Goal: Task Accomplishment & Management: Manage account settings

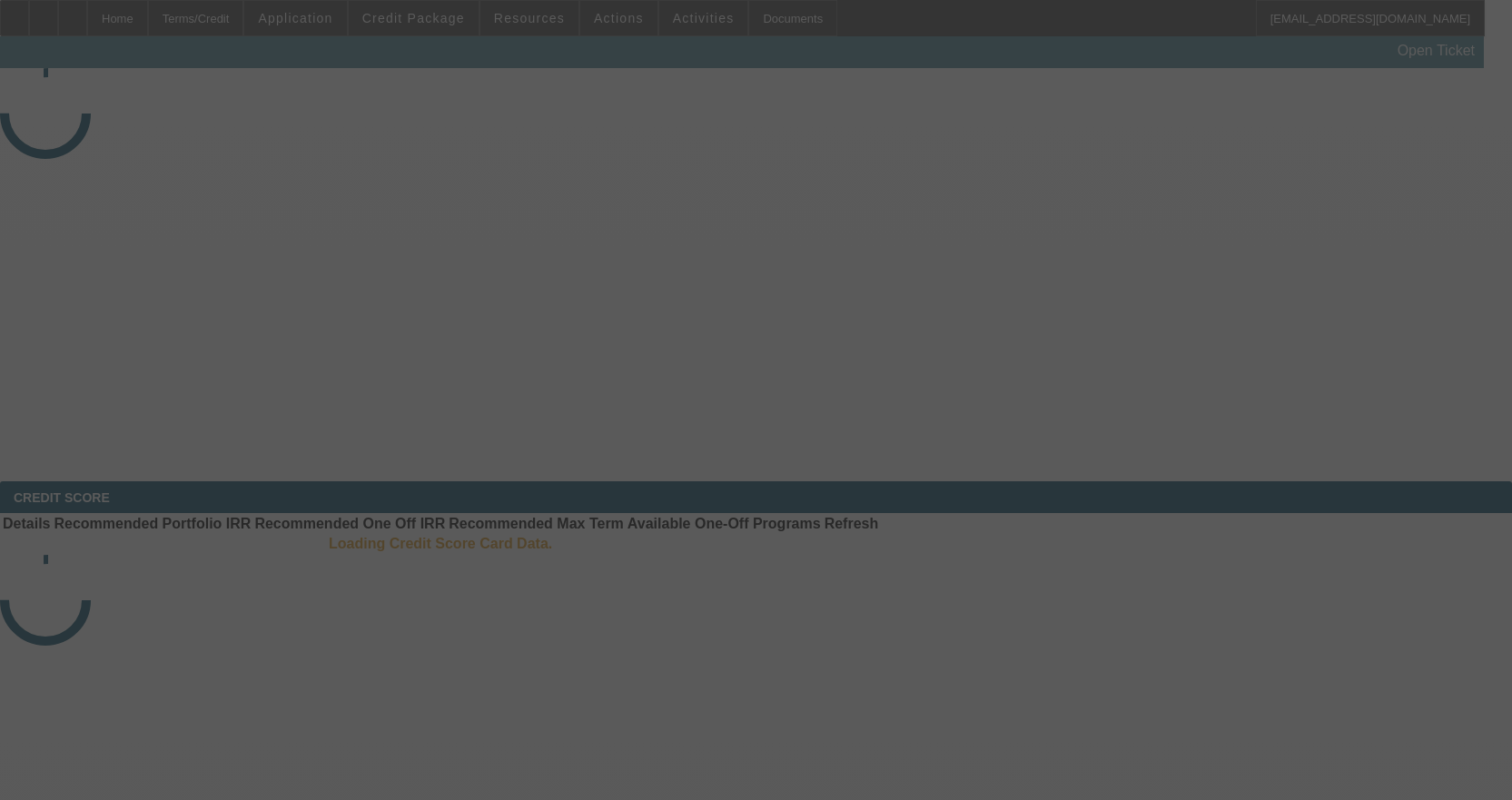
select select "4"
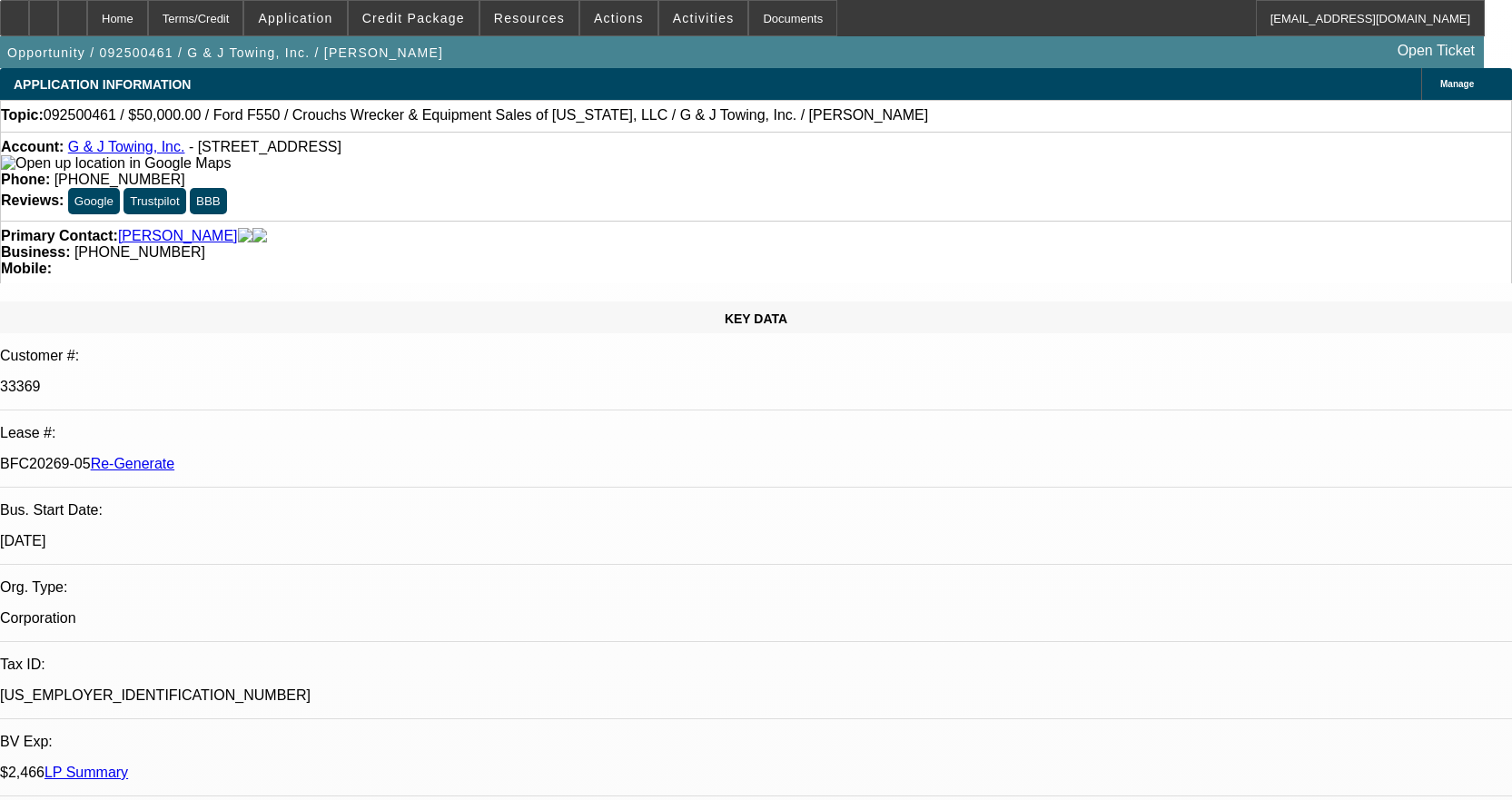
select select "0"
select select "2"
select select "0"
select select "6"
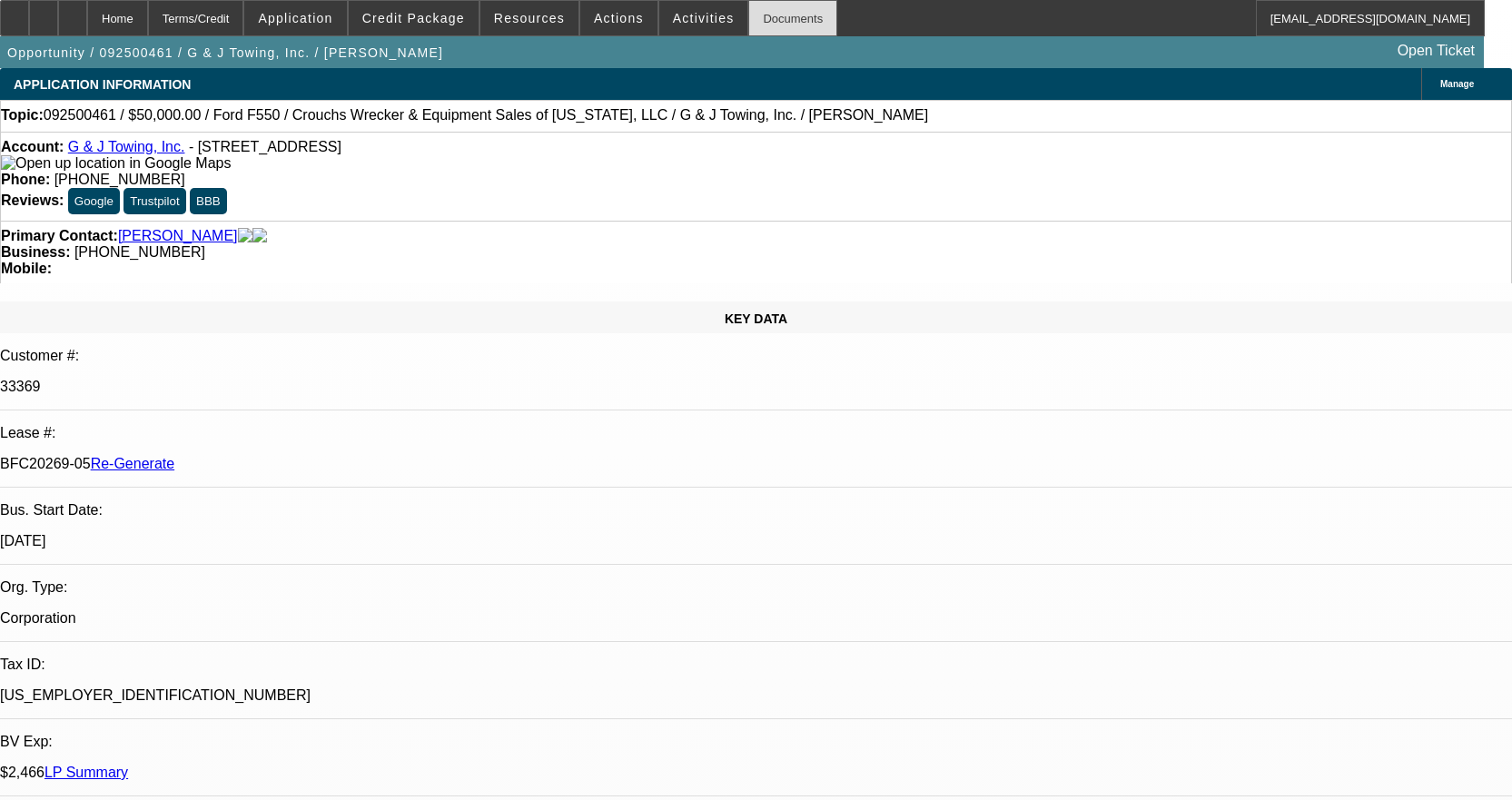
click at [767, 16] on div "Documents" at bounding box center [793, 17] width 89 height 36
click at [684, 13] on span "Activities" at bounding box center [704, 17] width 62 height 15
click at [1255, 328] on div at bounding box center [756, 400] width 1512 height 800
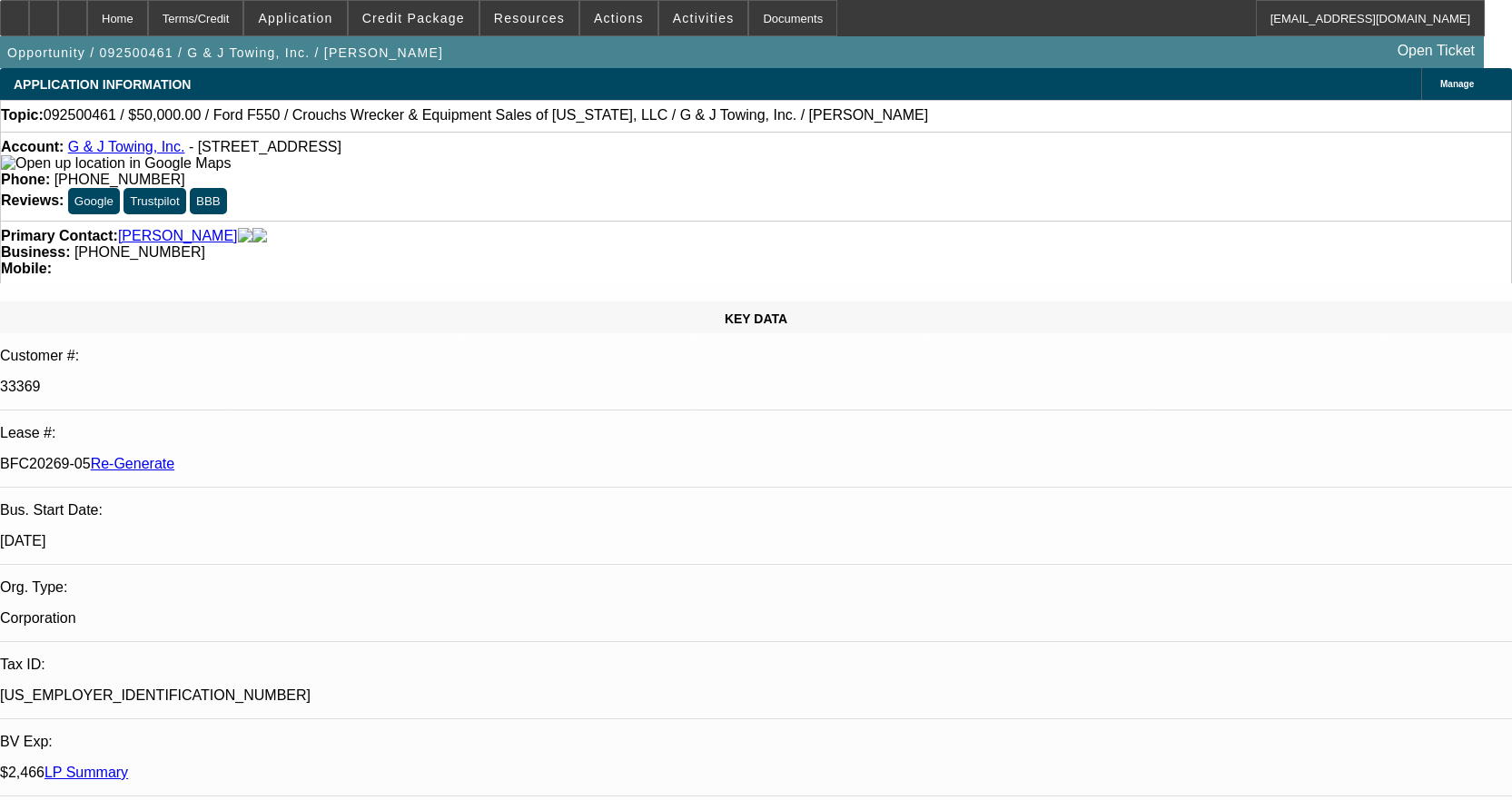
click at [673, 18] on span "Activities" at bounding box center [704, 17] width 62 height 15
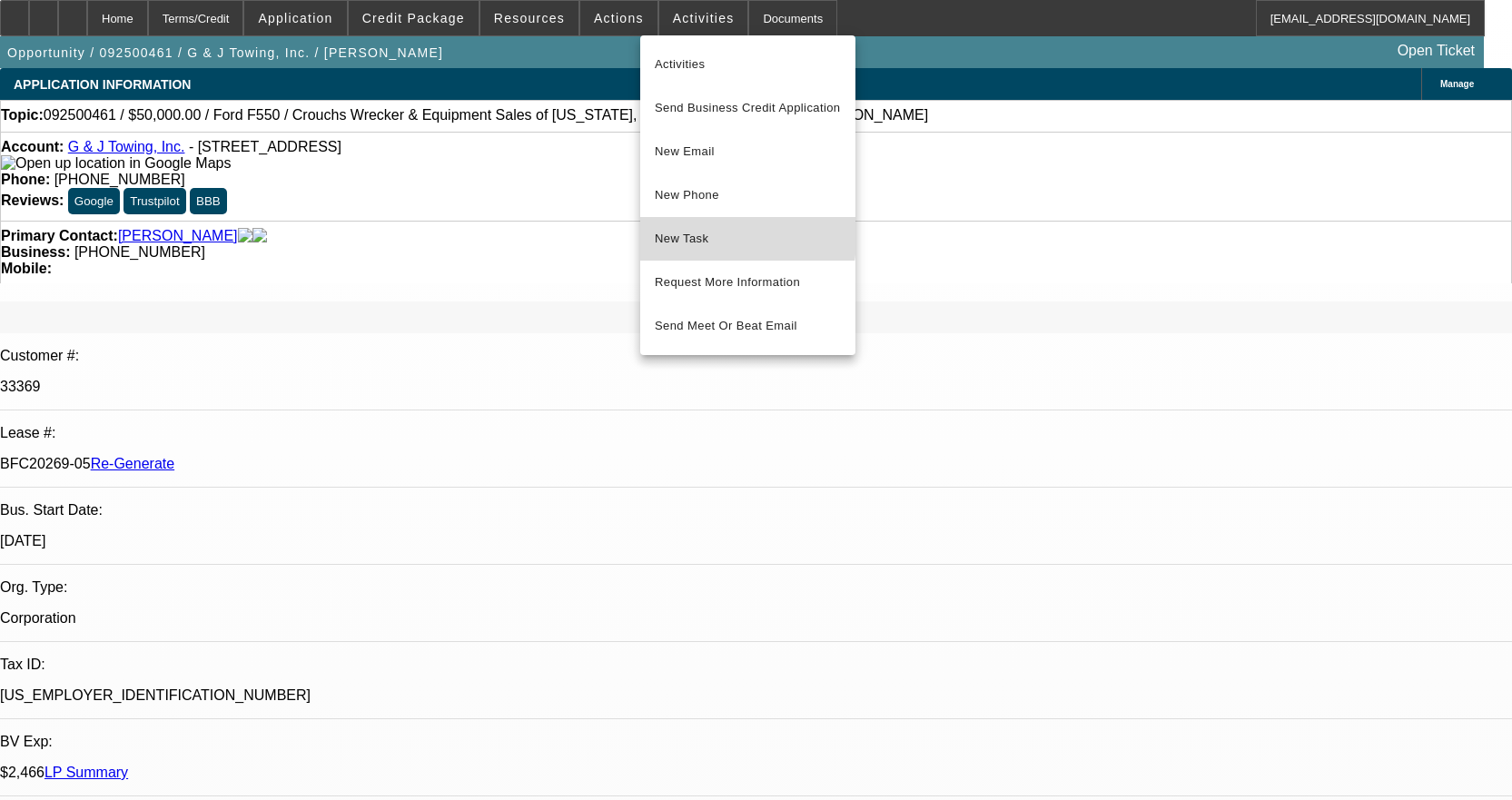
click at [644, 227] on button "New Task" at bounding box center [748, 239] width 215 height 44
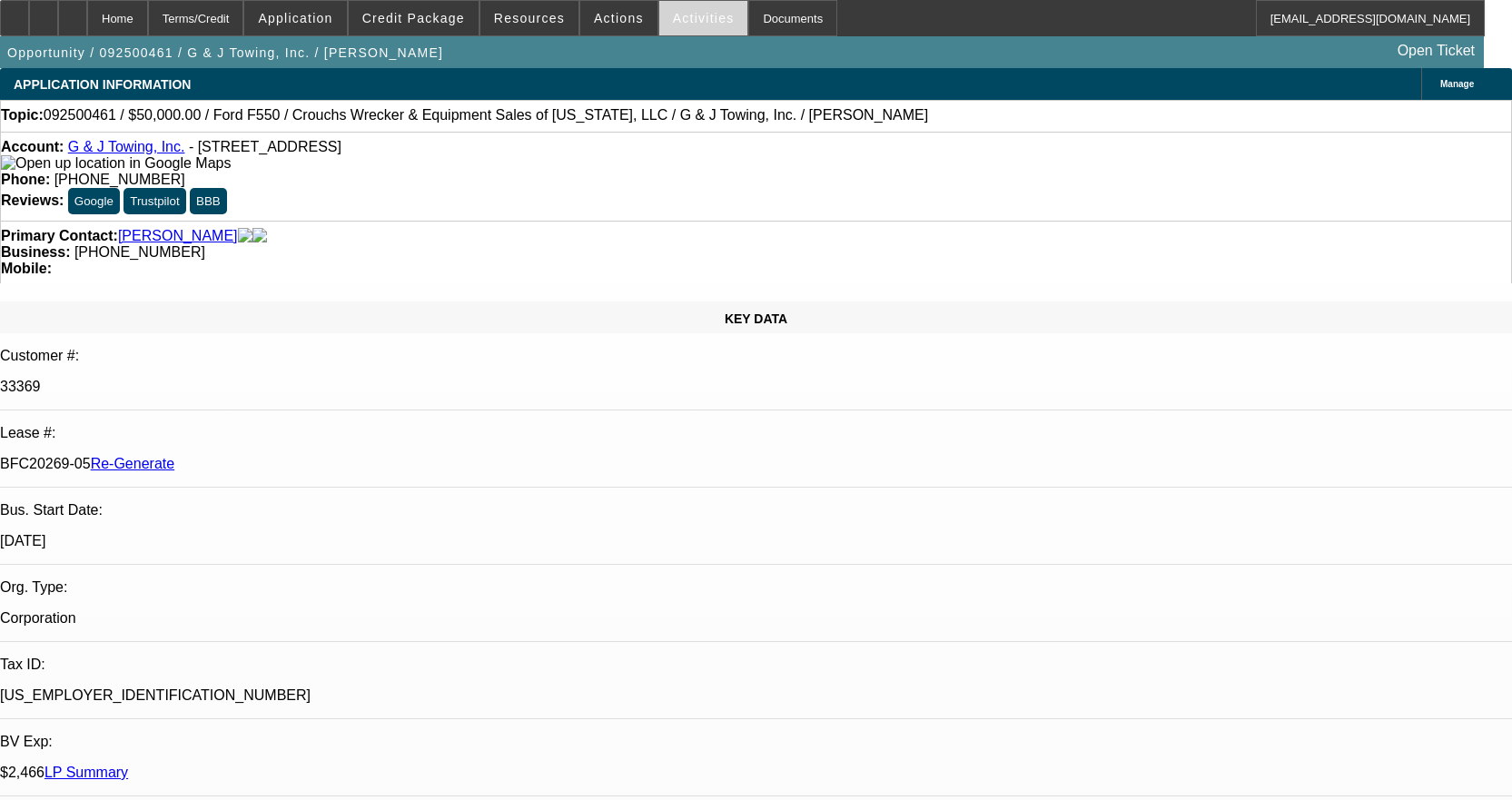
click at [691, 19] on span "Activities" at bounding box center [704, 17] width 62 height 15
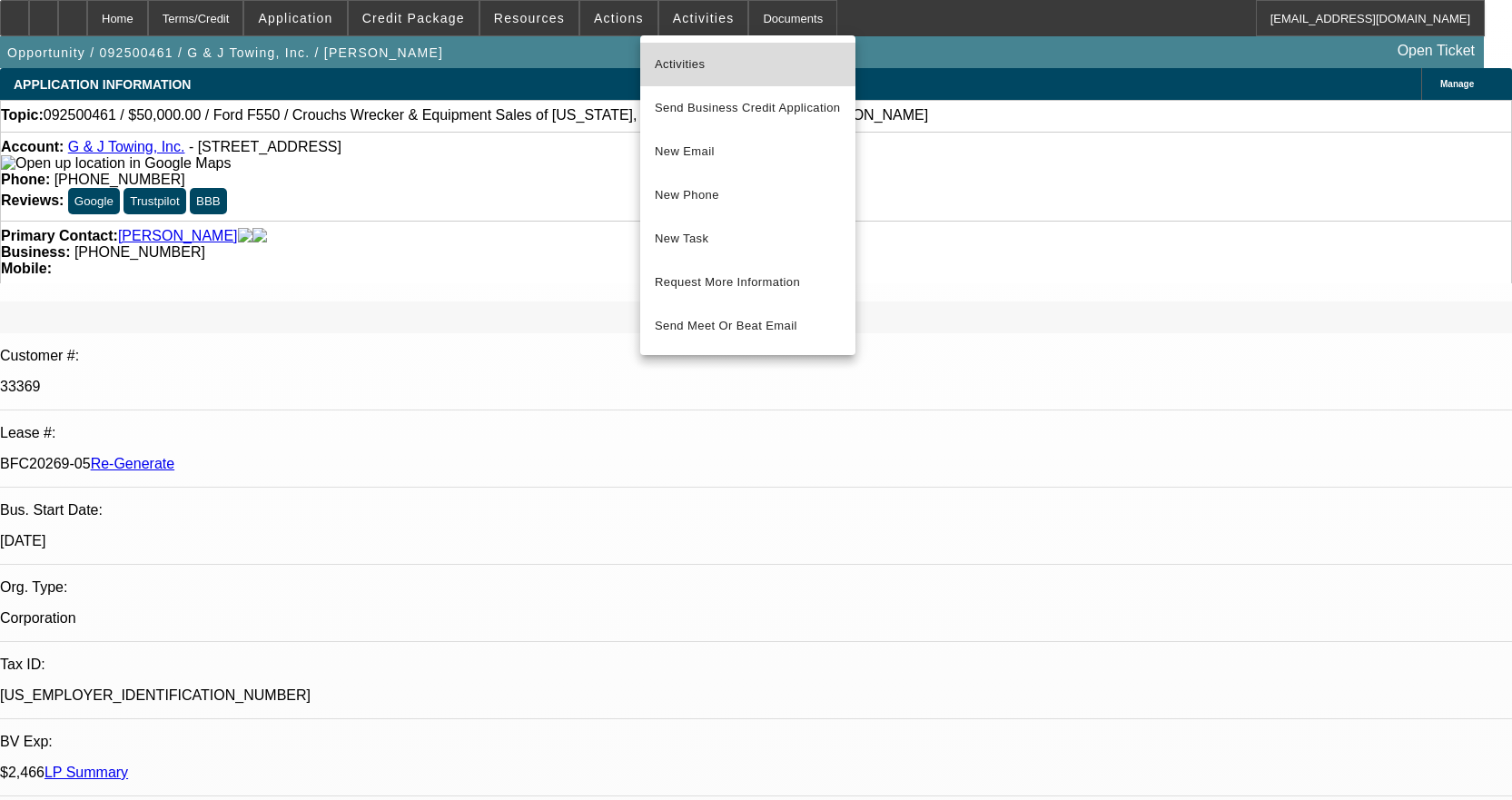
click at [679, 53] on span "Activities" at bounding box center [748, 64] width 186 height 21
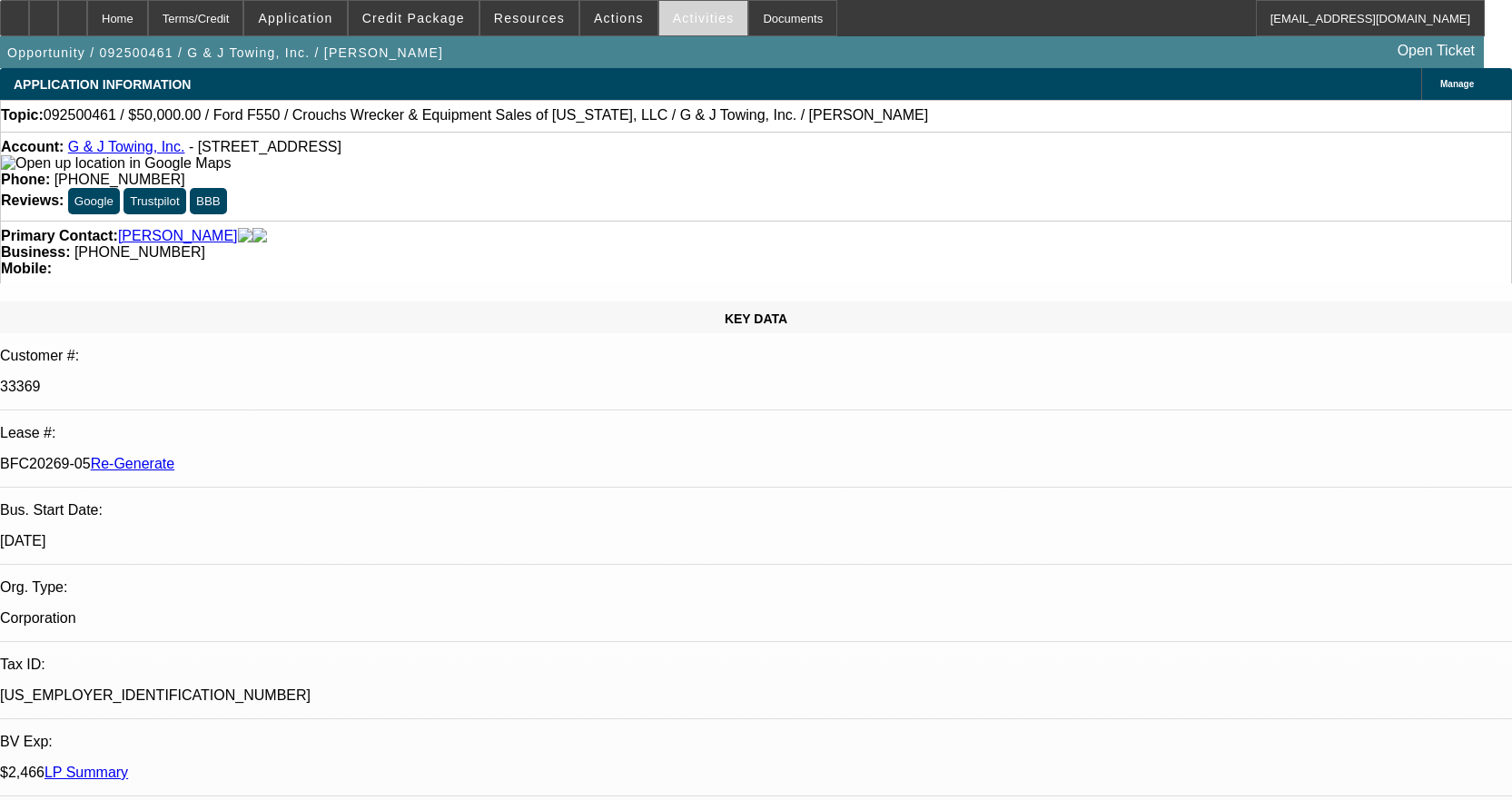
click at [678, 23] on span "Activities" at bounding box center [704, 17] width 62 height 15
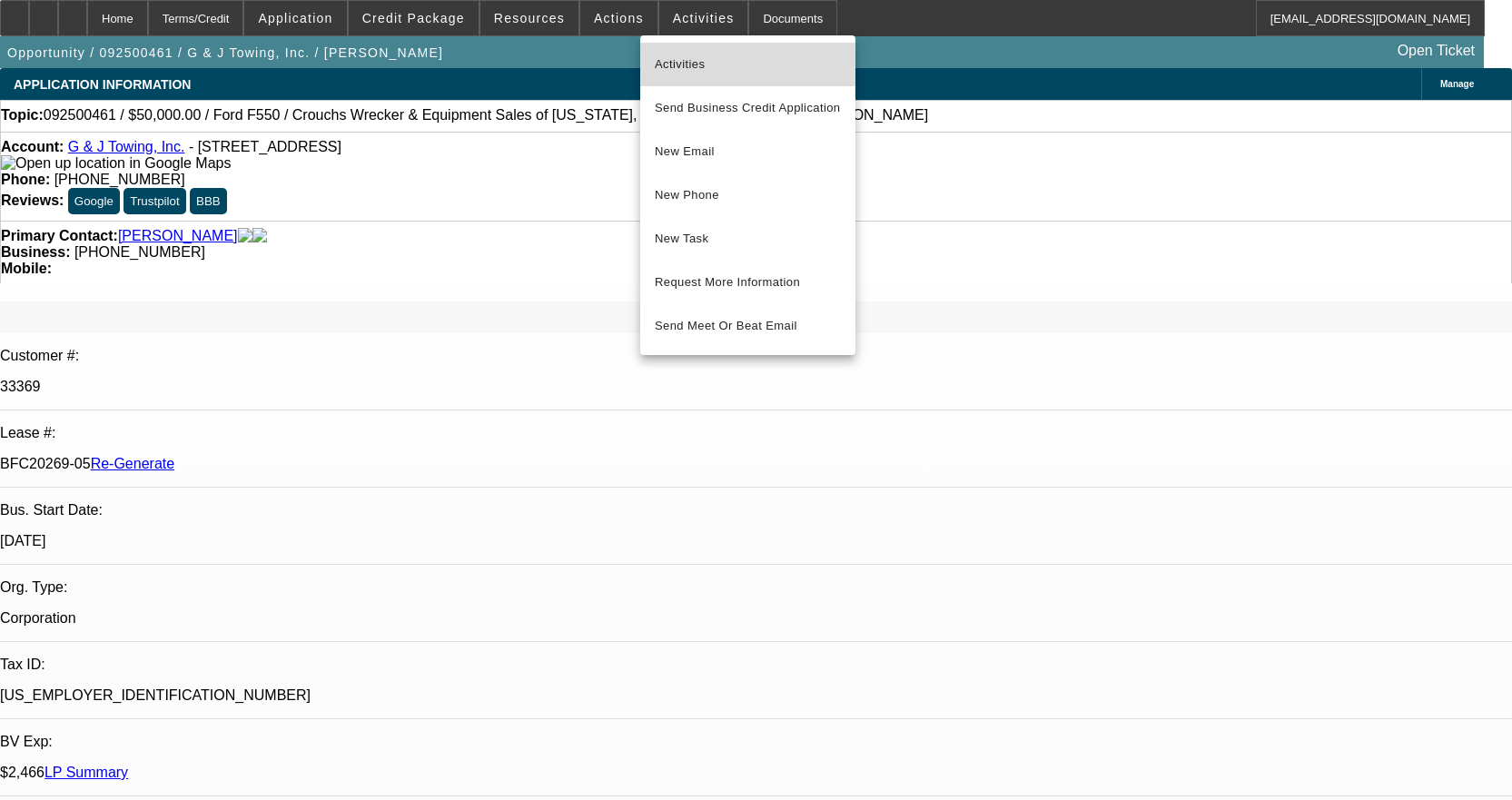
click at [681, 60] on span "Activities" at bounding box center [748, 64] width 186 height 21
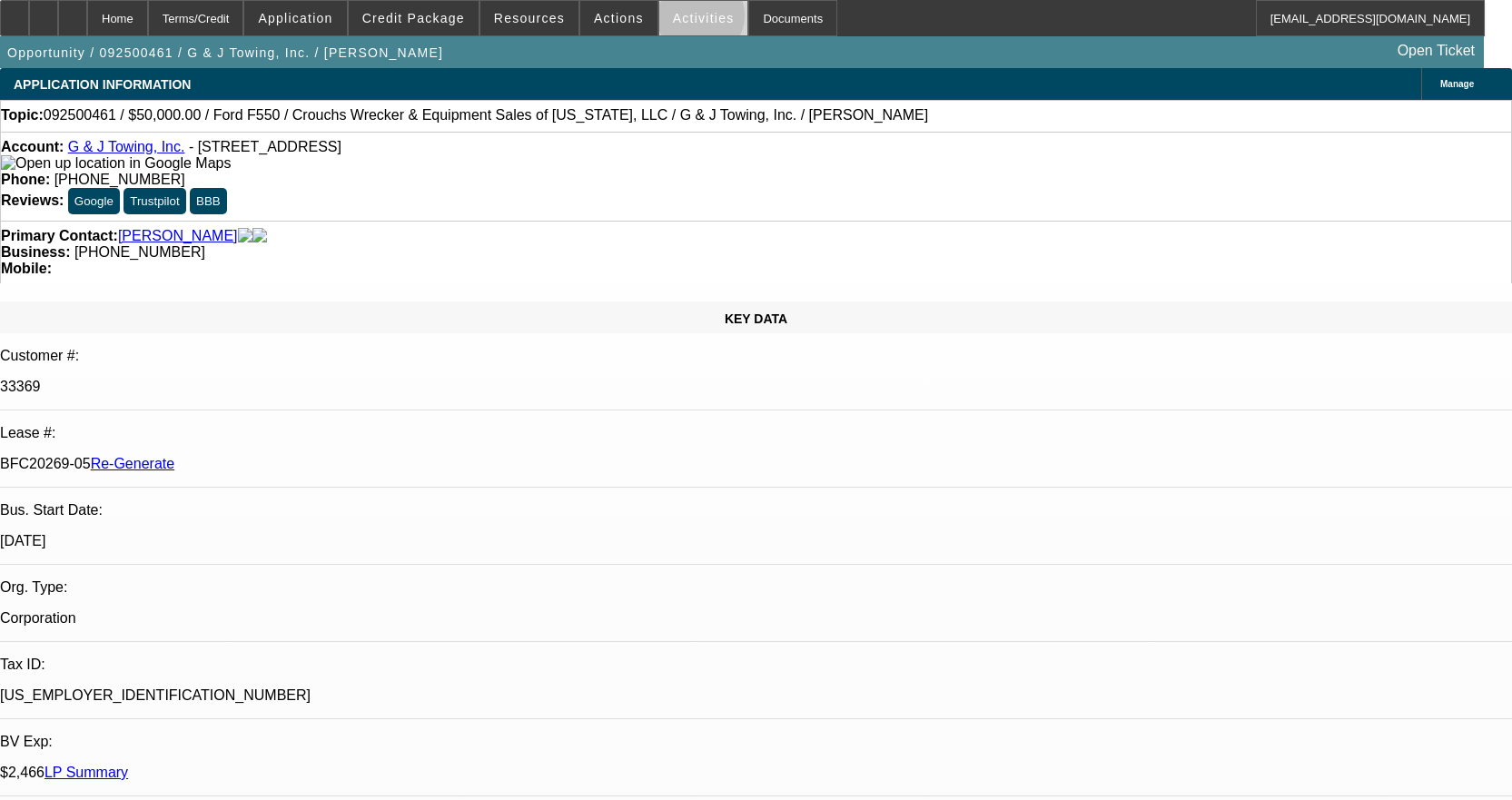
click at [682, 20] on span "Activities" at bounding box center [704, 17] width 62 height 15
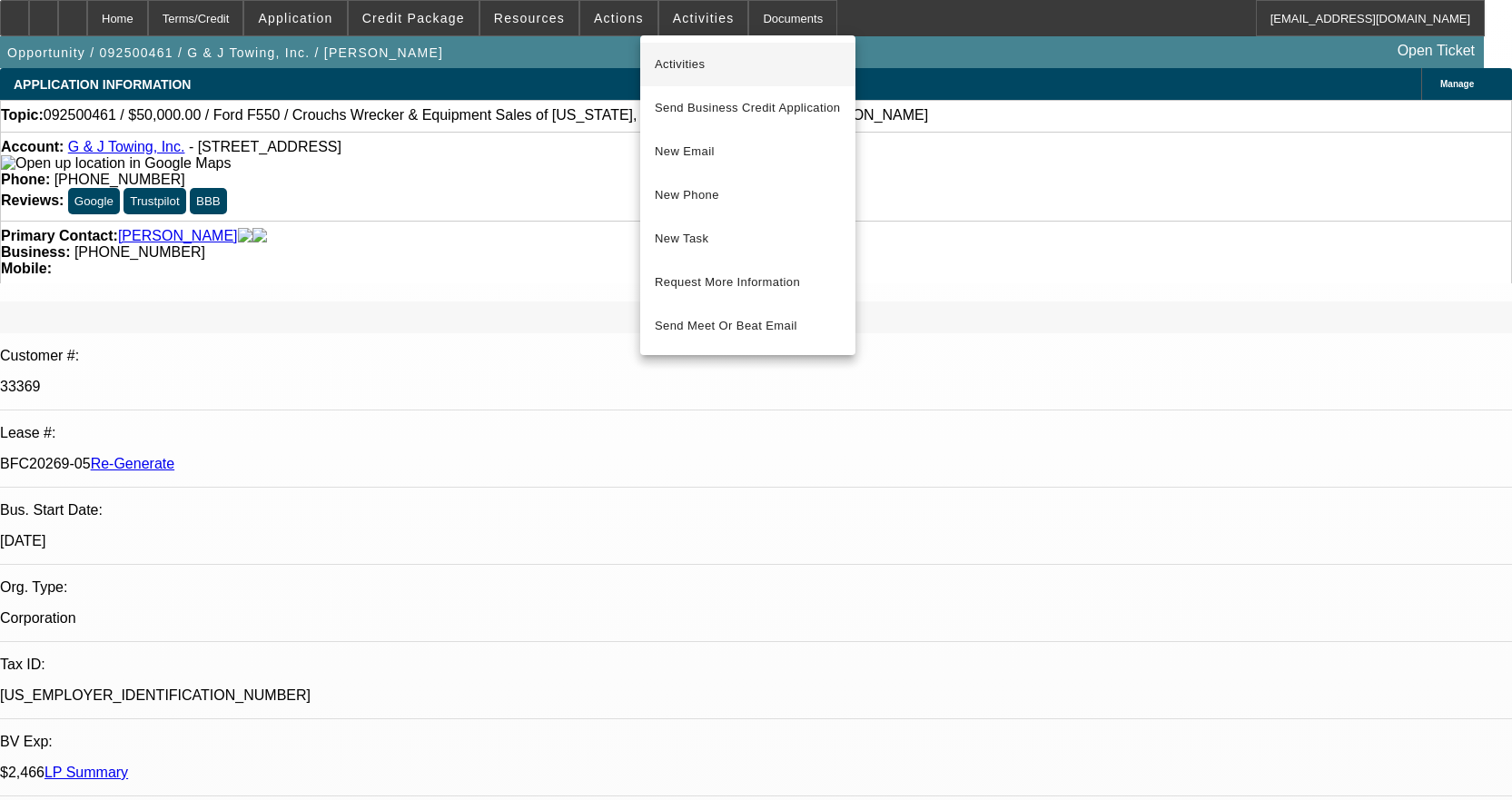
click at [687, 55] on span "Activities" at bounding box center [748, 64] width 186 height 21
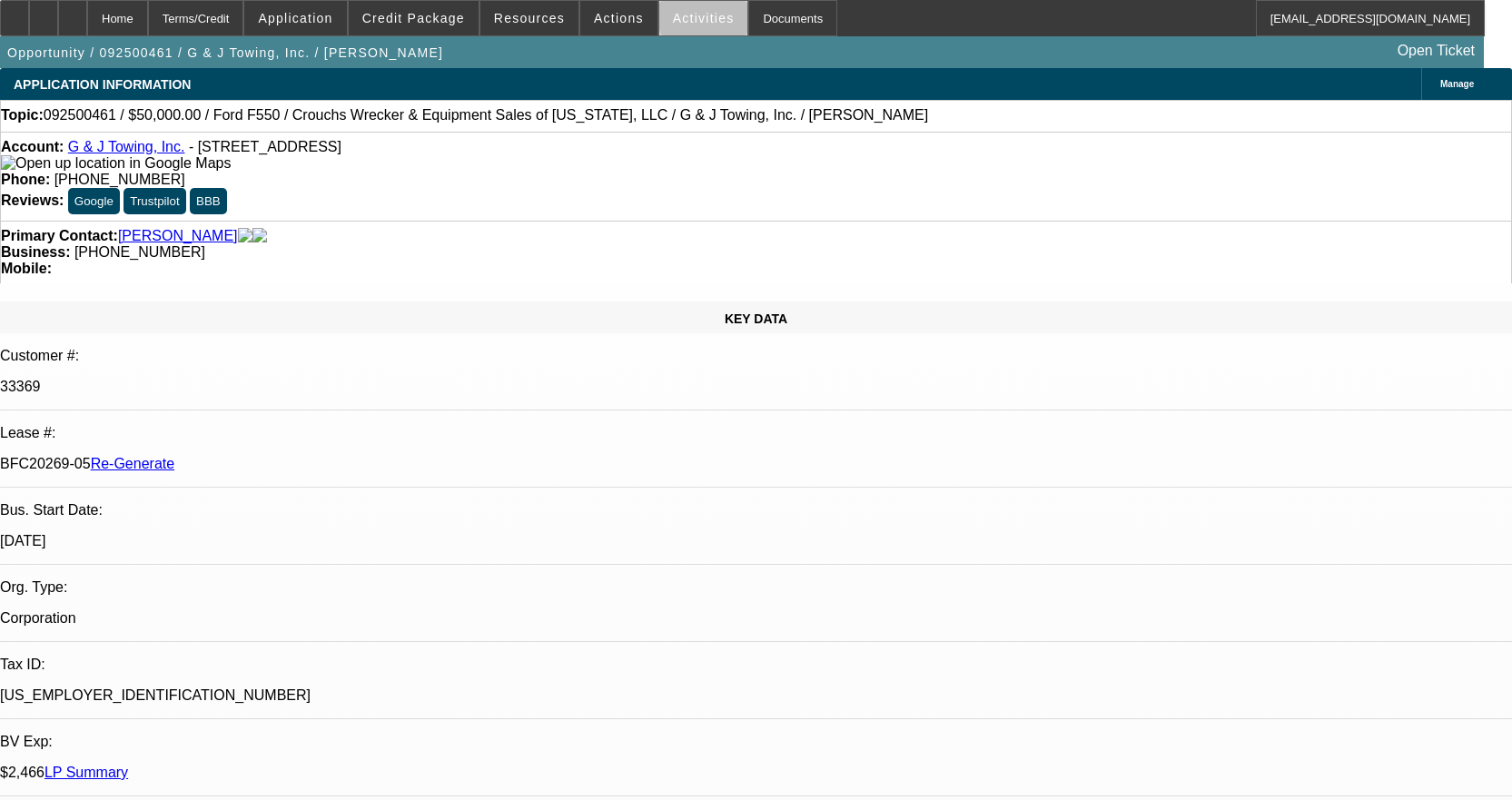
click at [698, 18] on span "Activities" at bounding box center [704, 17] width 62 height 15
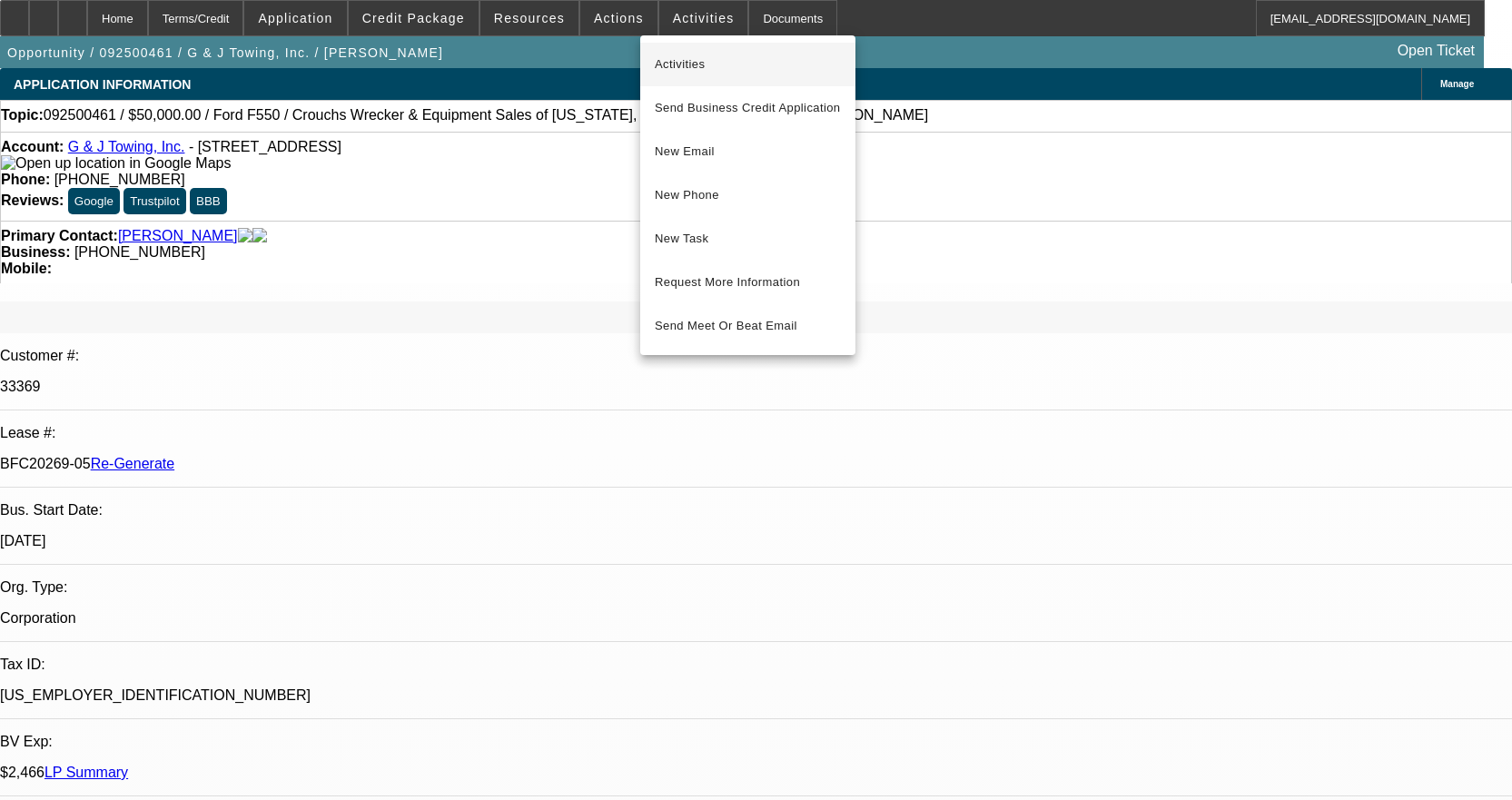
click at [691, 55] on span "Activities" at bounding box center [748, 64] width 186 height 21
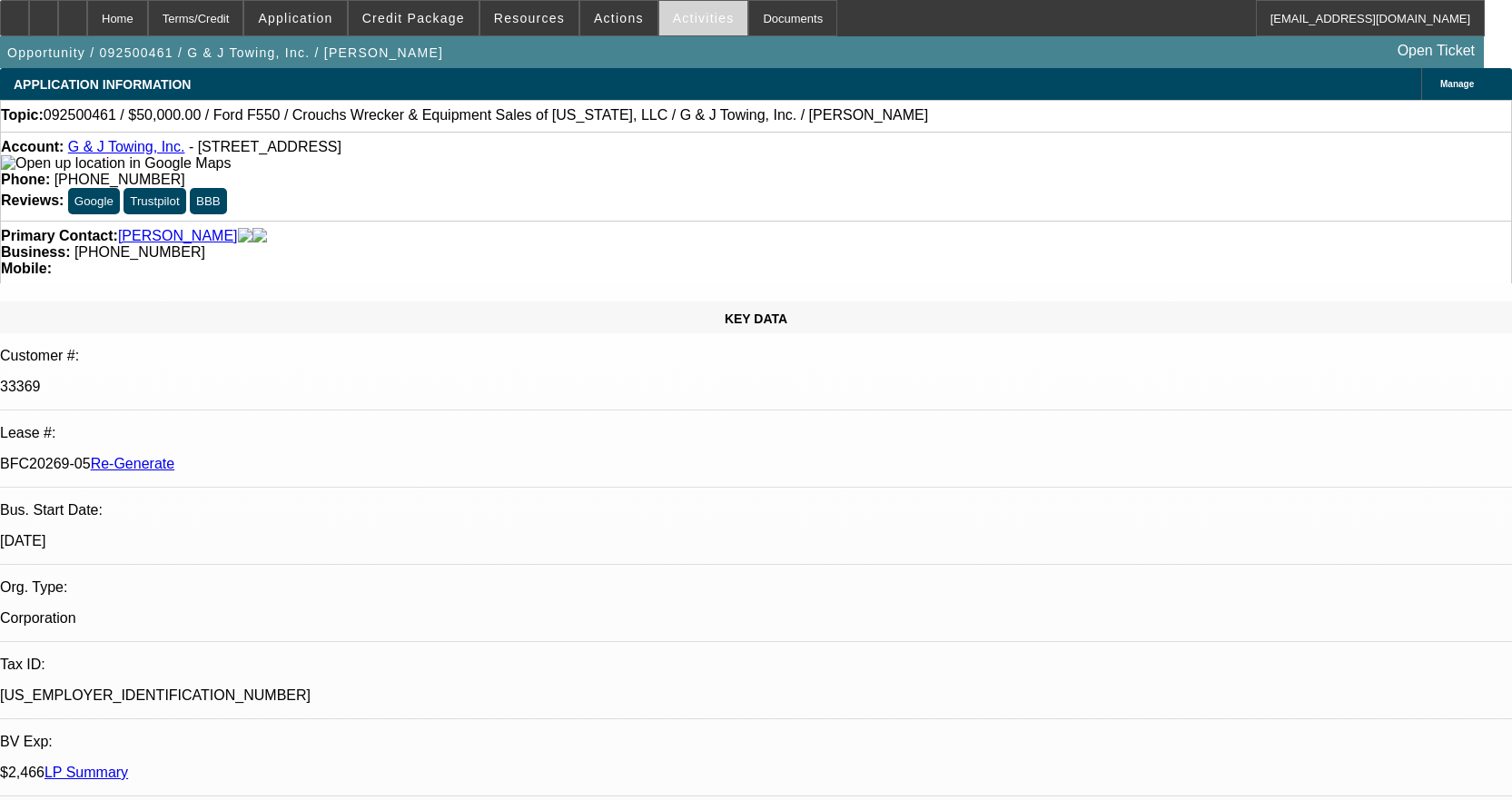
click at [683, 6] on span at bounding box center [704, 17] width 89 height 44
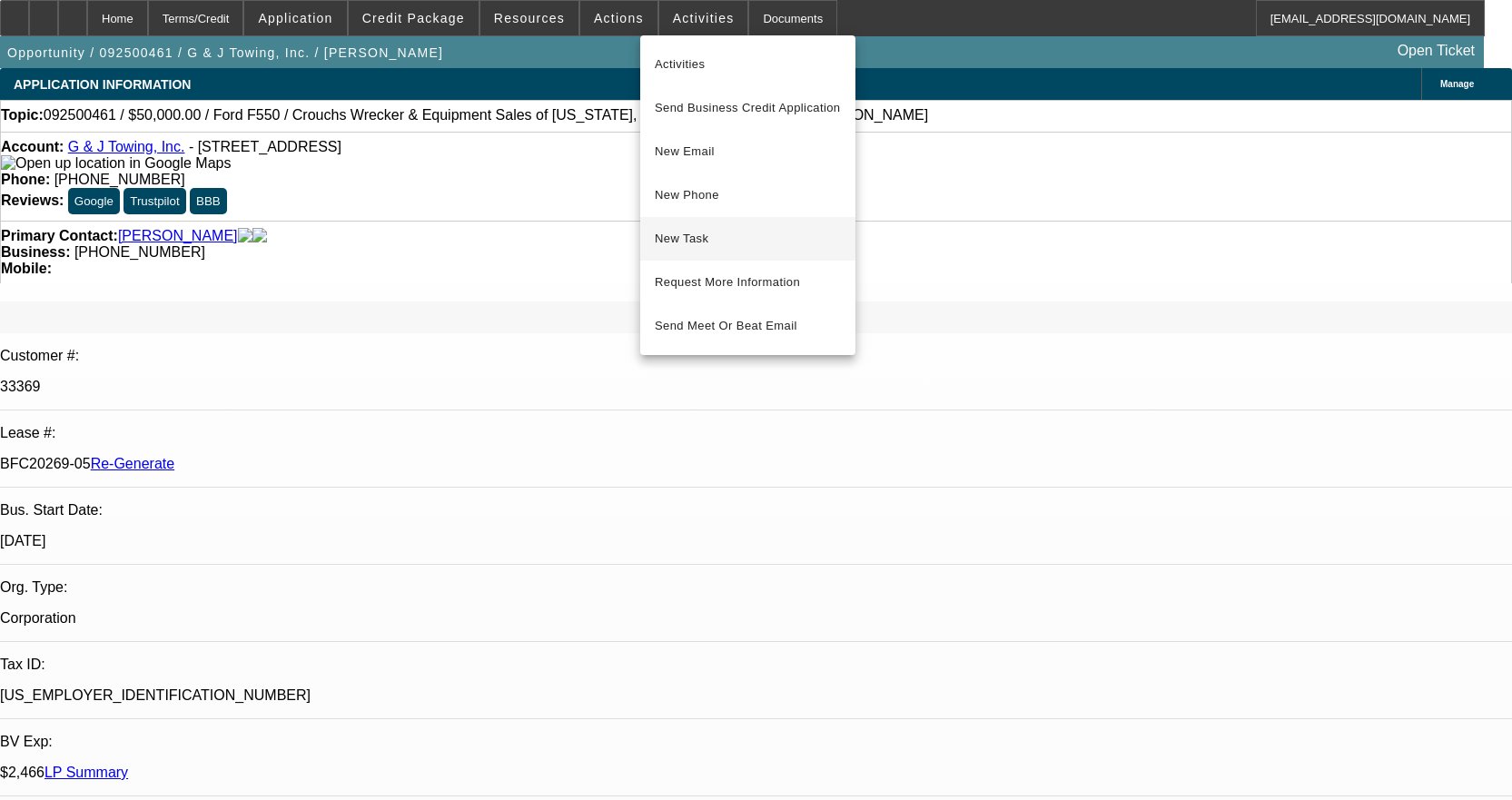
click at [714, 227] on button "New Task" at bounding box center [748, 239] width 215 height 44
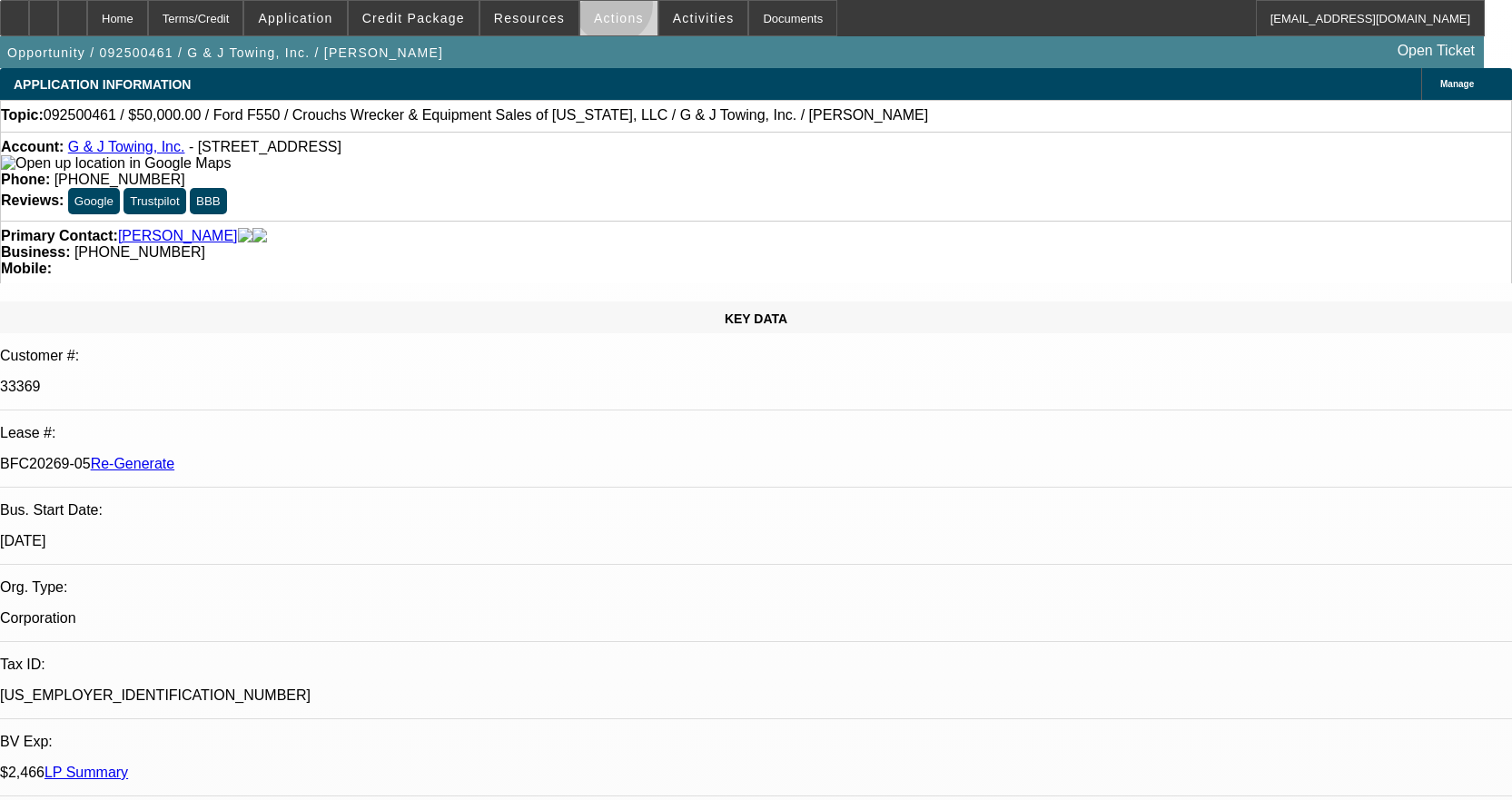
click at [606, 9] on span at bounding box center [619, 17] width 78 height 44
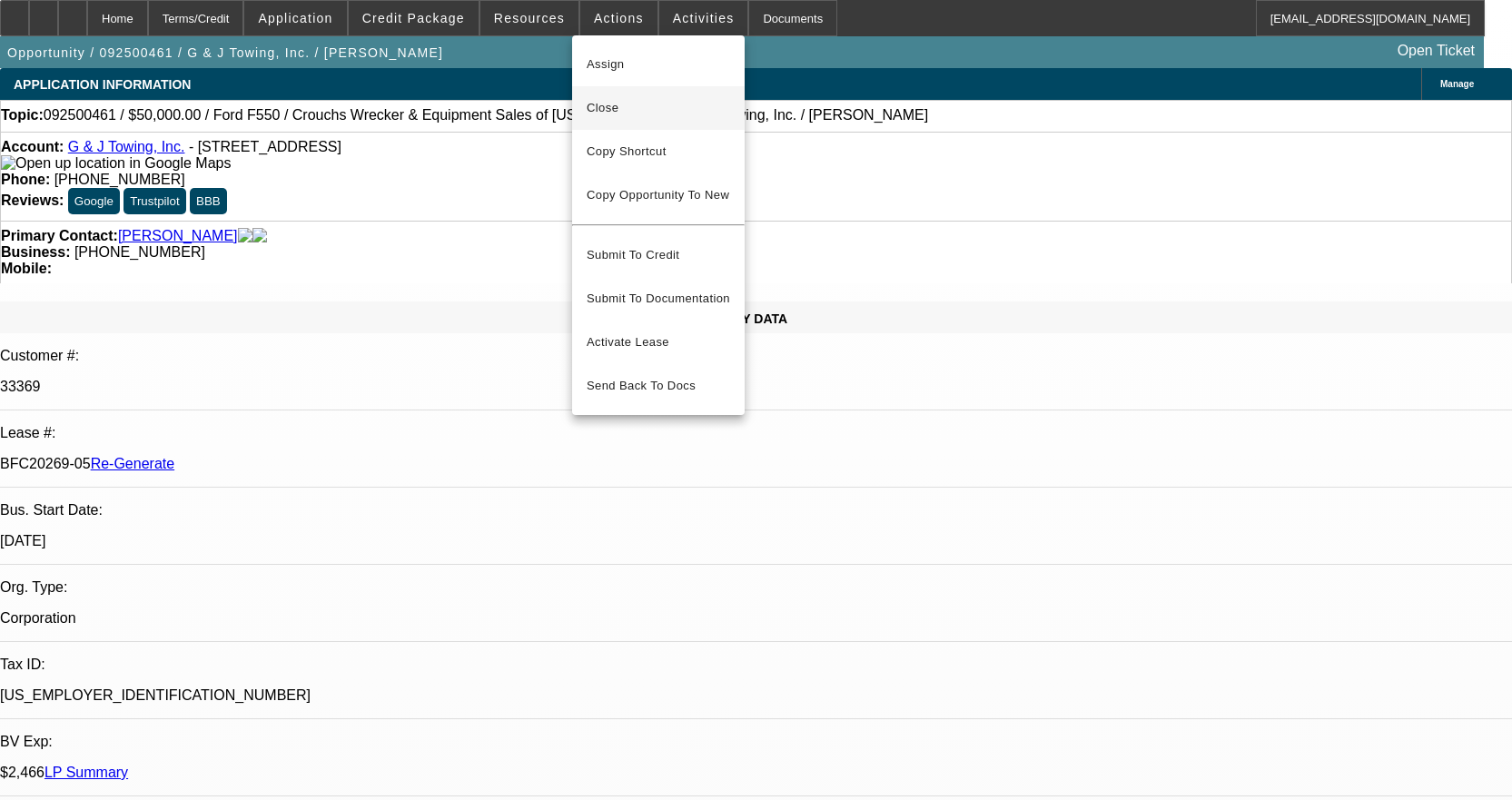
click at [638, 106] on span "Close" at bounding box center [658, 108] width 144 height 21
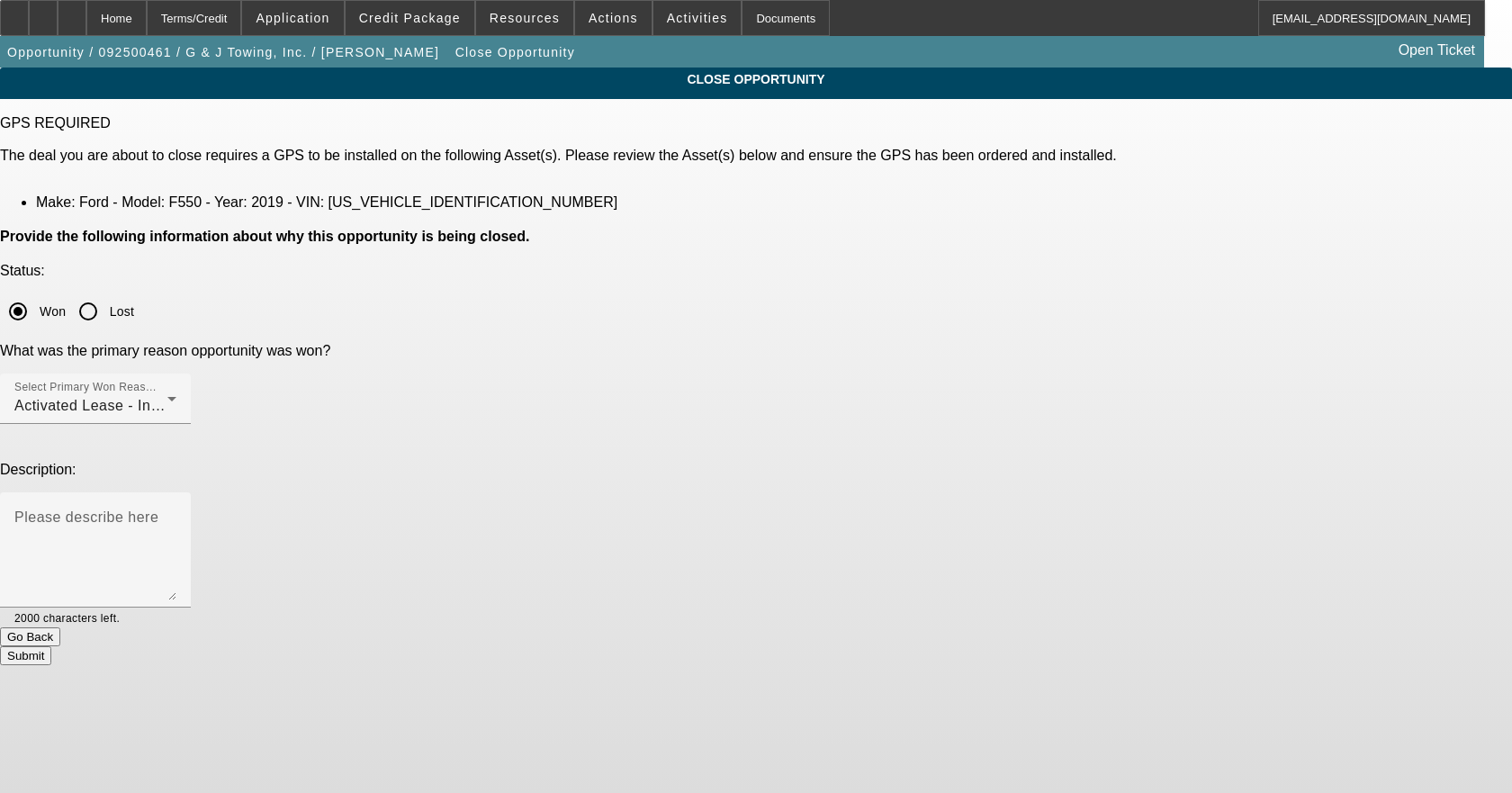
click at [51, 647] on button "Submit" at bounding box center [25, 656] width 51 height 19
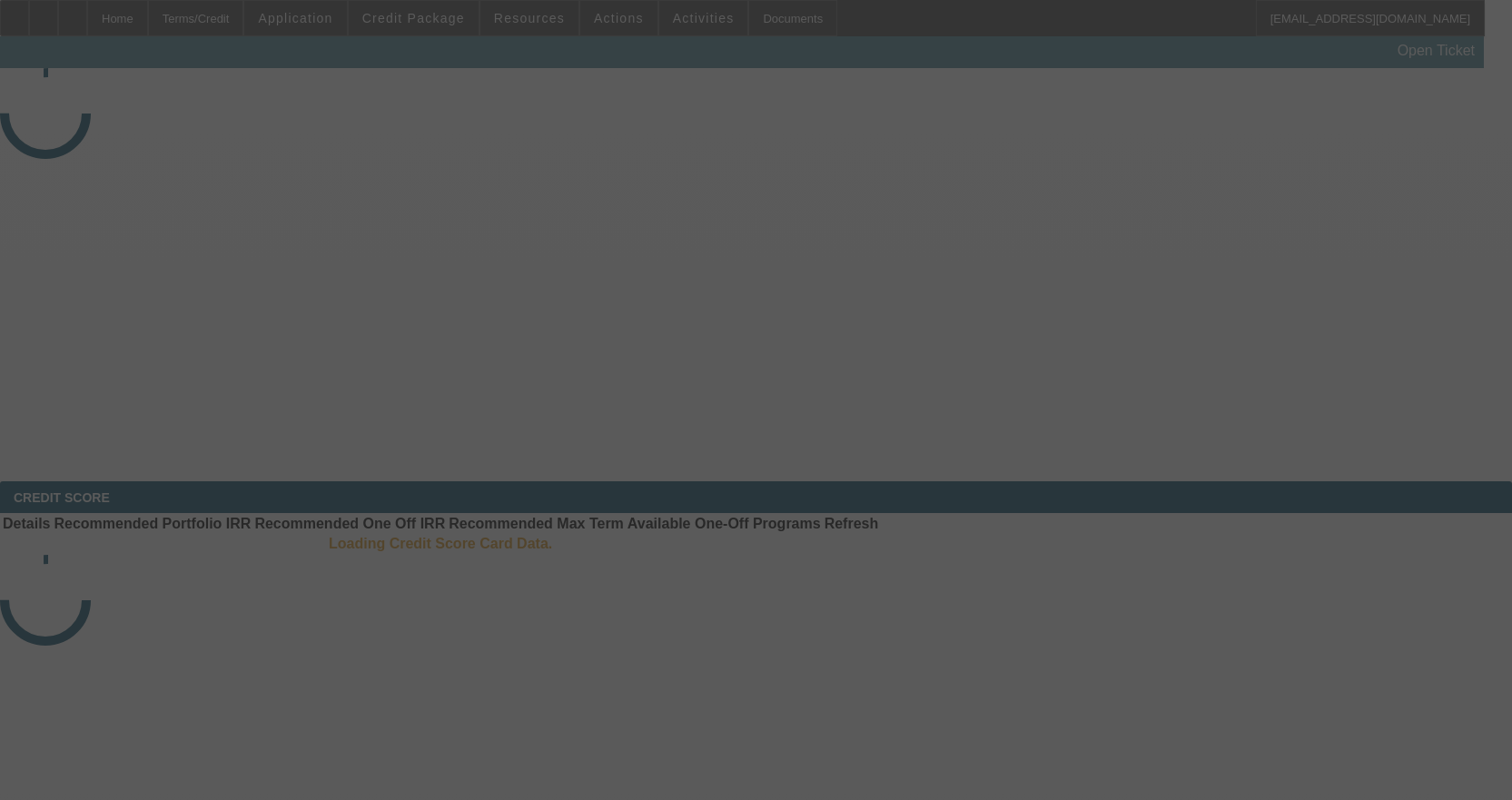
select select "4"
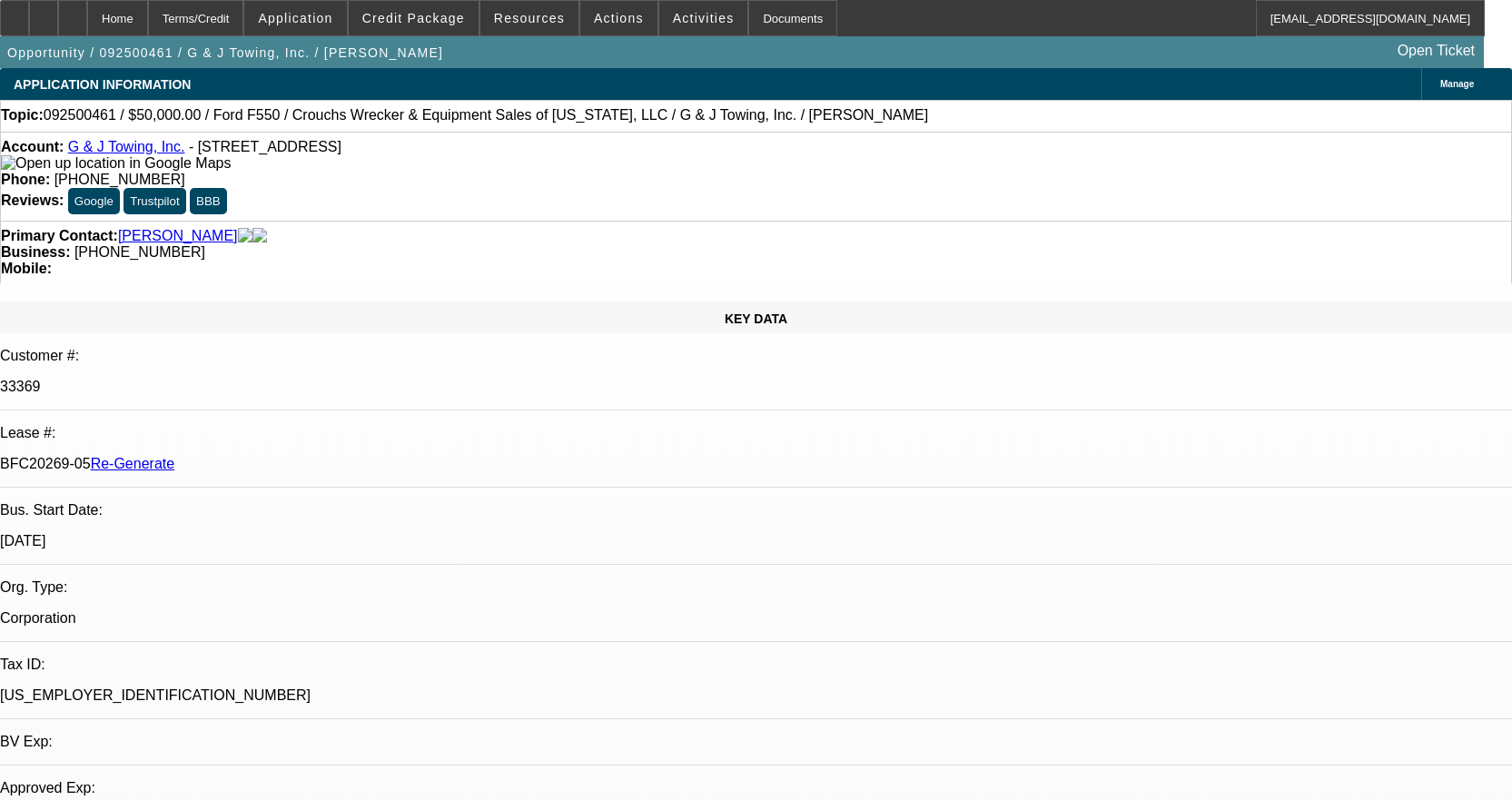
select select "0"
select select "2"
select select "0"
select select "6"
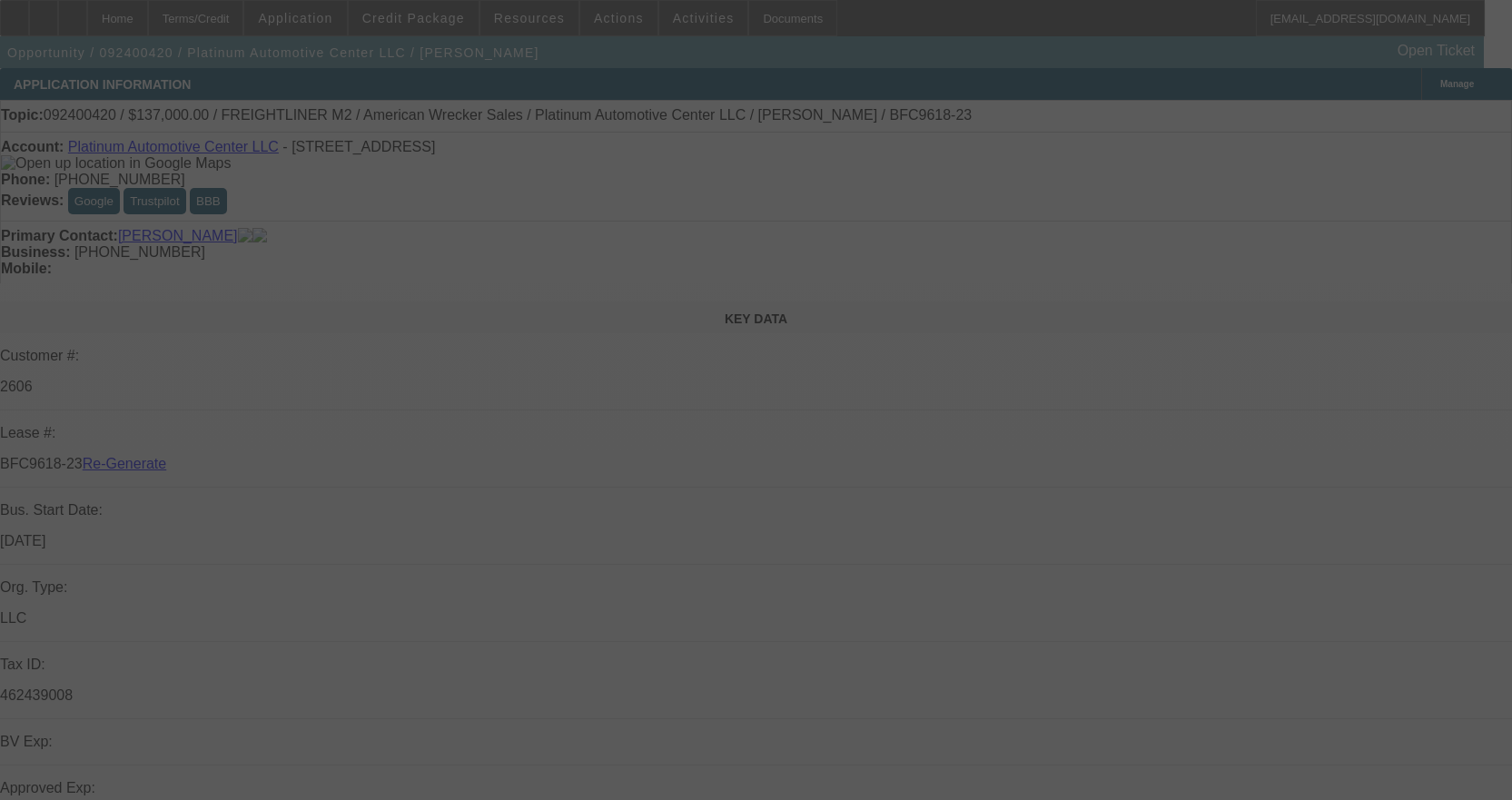
select select "3"
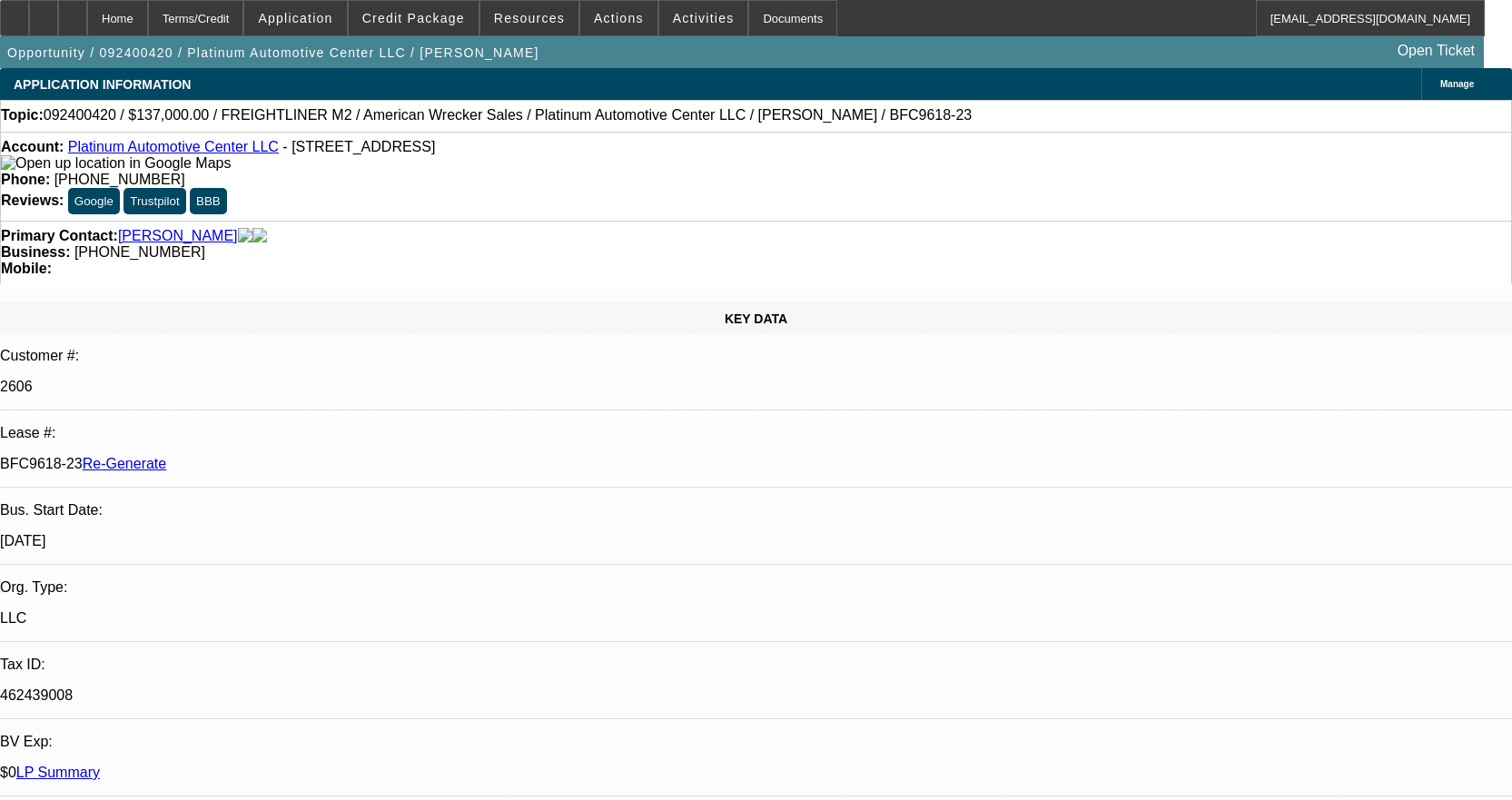
select select "0"
select select "2"
select select "0"
select select "6"
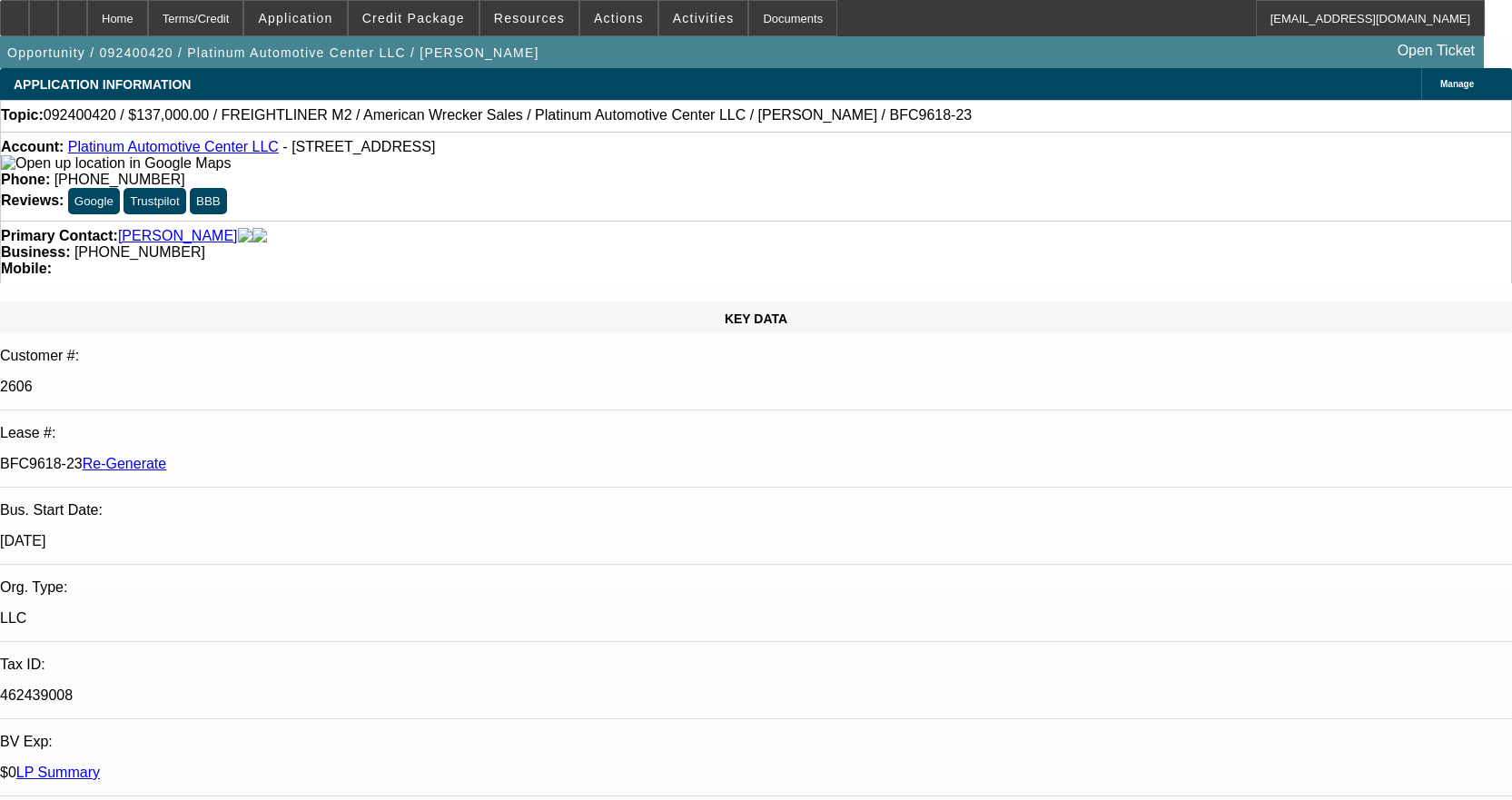
click at [195, 154] on link "Platinum Automotive Center LLC" at bounding box center [173, 147] width 211 height 16
click at [767, 22] on div "Documents" at bounding box center [793, 17] width 89 height 36
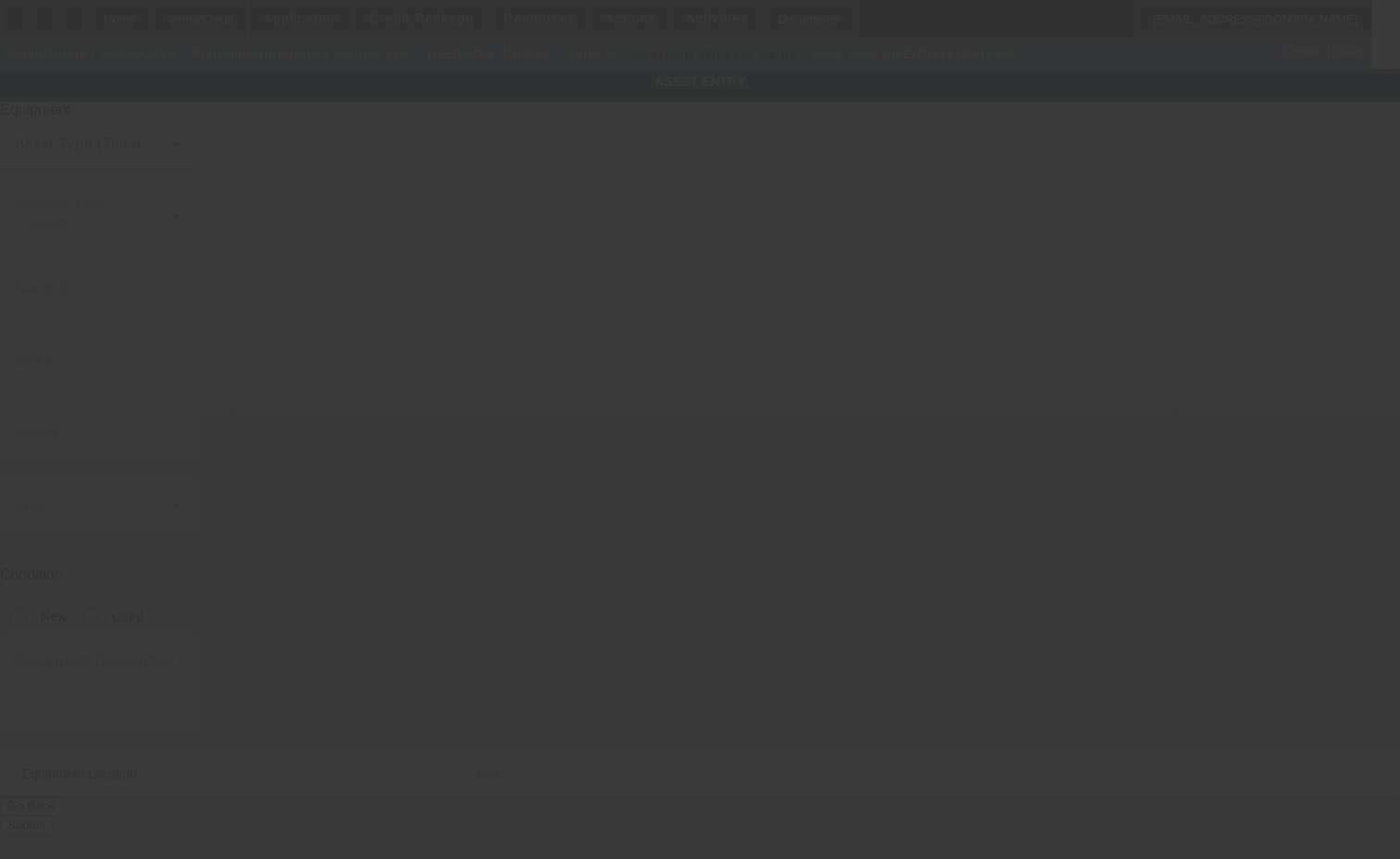
type input "1FVACWFC0THWP4627"
type input "Freightliner"
type input "M2"
radio input "true"
type textarea "w/"
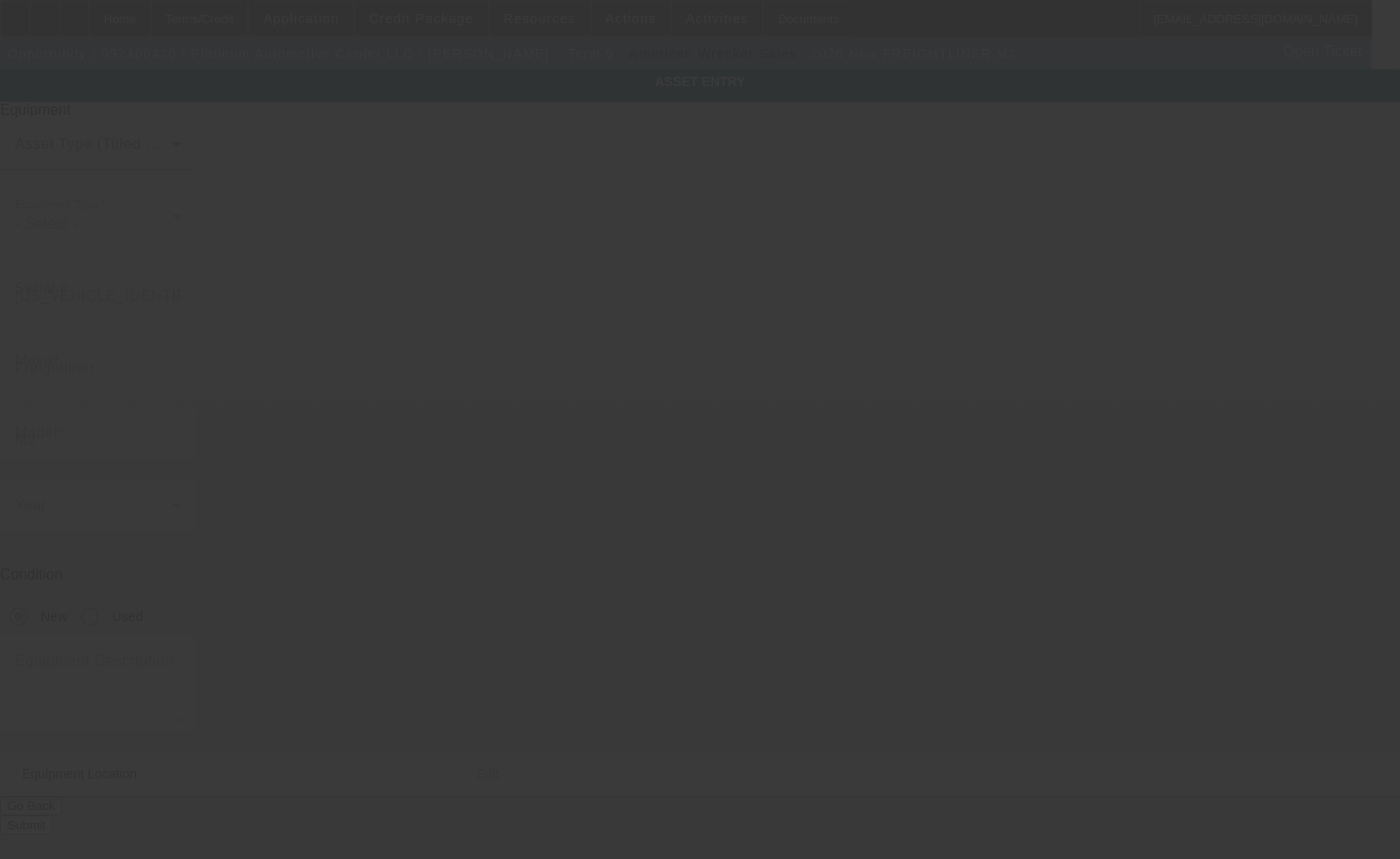
type input "7229 Cross County Rd"
type input "North Charleston"
type input "29418"
type input "Charleston"
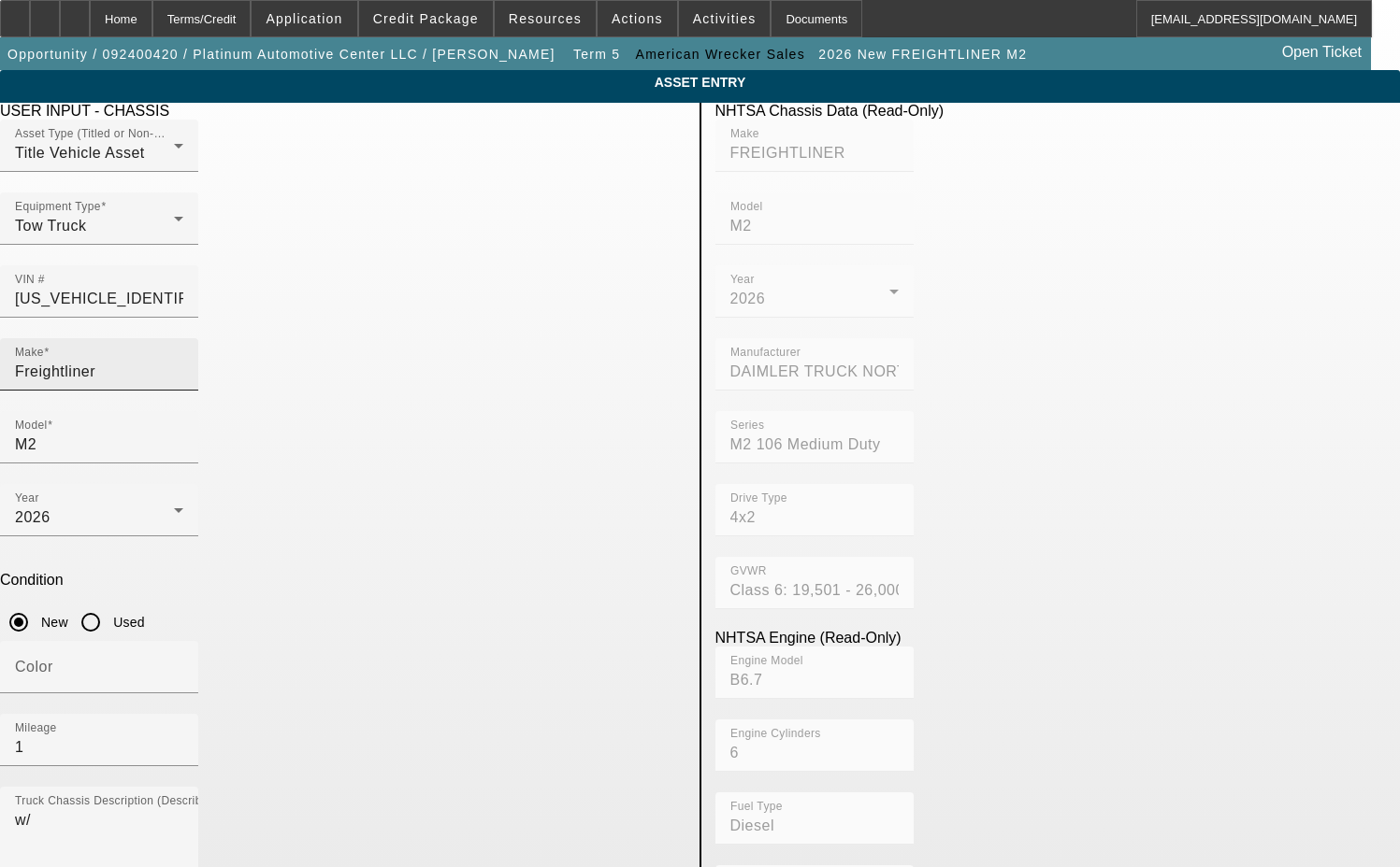
click at [183, 361] on input "Freightliner" at bounding box center [99, 372] width 168 height 22
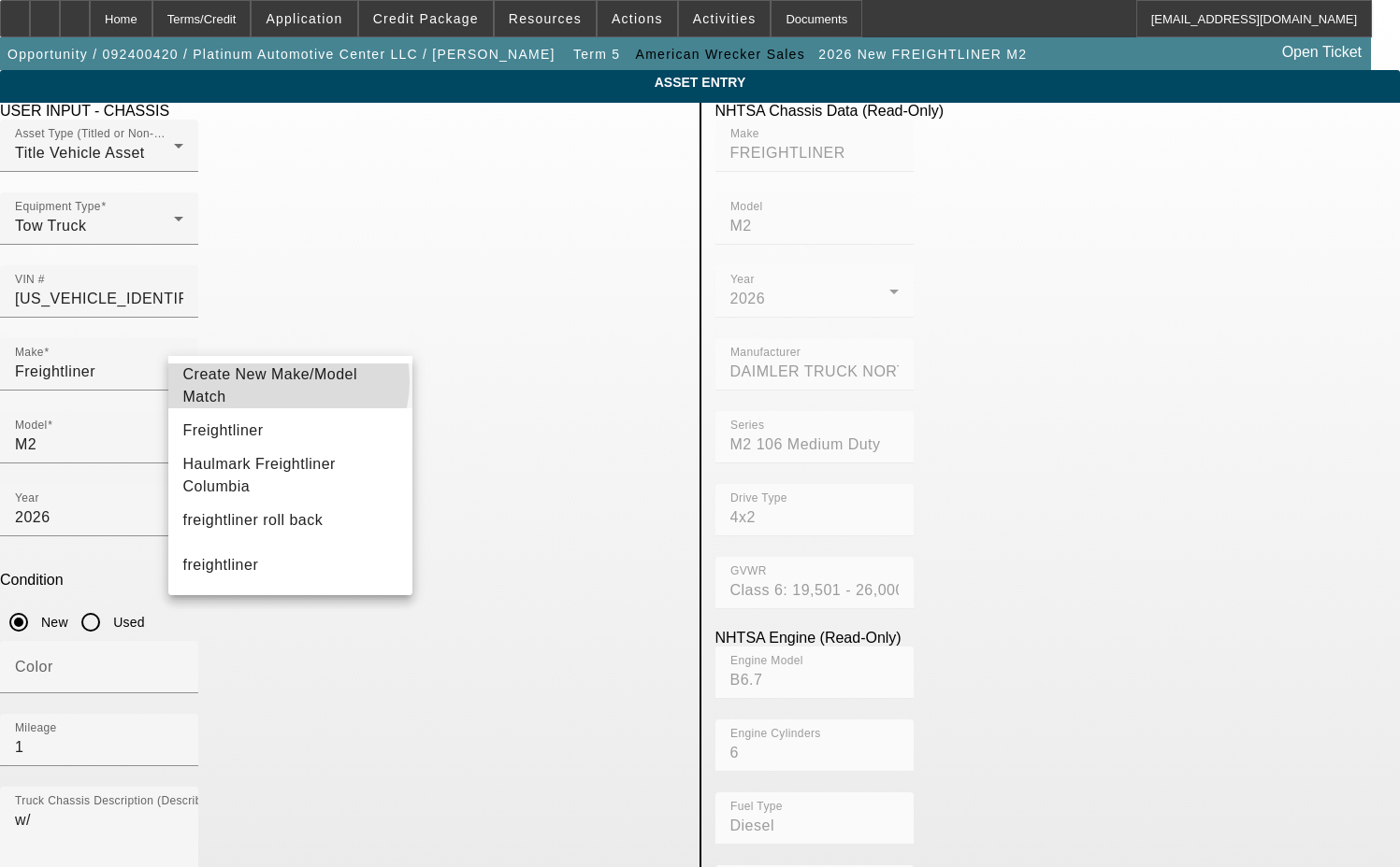
click at [287, 382] on span "Create New Make/Model Match" at bounding box center [270, 386] width 175 height 38
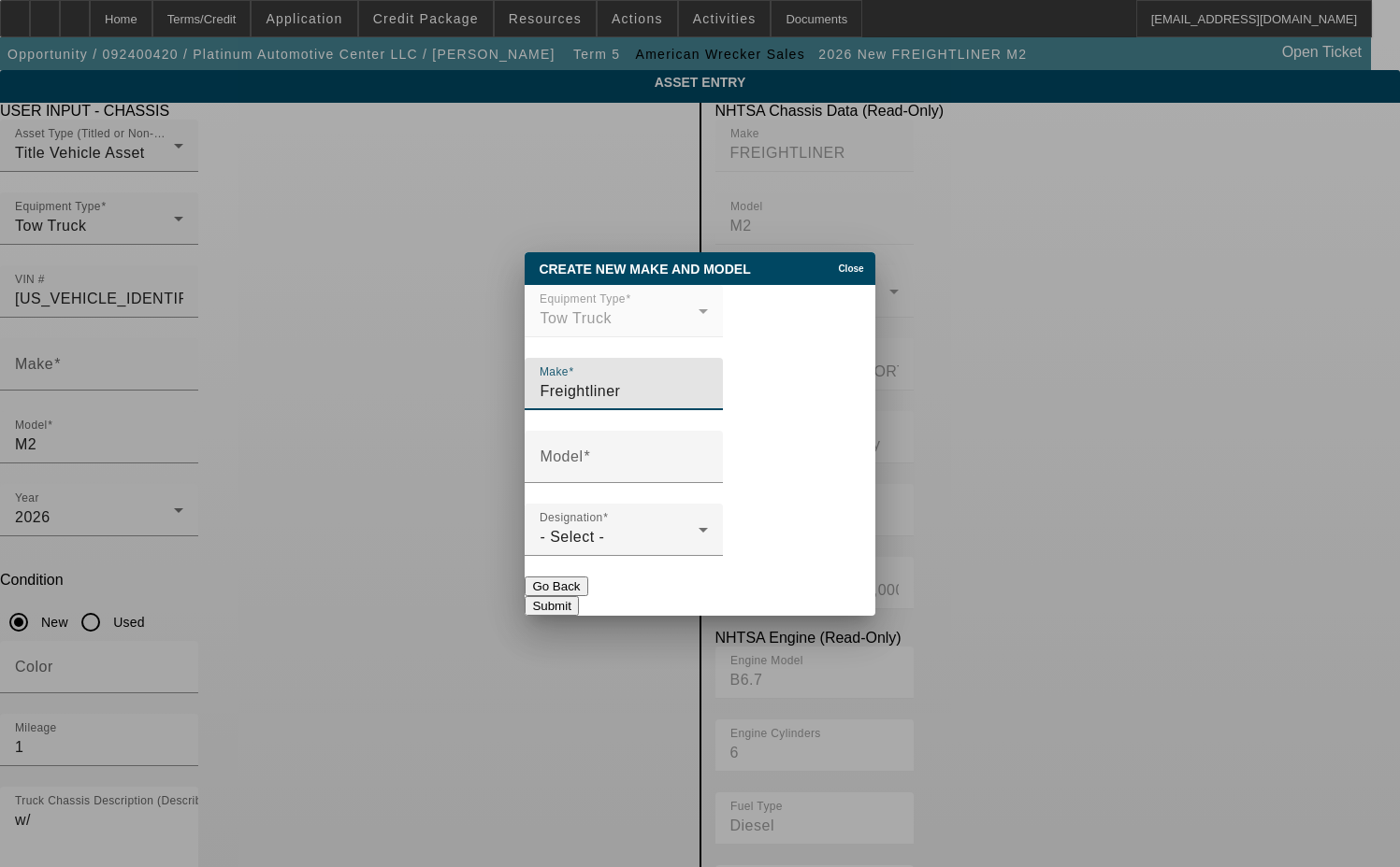
type input "Freightliner"
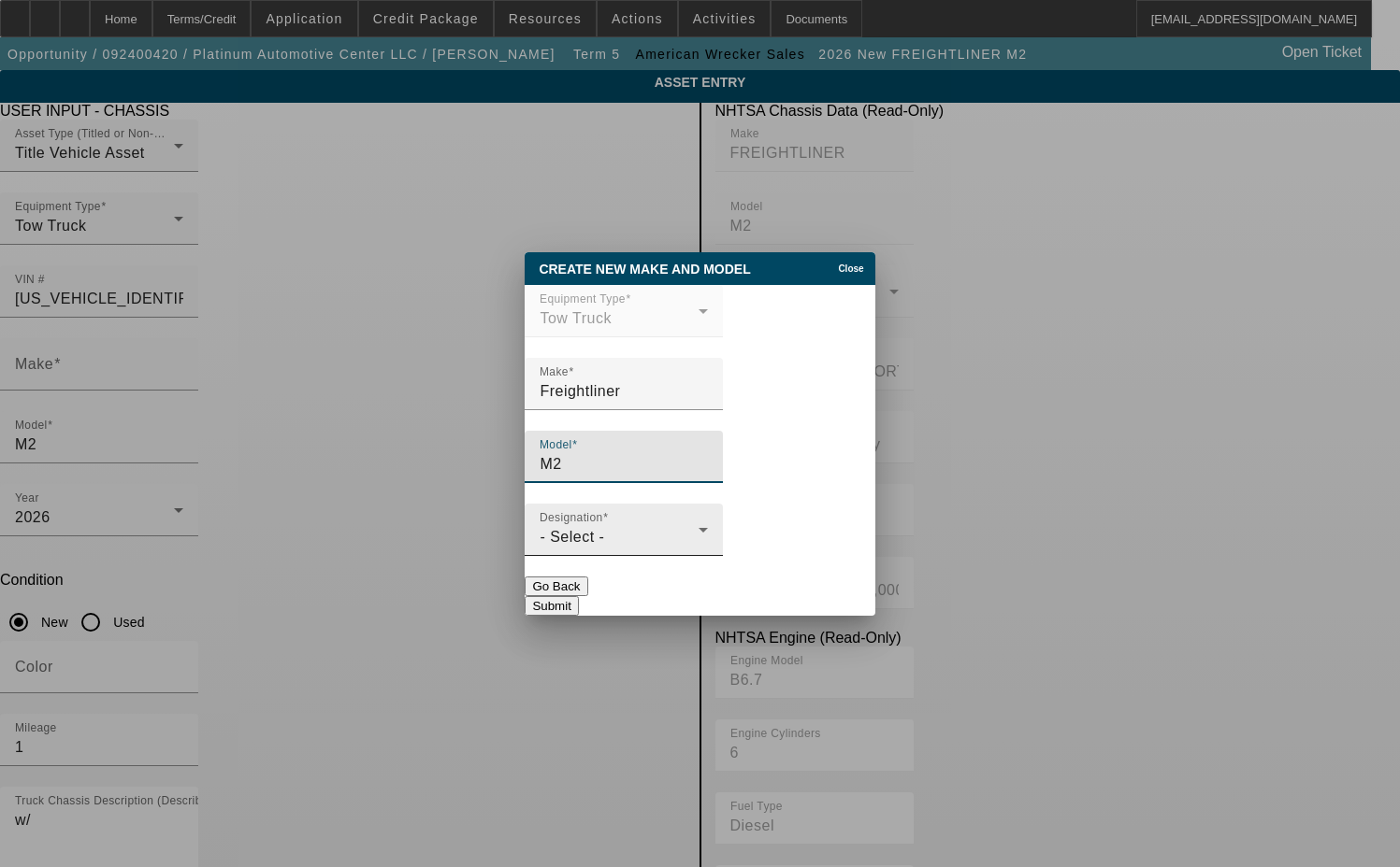
type input "M2"
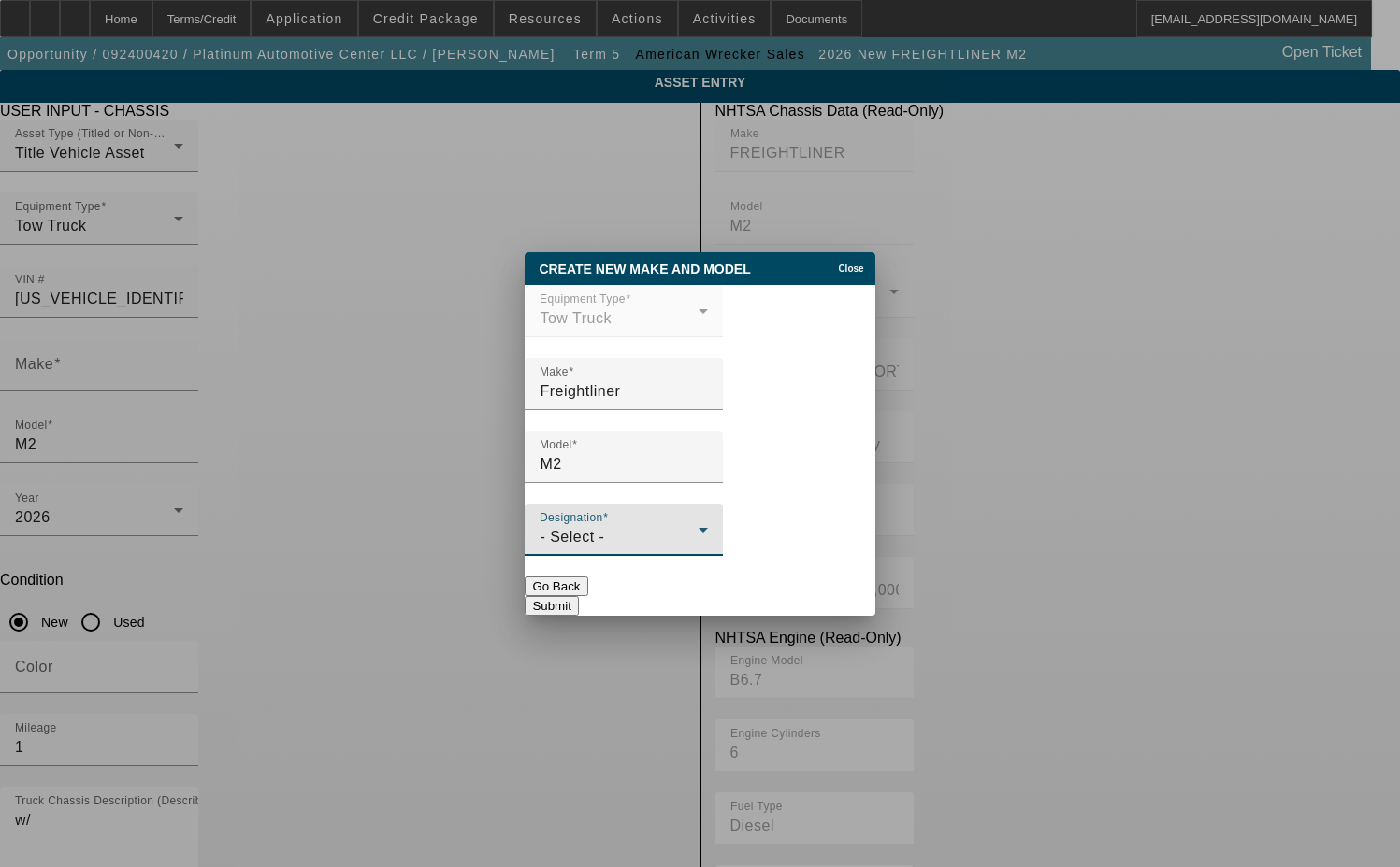
click at [599, 540] on span "- Select -" at bounding box center [572, 537] width 65 height 16
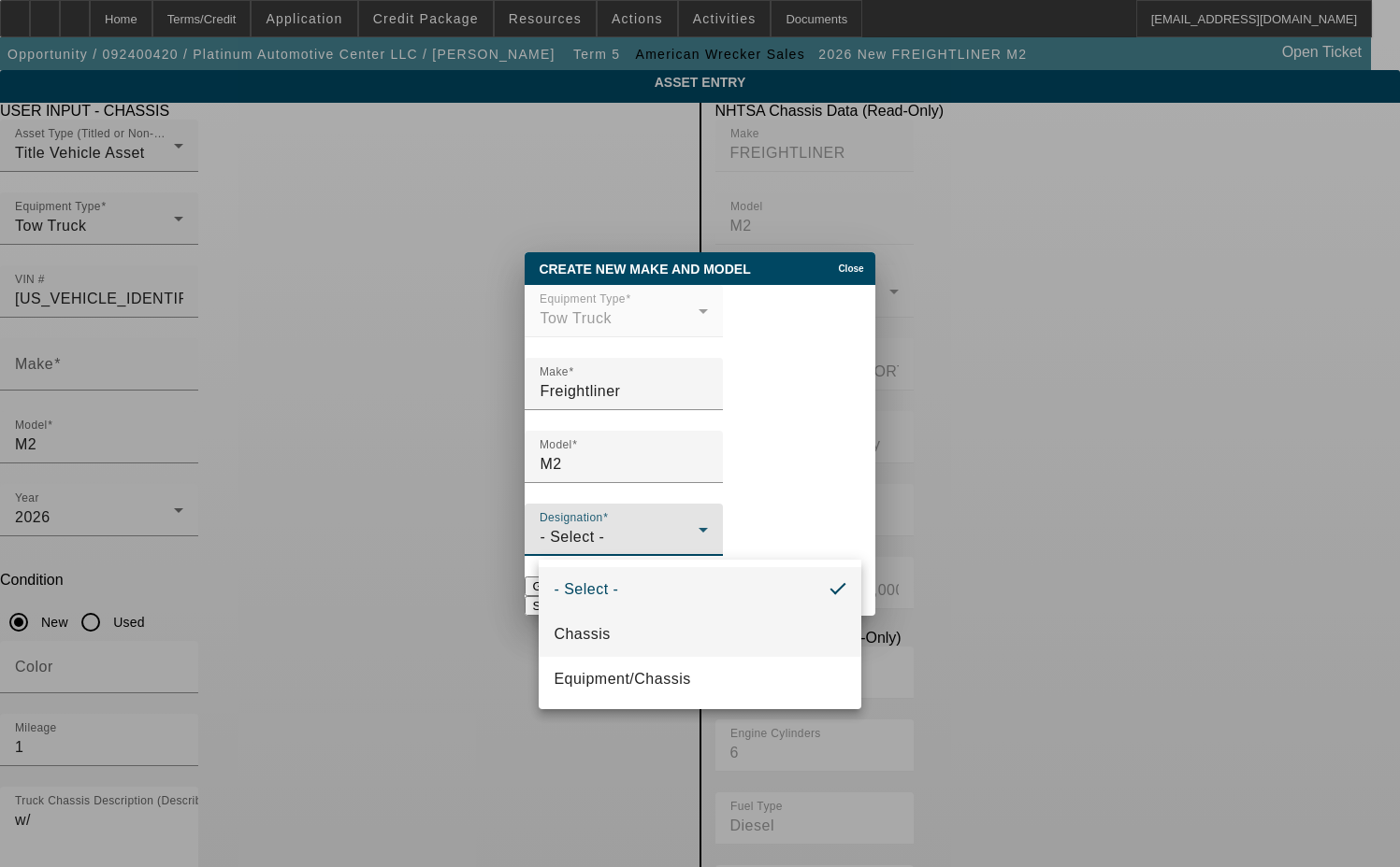
click at [617, 629] on mat-option "Chassis" at bounding box center [700, 634] width 322 height 45
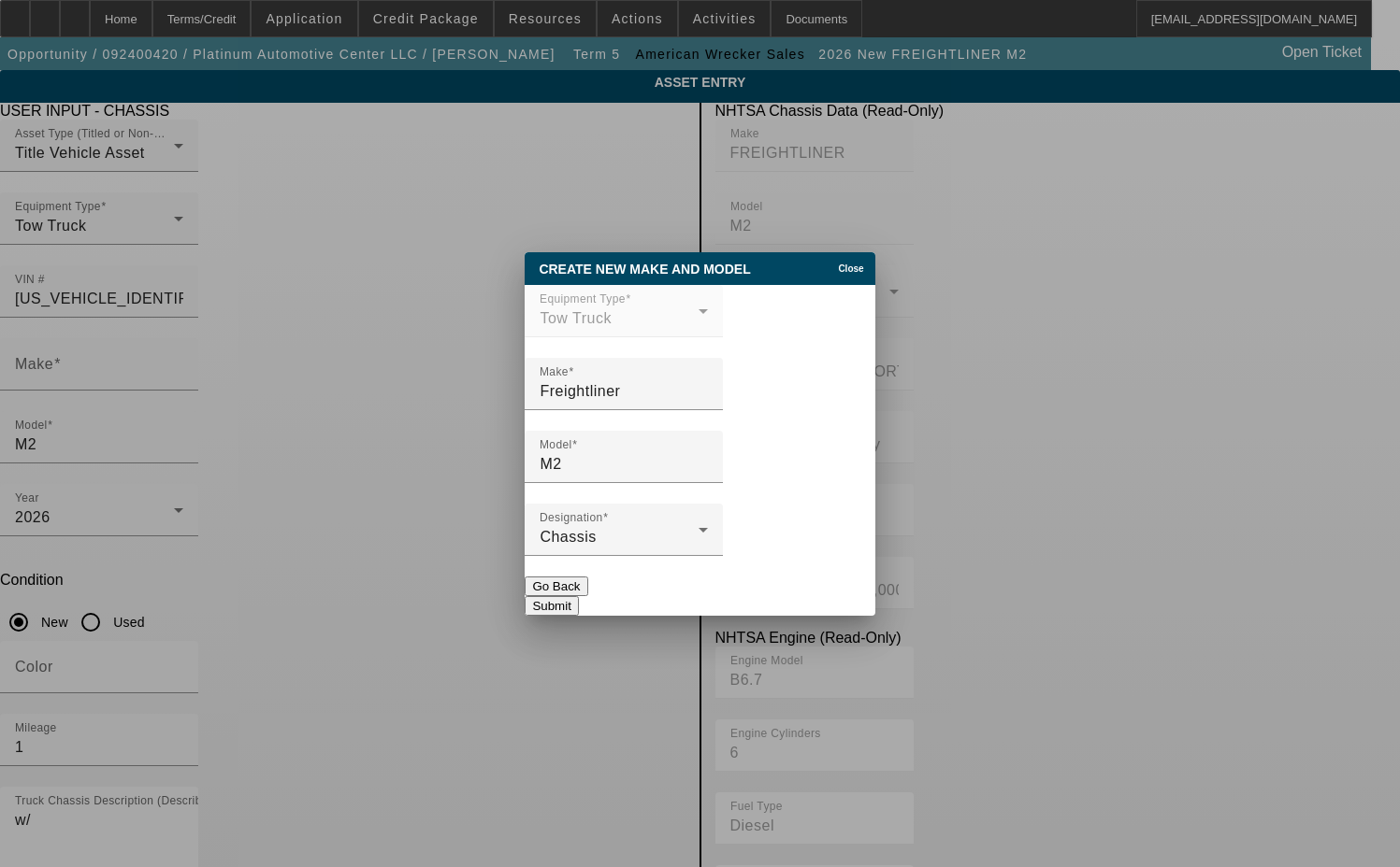
click at [578, 596] on button "Submit" at bounding box center [551, 606] width 53 height 20
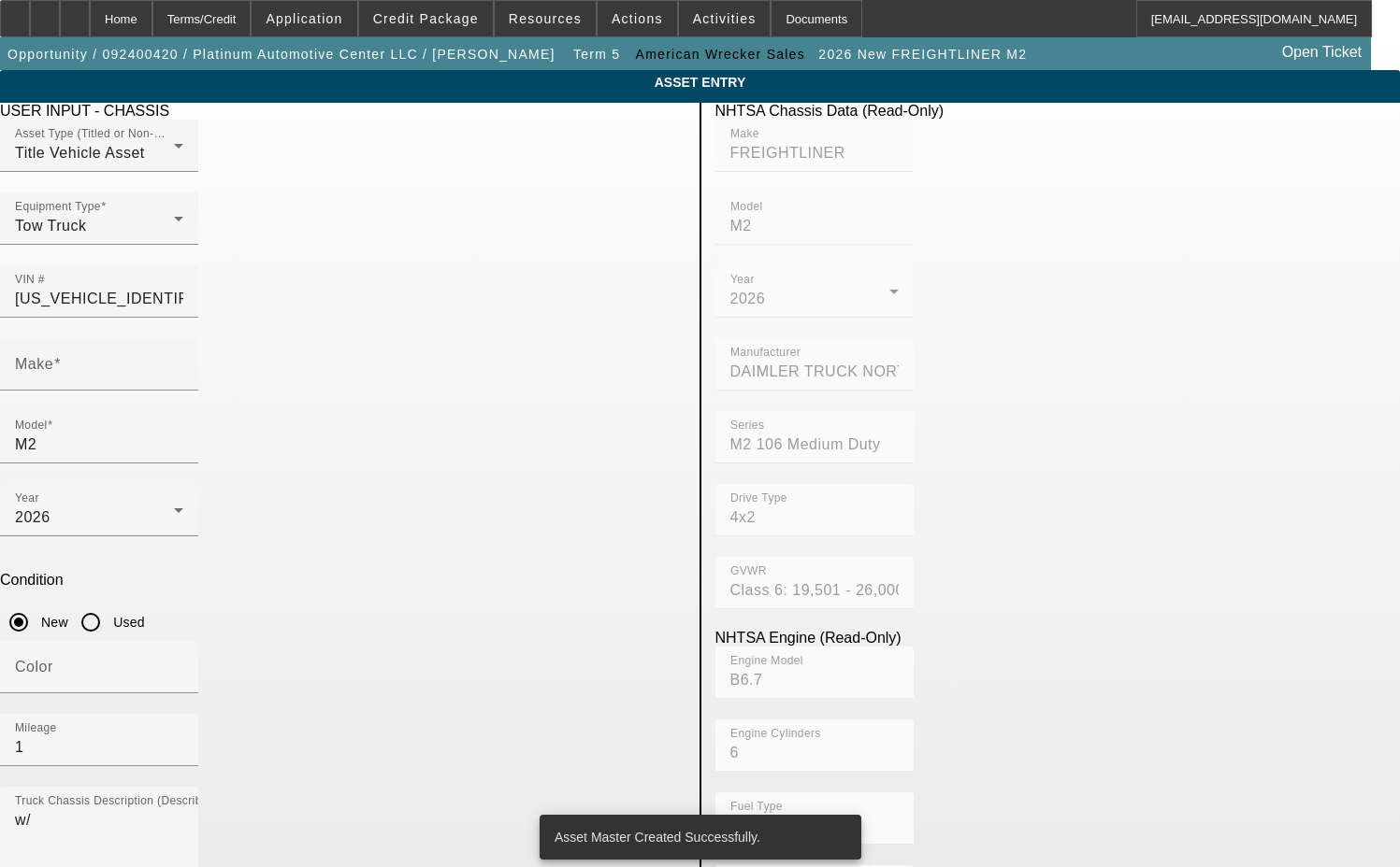
type input "Freightliner"
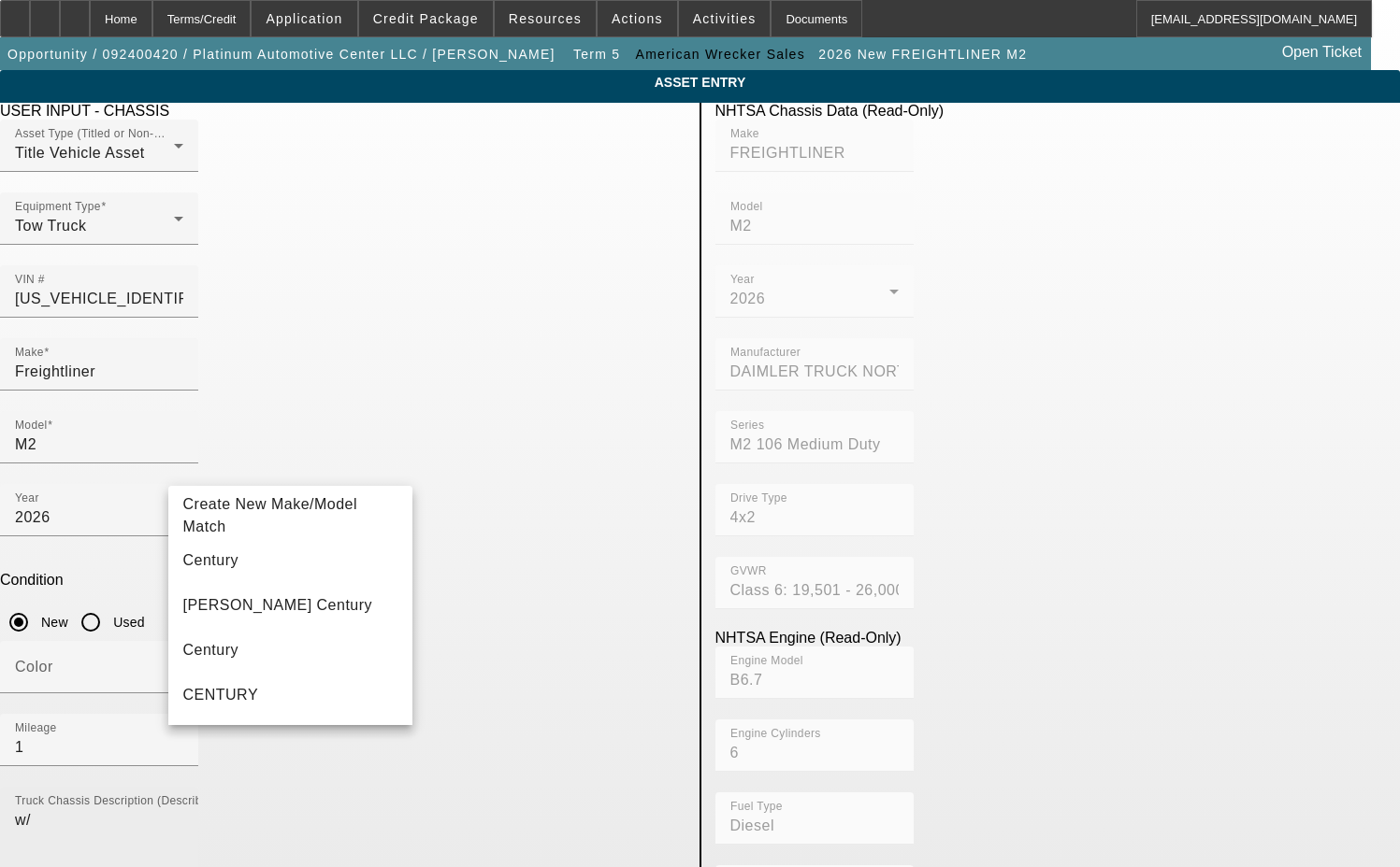
click at [183, 809] on textarea "w/" at bounding box center [99, 842] width 168 height 67
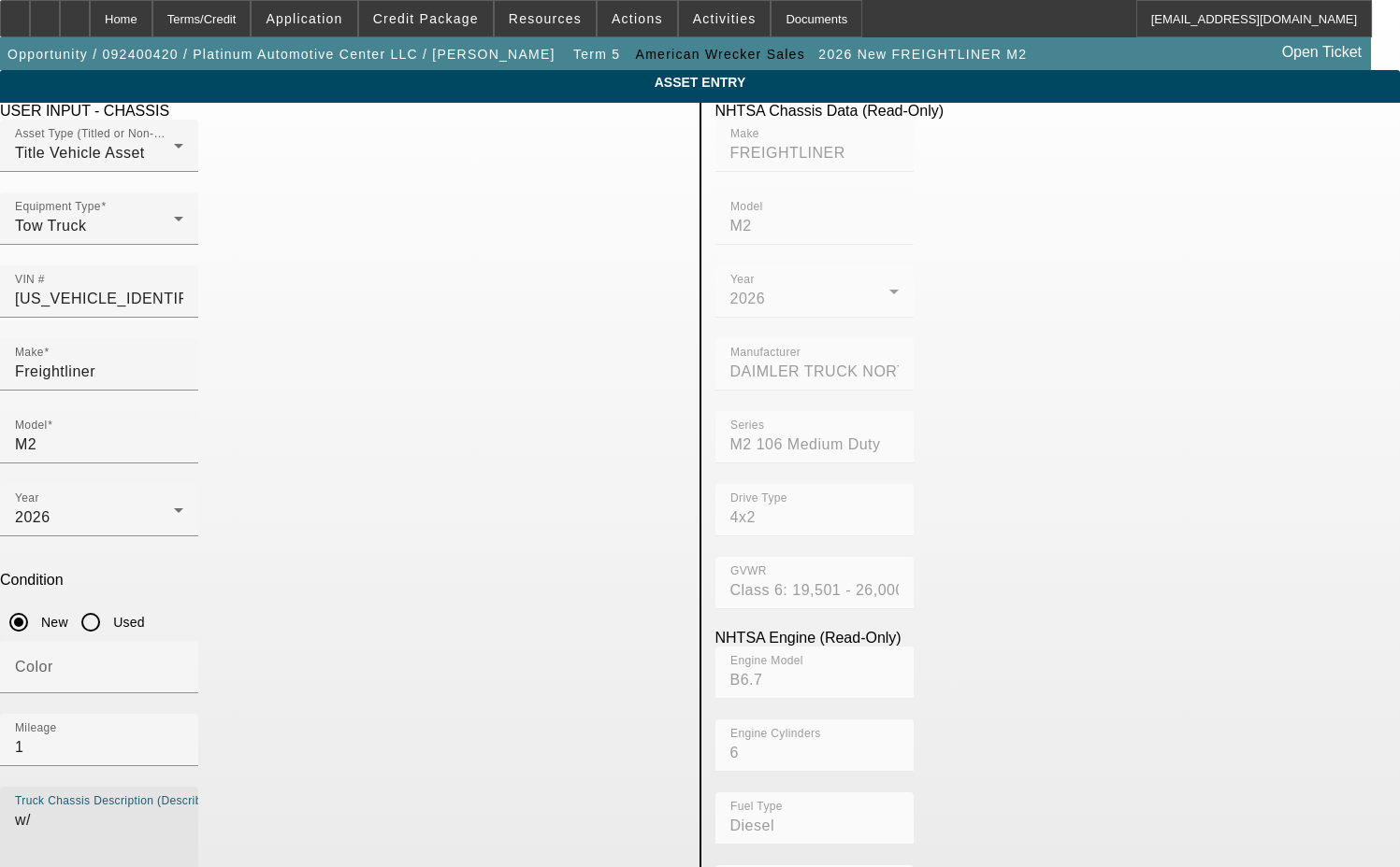
drag, startPoint x: 240, startPoint y: 557, endPoint x: 120, endPoint y: 567, distance: 120.4
click at [120, 571] on app-asset-collateral-manage "ASSET ENTRY Delete asset USER INPUT - CHASSIS Asset Type (Titled or Non-Titled)…" at bounding box center [700, 797] width 1400 height 1454
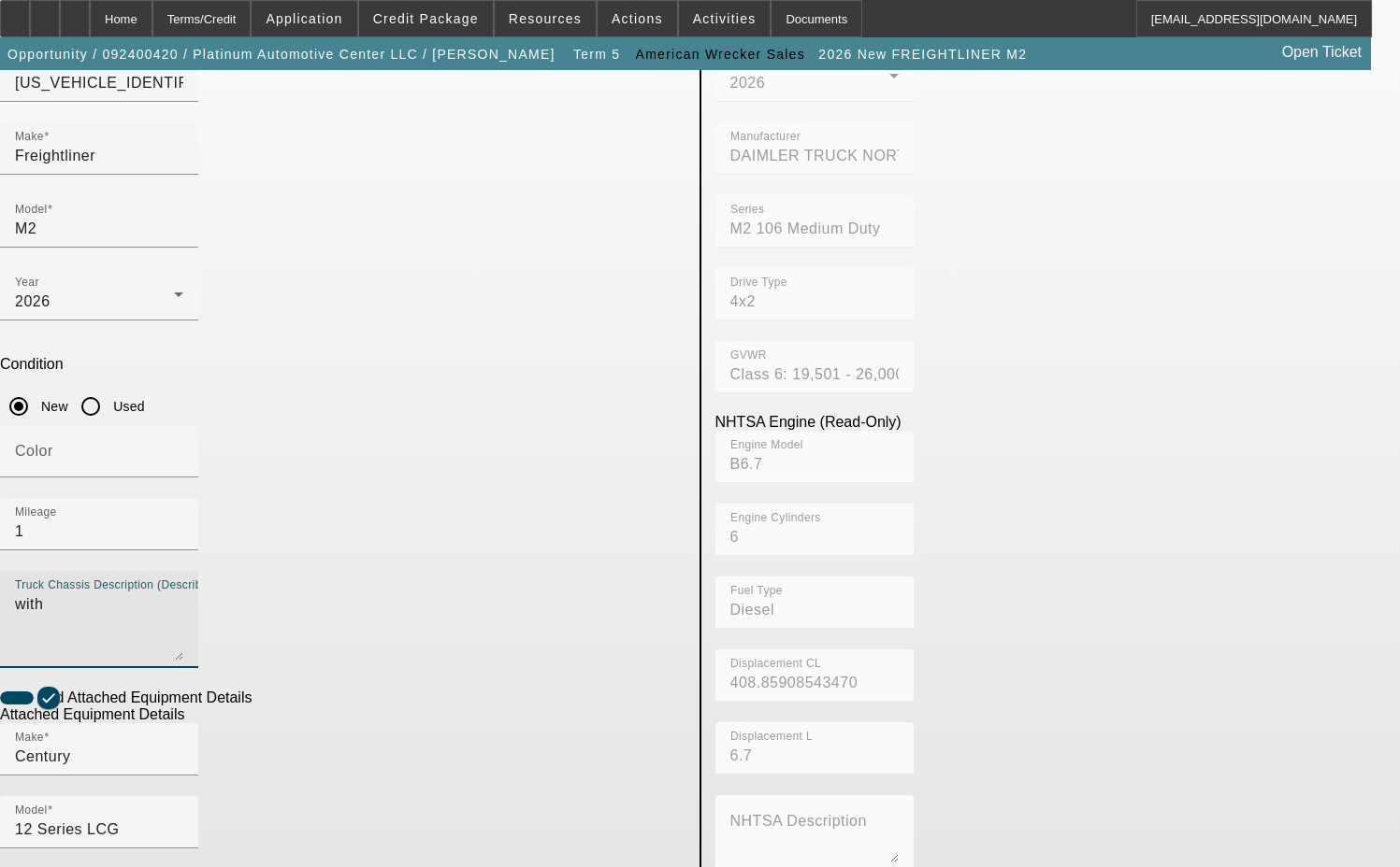
scroll to position [281, 0]
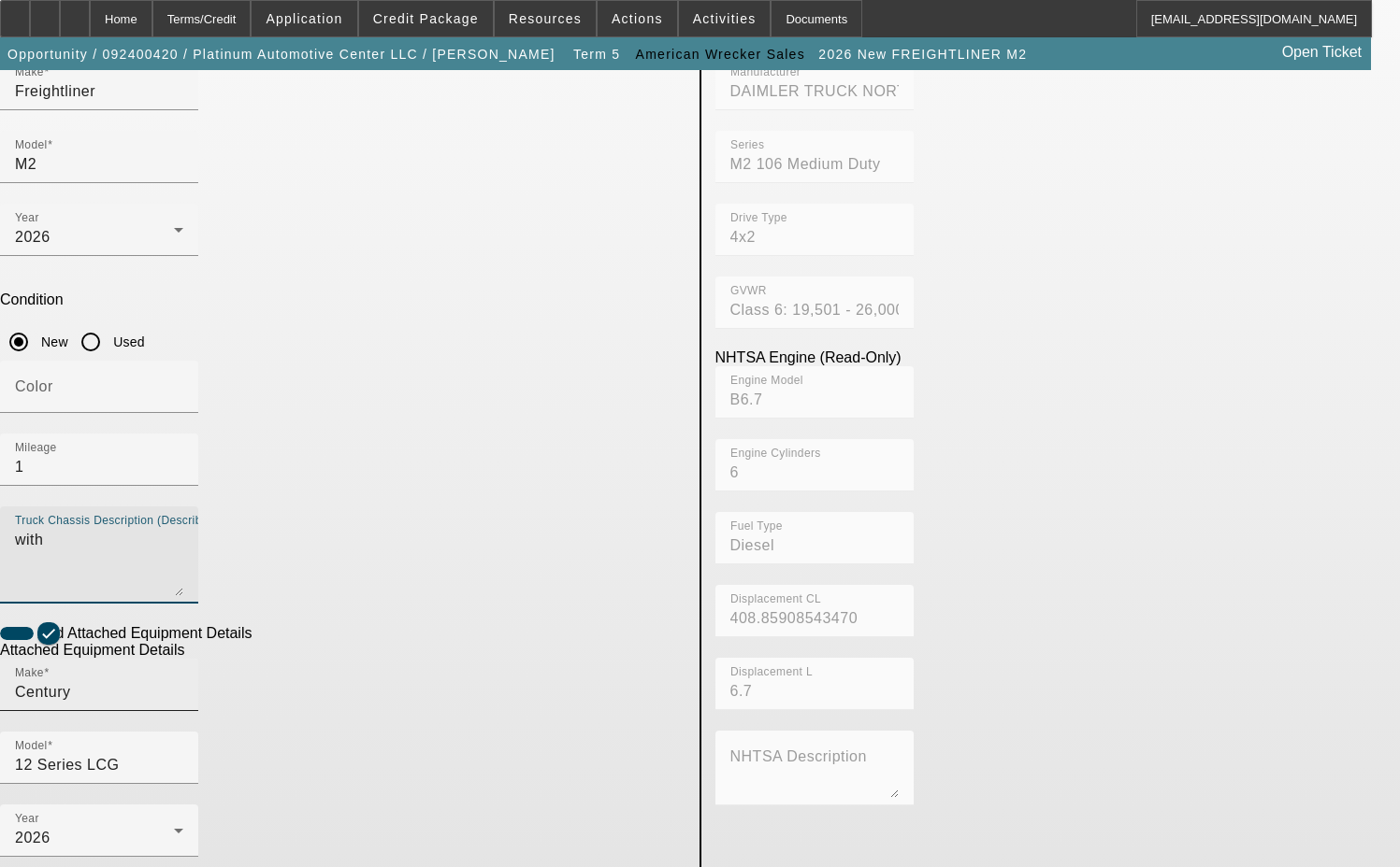
type textarea "with"
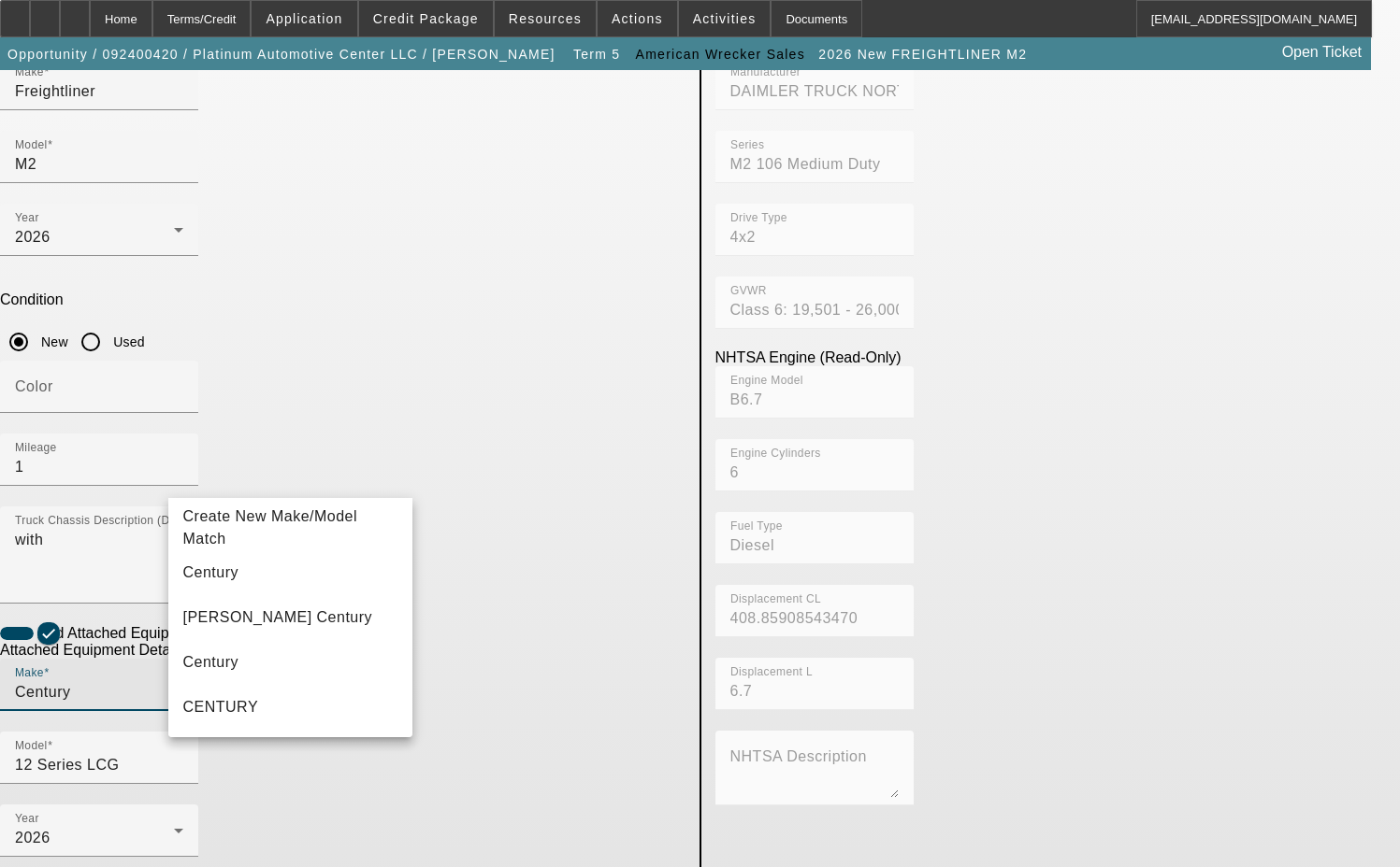
click at [183, 681] on input "Century" at bounding box center [99, 692] width 168 height 22
click at [270, 526] on span "Create New Make/Model Match" at bounding box center [270, 527] width 175 height 38
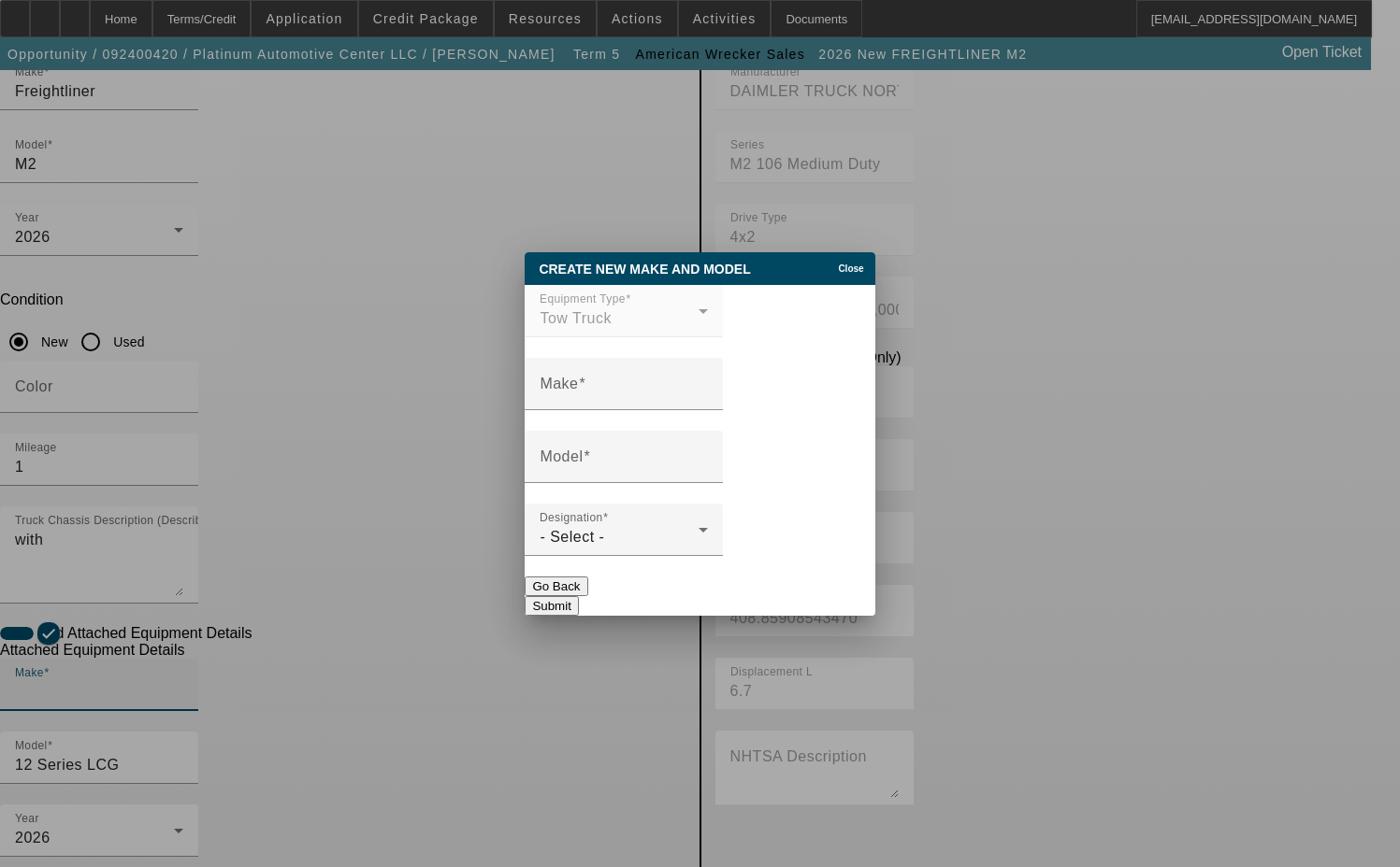
scroll to position [0, 0]
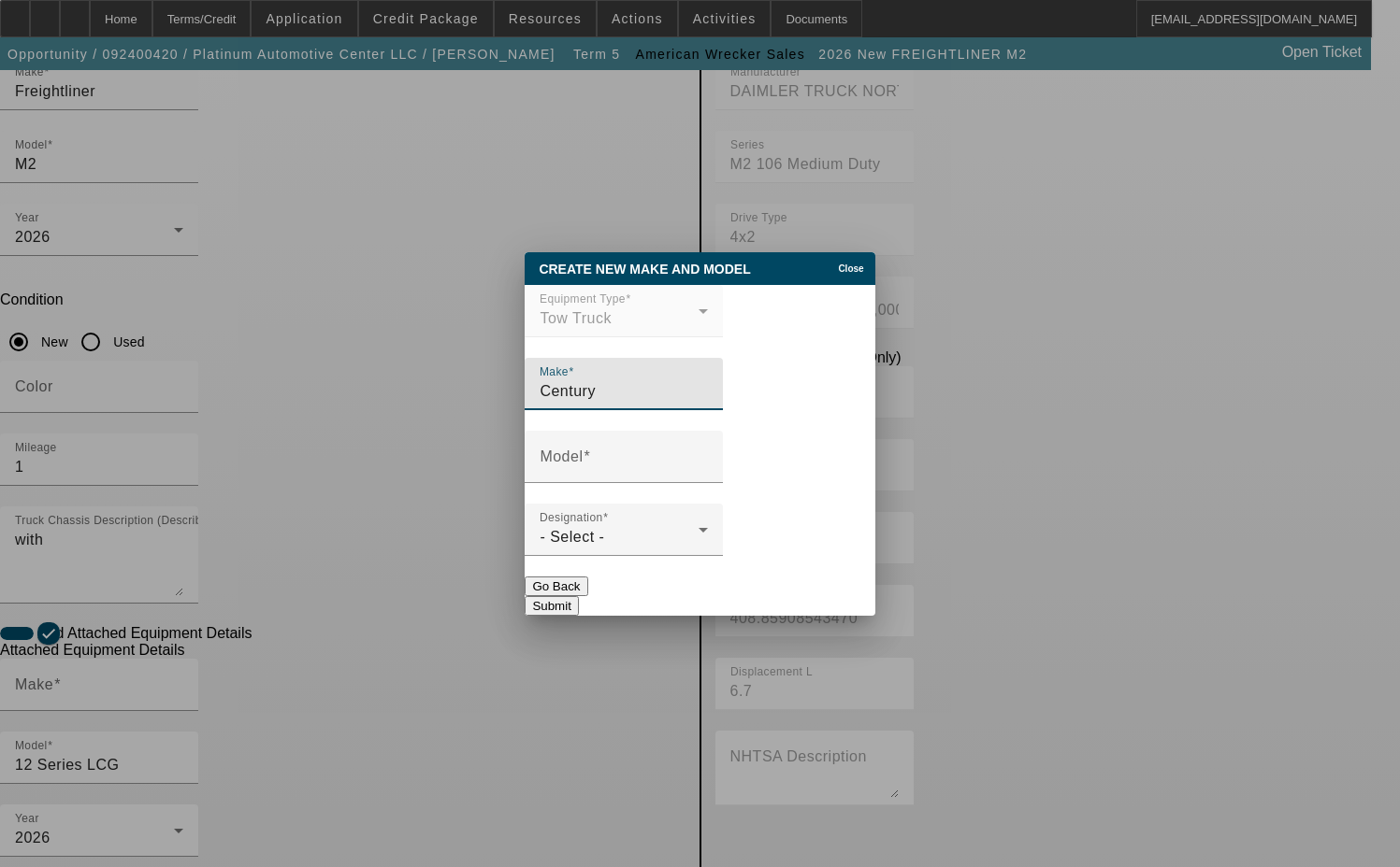
type input "Century"
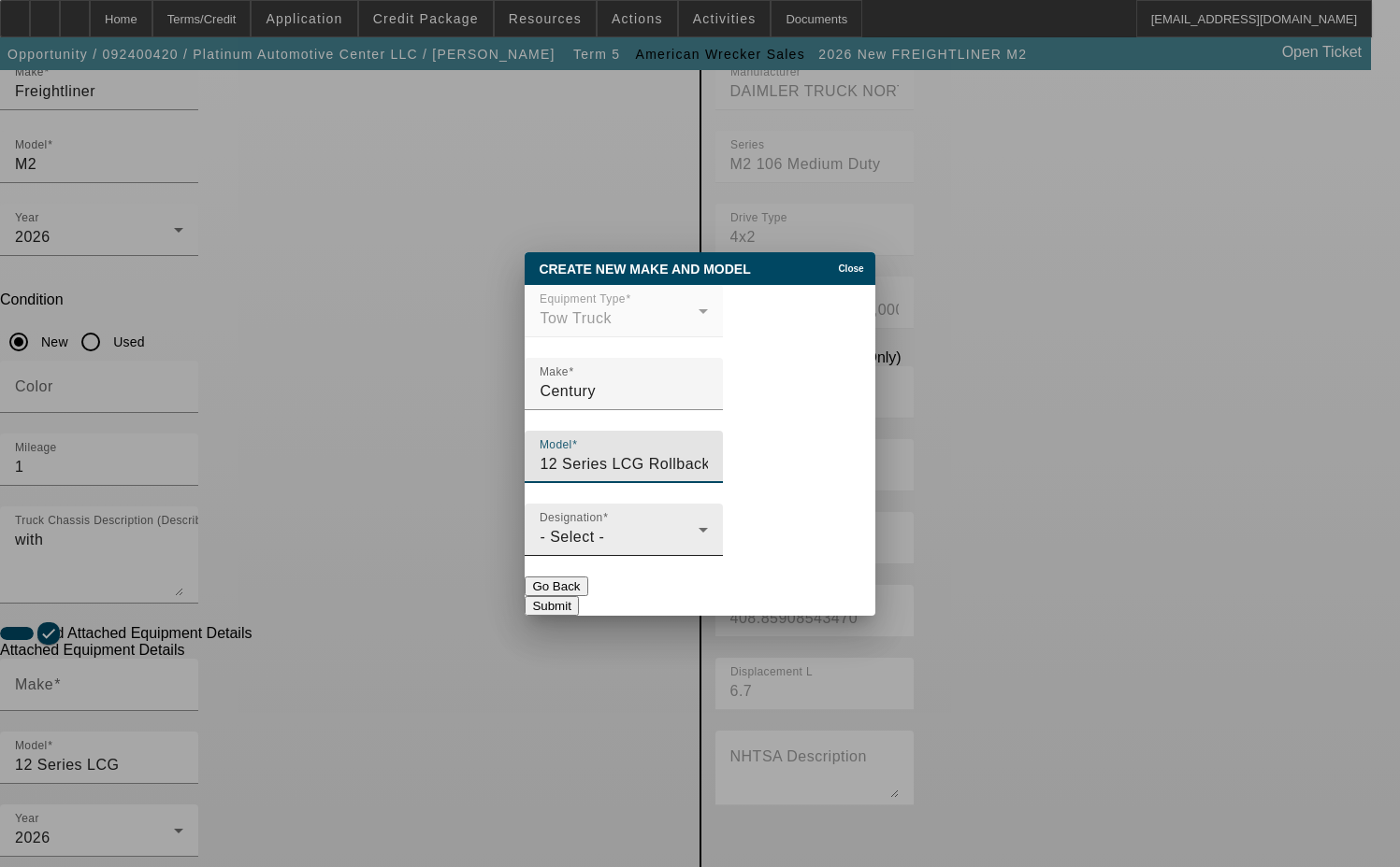
type input "12 Series LCG Rollback"
click at [615, 545] on div "- Select -" at bounding box center [619, 537] width 159 height 22
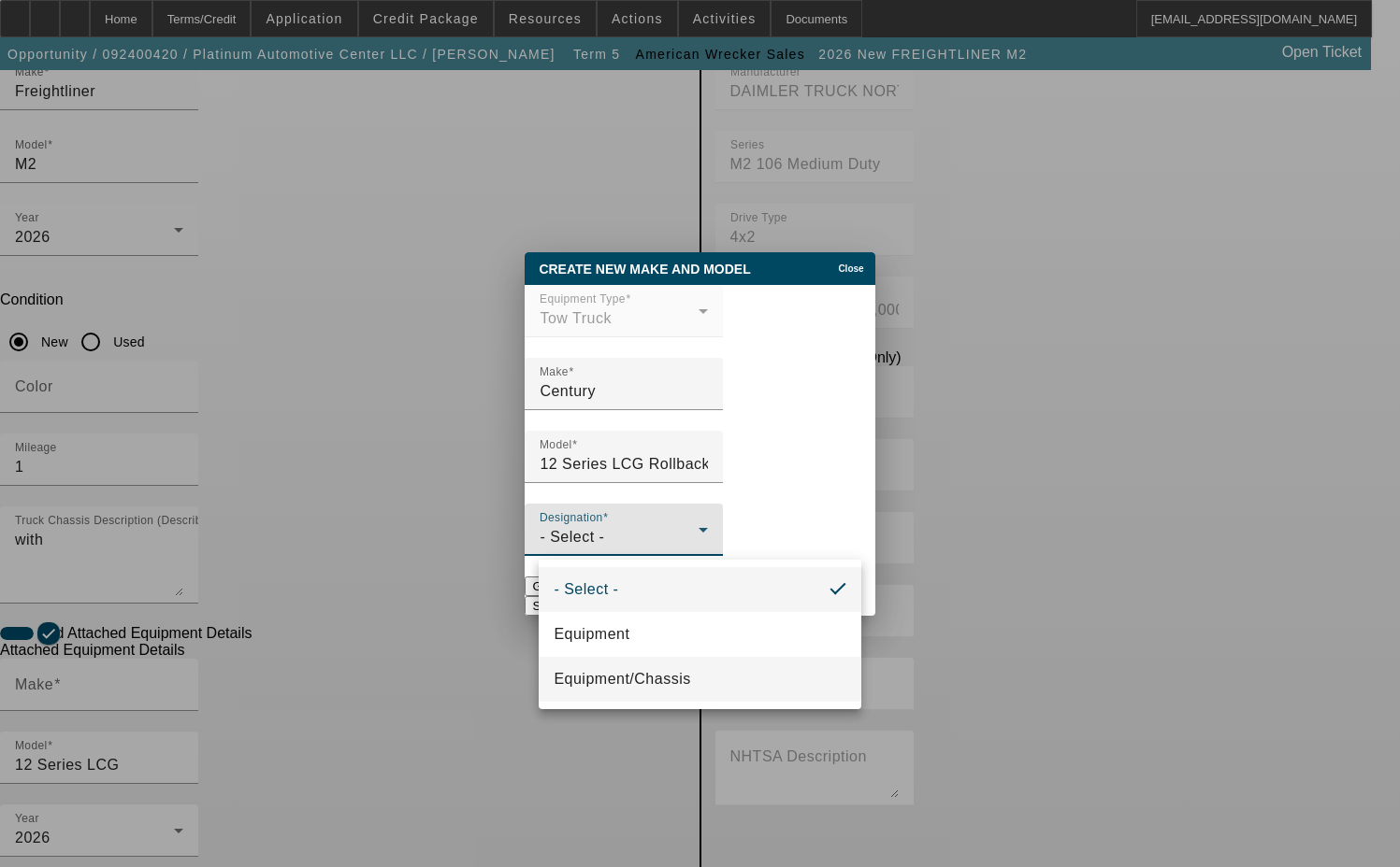
click at [607, 664] on mat-option "Equipment/Chassis" at bounding box center [700, 679] width 322 height 45
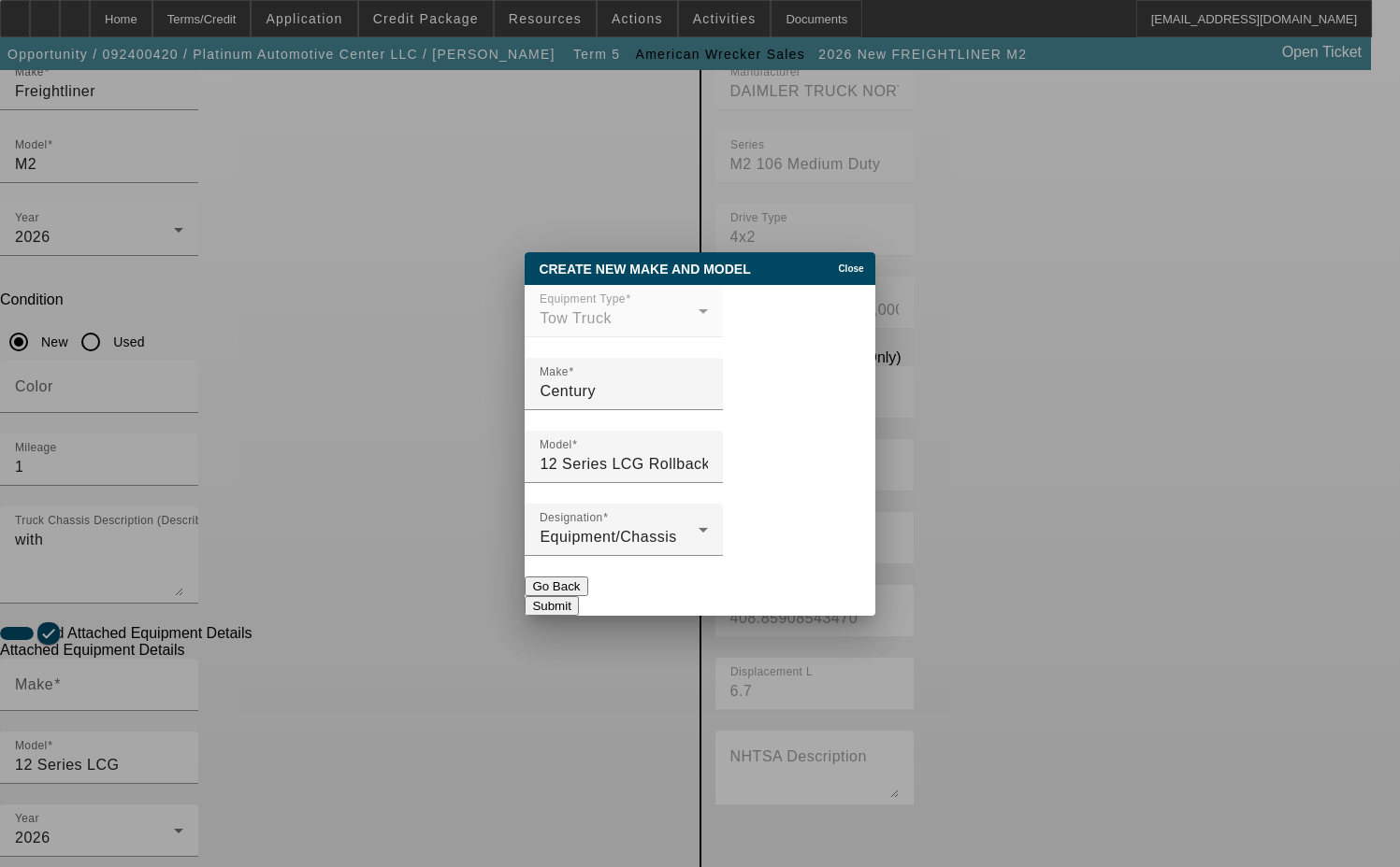
click at [578, 596] on button "Submit" at bounding box center [551, 606] width 53 height 20
type input "Century"
type input "12 Series LCG Rollback"
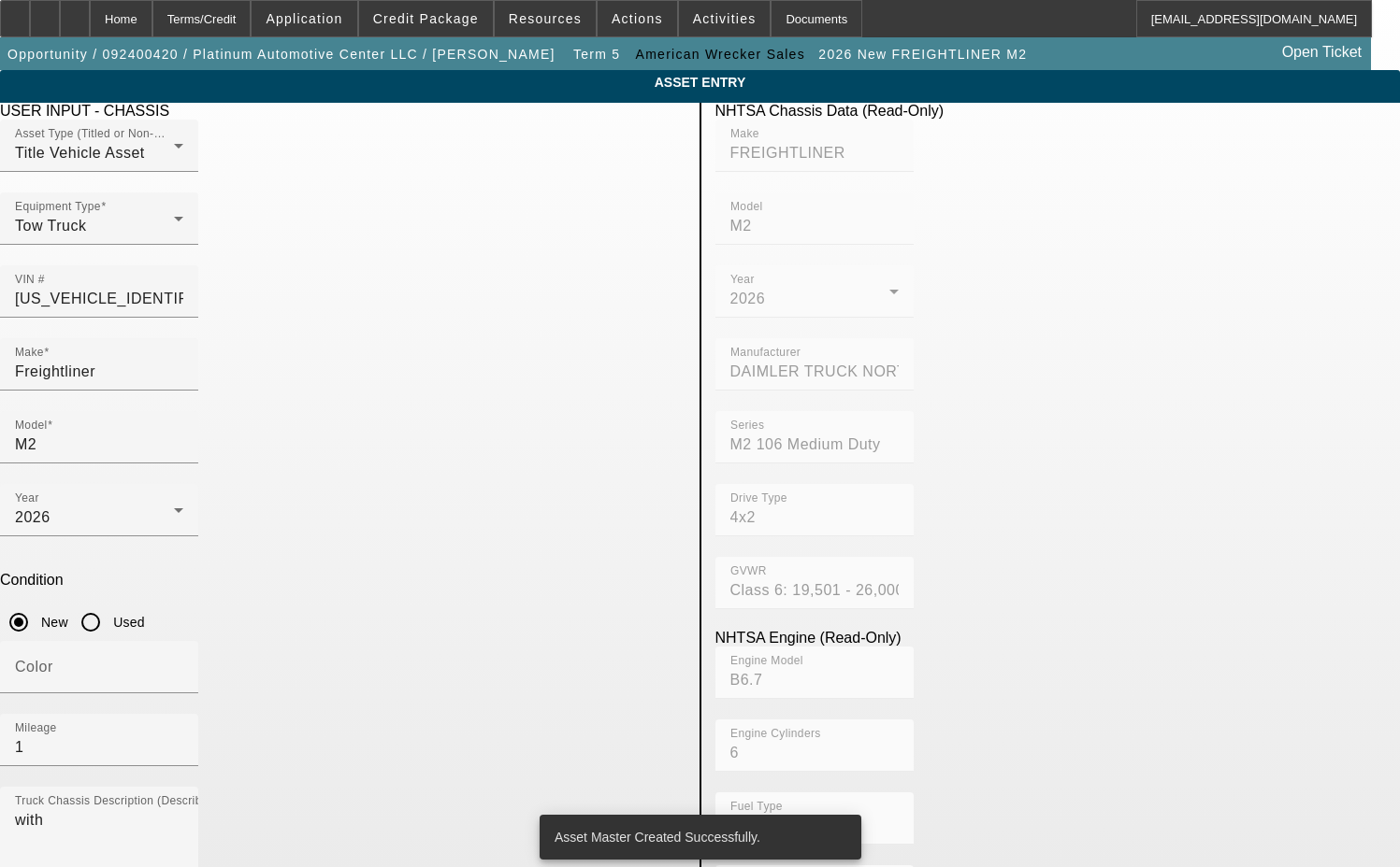
scroll to position [281, 0]
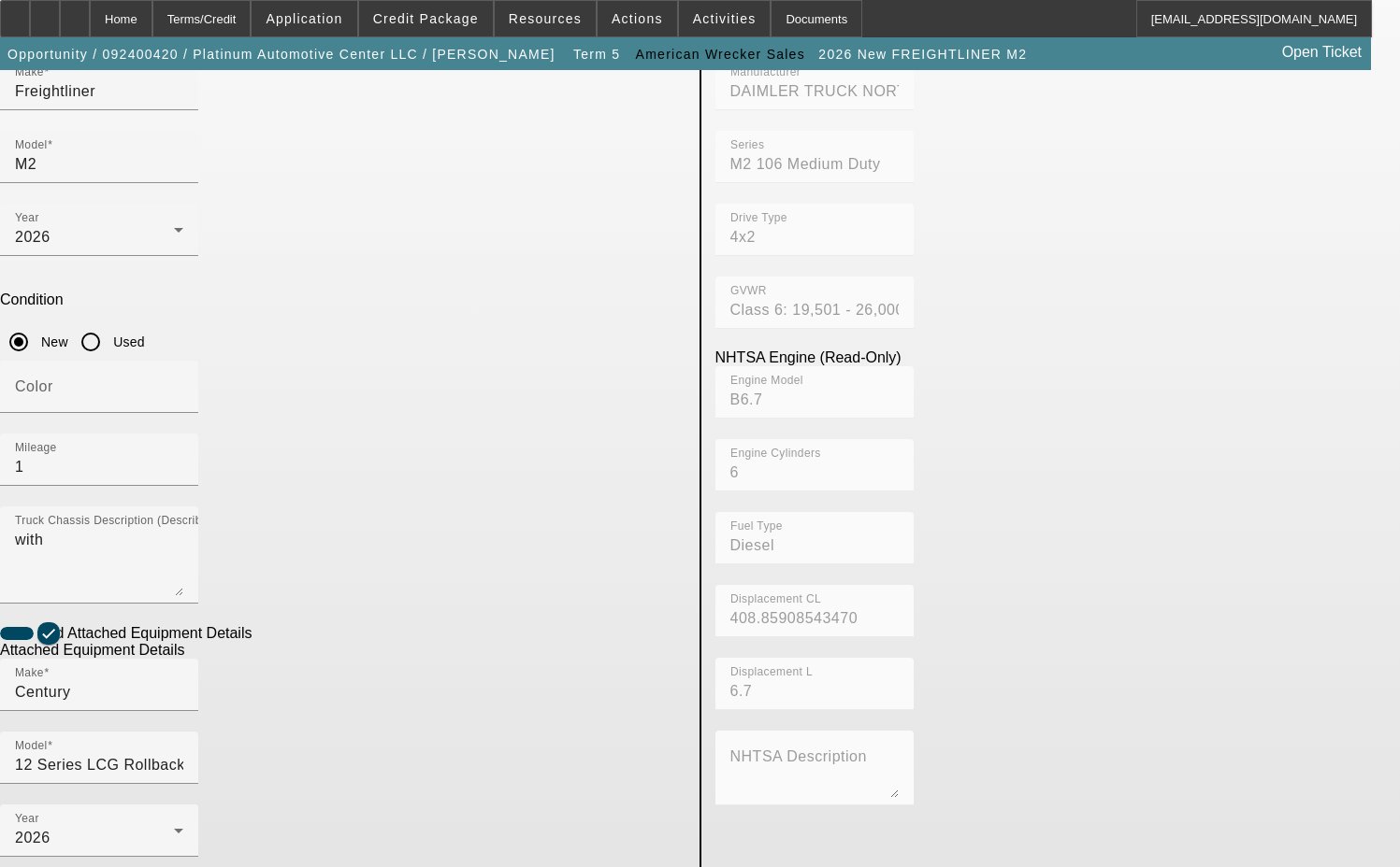
type input "ST12L3H246298"
drag, startPoint x: 253, startPoint y: 712, endPoint x: 94, endPoint y: 697, distance: 159.7
click at [94, 697] on app-asset-collateral-manage "ASSET ENTRY Delete asset USER INPUT - CHASSIS Asset Type (Titled or Non-Titled)…" at bounding box center [700, 516] width 1400 height 1454
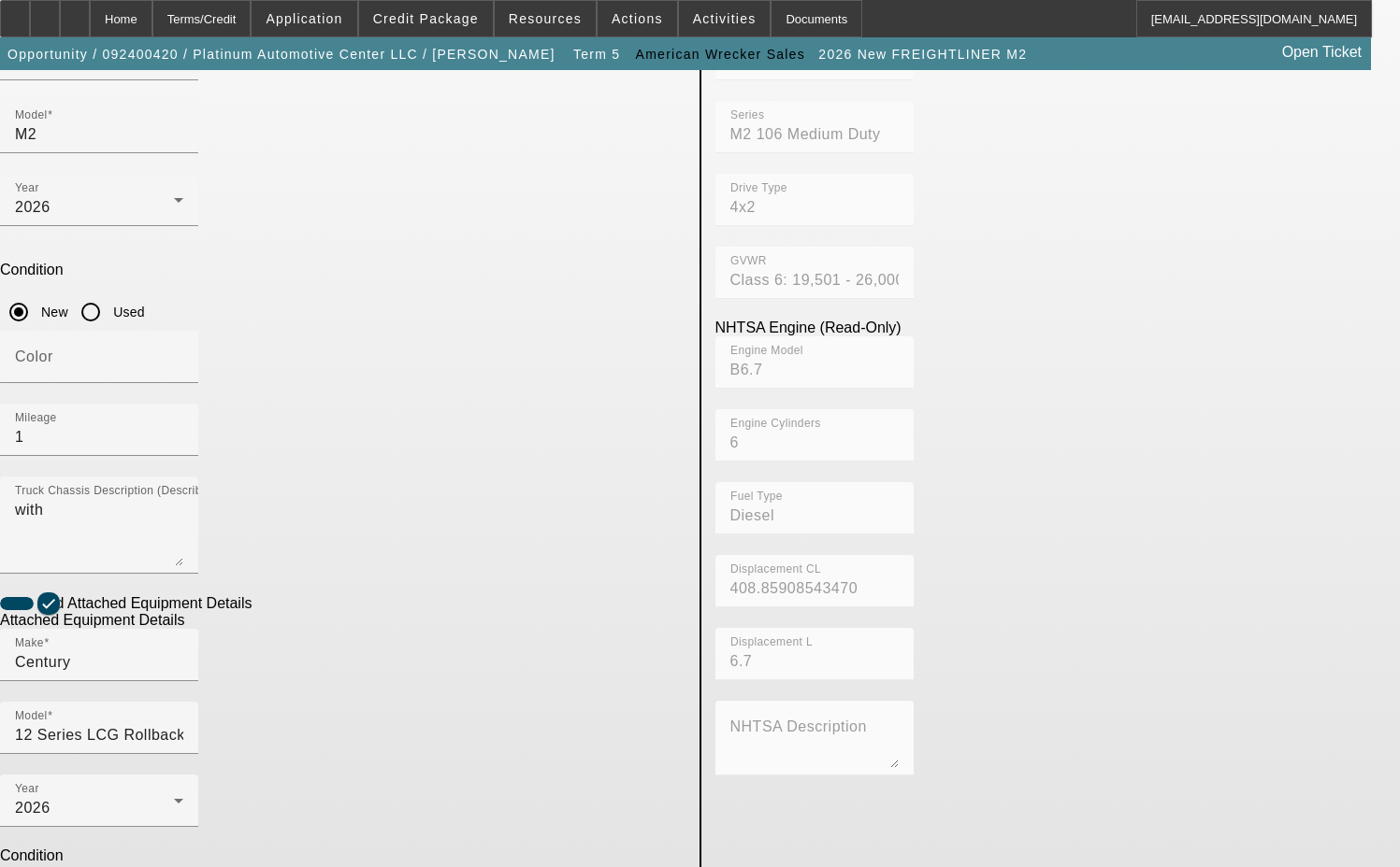
scroll to position [337, 0]
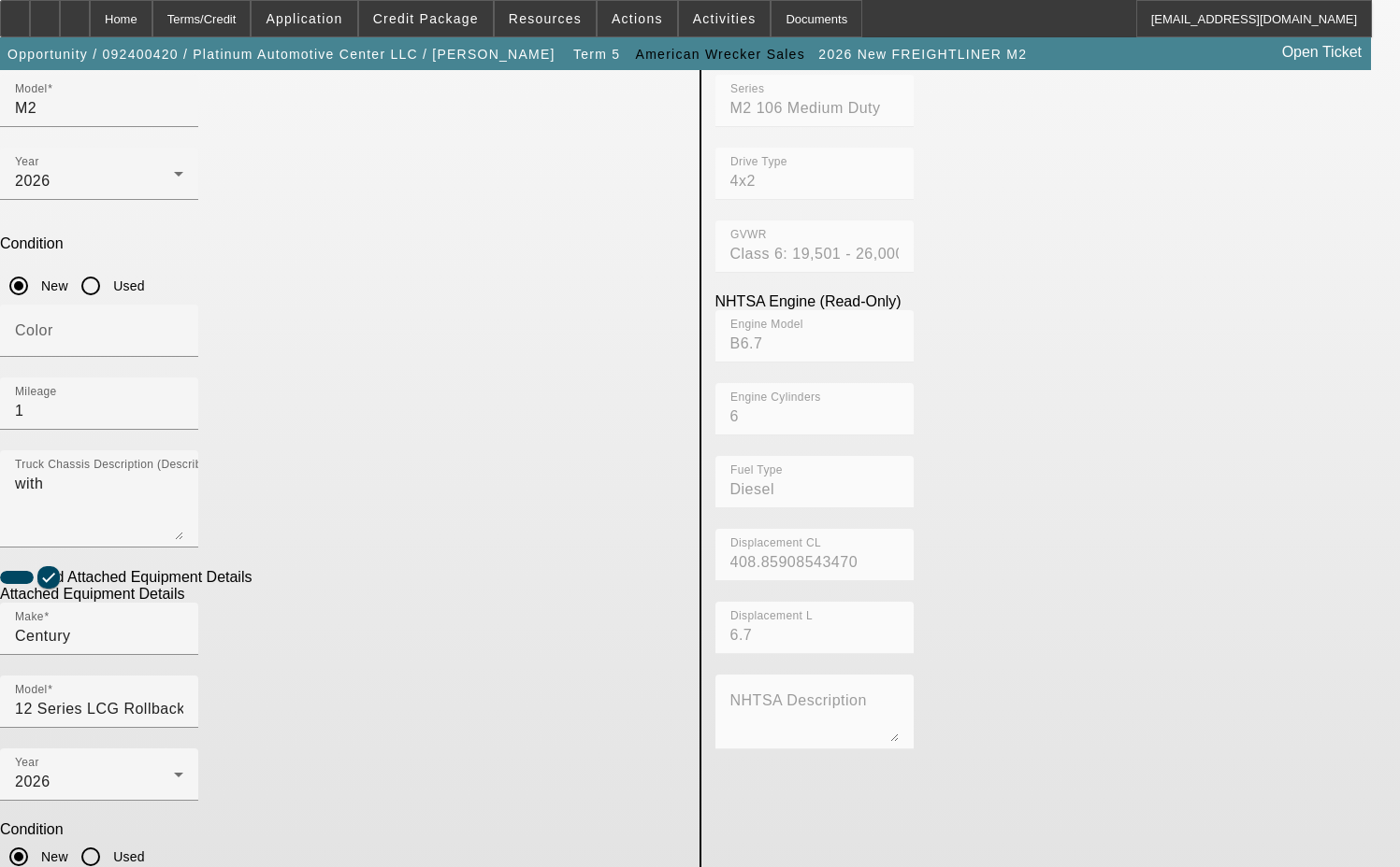
type textarea "includes all accessories, attachments and options"
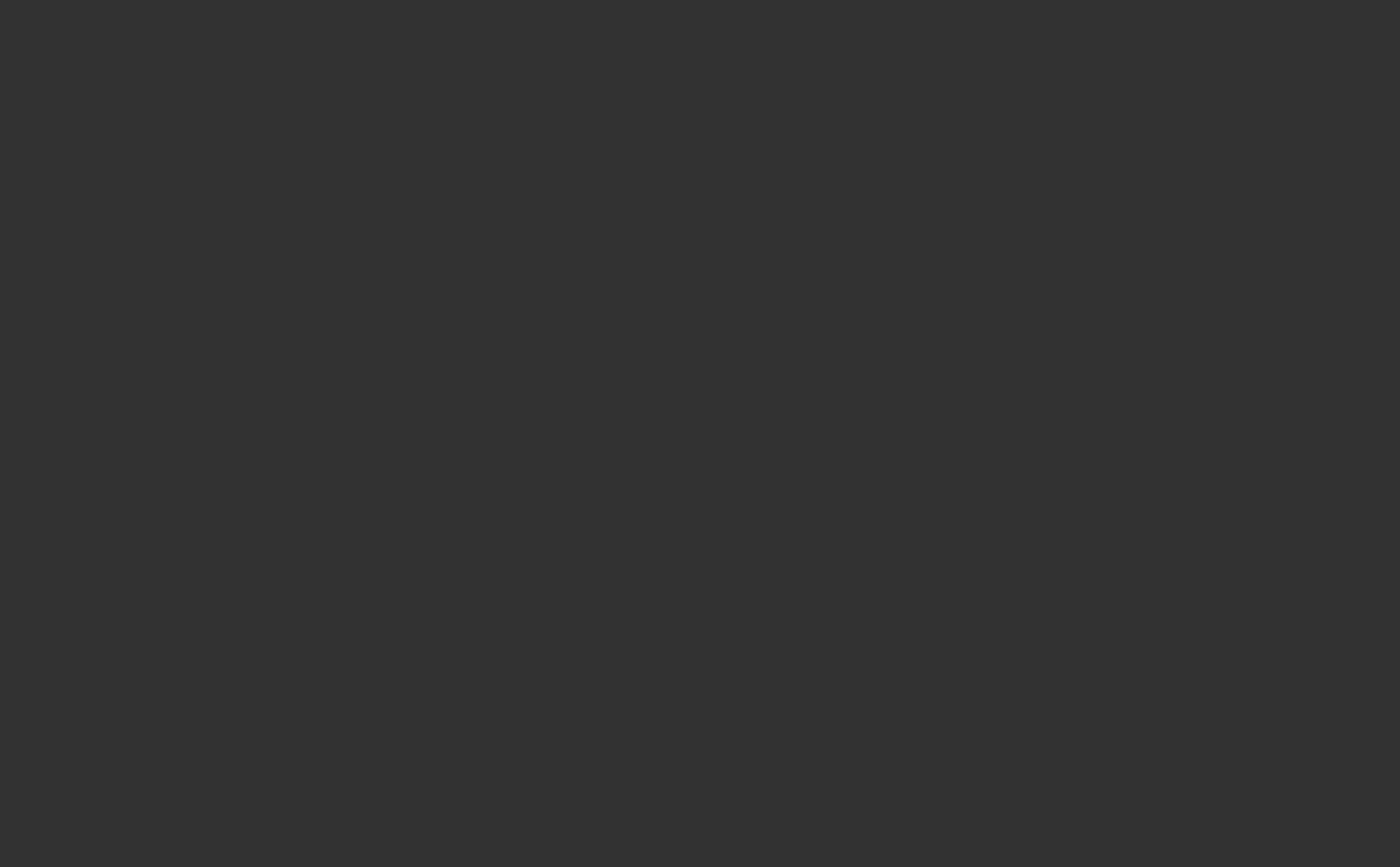
select select "3"
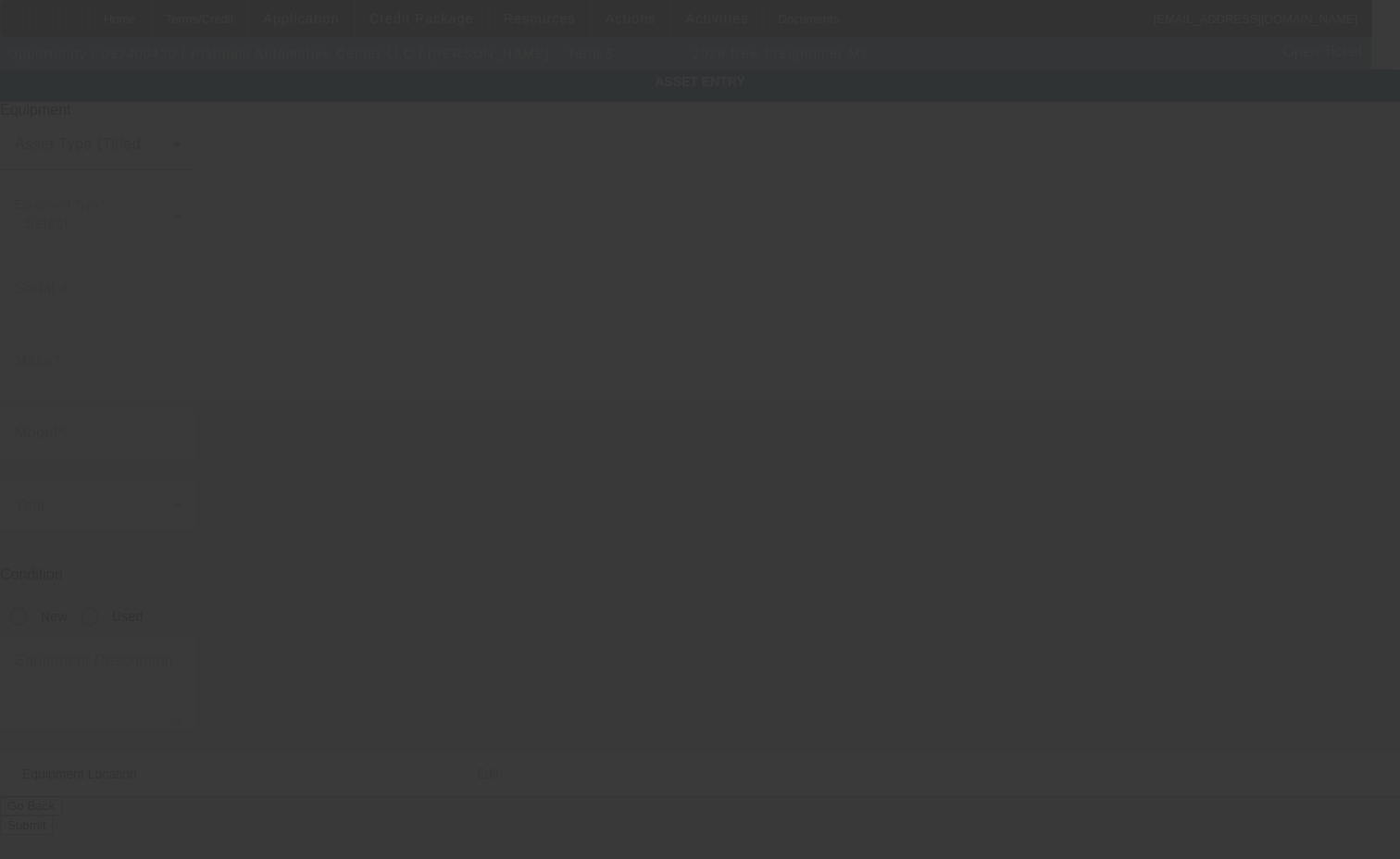
type input "[US_VEHICLE_IDENTIFICATION_NUMBER]"
type input "Freightliner"
type input "M2"
radio input "true"
type textarea "with"
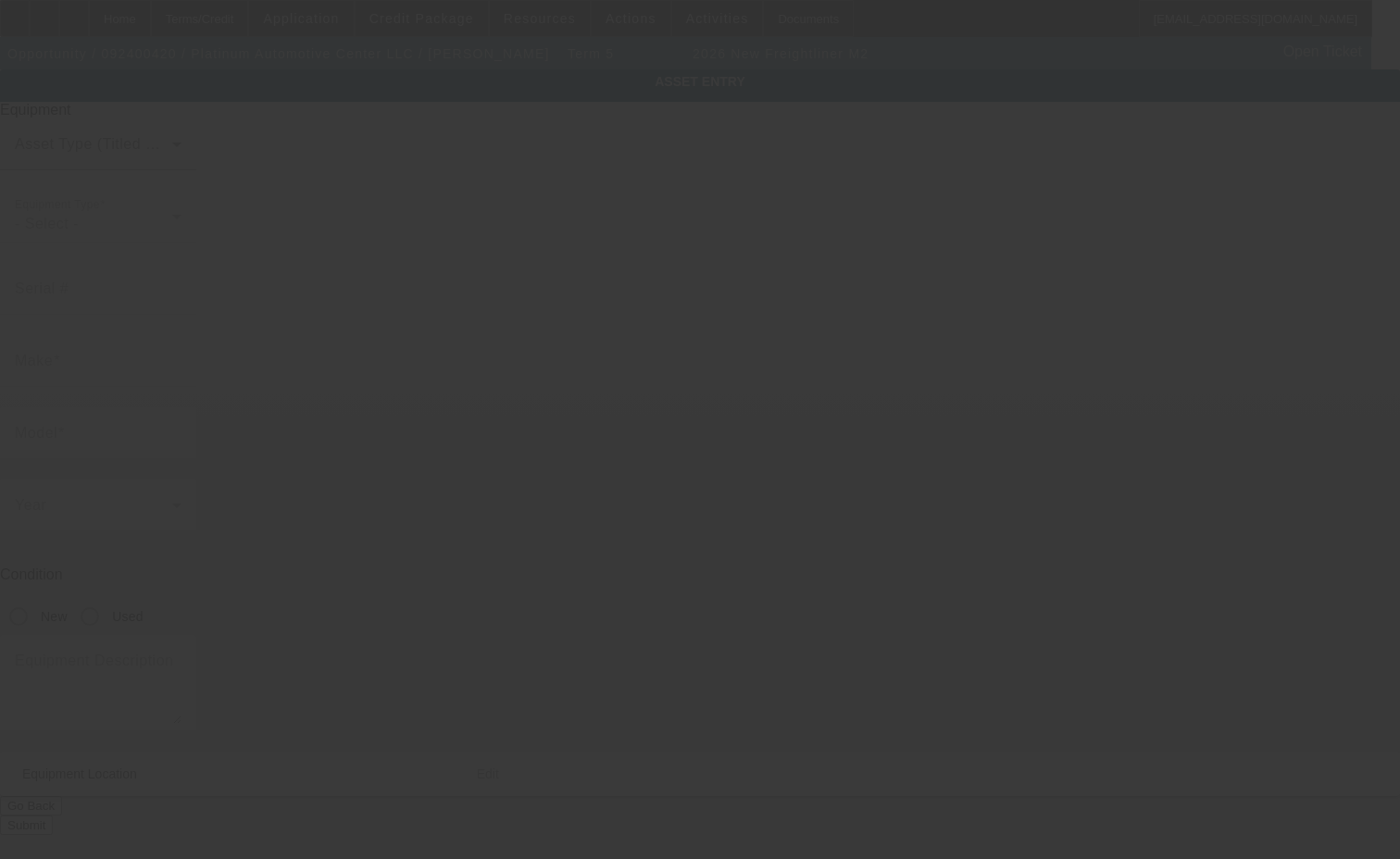
type input "[STREET_ADDRESS]"
type input "[GEOGRAPHIC_DATA]"
type input "29418"
type input "Charleston"
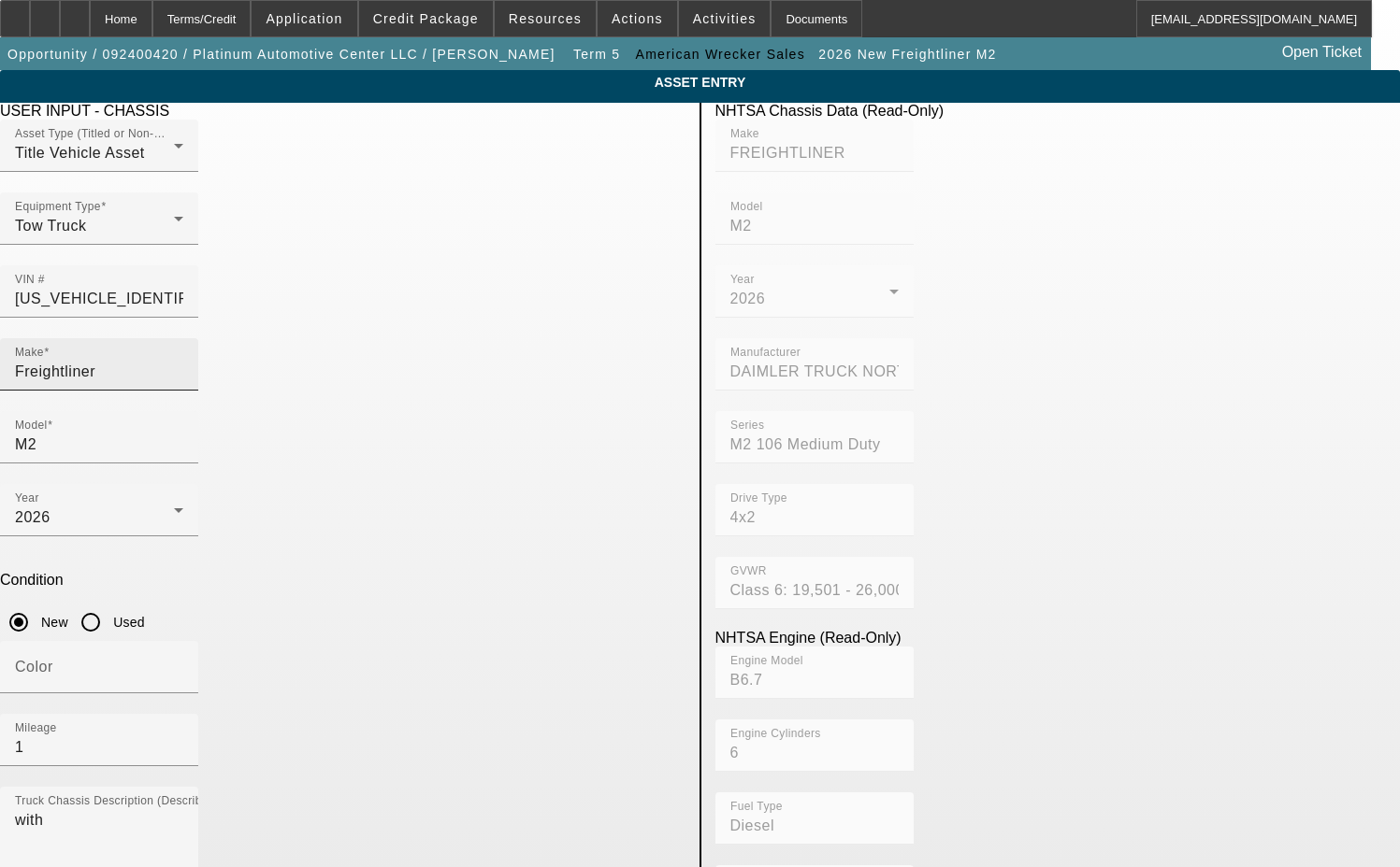
click at [183, 339] on div "Make Freightliner" at bounding box center [99, 365] width 168 height 52
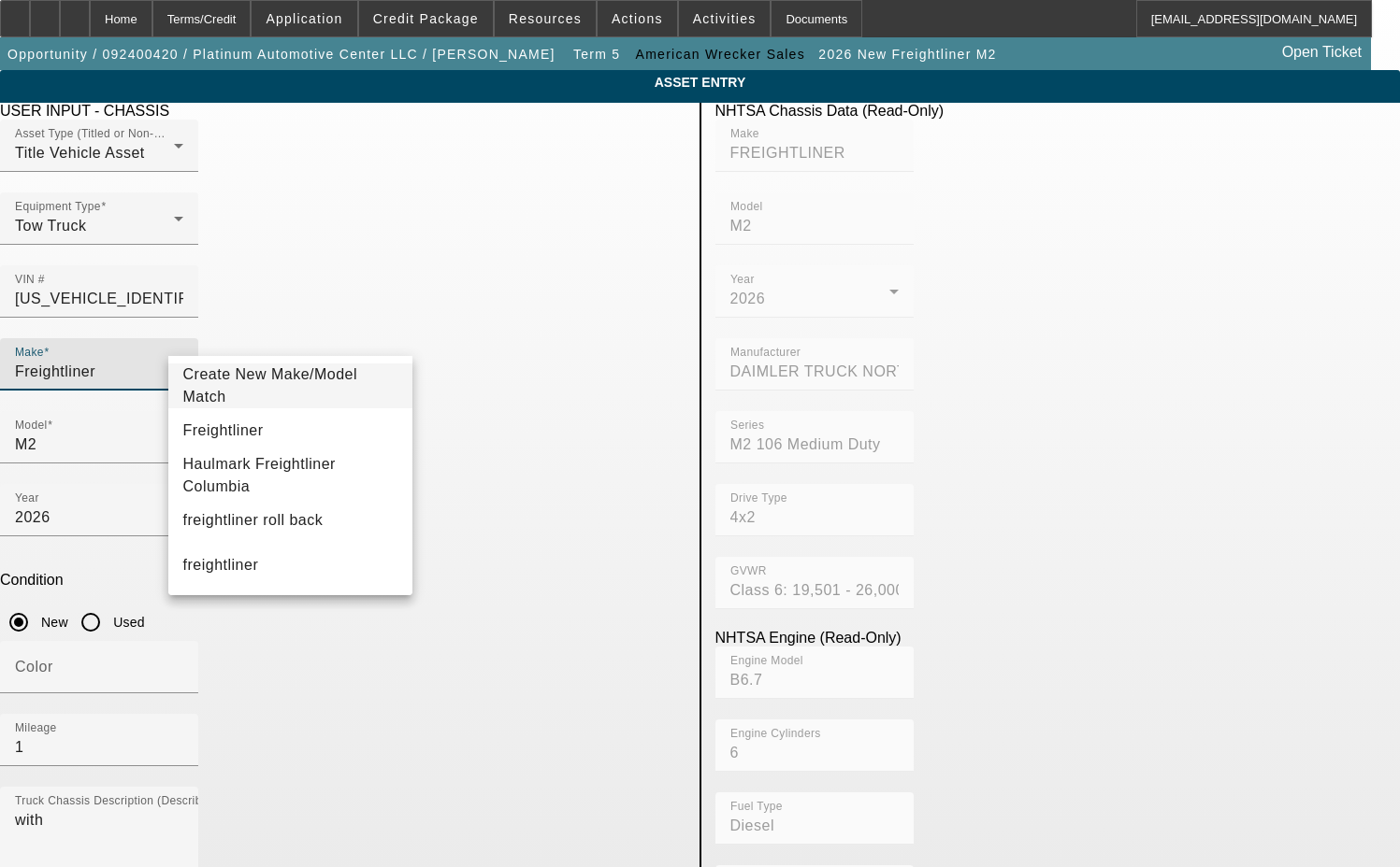
click at [334, 384] on span "Create New Make/Model Match" at bounding box center [270, 386] width 175 height 38
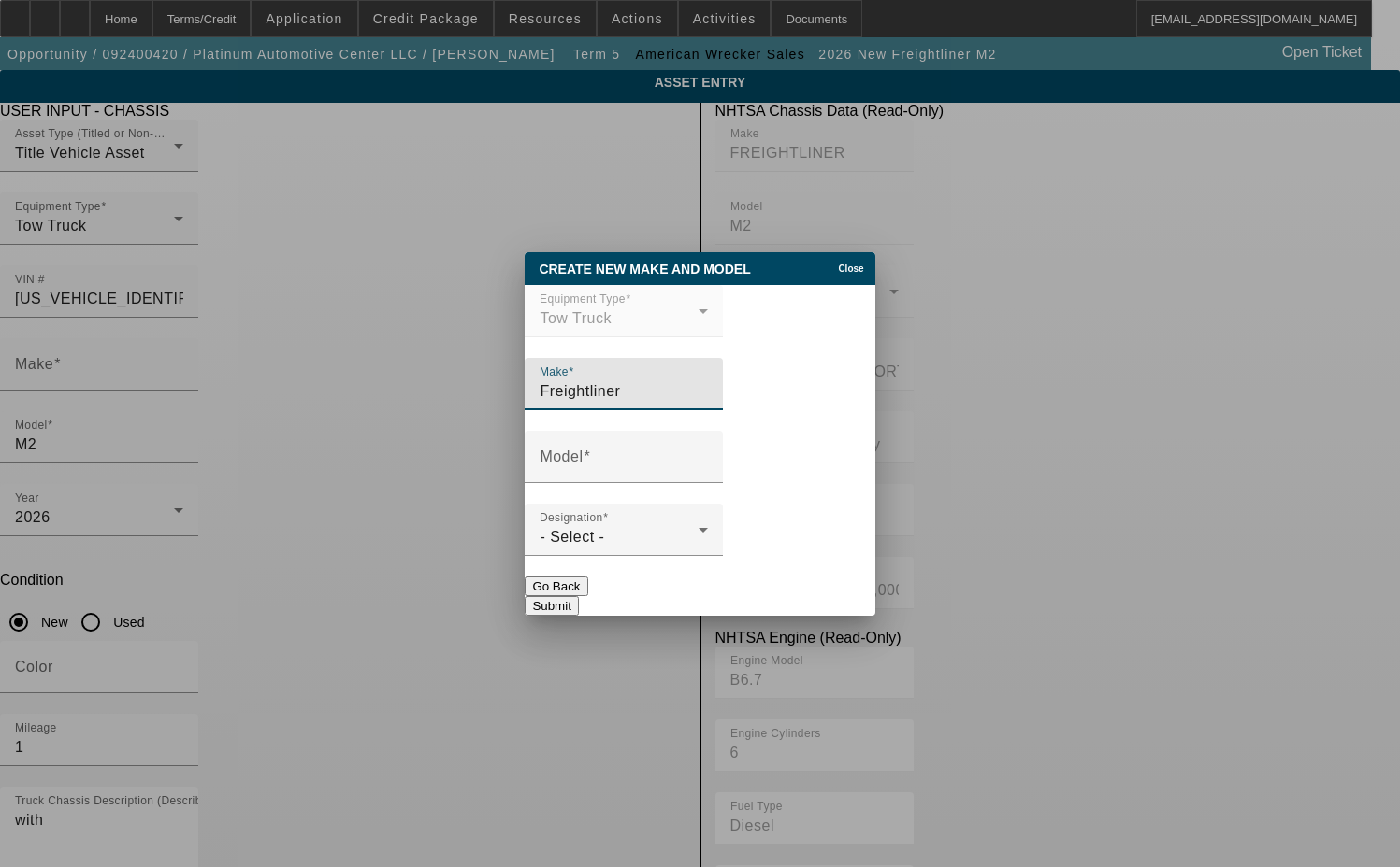
type input "Freightliner"
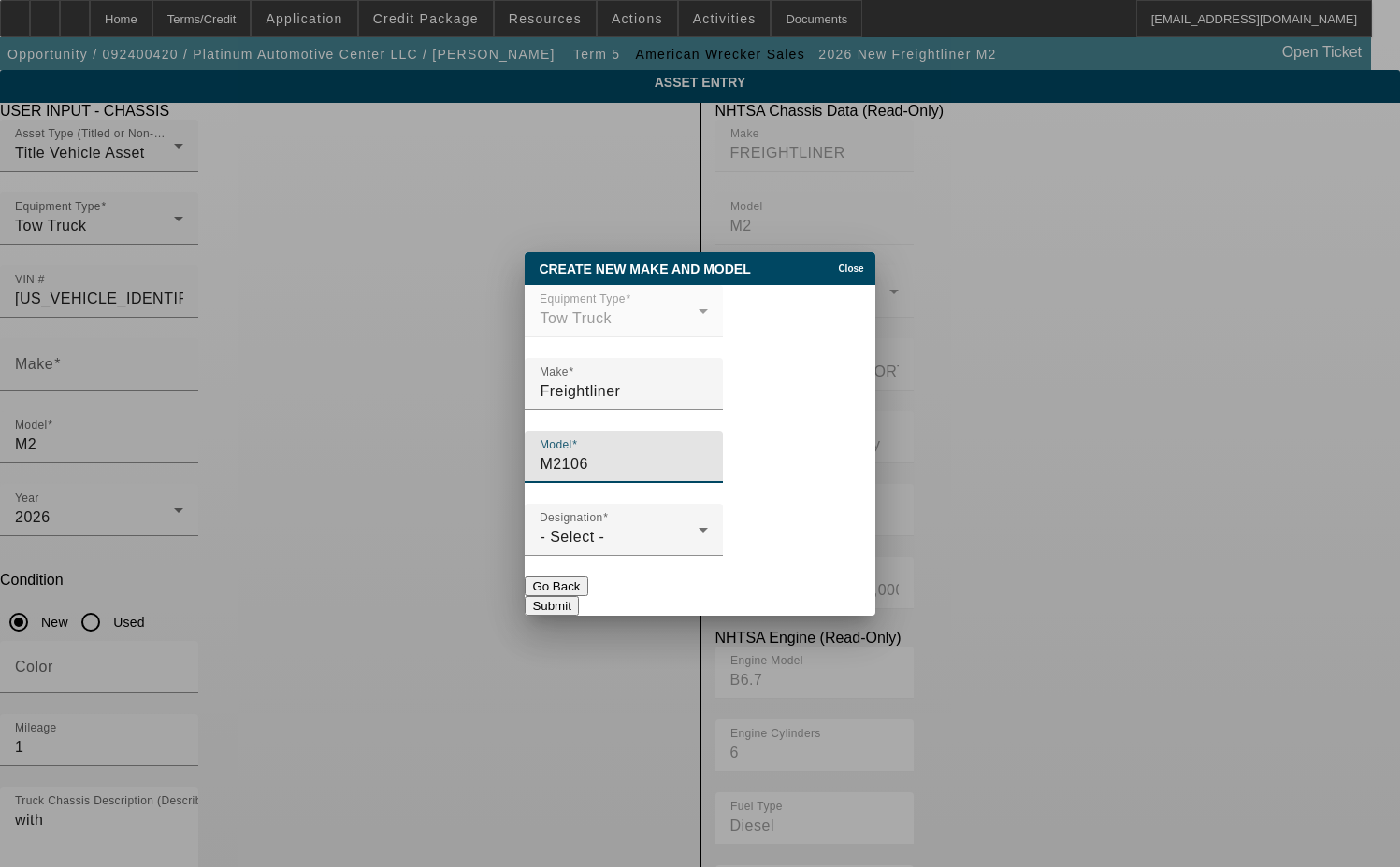
type input "M2106"
click at [578, 596] on button "Submit" at bounding box center [551, 606] width 53 height 20
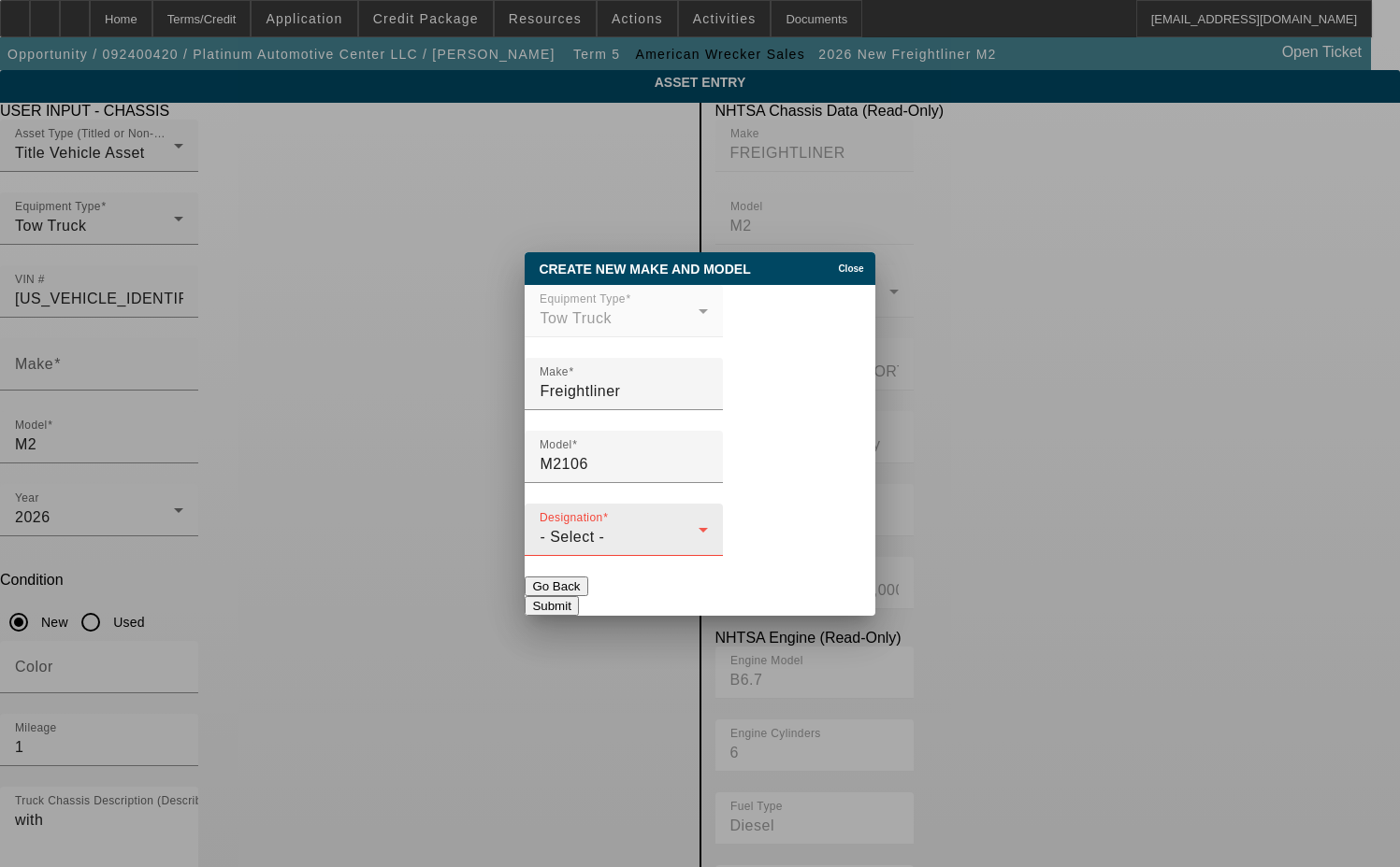
click at [603, 544] on div "- Select -" at bounding box center [619, 537] width 159 height 22
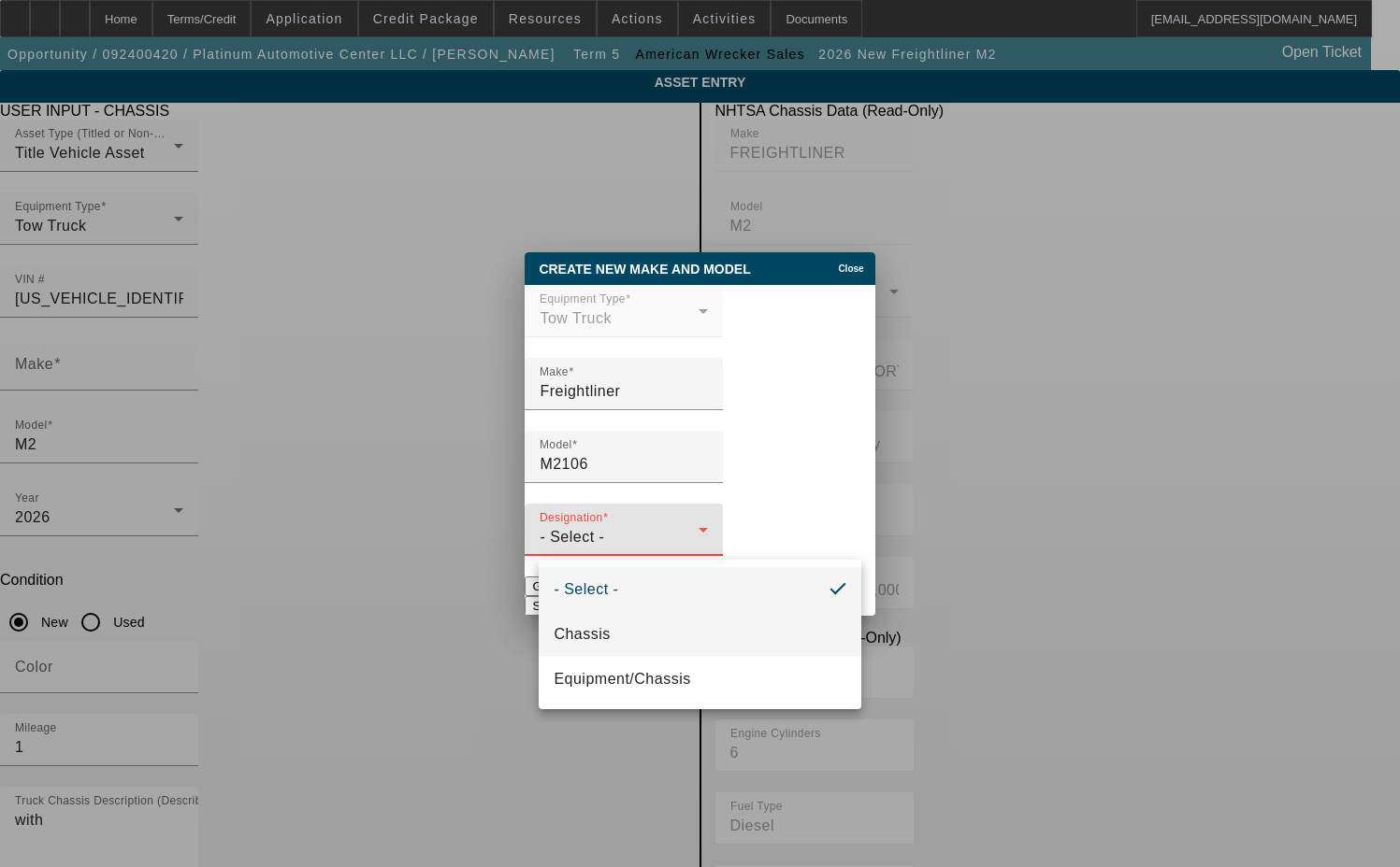
click at [574, 617] on mat-option "Chassis" at bounding box center [700, 634] width 322 height 45
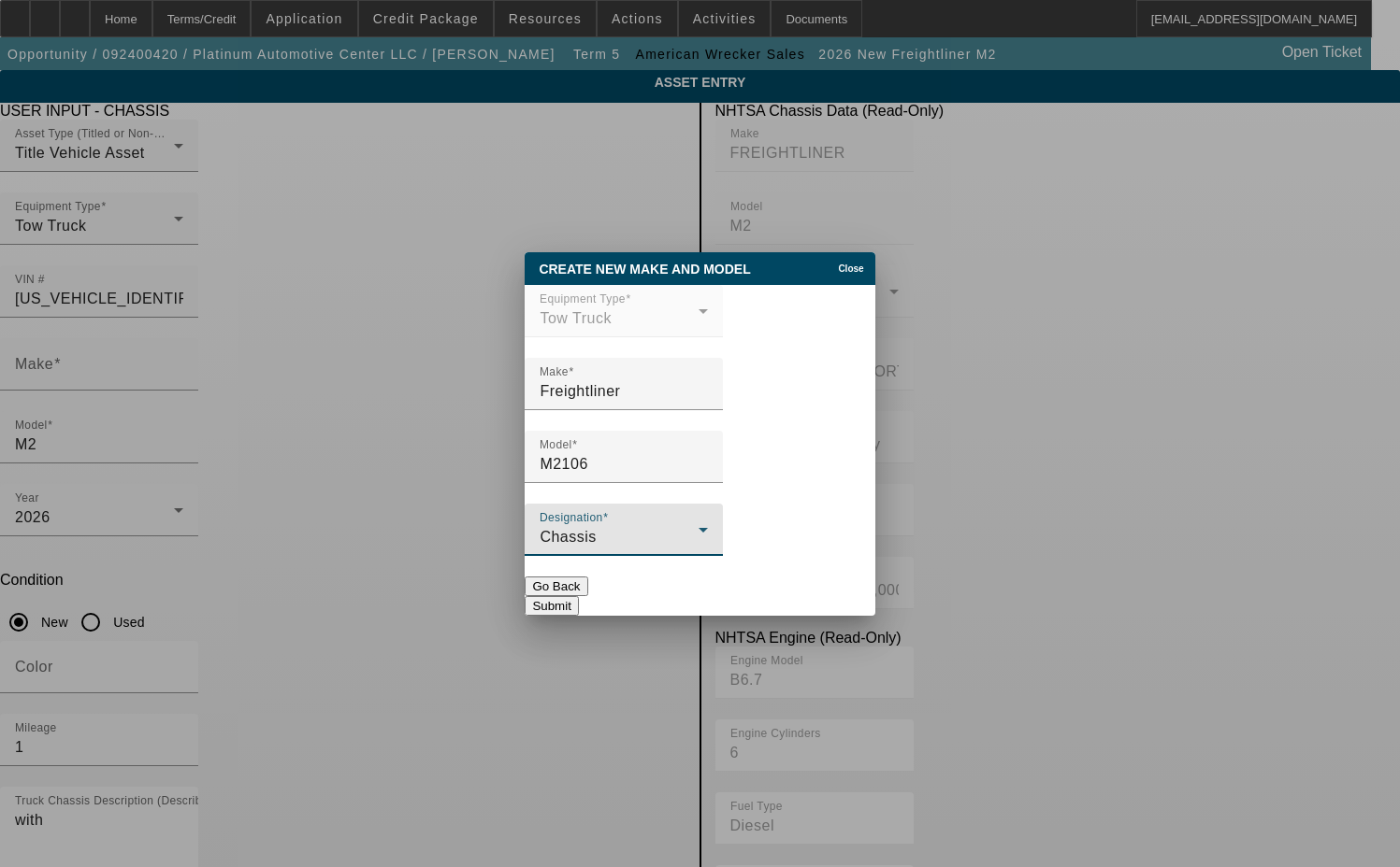
click at [578, 596] on button "Submit" at bounding box center [551, 606] width 53 height 20
type input "Freightliner"
type input "M2106"
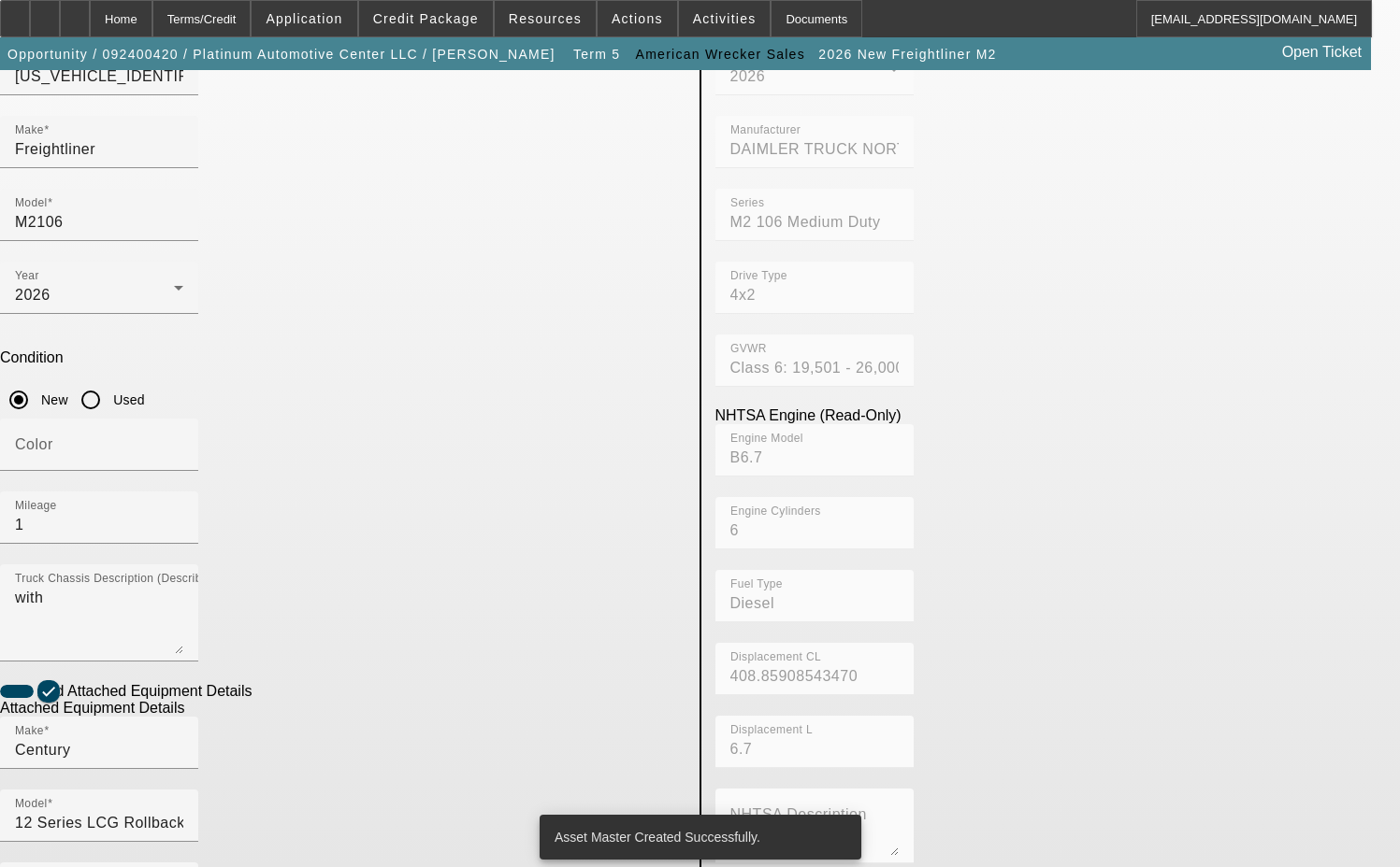
scroll to position [337, 0]
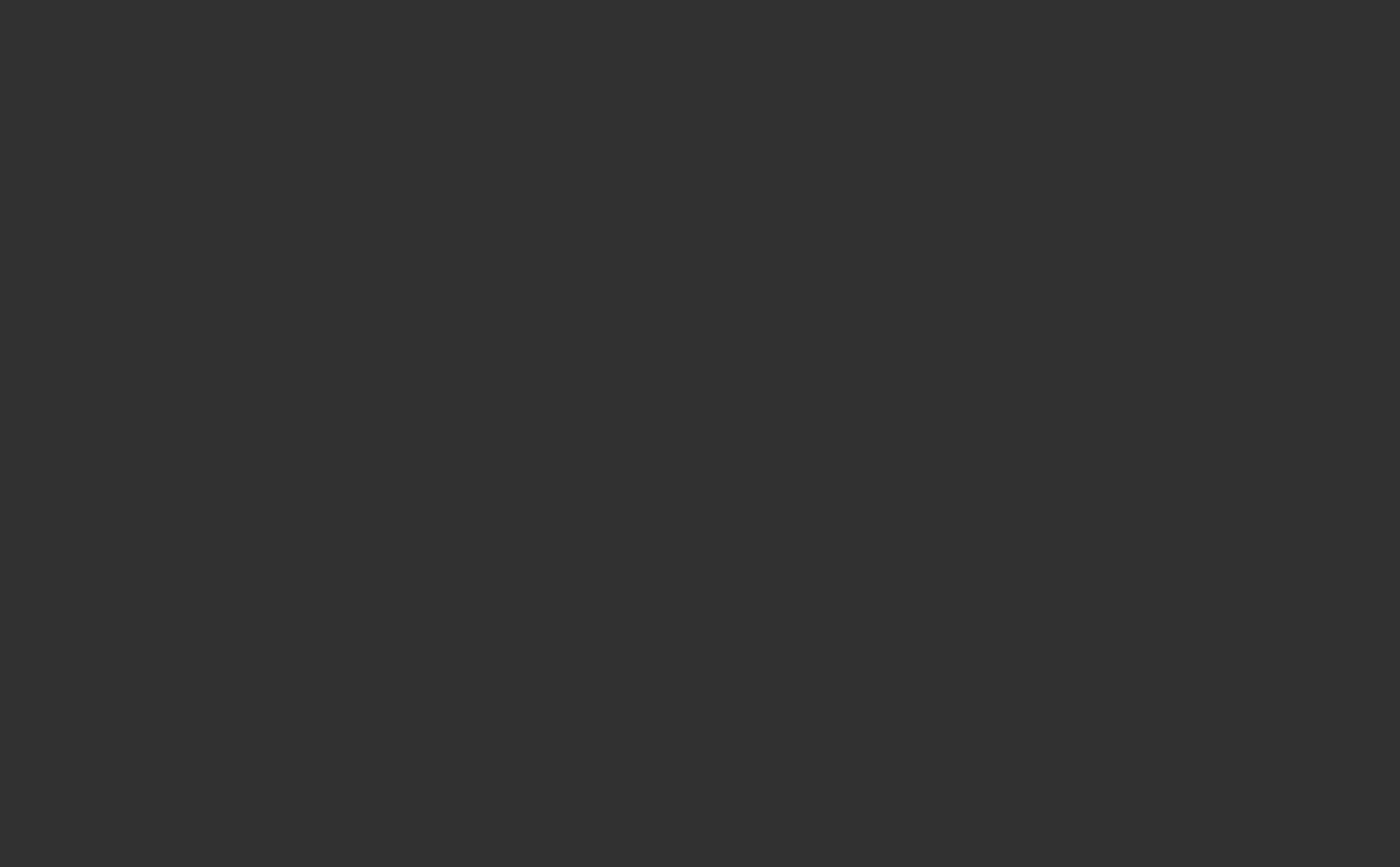
select select "3"
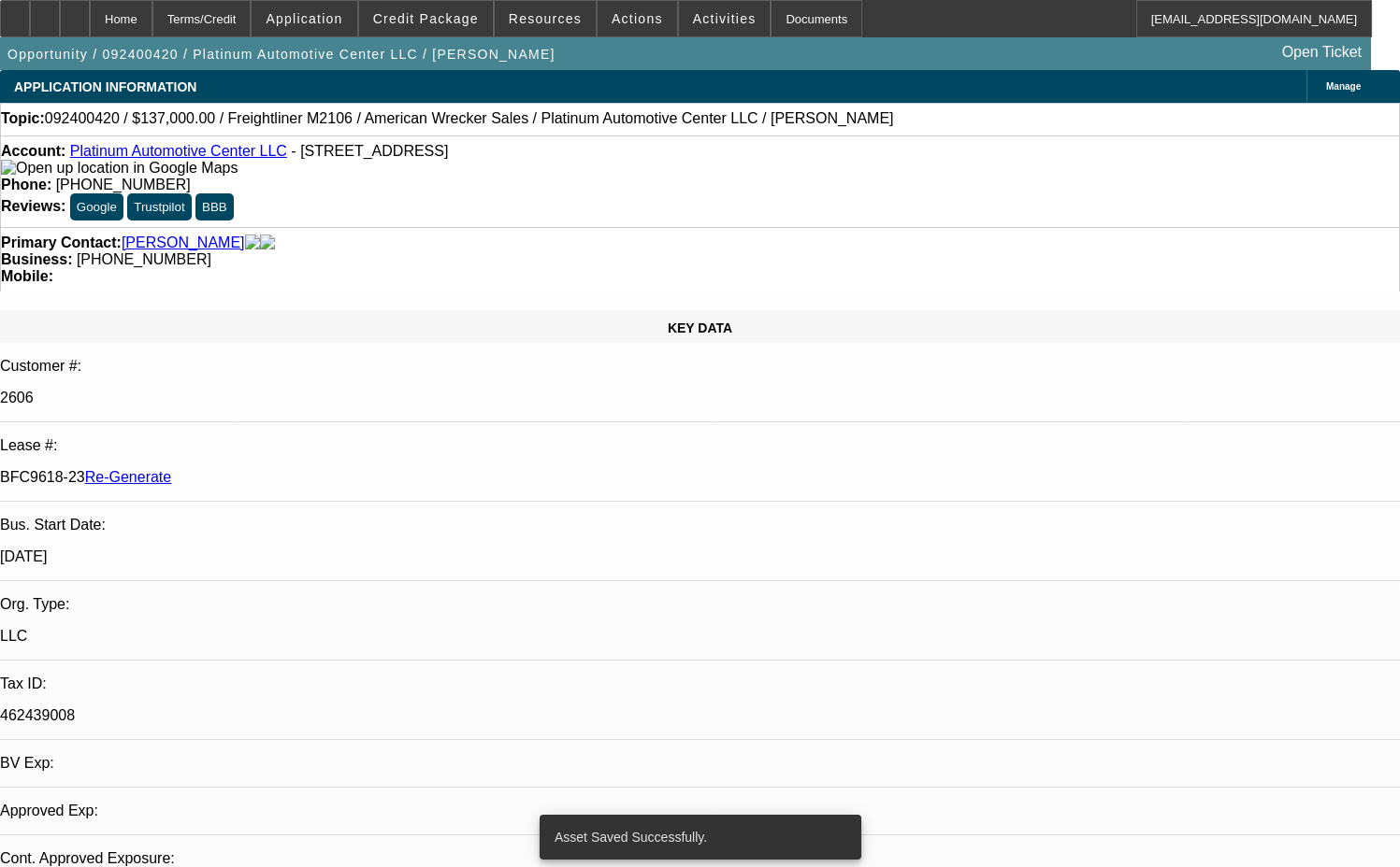
select select "0"
select select "2"
select select "0"
select select "6"
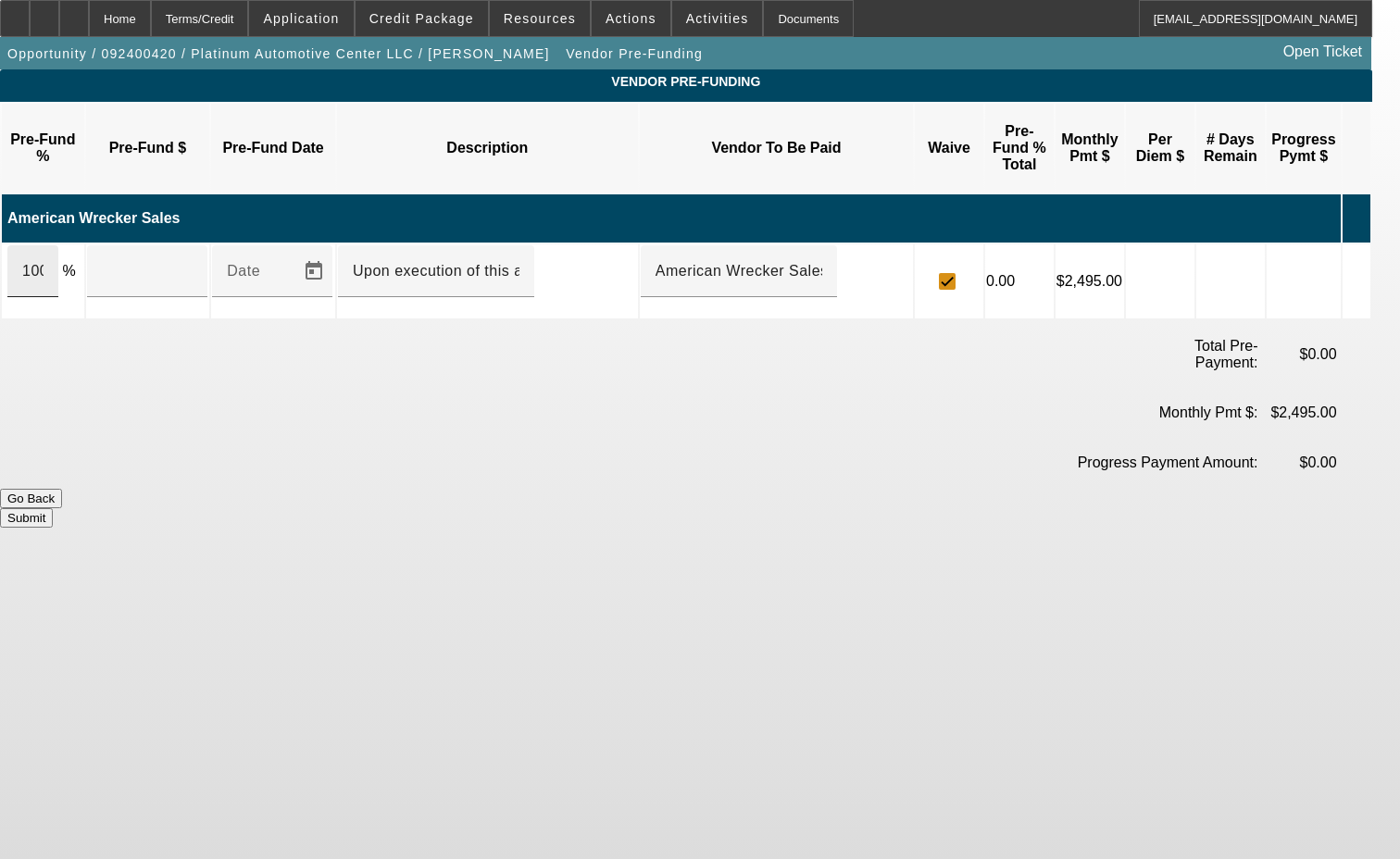
click at [58, 245] on div "100" at bounding box center [32, 271] width 50 height 51
type input "$137,000.00"
click at [52, 509] on button "Submit" at bounding box center [26, 519] width 52 height 20
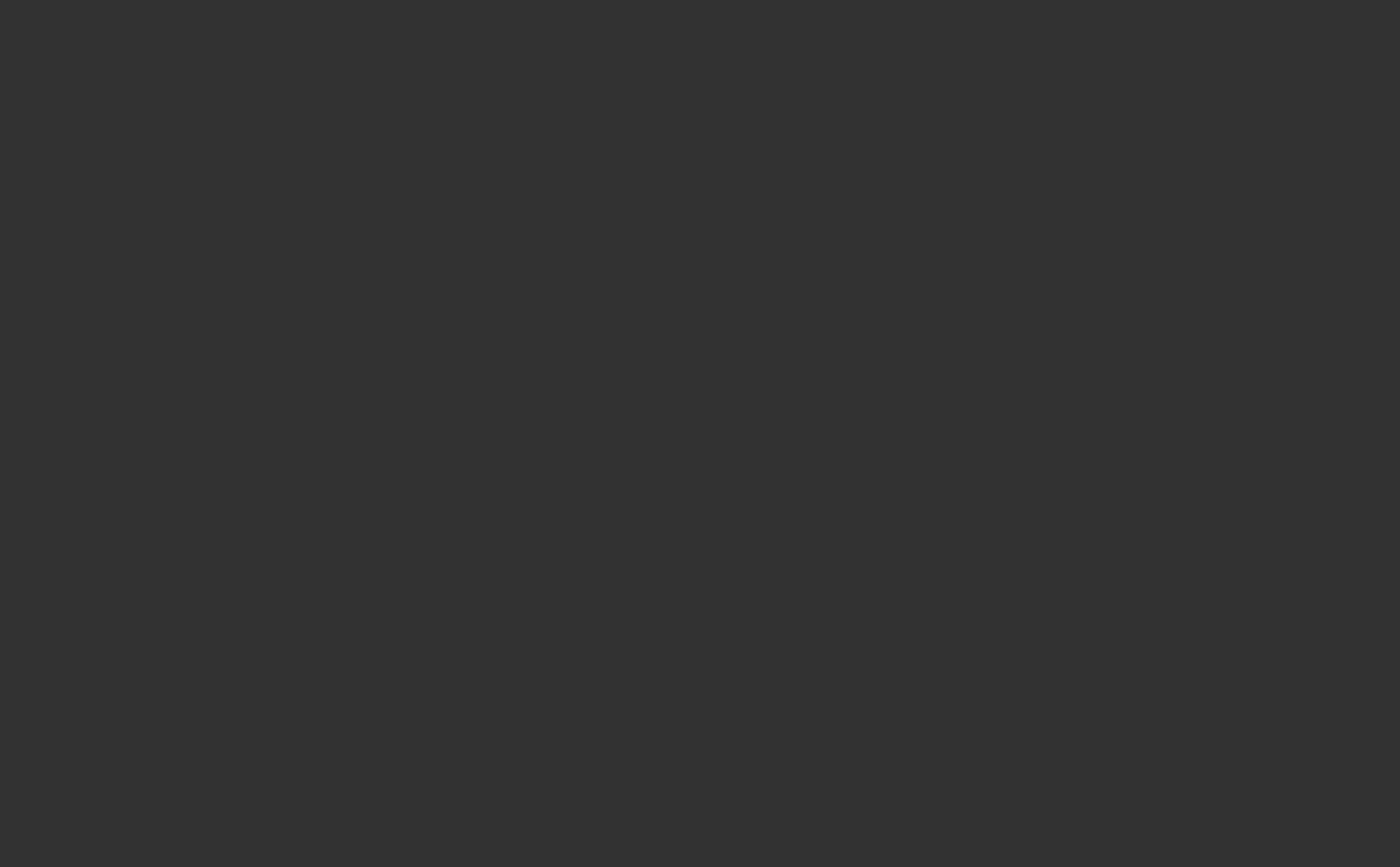
select select "3"
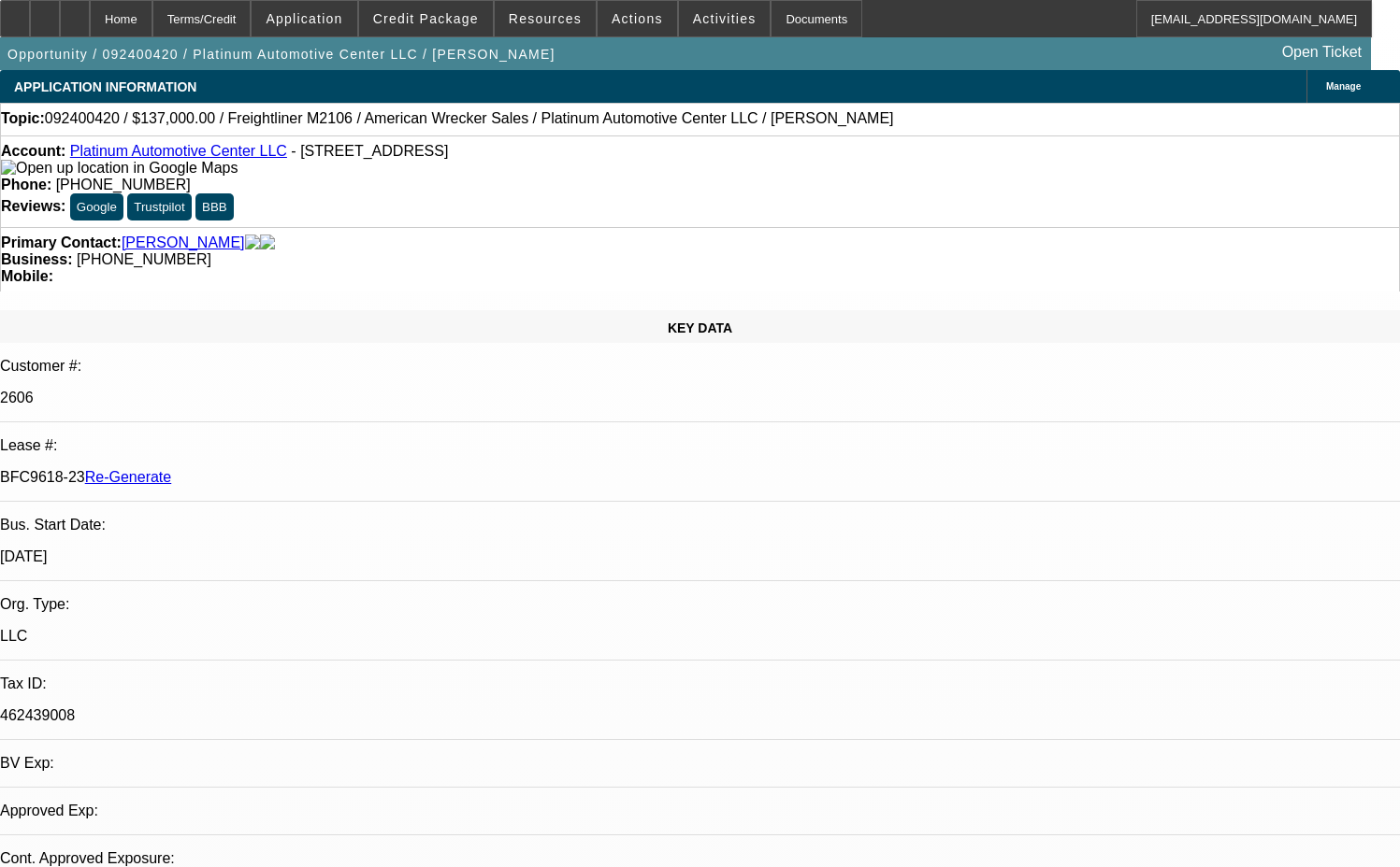
select select "0"
select select "2"
select select "0"
select select "6"
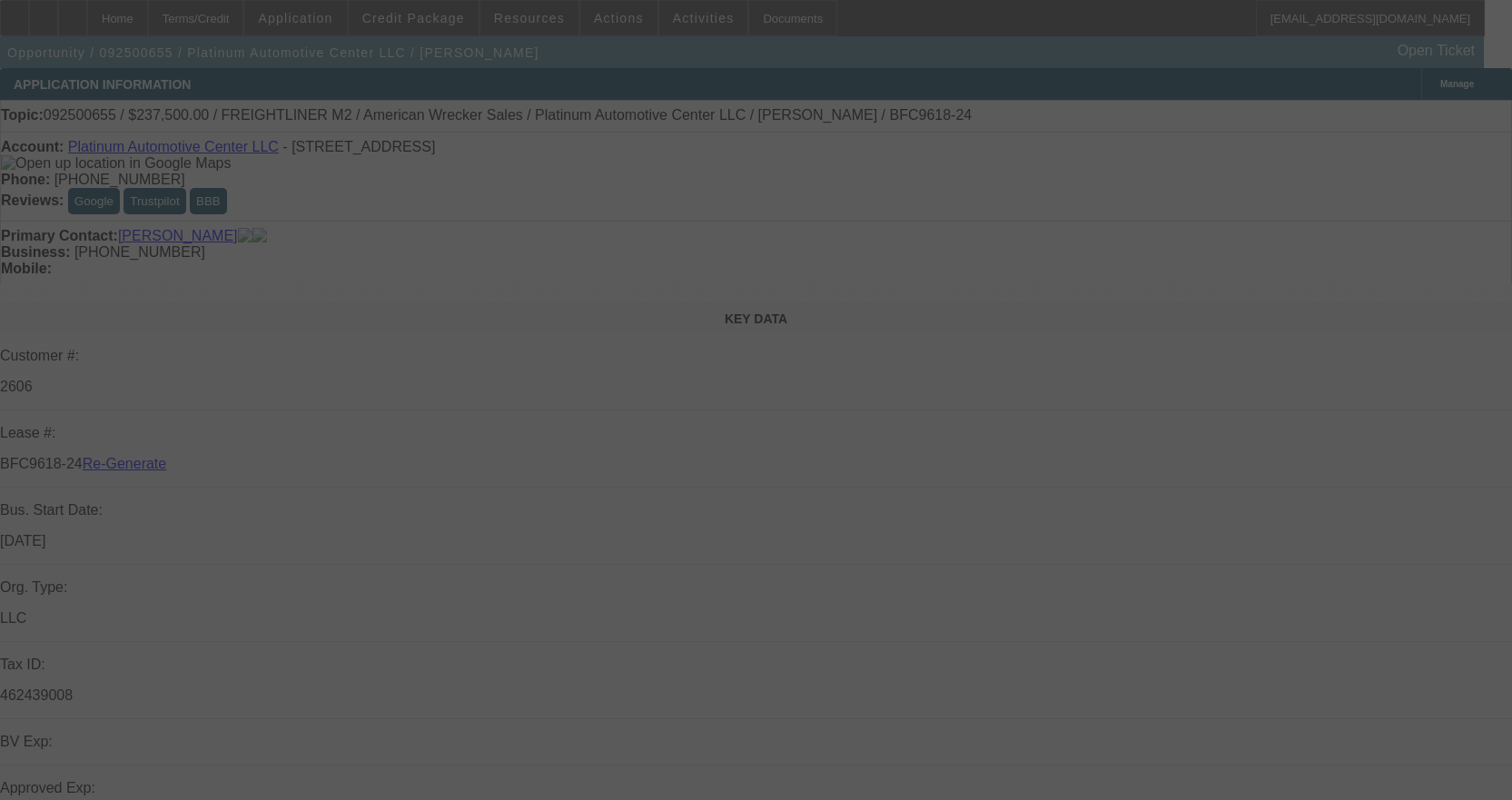
select select "3"
select select "0"
select select "2"
select select "0"
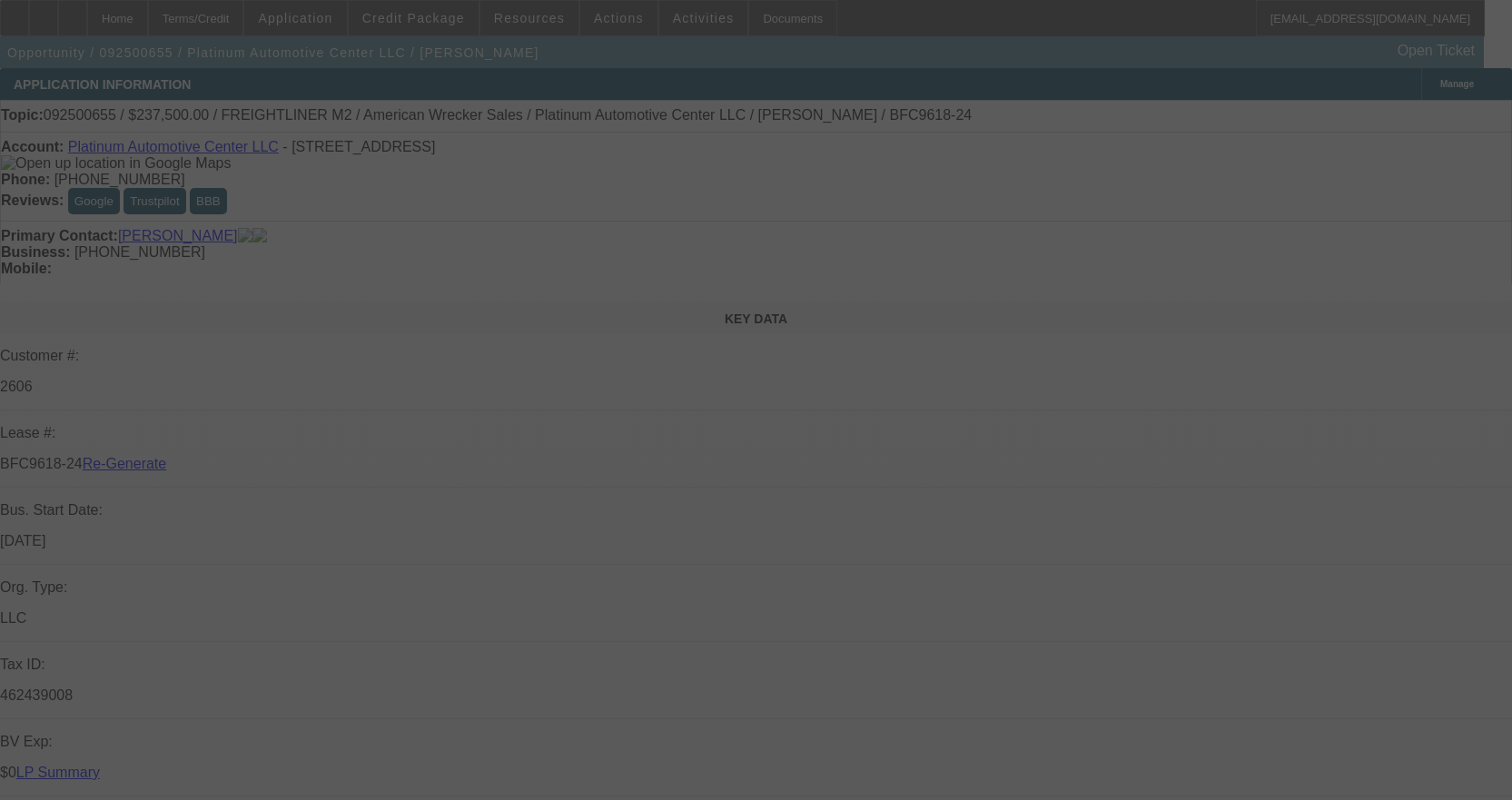
select select "6"
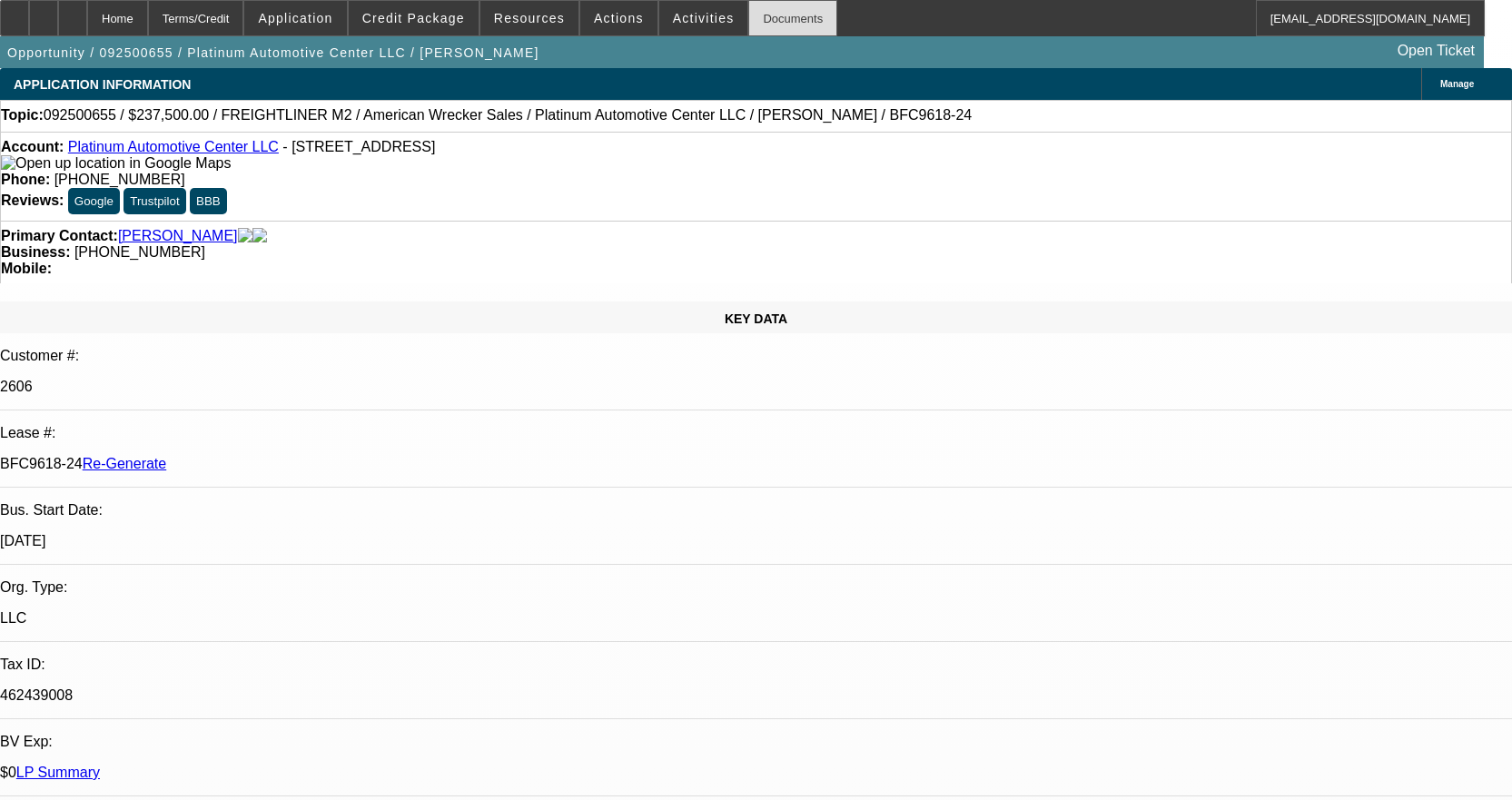
click at [764, 22] on div "Documents" at bounding box center [793, 17] width 89 height 36
click at [162, 152] on link "Platinum Automotive Center LLC" at bounding box center [173, 147] width 211 height 16
click at [769, 15] on div "Documents" at bounding box center [793, 17] width 89 height 36
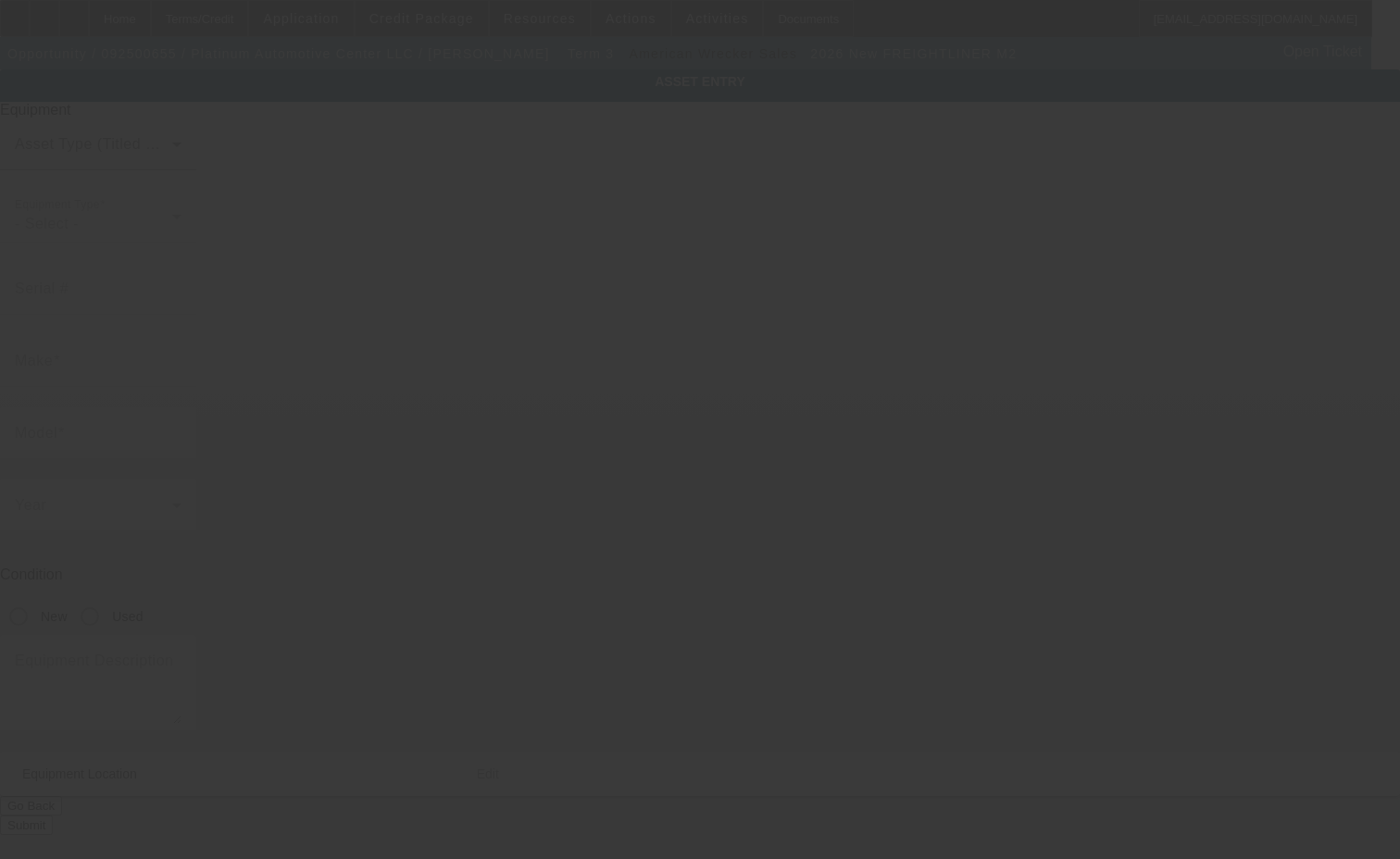
type input "[US_VEHICLE_IDENTIFICATION_NUMBER]"
type input "Freightliner"
type input "M2"
radio input "true"
type input "[STREET_ADDRESS]"
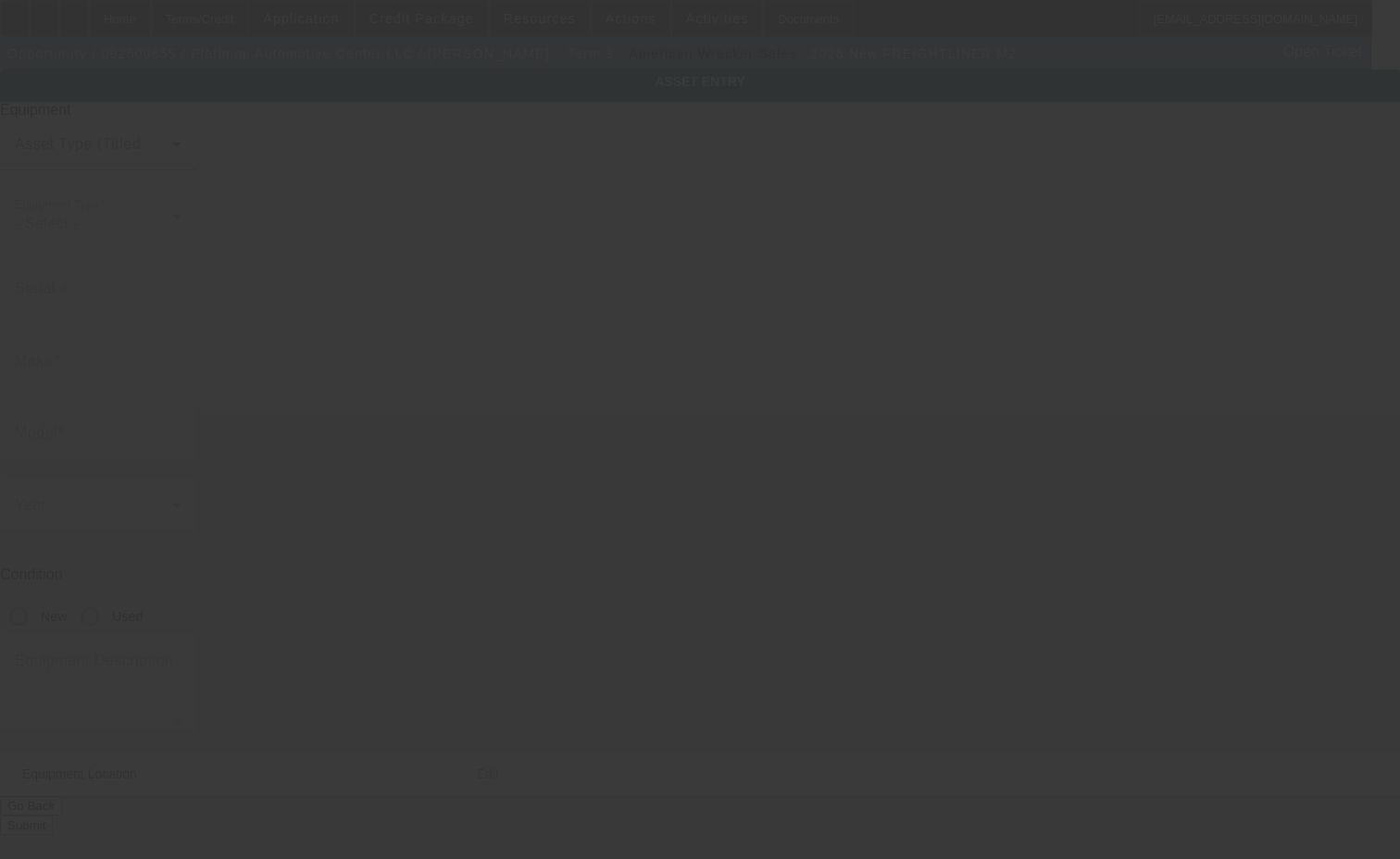
type input "[GEOGRAPHIC_DATA]"
type input "29418"
type input "[GEOGRAPHIC_DATA]"
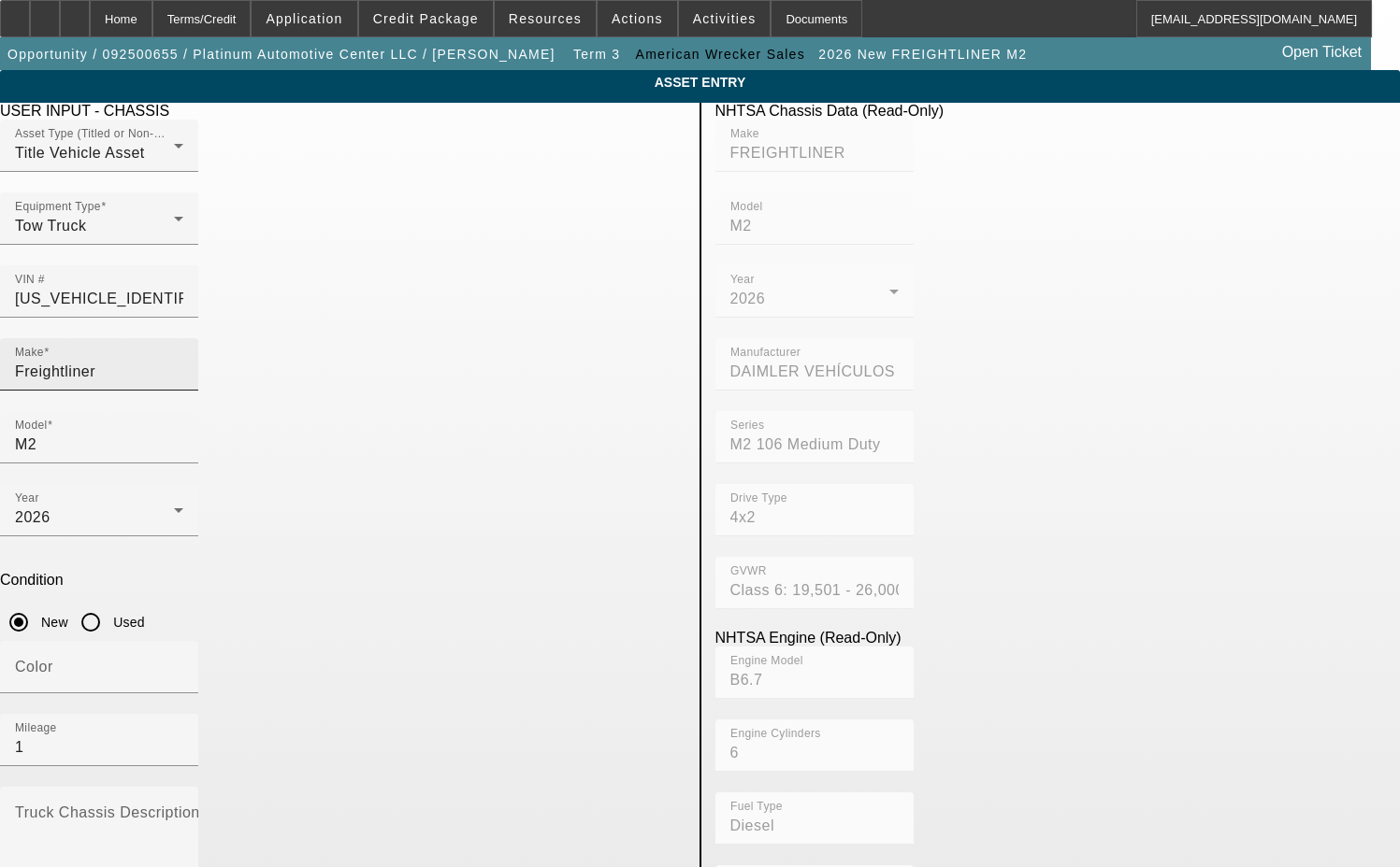
click at [183, 361] on input "Freightliner" at bounding box center [99, 372] width 168 height 22
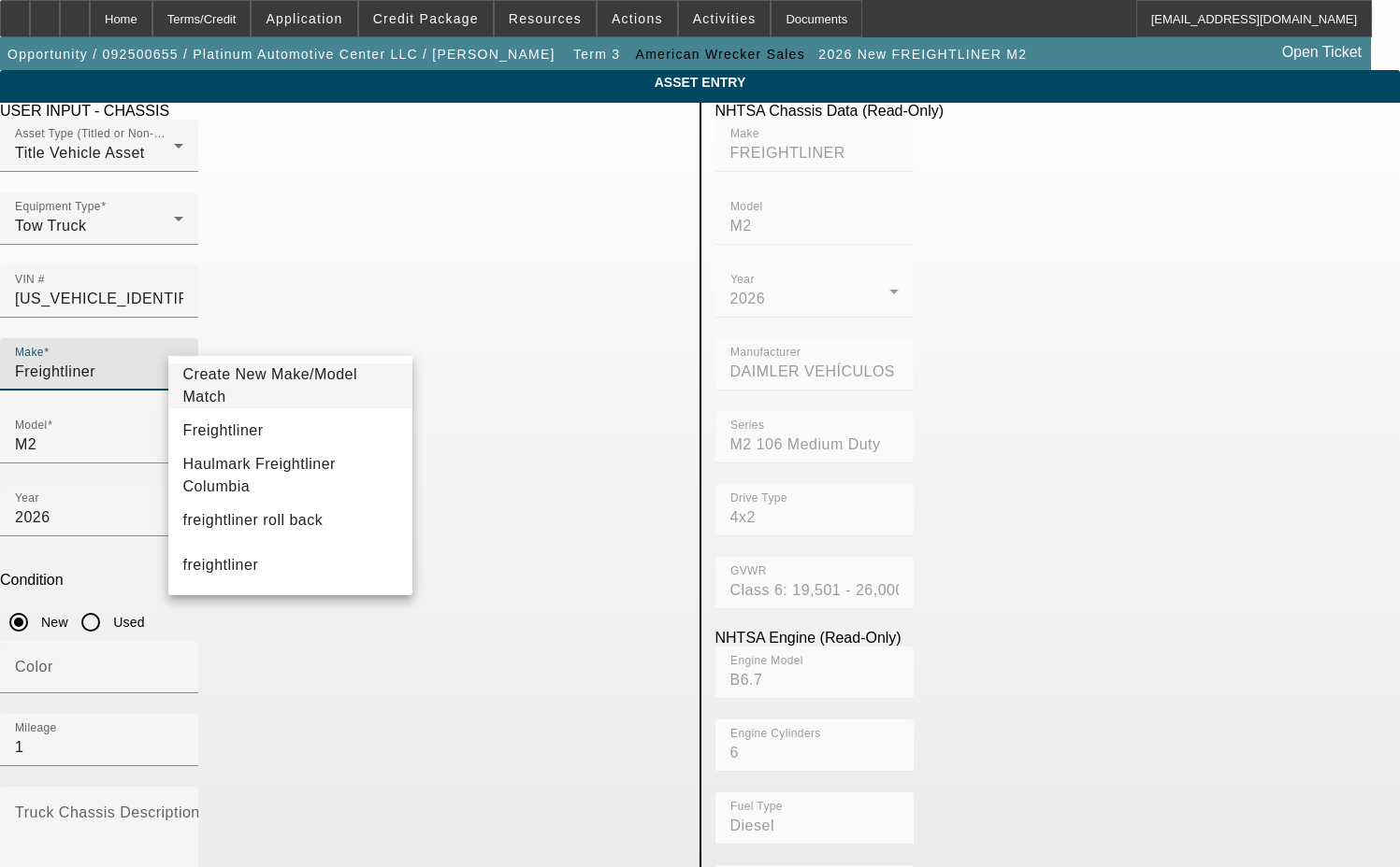
click at [297, 383] on span "Create New Make/Model Match" at bounding box center [270, 386] width 175 height 38
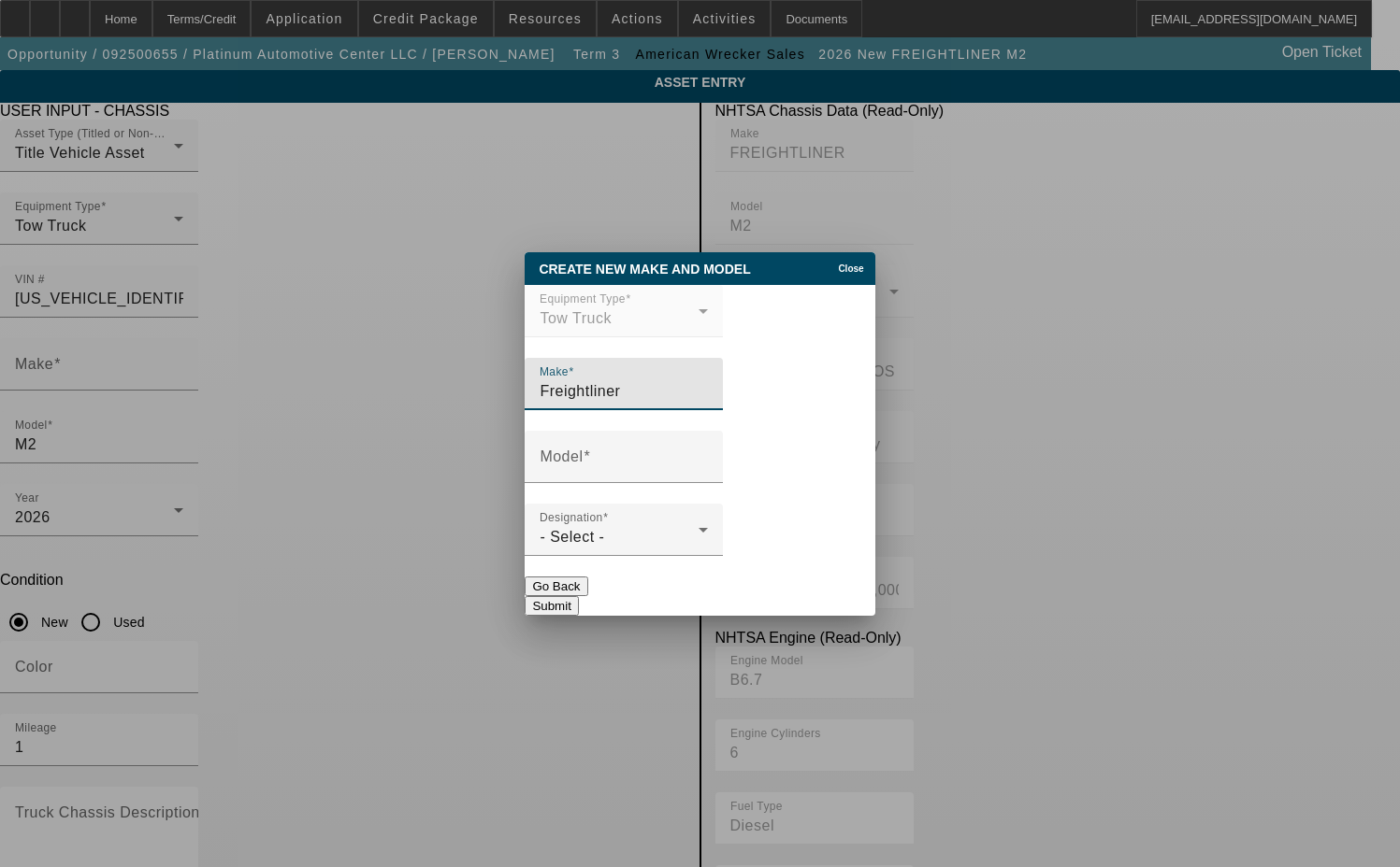
type input "Freightliner"
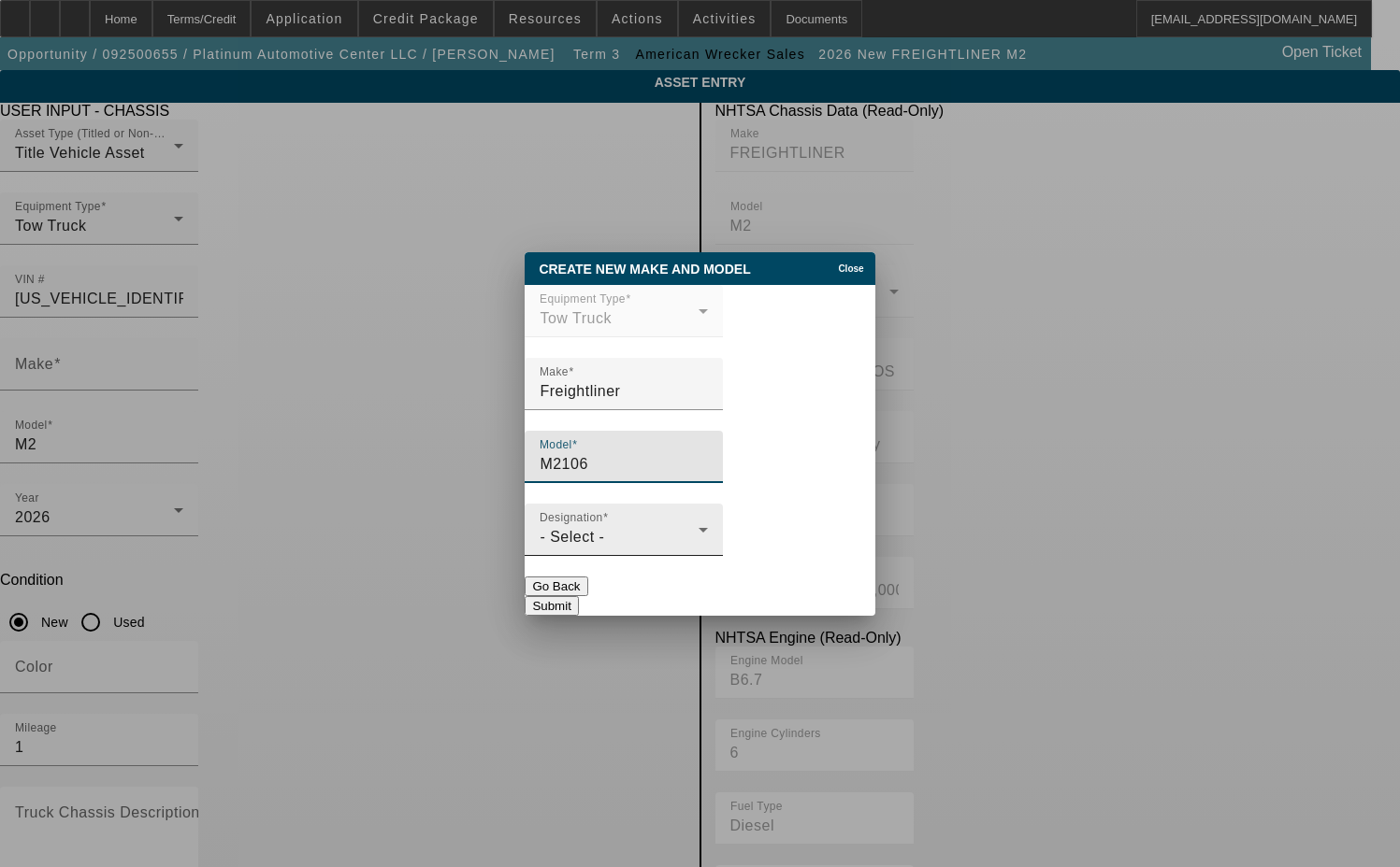
type input "M2106"
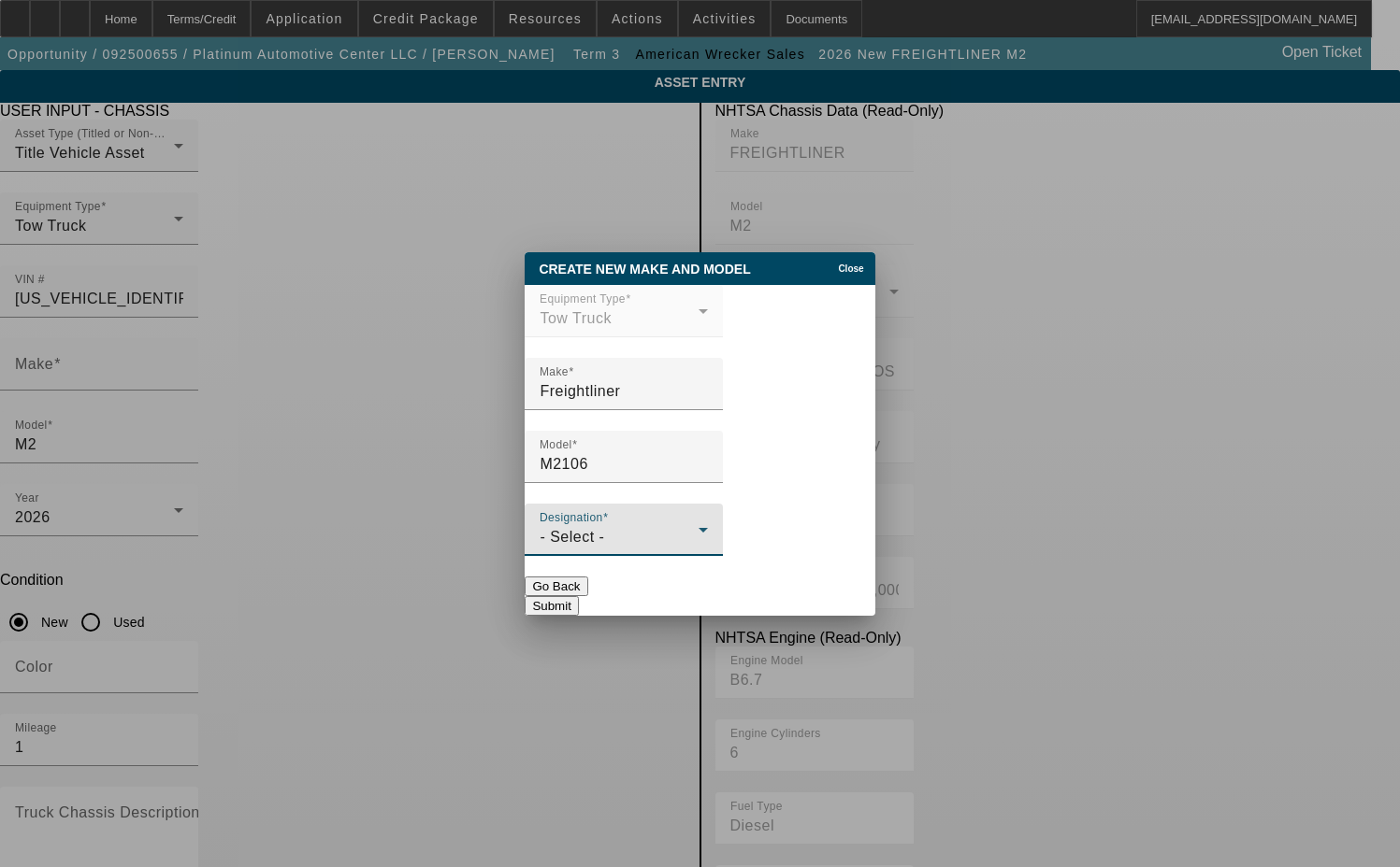
click at [566, 547] on div "- Select -" at bounding box center [619, 537] width 159 height 22
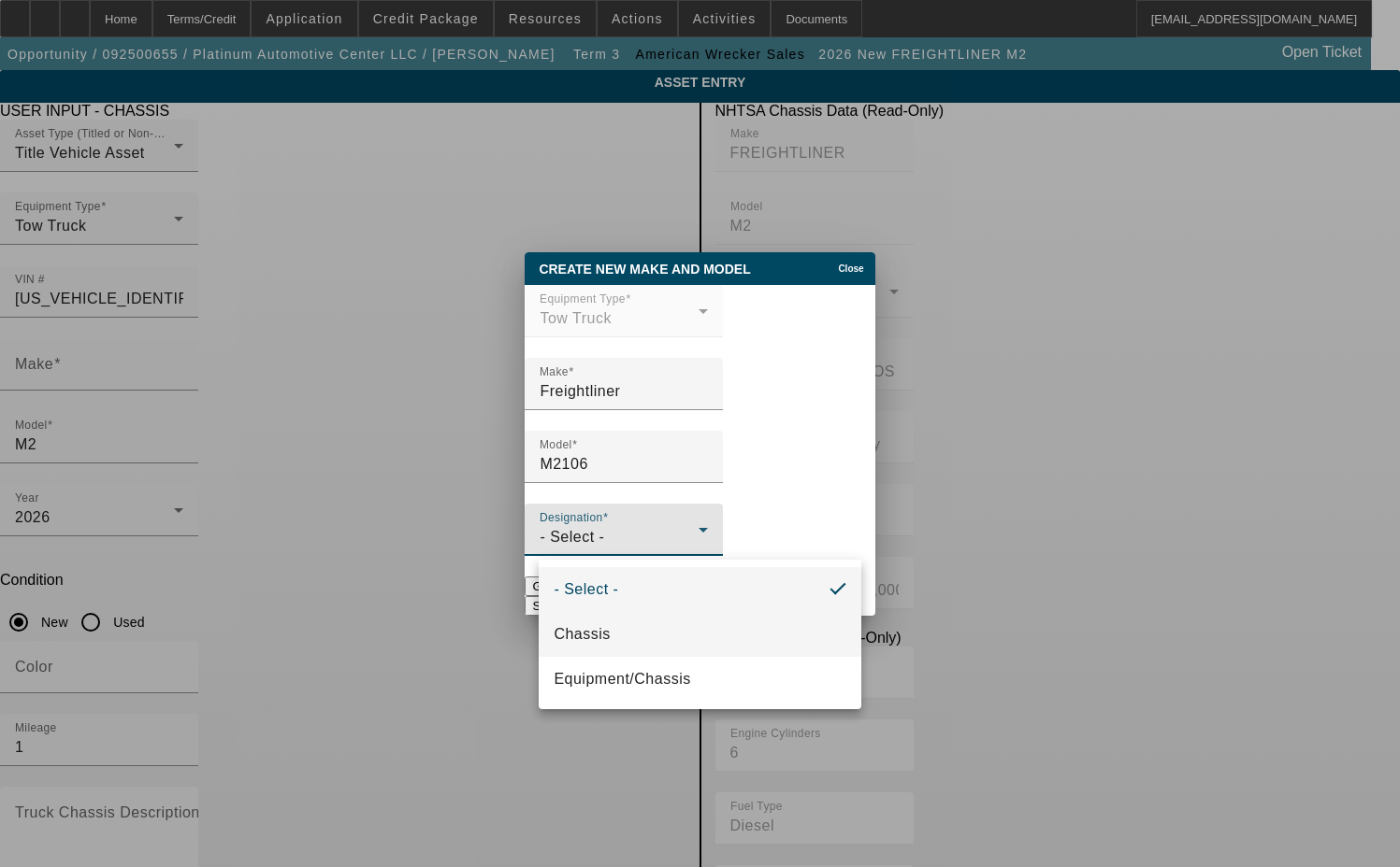
click at [574, 618] on mat-option "Chassis" at bounding box center [700, 634] width 322 height 45
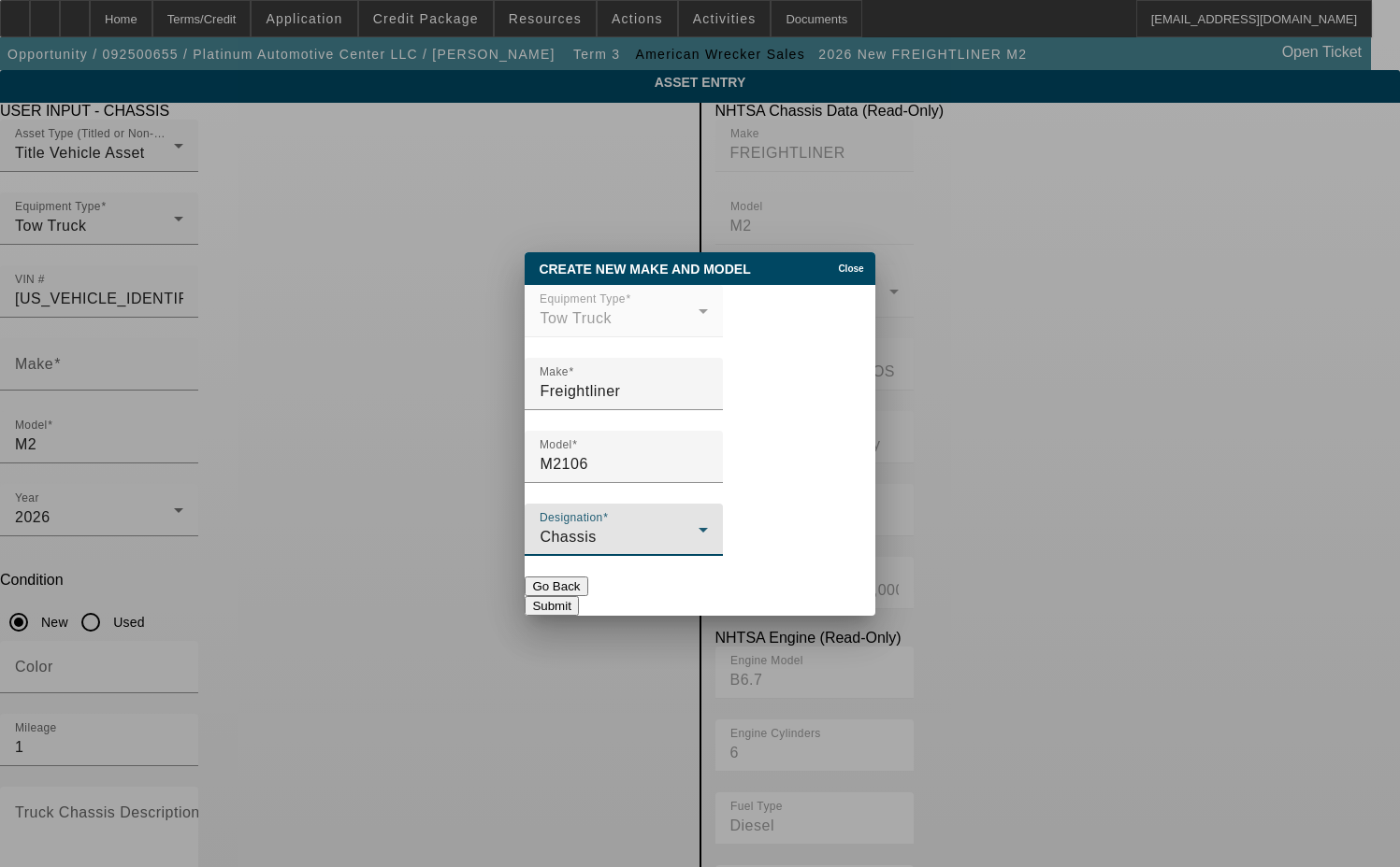
click at [578, 598] on button "Submit" at bounding box center [551, 606] width 53 height 20
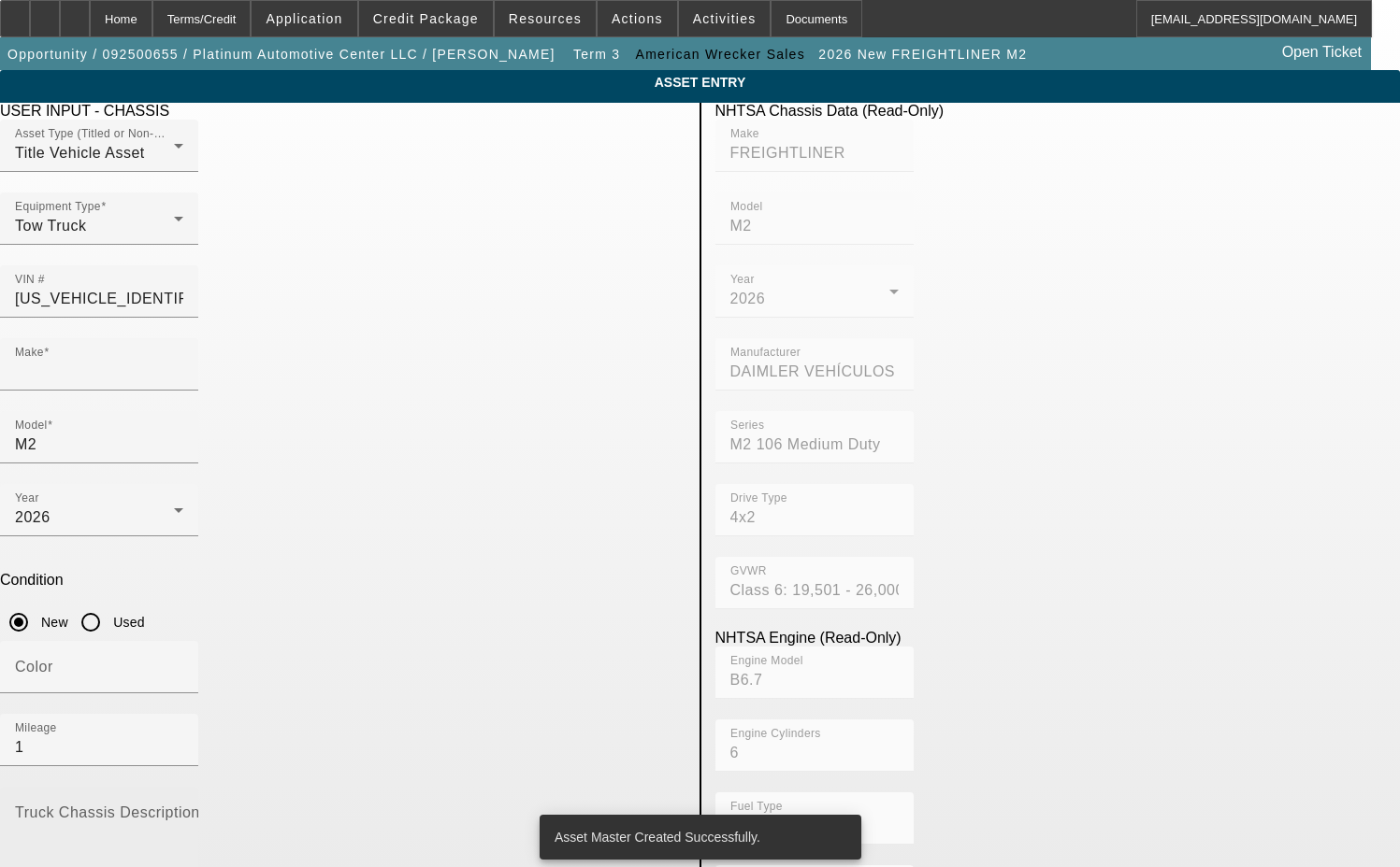
type input "Freightliner"
type input "M2106"
drag, startPoint x: 293, startPoint y: 569, endPoint x: 282, endPoint y: 569, distance: 11.0
click at [183, 809] on textarea "Truck Chassis Description (Describe the truck chassis only)" at bounding box center [99, 842] width 168 height 67
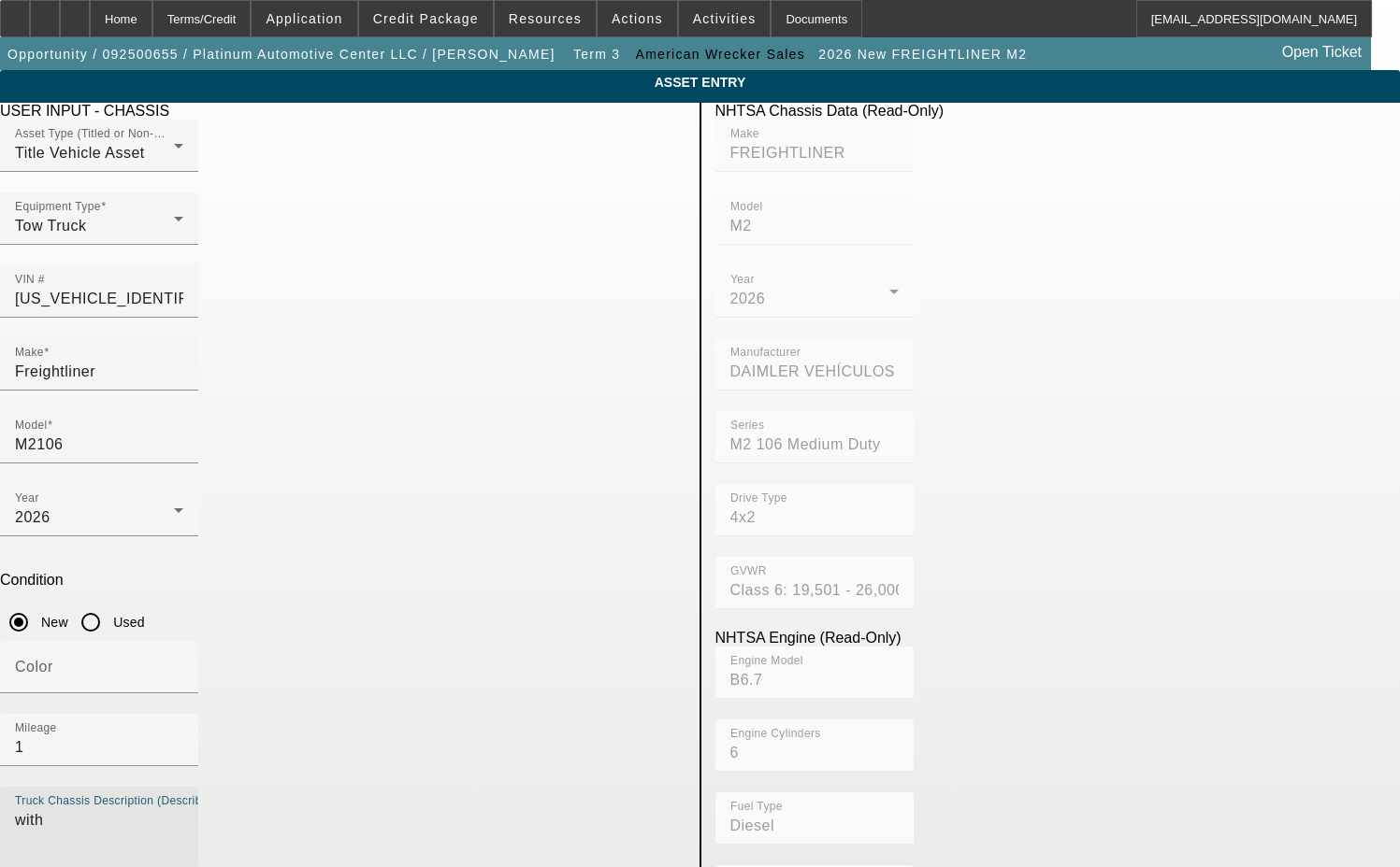
type textarea "with"
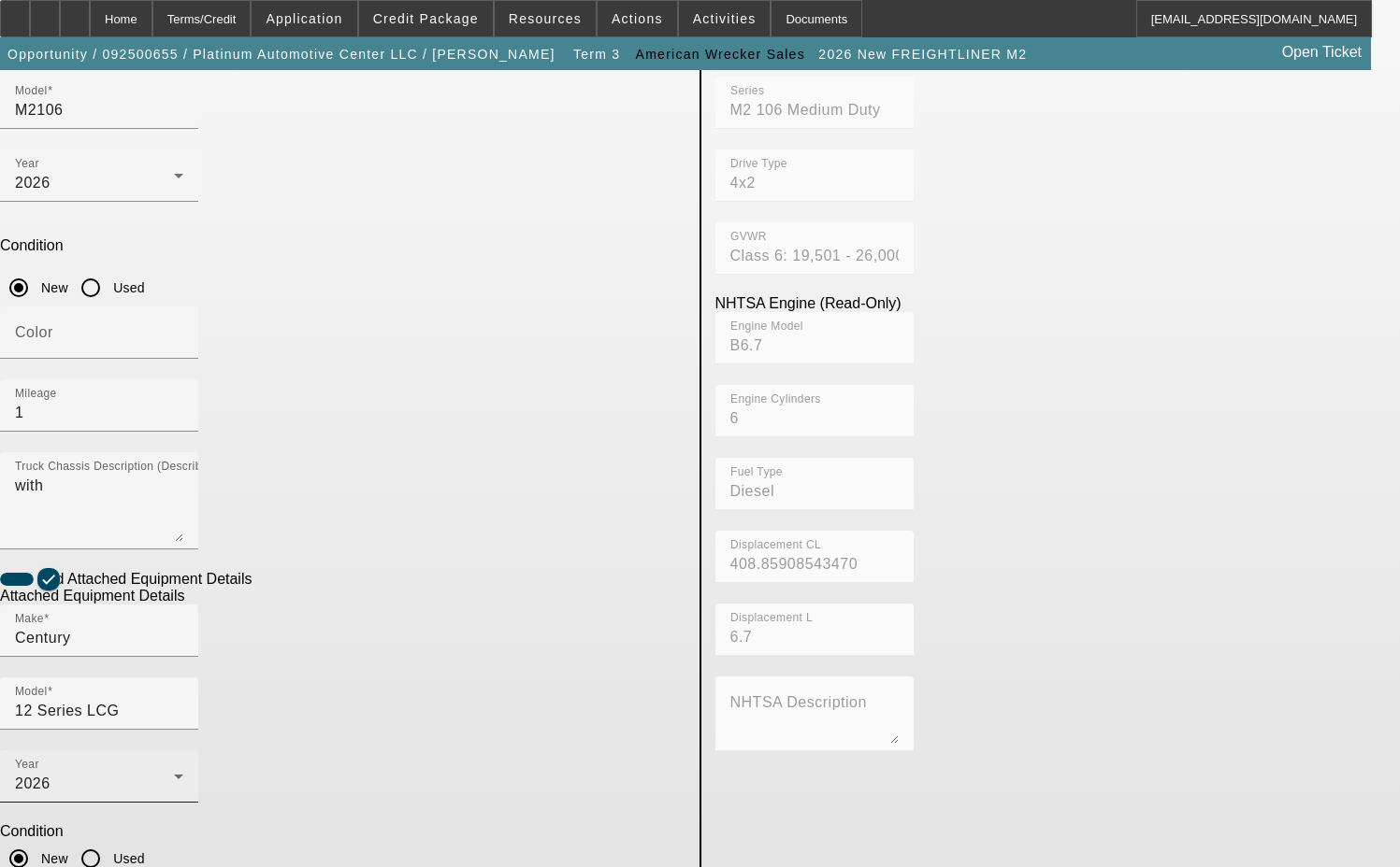
scroll to position [337, 0]
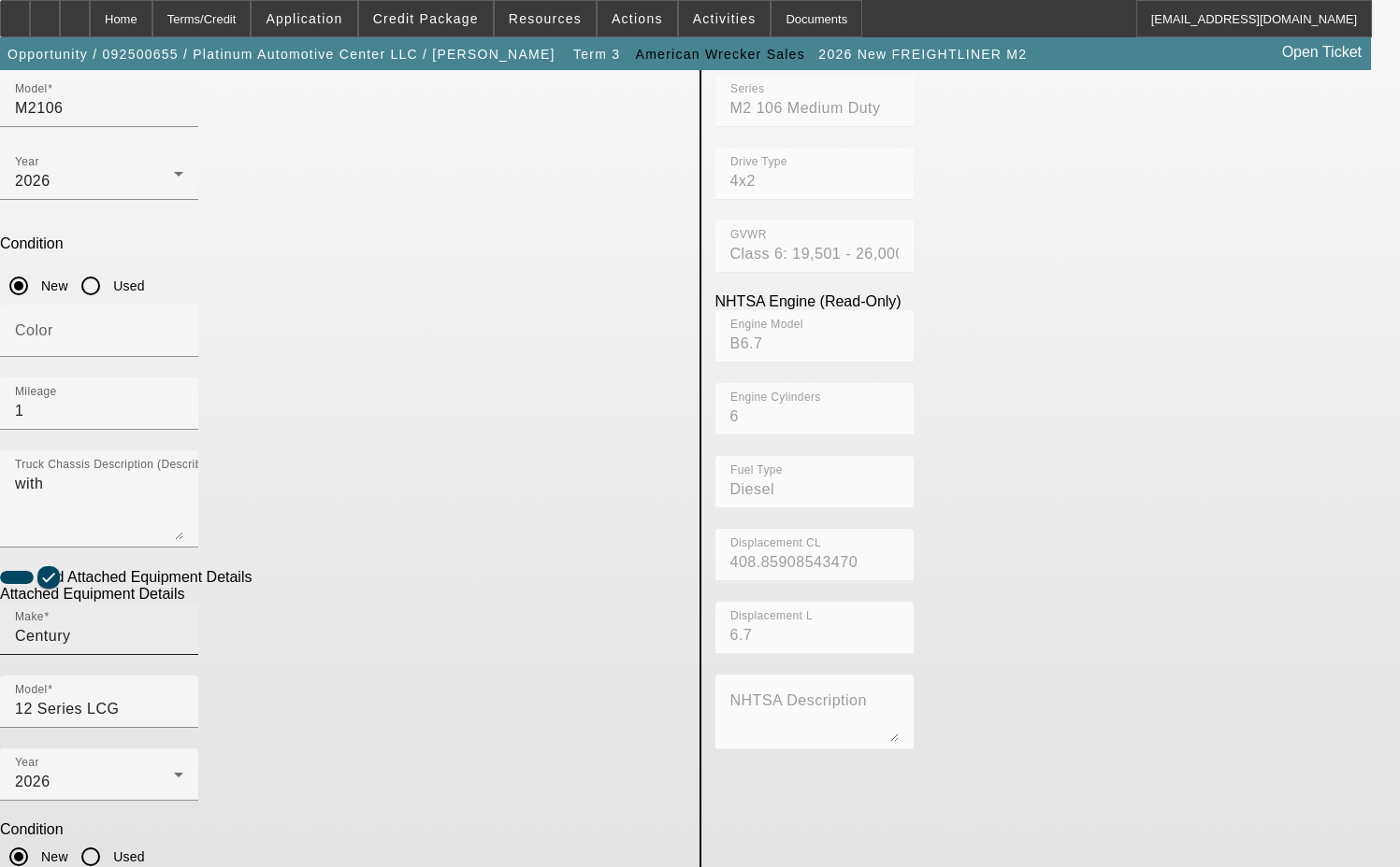
click at [183, 625] on input "Century" at bounding box center [99, 636] width 168 height 22
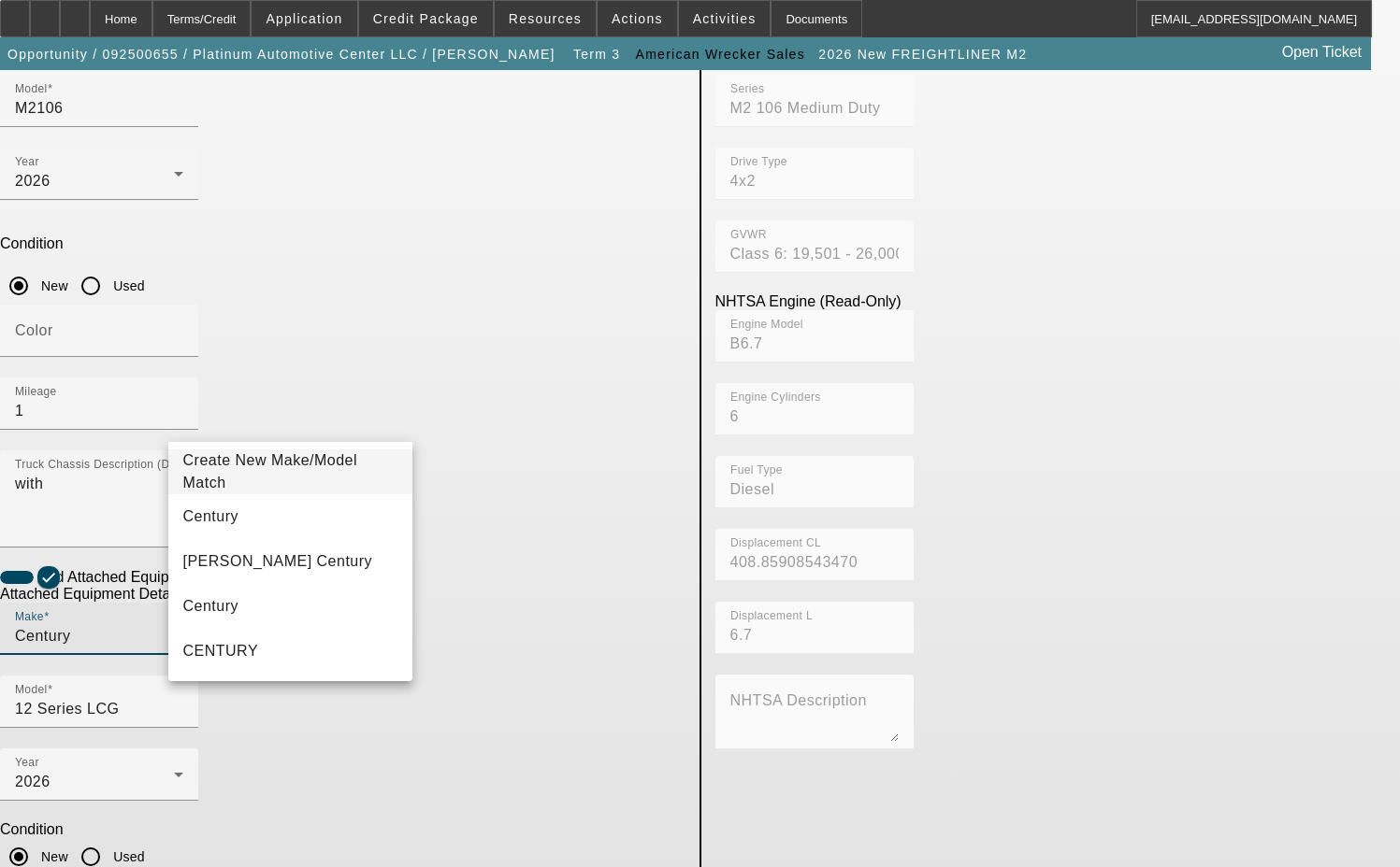
click at [278, 460] on span "Create New Make/Model Match" at bounding box center [290, 471] width 215 height 45
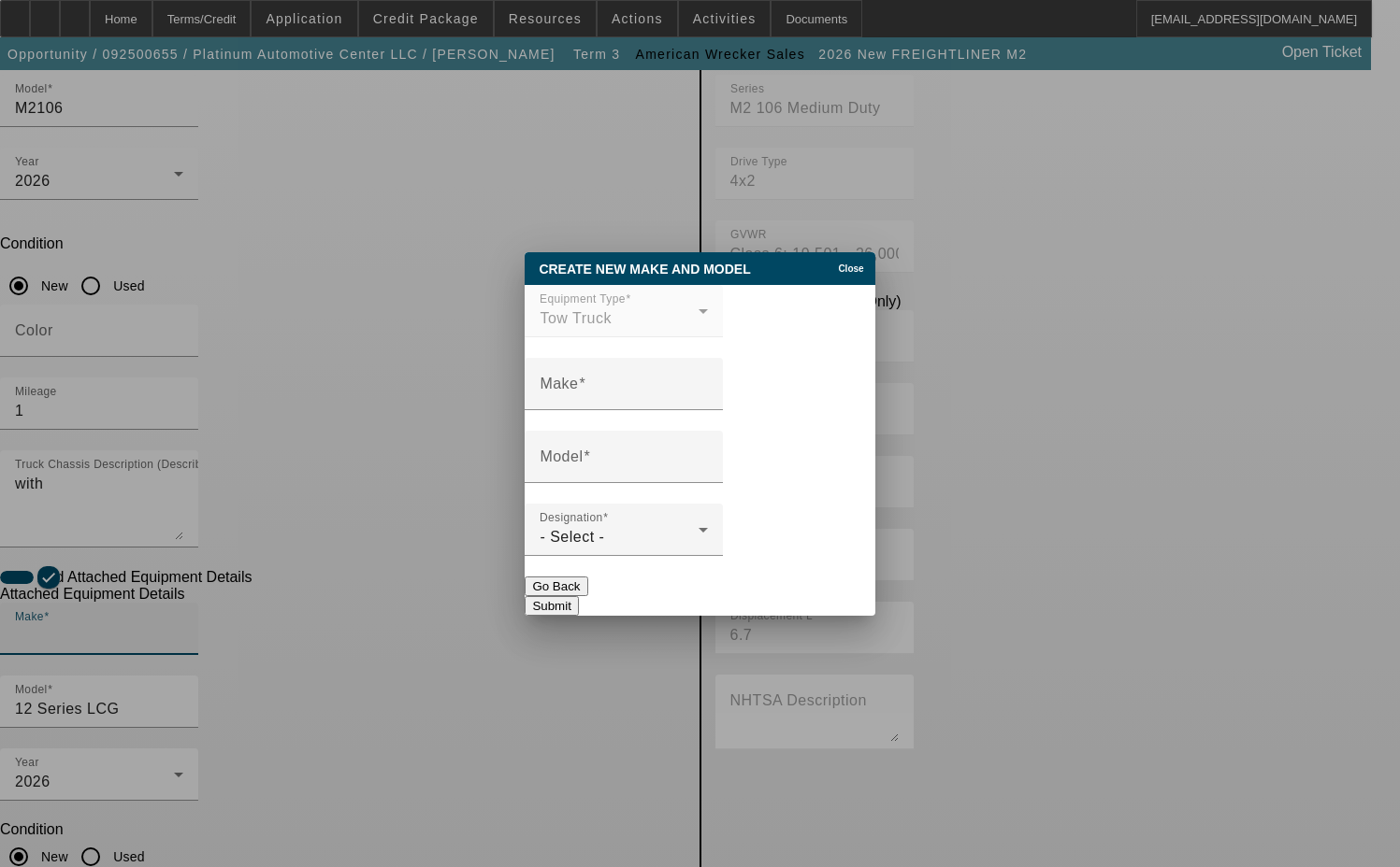
scroll to position [0, 0]
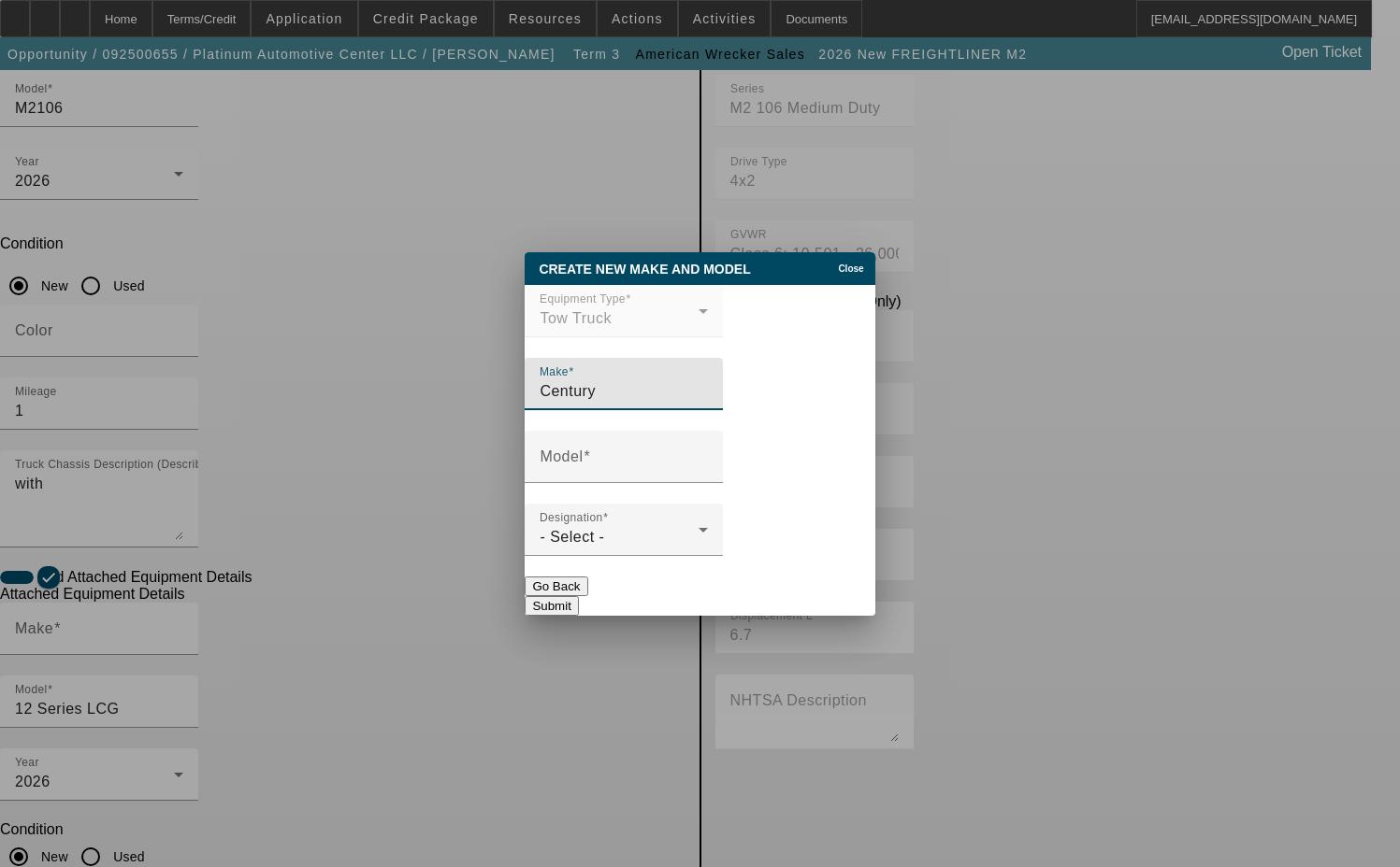
type input "Century"
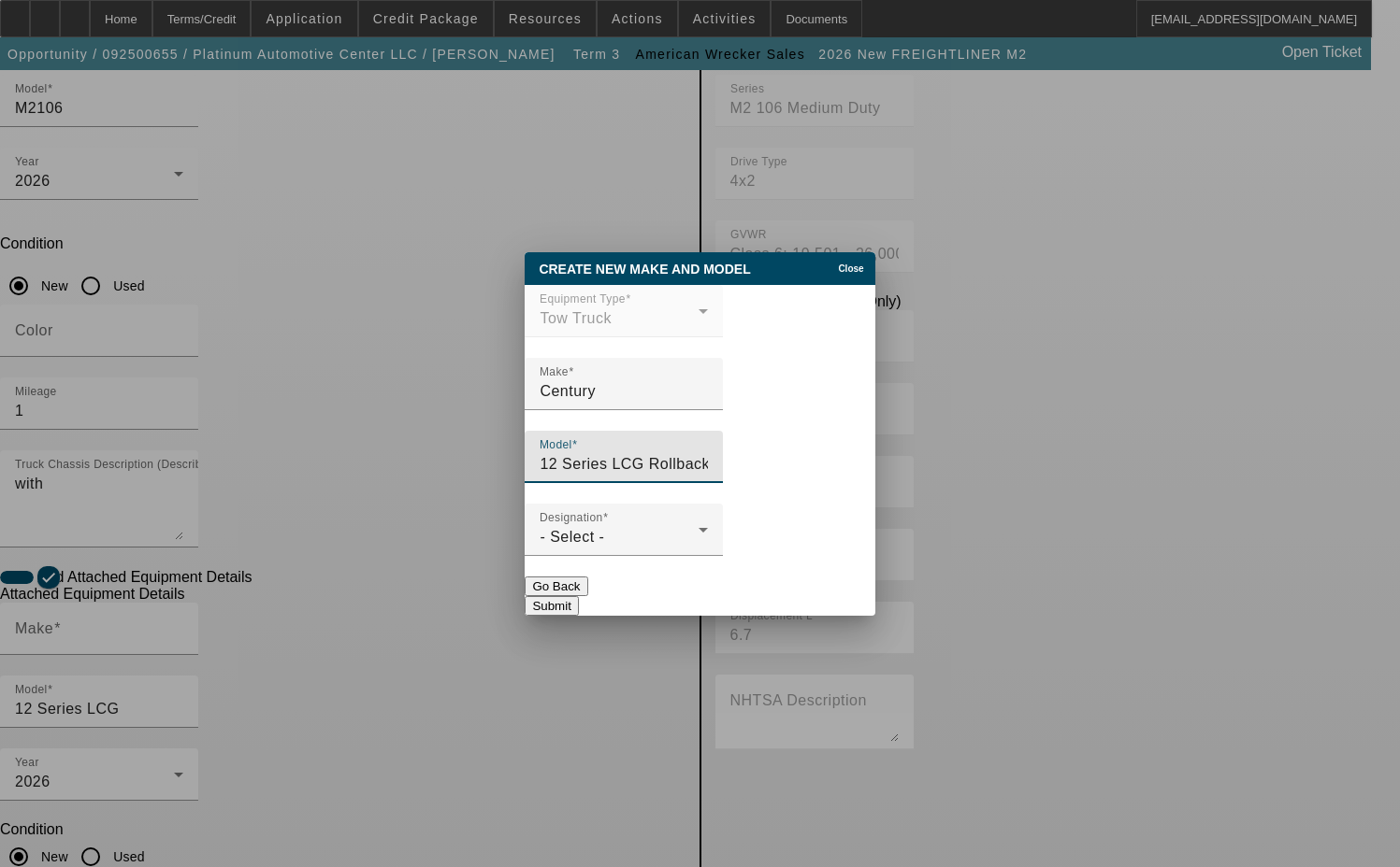
type input "12 Series LCG Rollback"
click at [600, 558] on div at bounding box center [624, 566] width 198 height 21
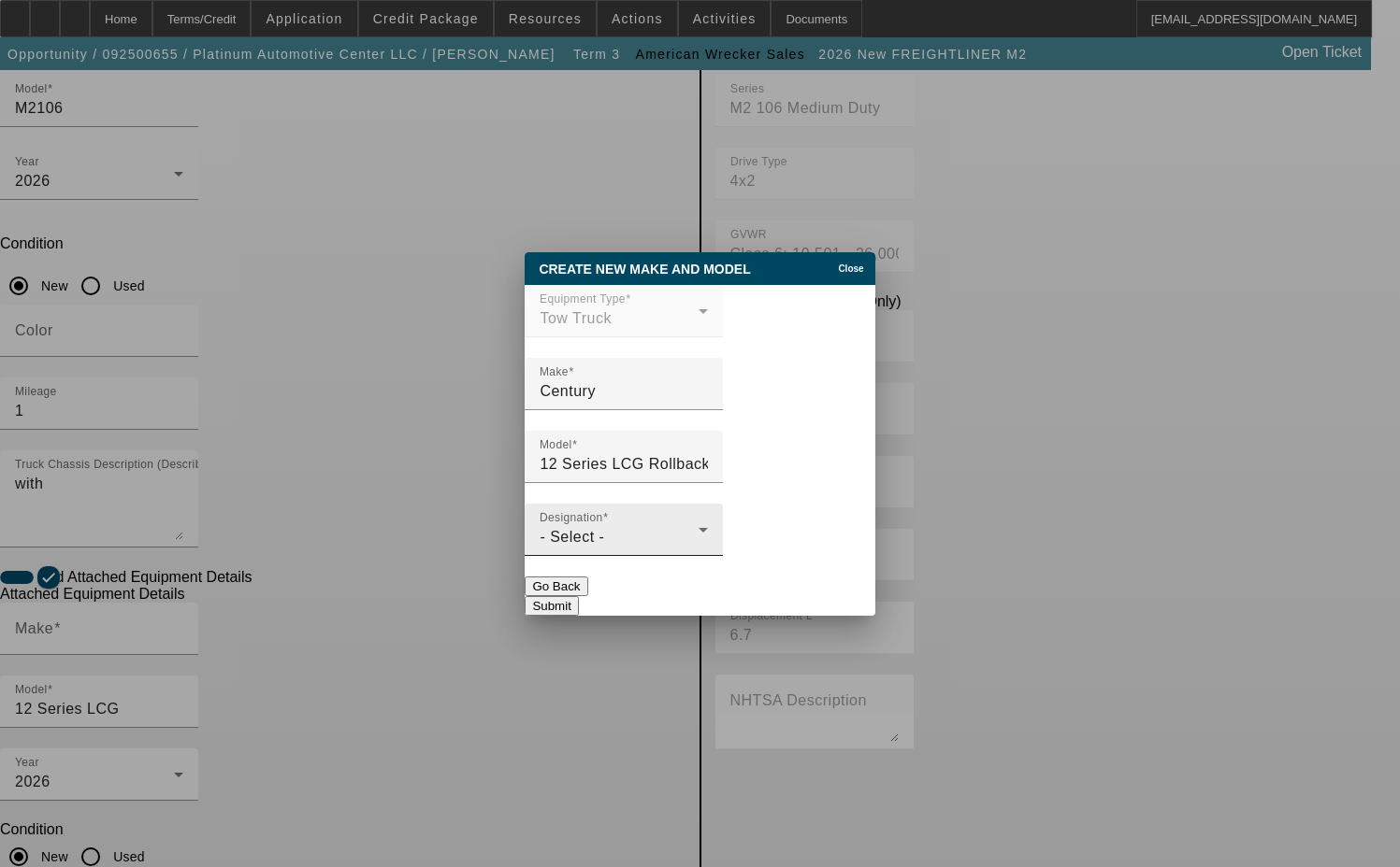
click at [591, 548] on div "- Select -" at bounding box center [619, 537] width 159 height 22
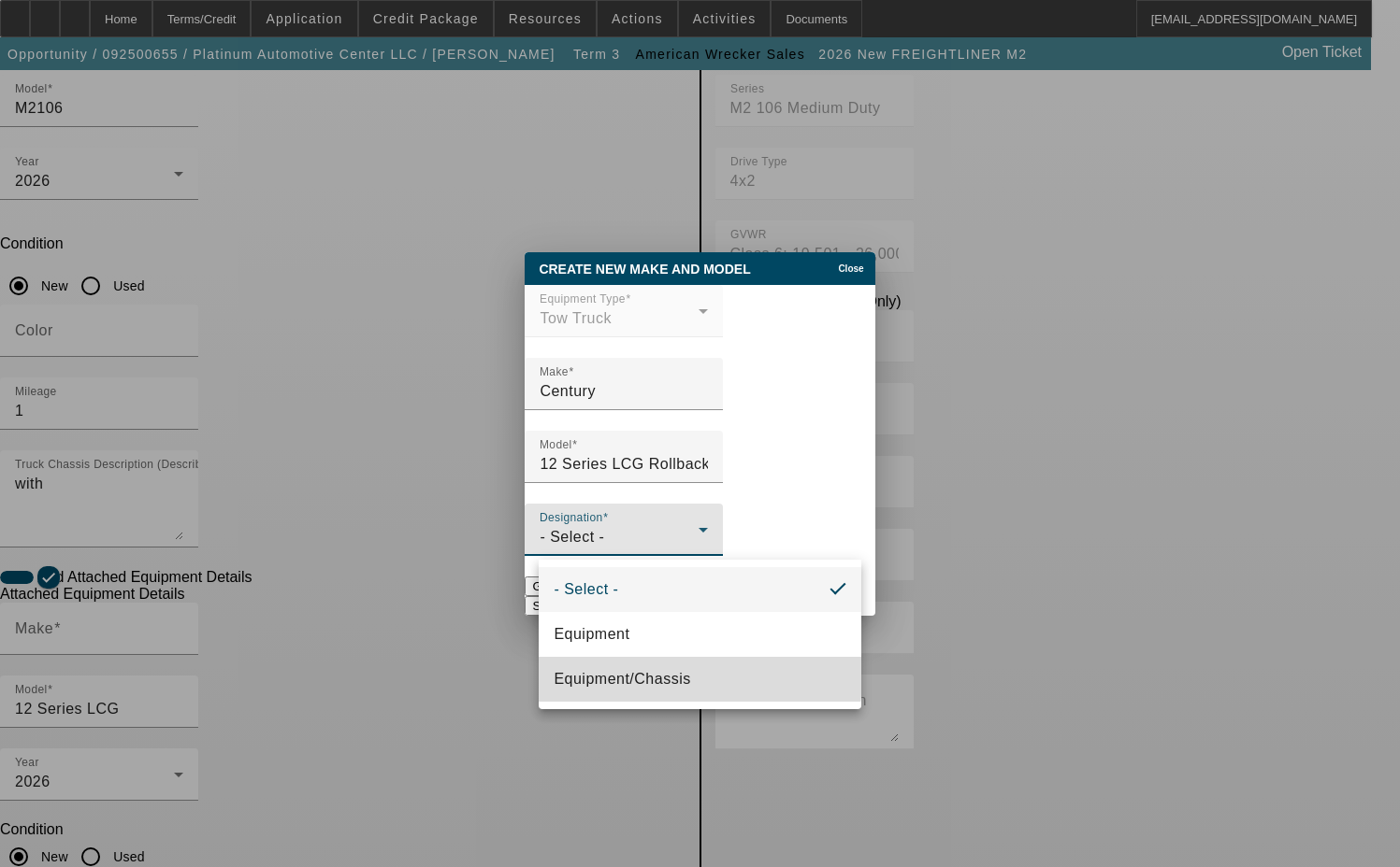
click at [617, 674] on span "Equipment/Chassis" at bounding box center [622, 679] width 137 height 22
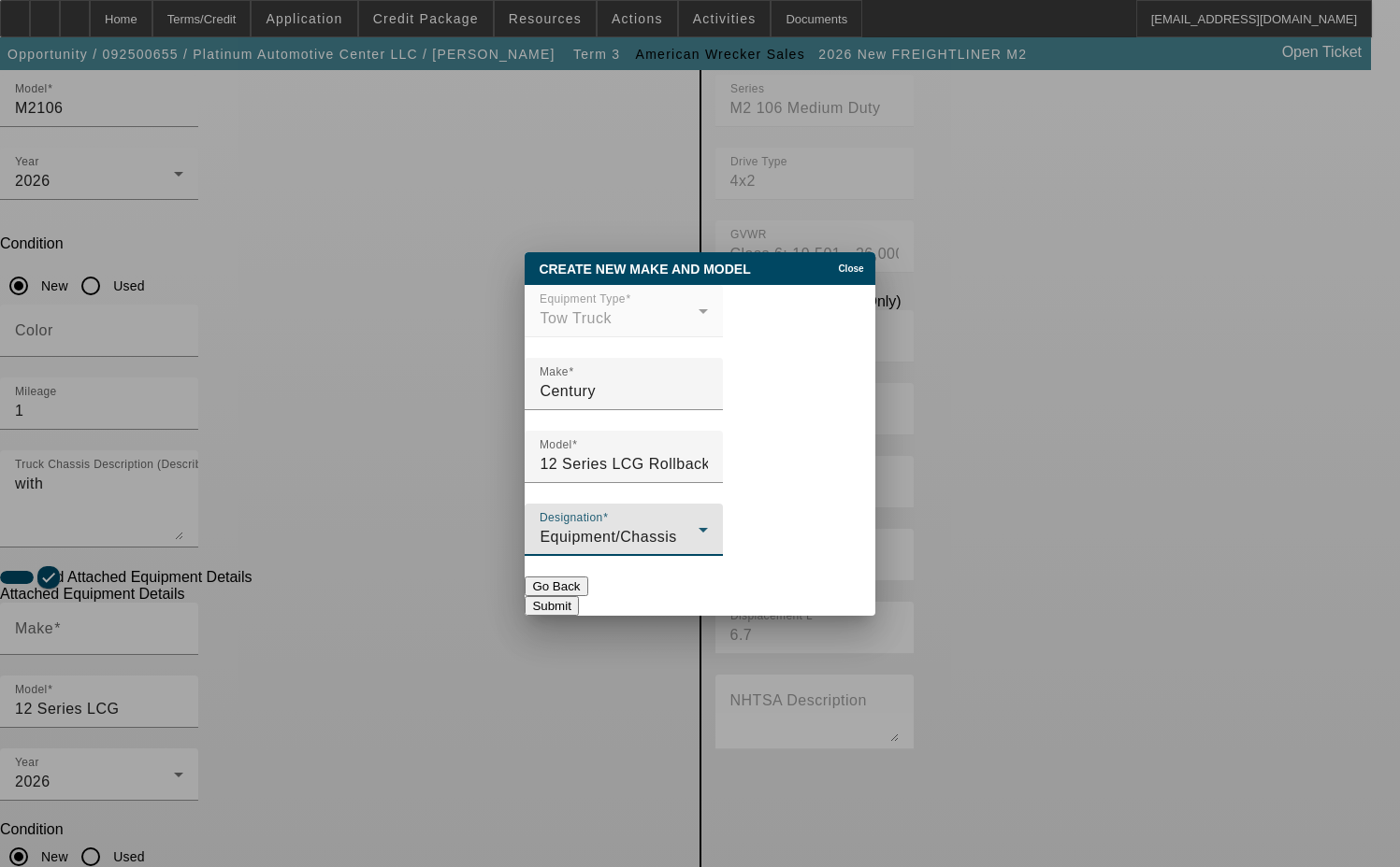
click at [578, 599] on button "Submit" at bounding box center [551, 606] width 53 height 20
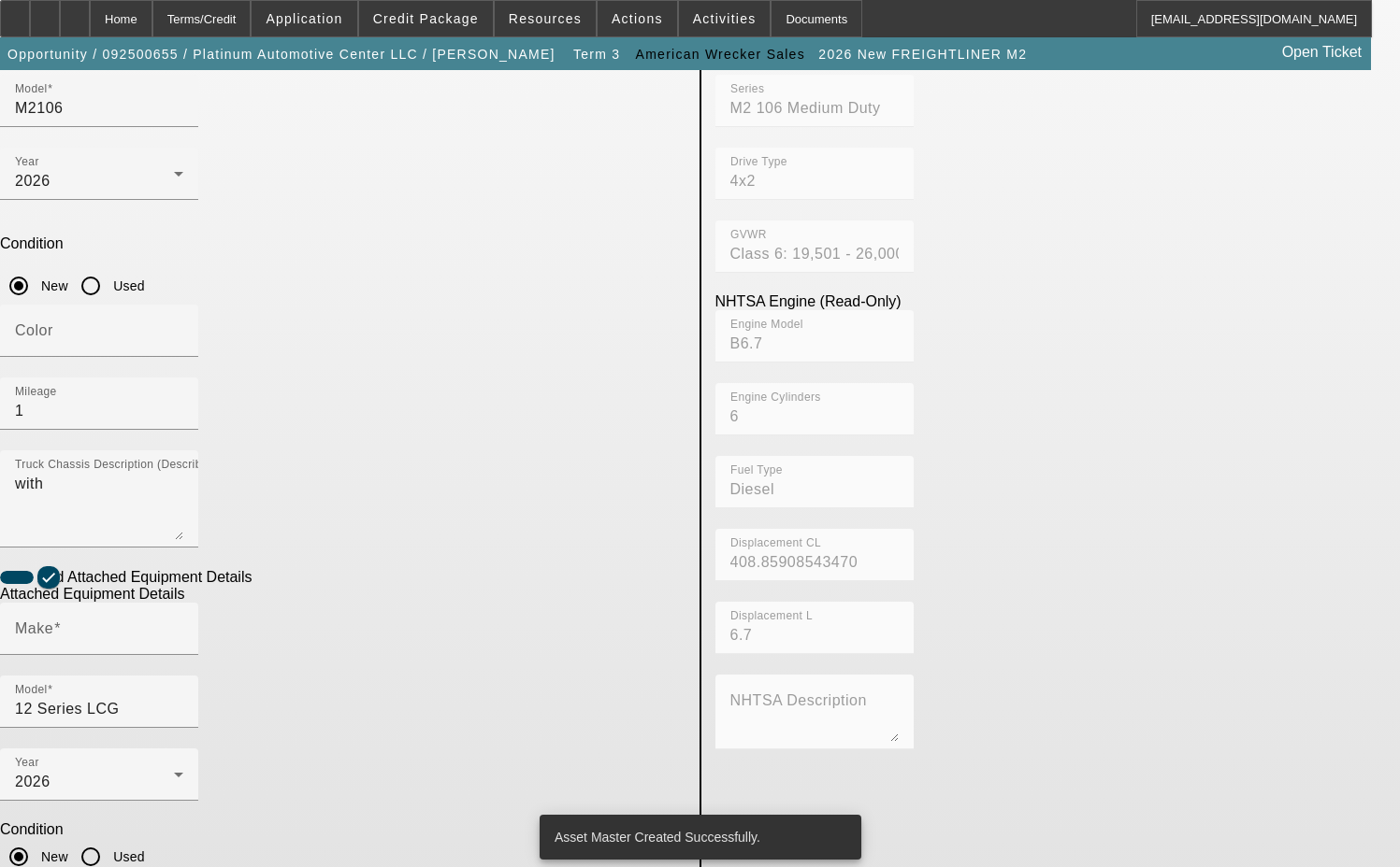
type input "Century"
type input "12 Series LCG Rollback"
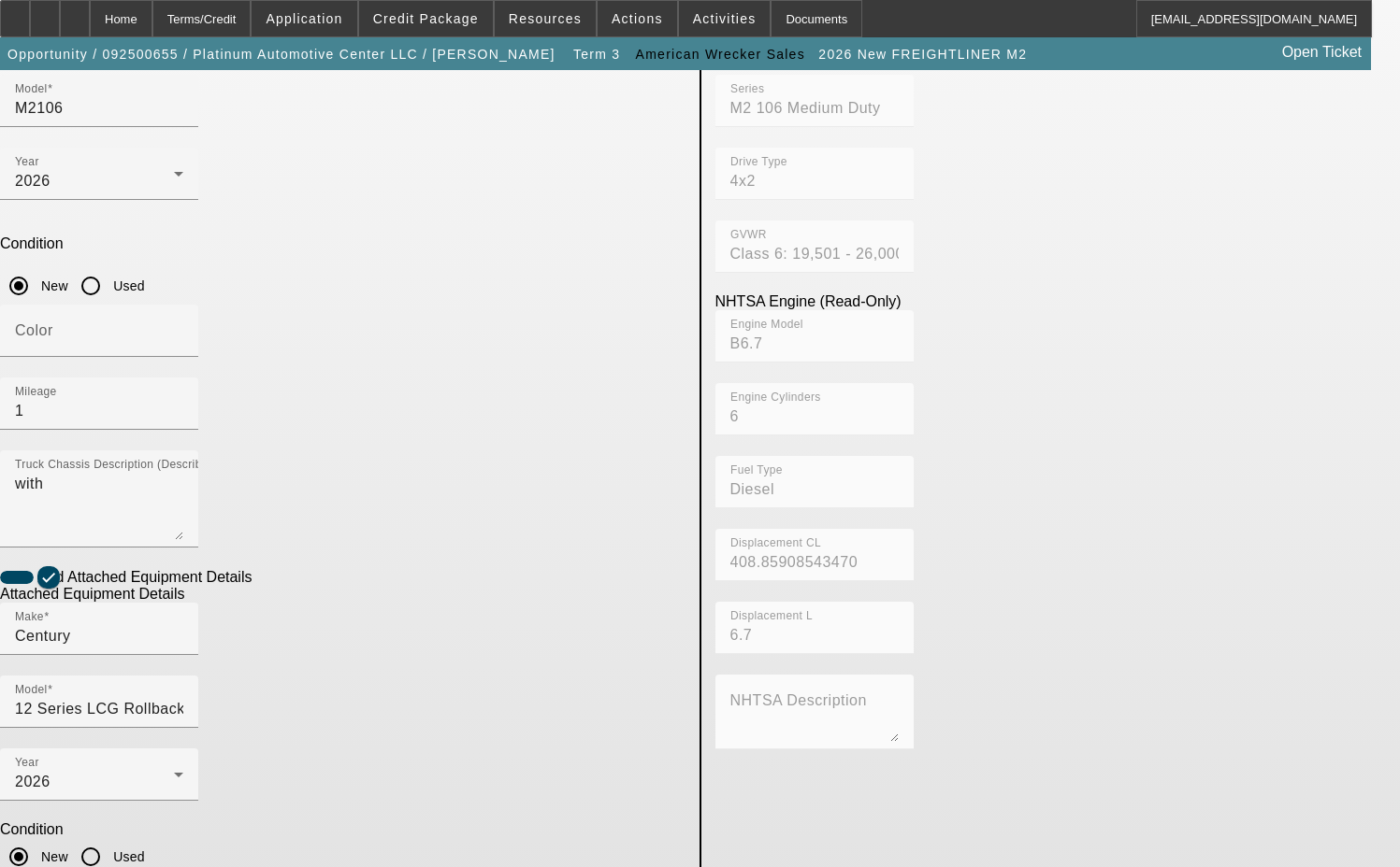
type input "ST12L2C251628"
drag, startPoint x: 259, startPoint y: 661, endPoint x: 51, endPoint y: 667, distance: 208.1
click at [51, 667] on app-asset-collateral-manage "ASSET ENTRY Delete asset USER INPUT - CHASSIS Asset Type (Titled or Non-Titled)…" at bounding box center [700, 460] width 1400 height 1454
type textarea "includes all accessories, attachments and options"
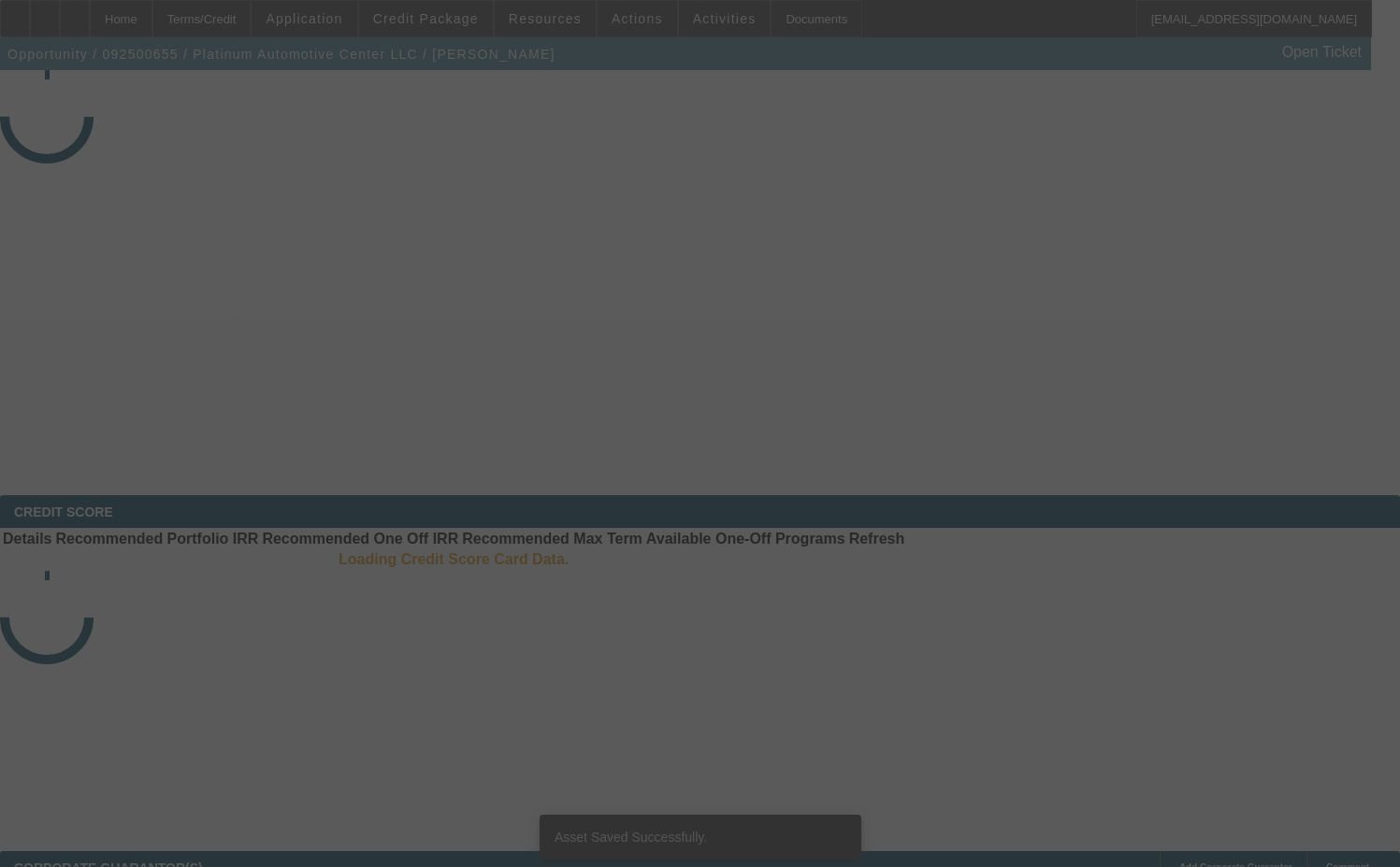
select select "3"
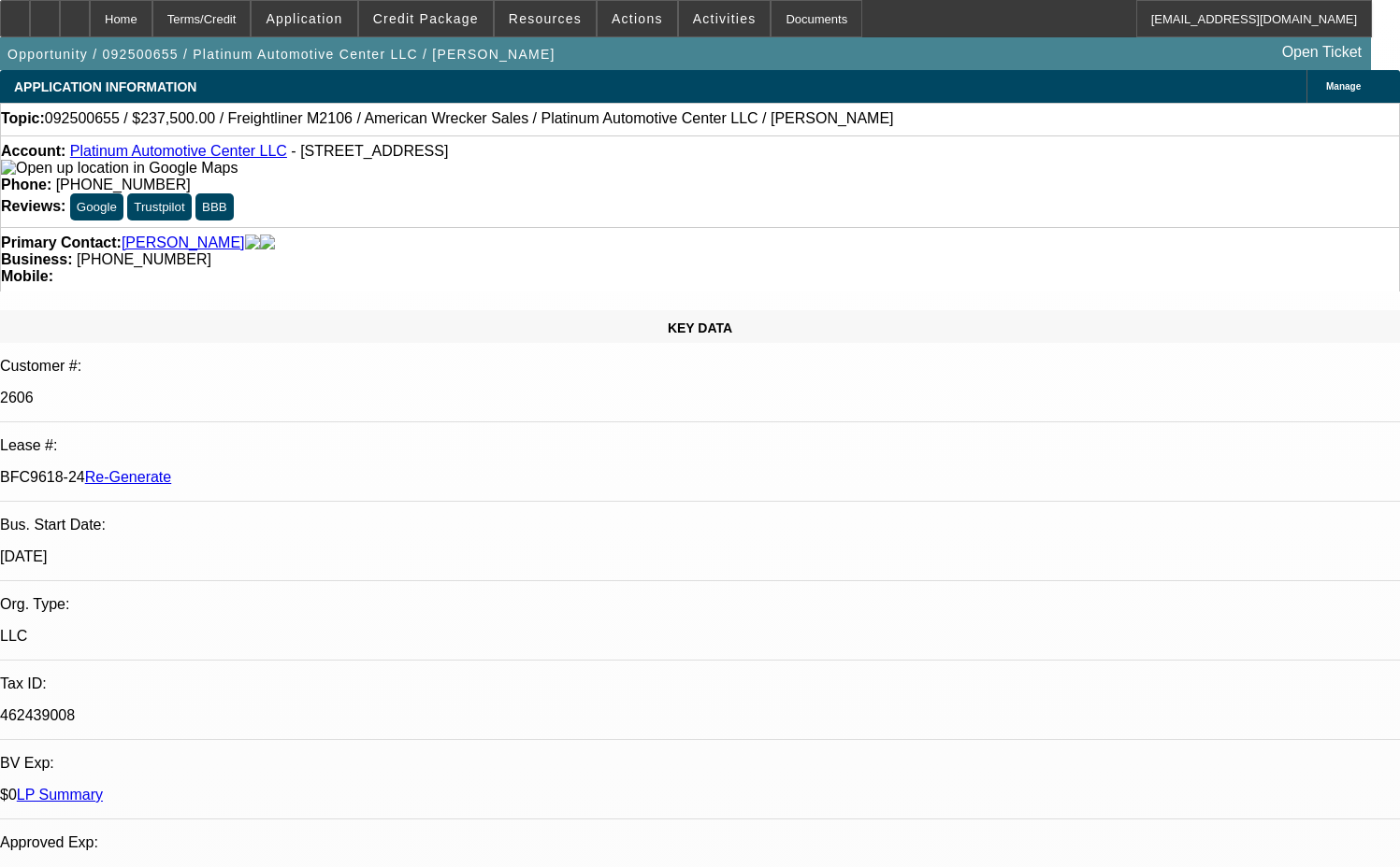
select select "0"
select select "2"
select select "0"
select select "6"
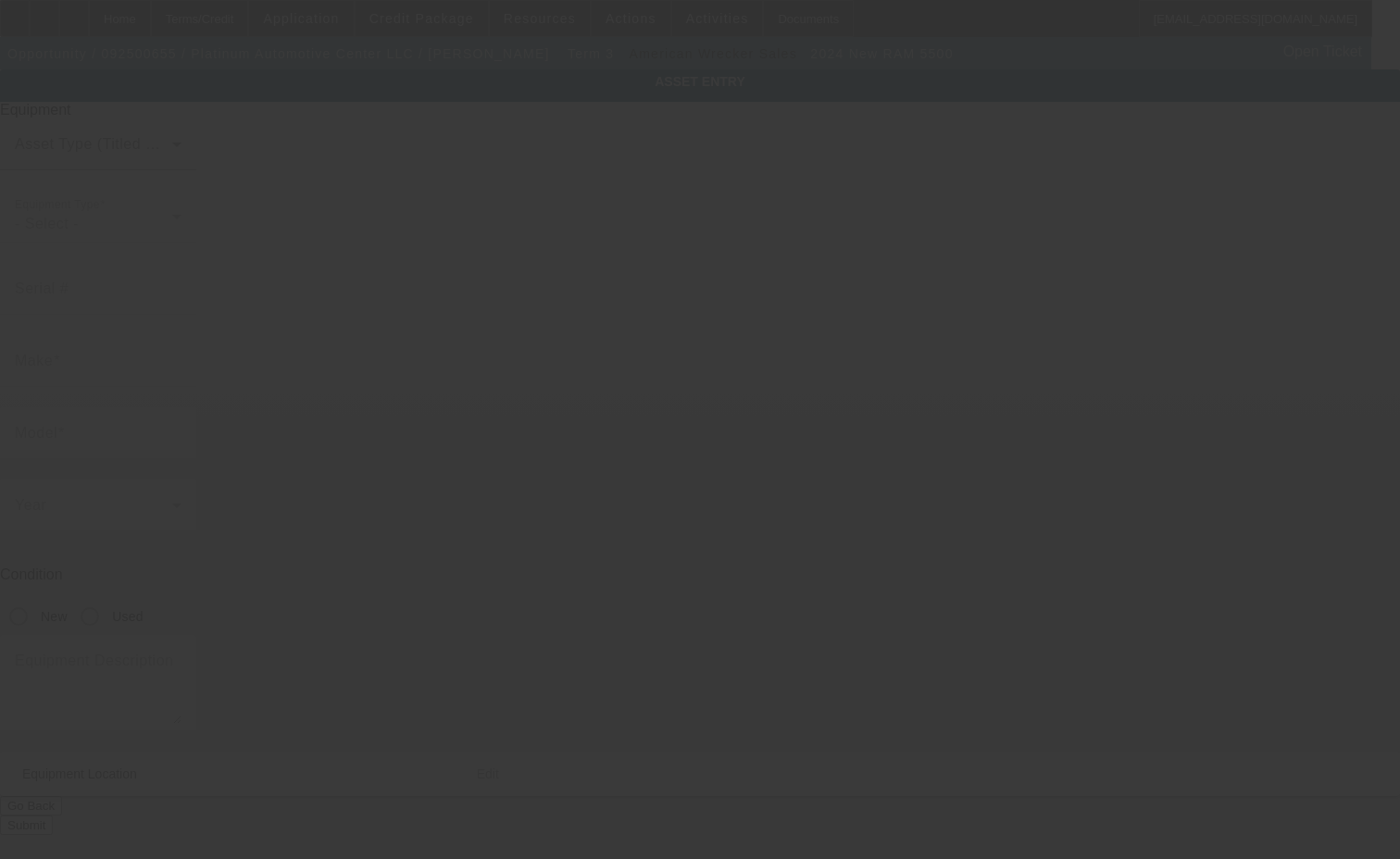
type input "[US_VEHICLE_IDENTIFICATION_NUMBER]"
type input "Ram"
type input "5500"
radio input "true"
type textarea "w/"
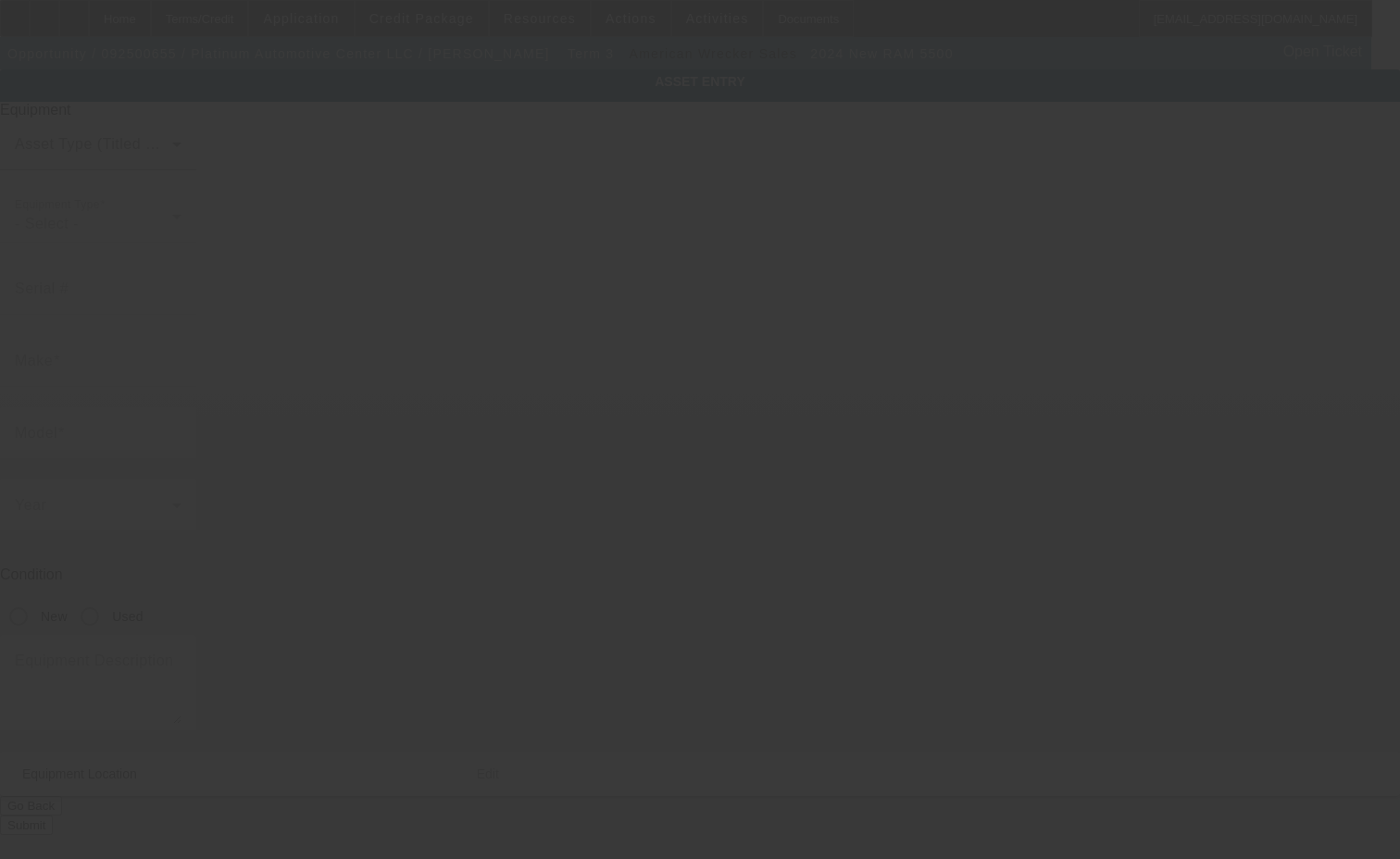
type input "[STREET_ADDRESS]"
type input "North Charleston"
type input "29418"
type input "Charleston"
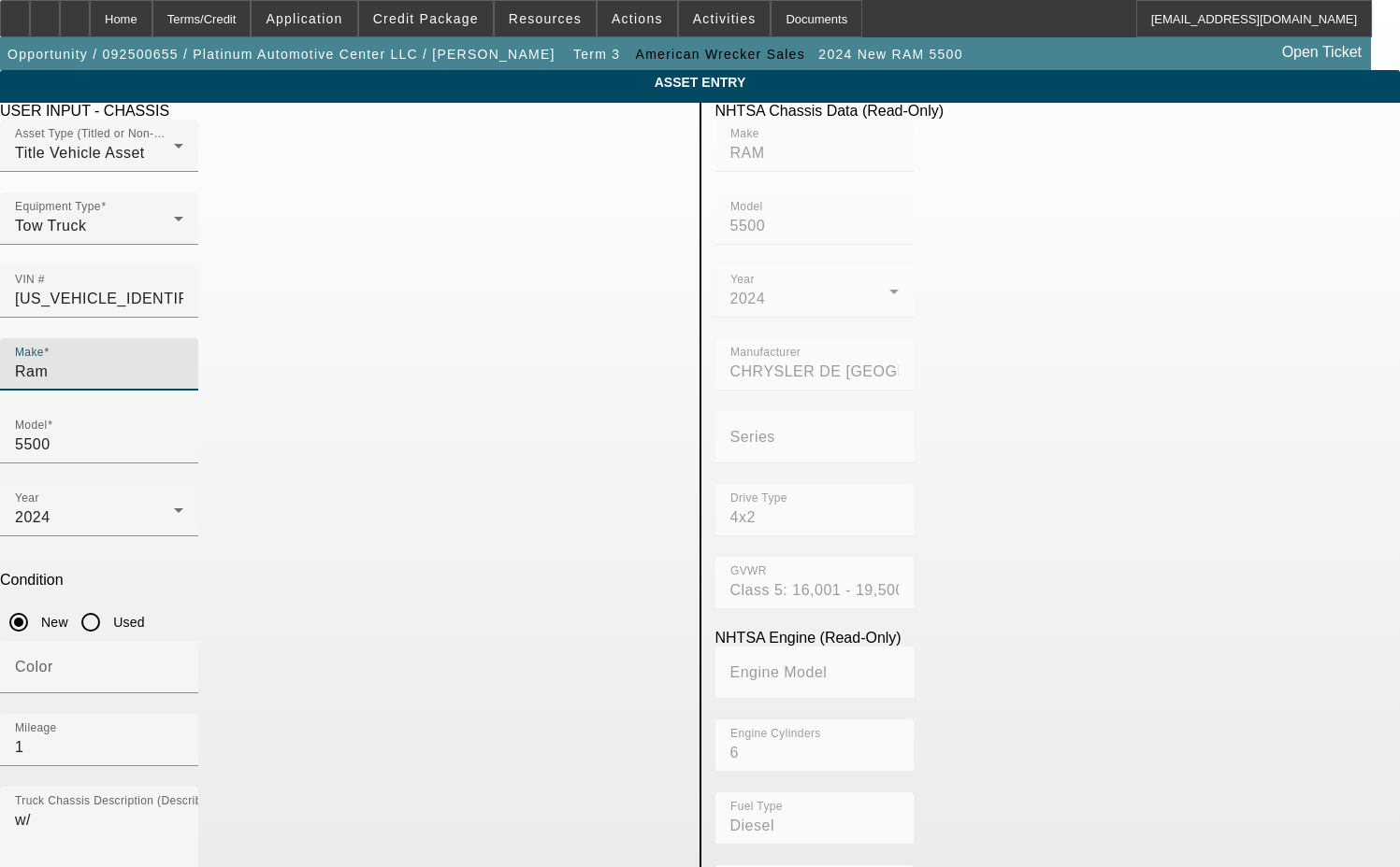
click at [183, 361] on input "Ram" at bounding box center [99, 372] width 168 height 22
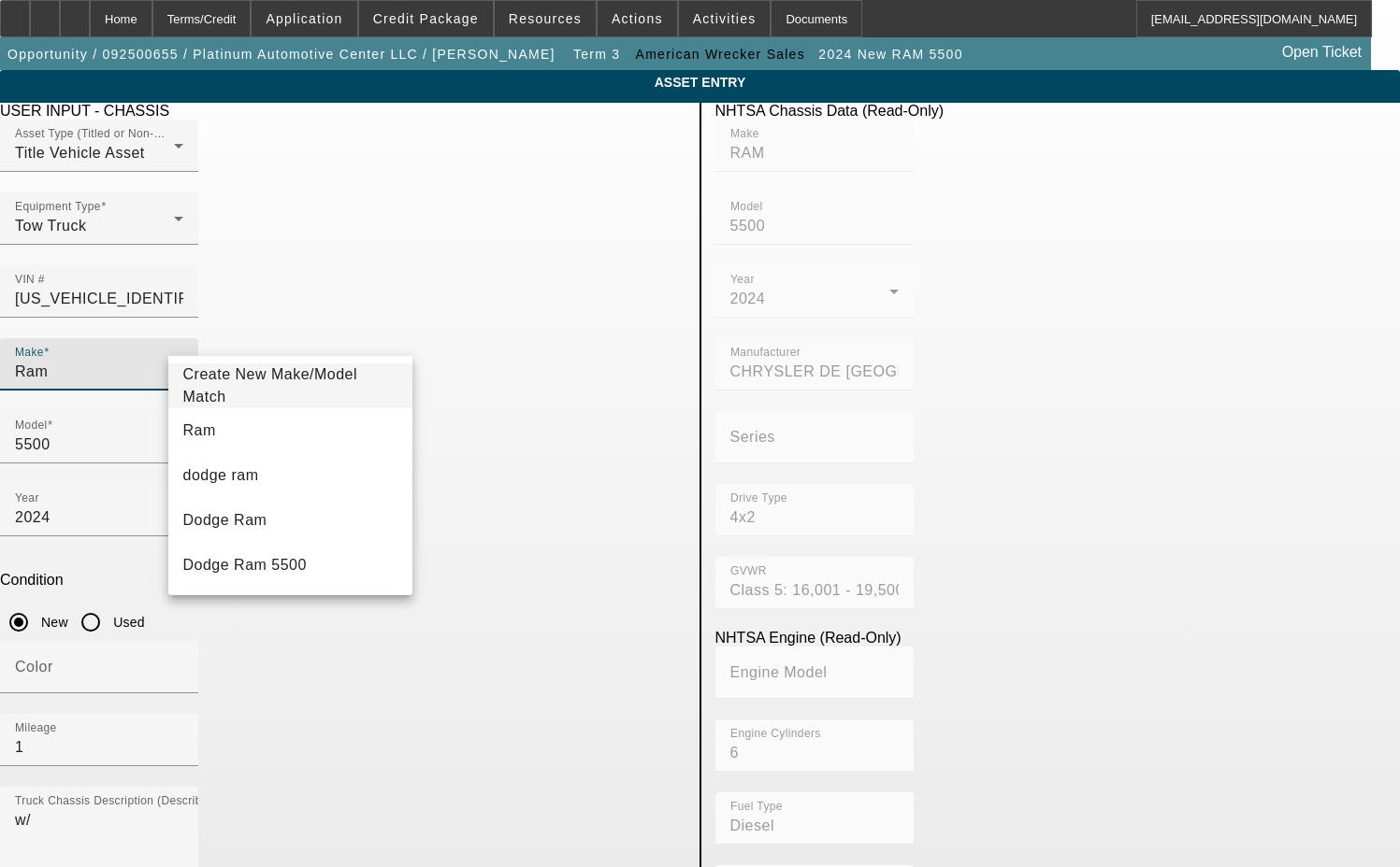
click at [279, 383] on span "Create New Make/Model Match" at bounding box center [270, 386] width 175 height 38
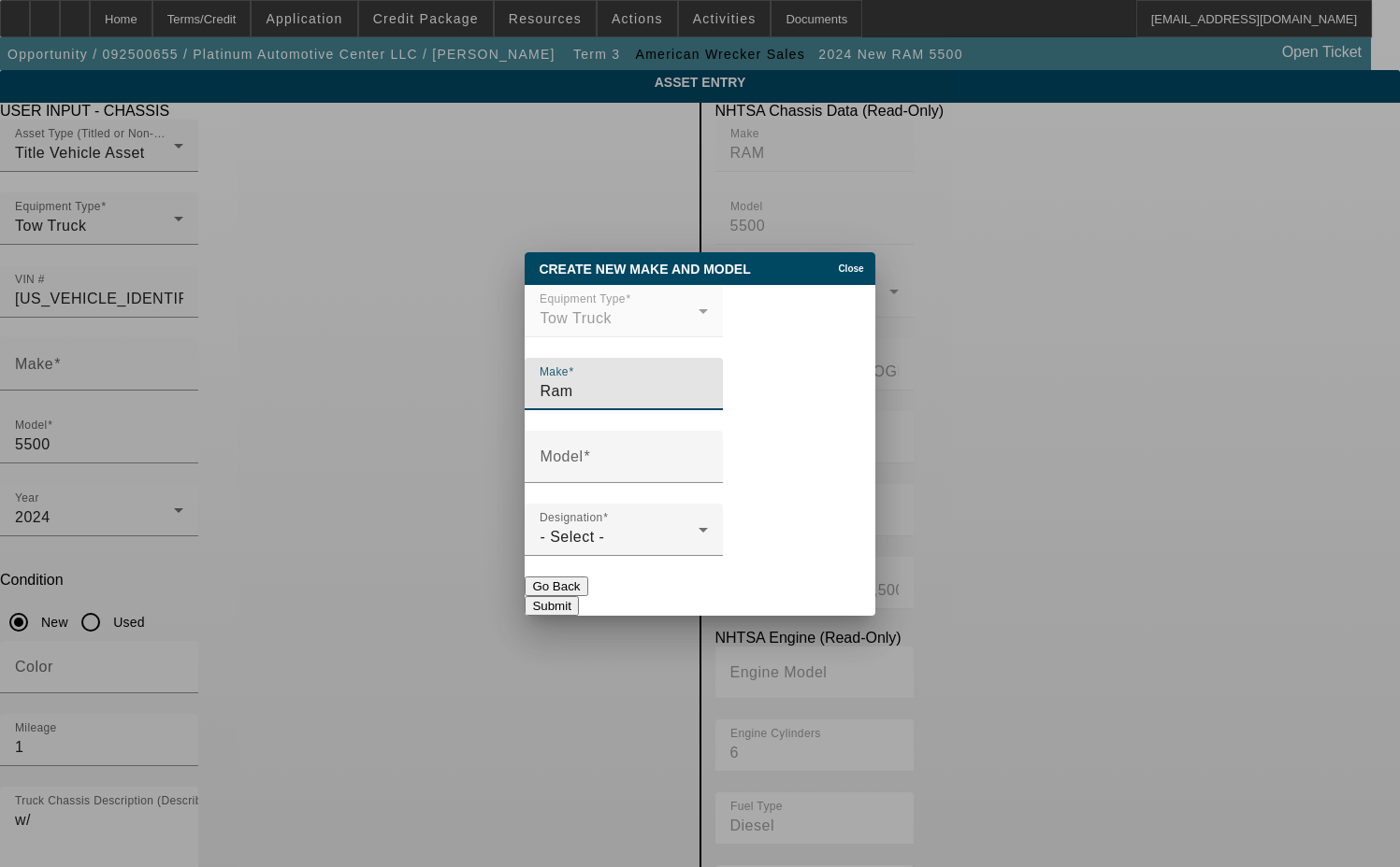
type input "Ram"
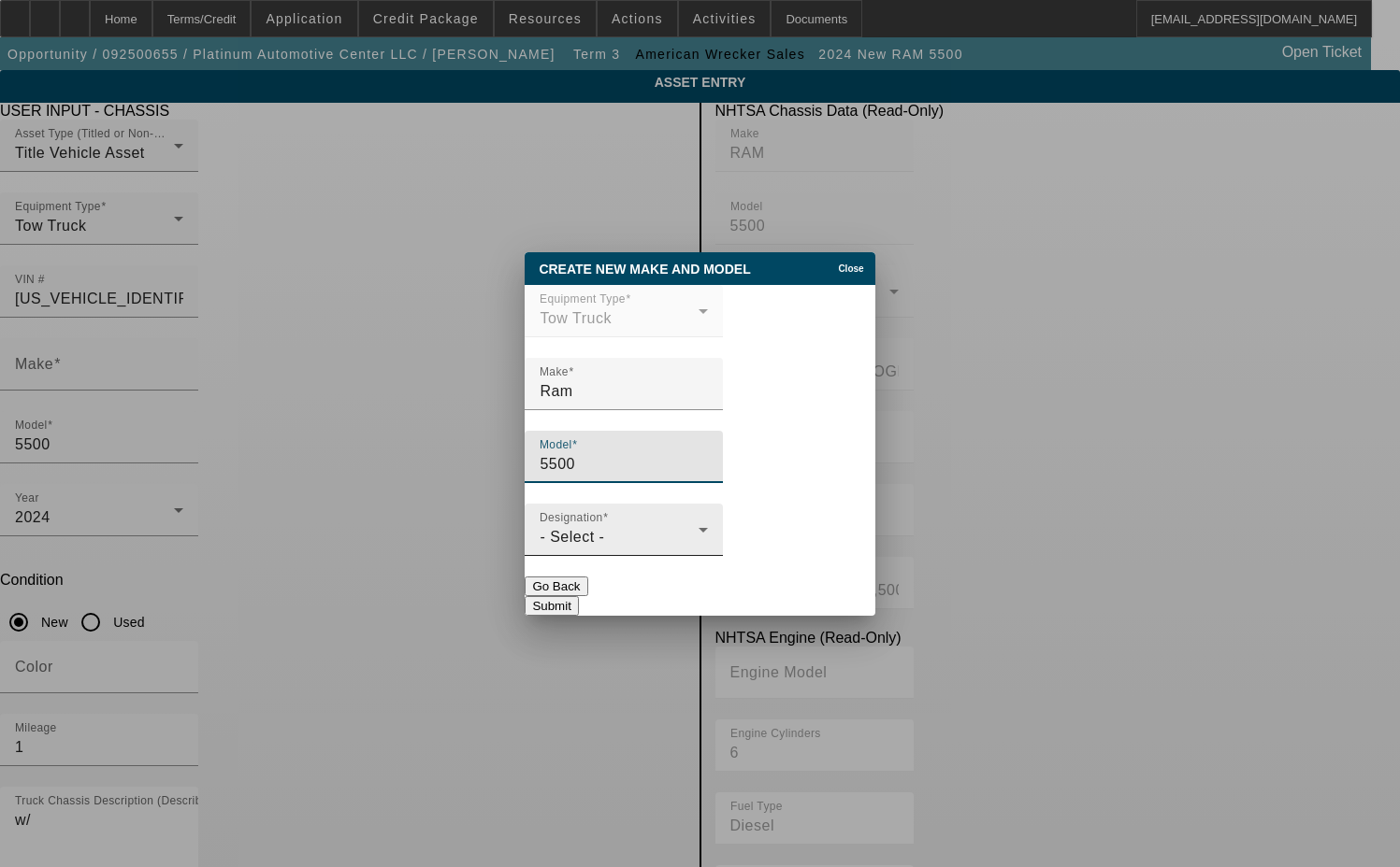
type input "5500"
click at [570, 540] on span "- Select -" at bounding box center [572, 537] width 65 height 16
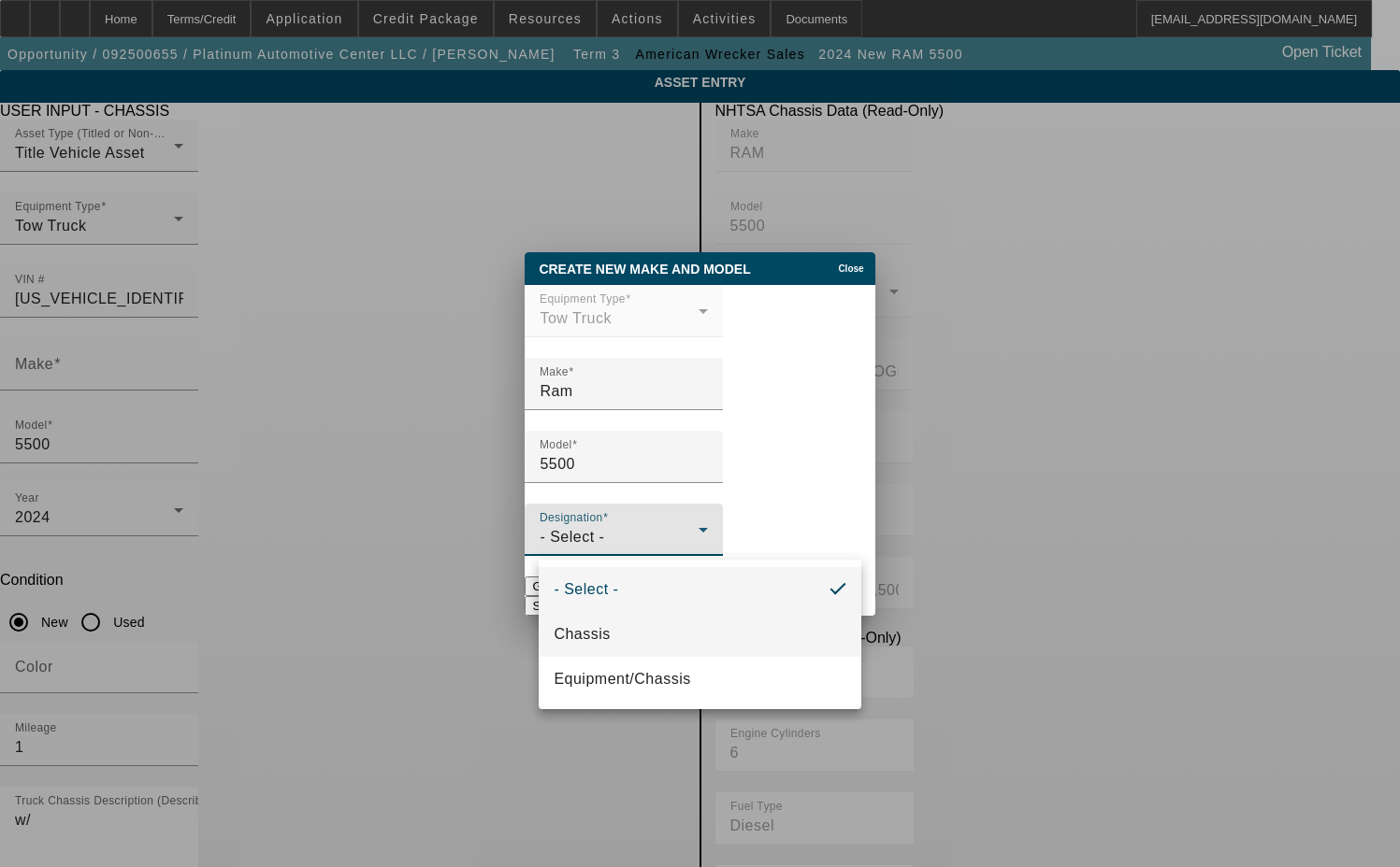
click at [590, 633] on span "Chassis" at bounding box center [582, 634] width 56 height 22
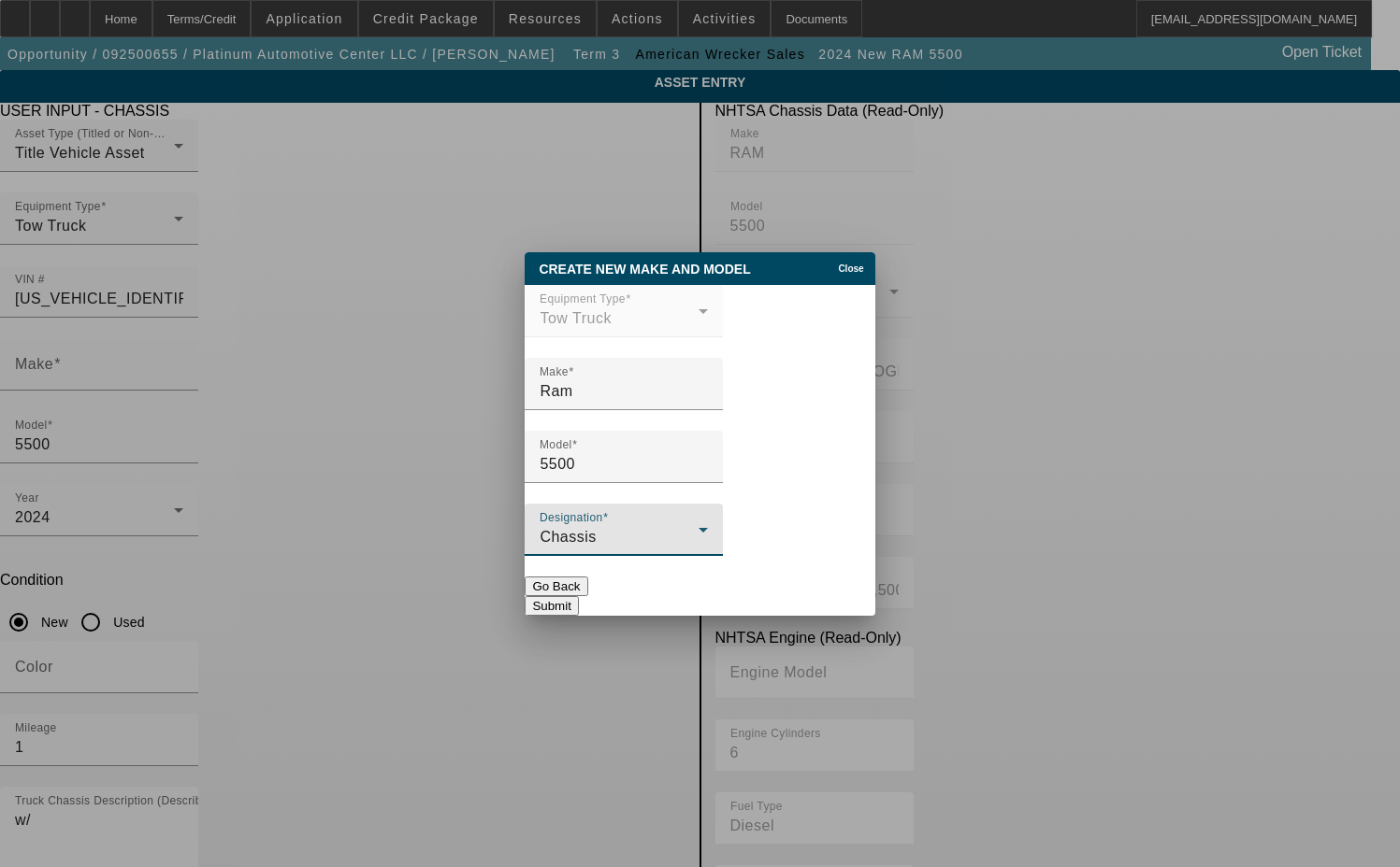
click at [578, 602] on button "Submit" at bounding box center [551, 606] width 53 height 20
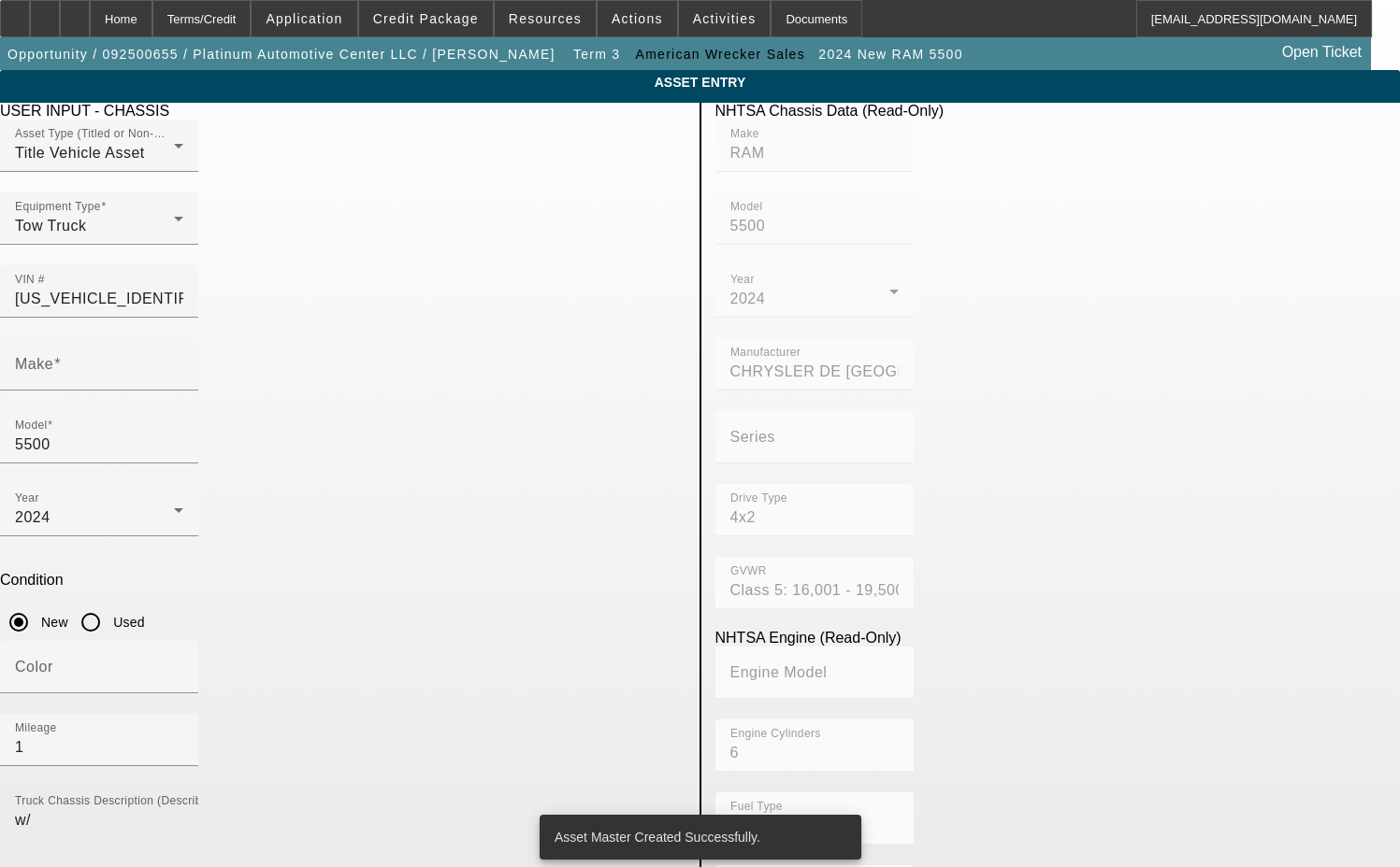
type input "Ram"
drag, startPoint x: 214, startPoint y: 557, endPoint x: 112, endPoint y: 549, distance: 102.3
click at [112, 549] on app-asset-collateral-manage "ASSET ENTRY Delete asset USER INPUT - CHASSIS Asset Type (Titled or Non-Titled)…" at bounding box center [700, 797] width 1400 height 1454
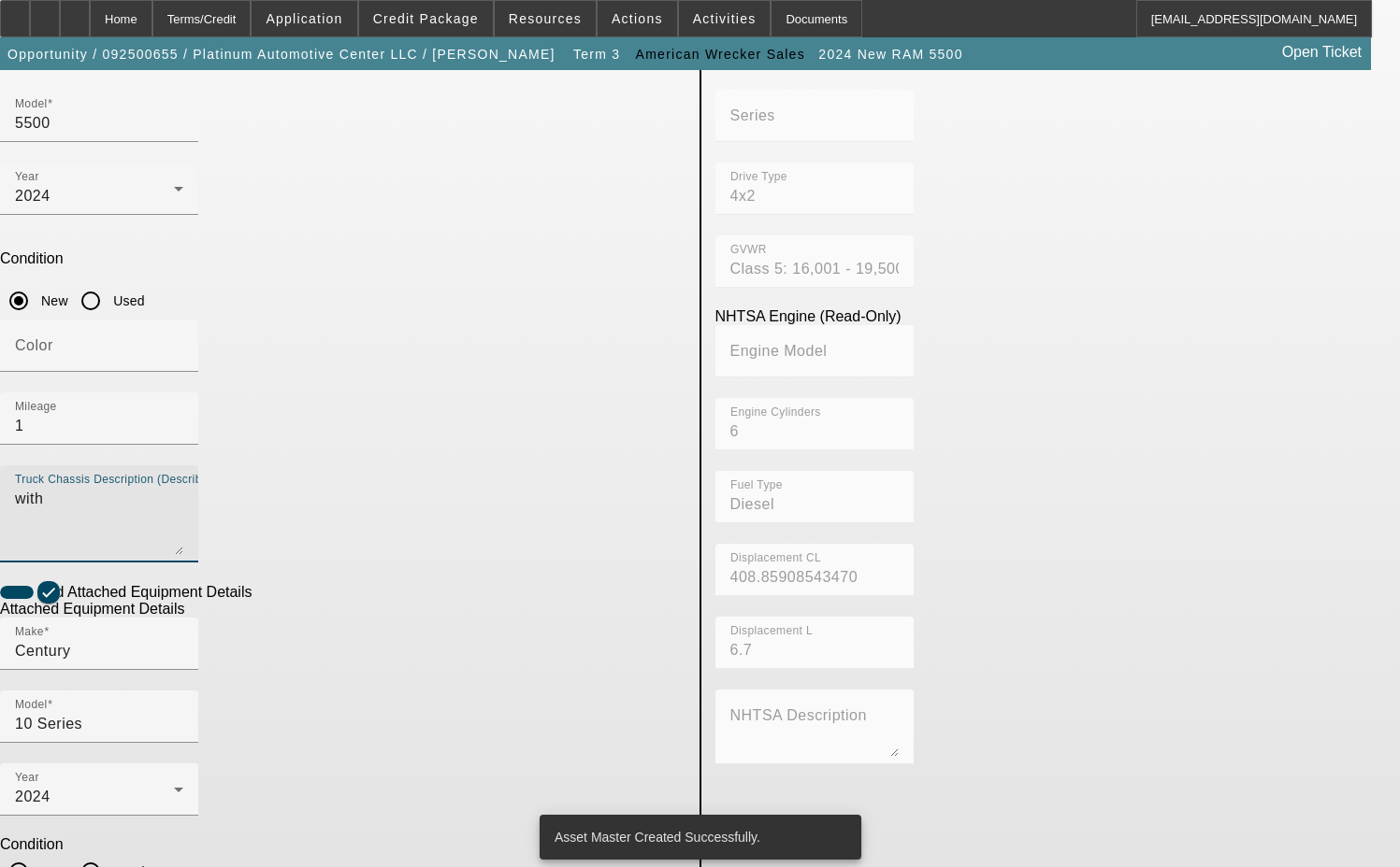
scroll to position [337, 0]
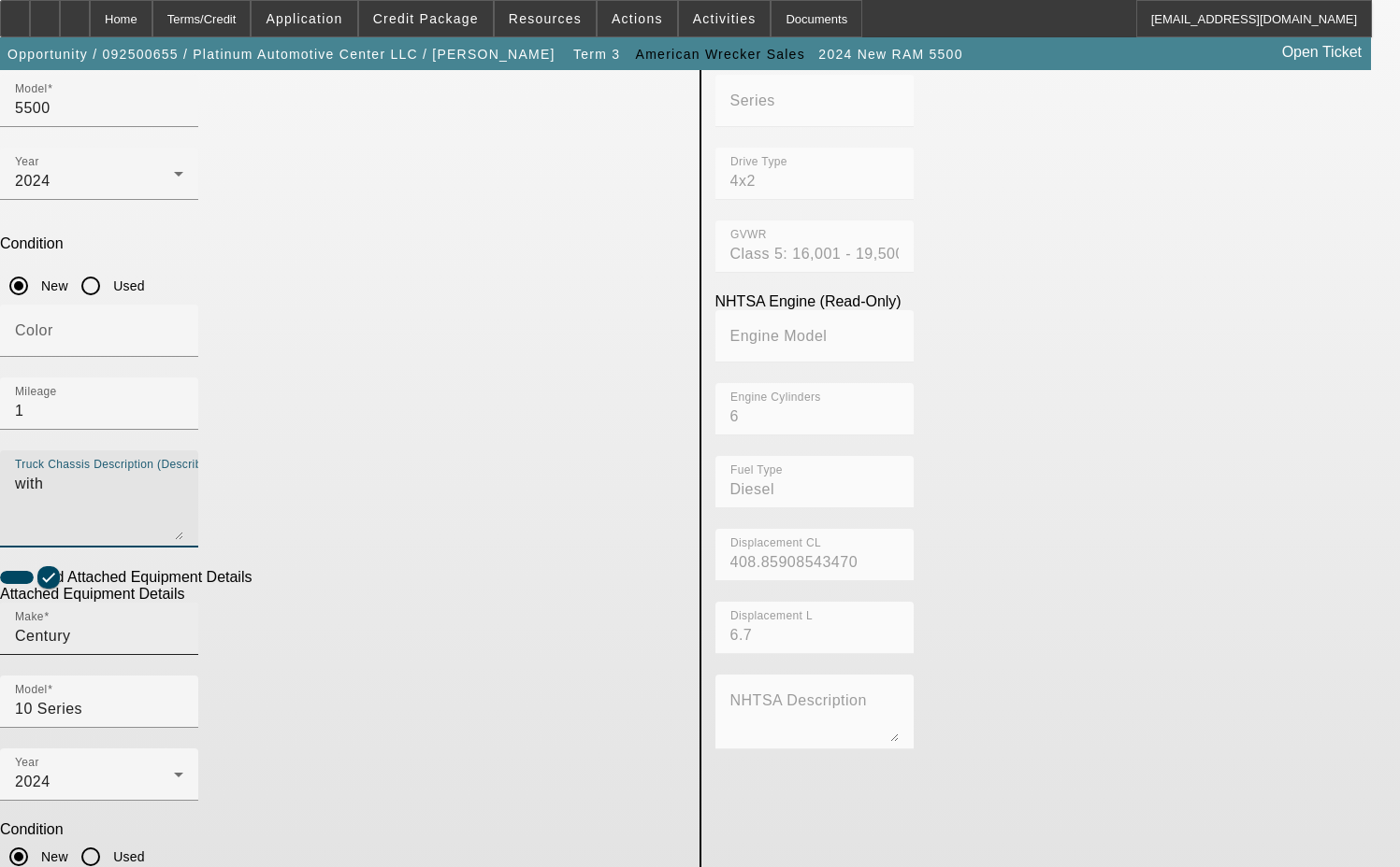
type textarea "with"
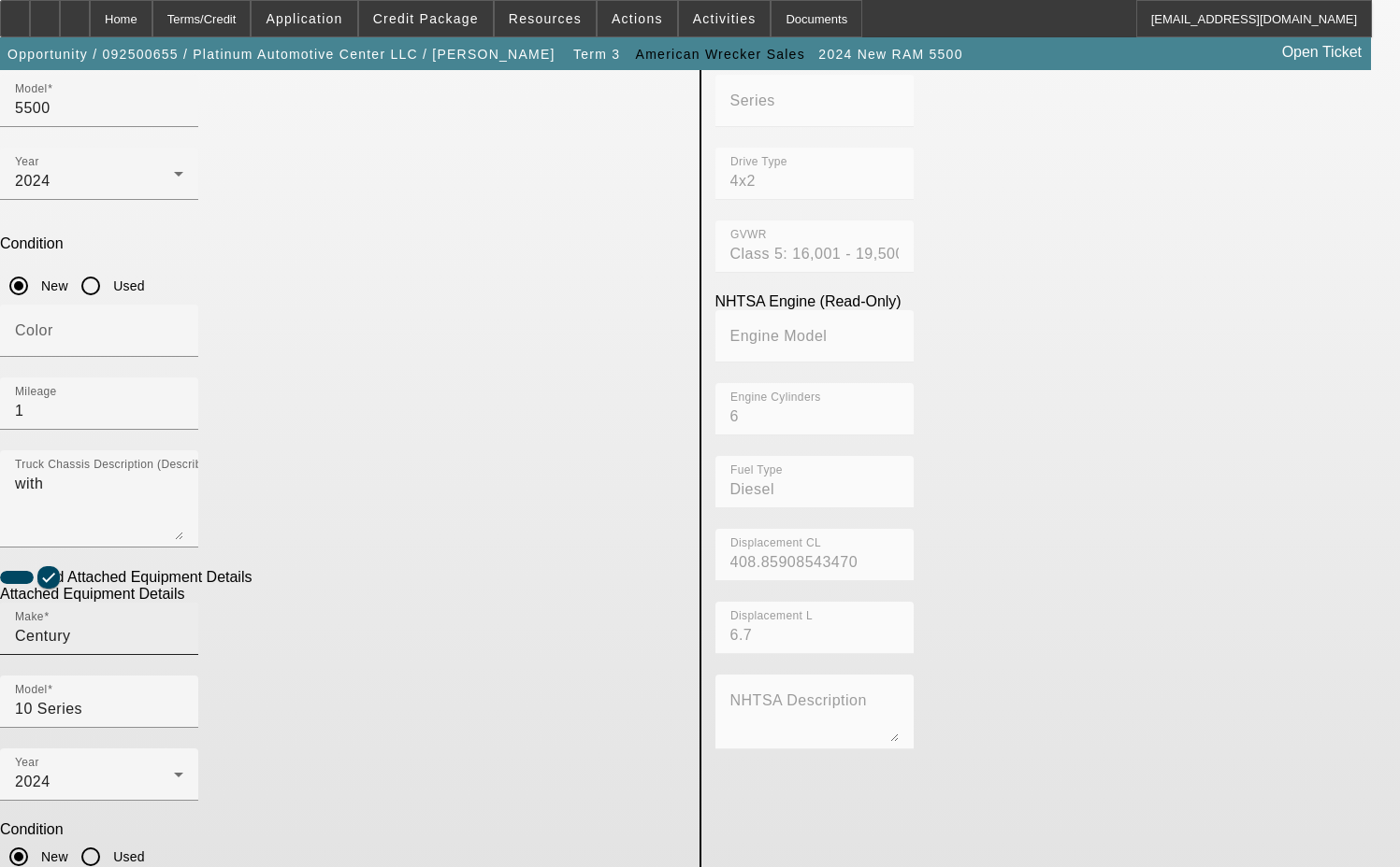
click at [183, 602] on div "Make Century" at bounding box center [99, 628] width 168 height 52
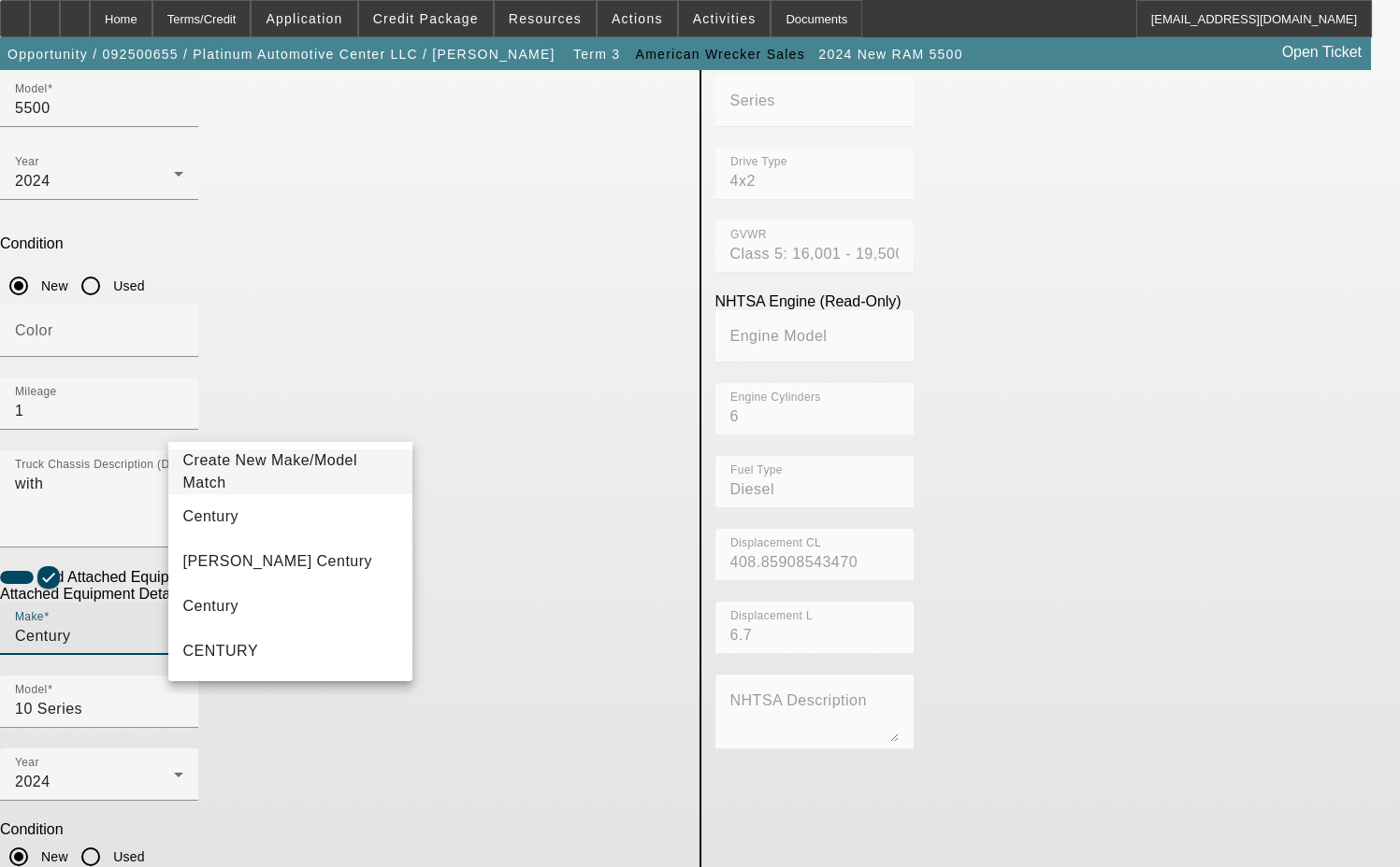
click at [293, 478] on span "Create New Make/Model Match" at bounding box center [270, 471] width 175 height 38
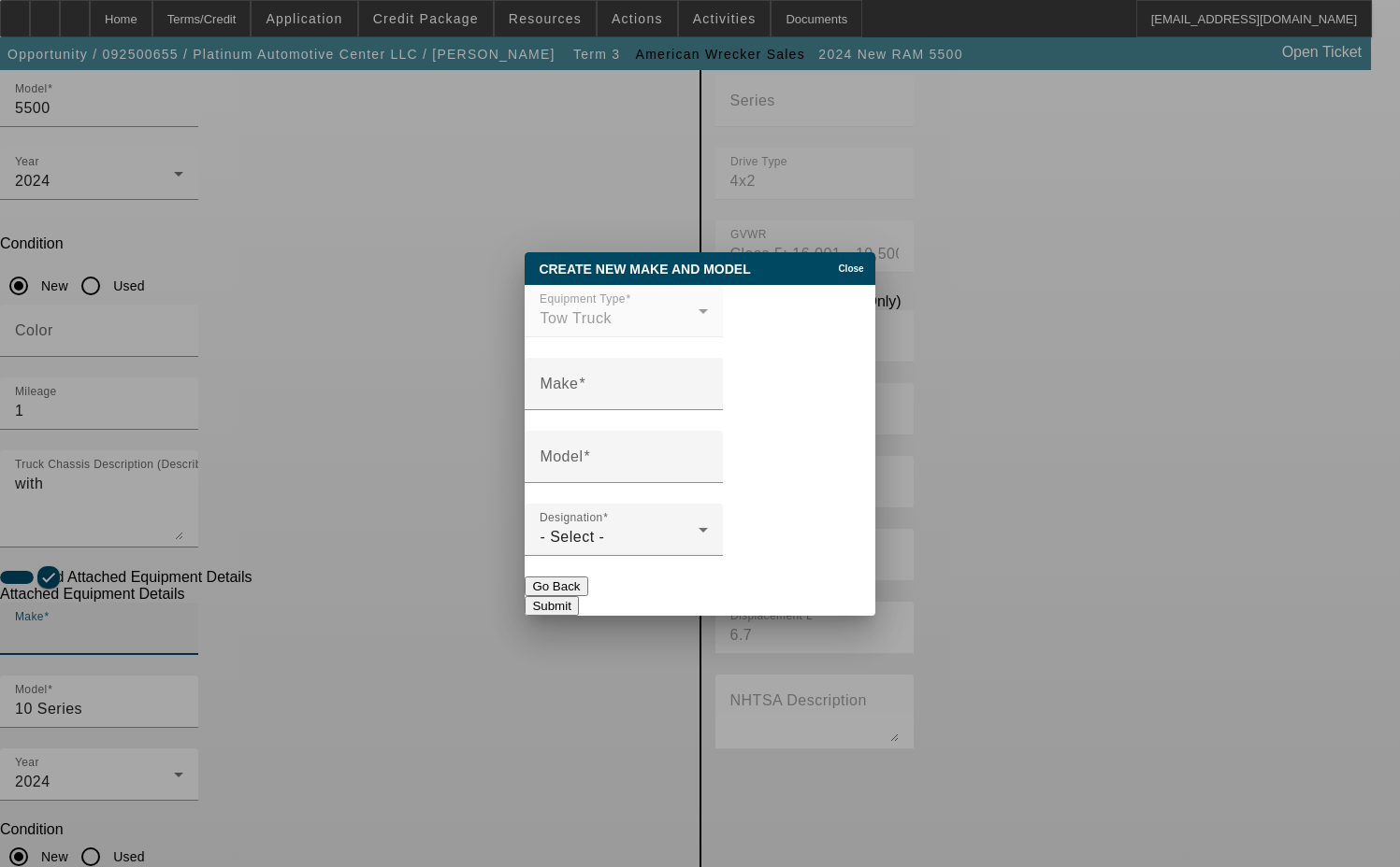
scroll to position [0, 0]
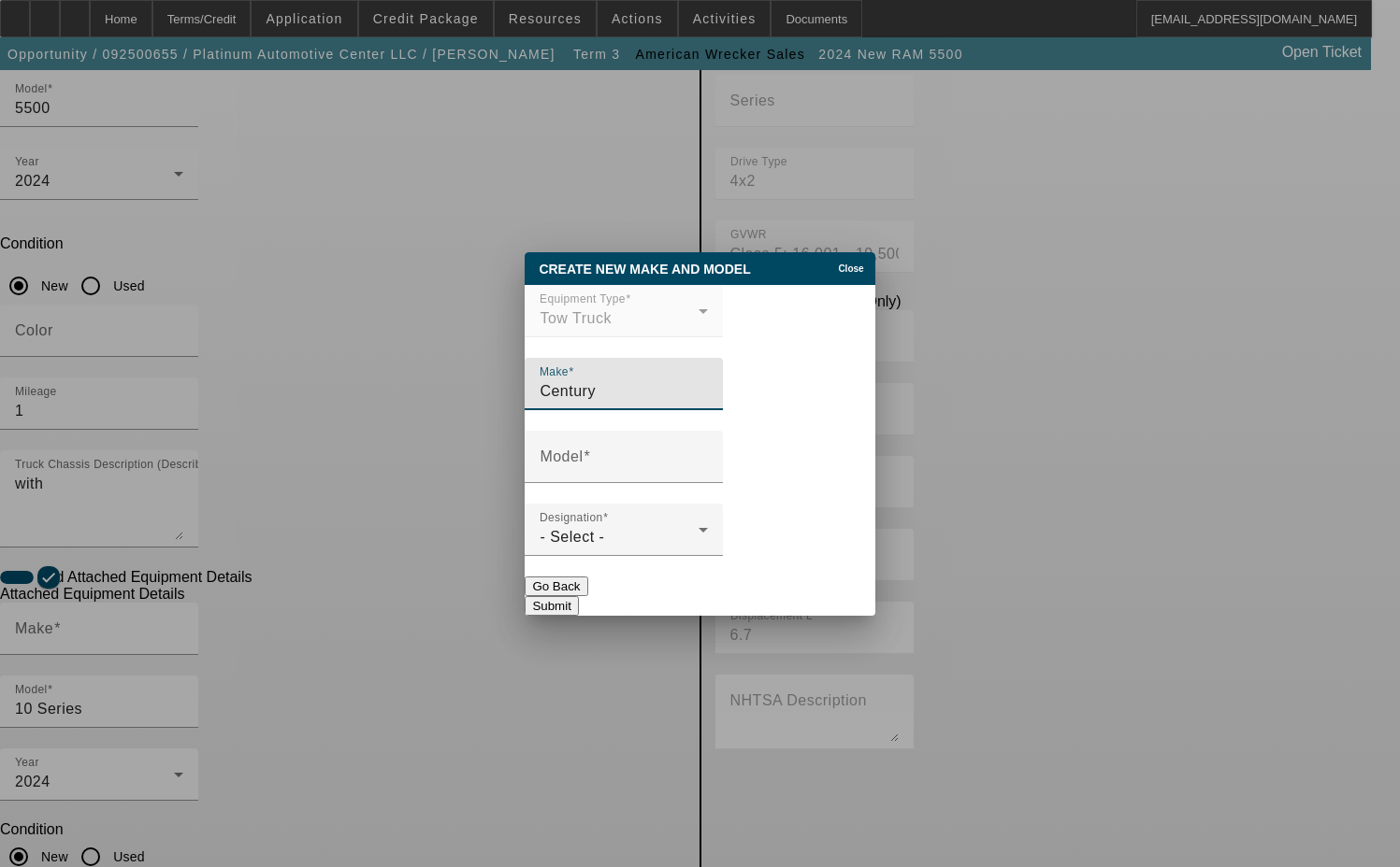
type input "Century"
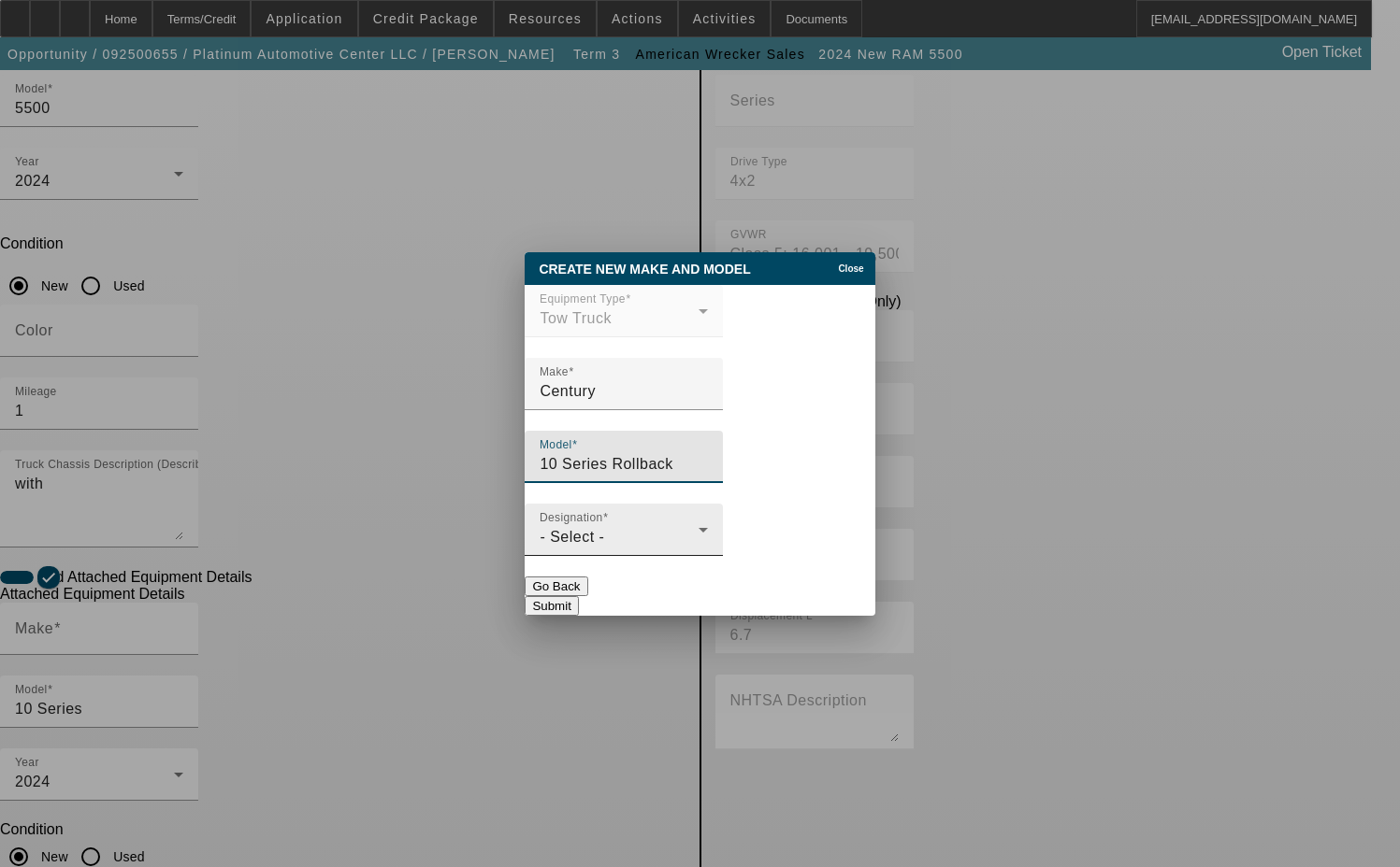
type input "10 Series Rollback"
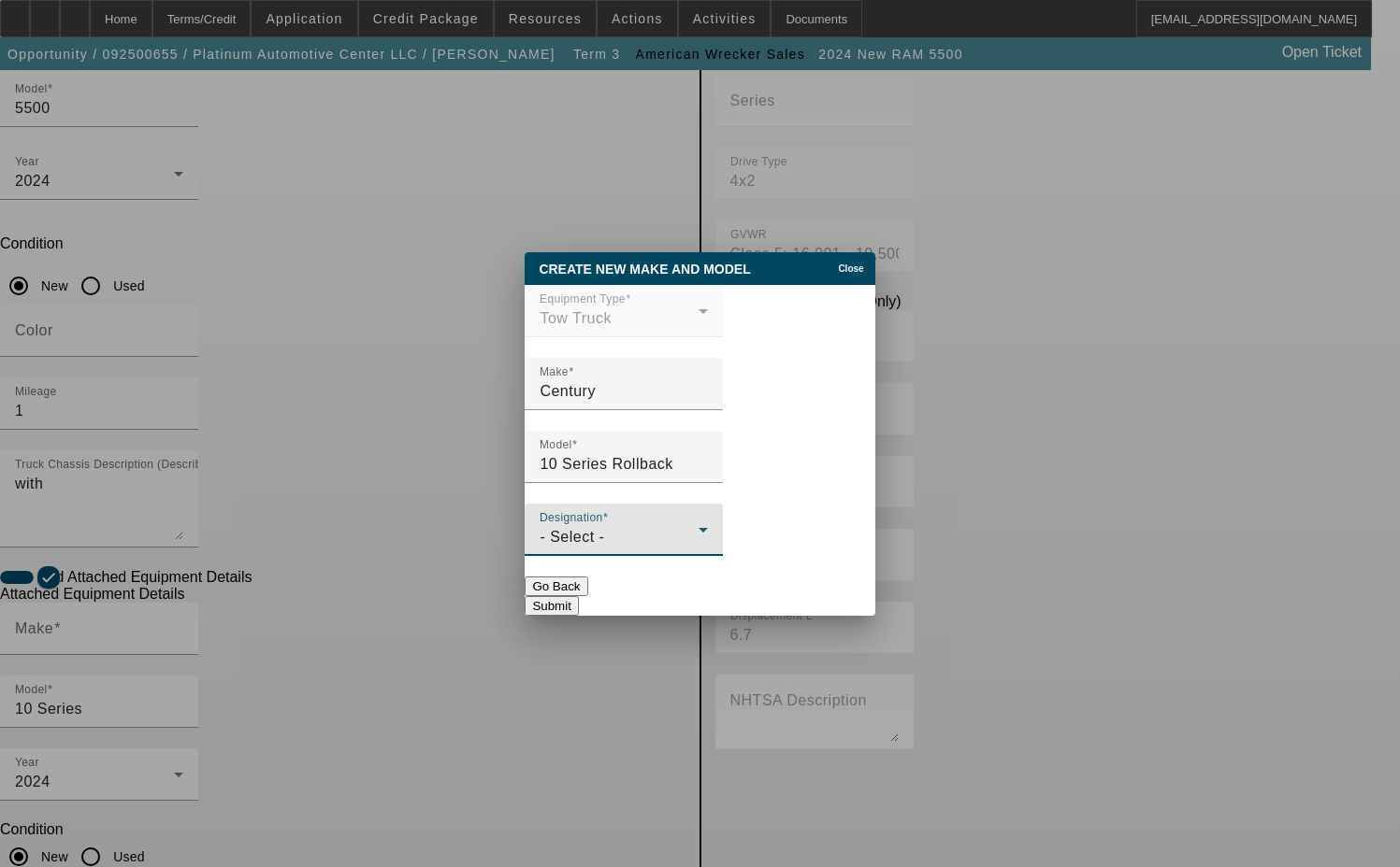
click at [632, 545] on div "- Select -" at bounding box center [619, 537] width 159 height 22
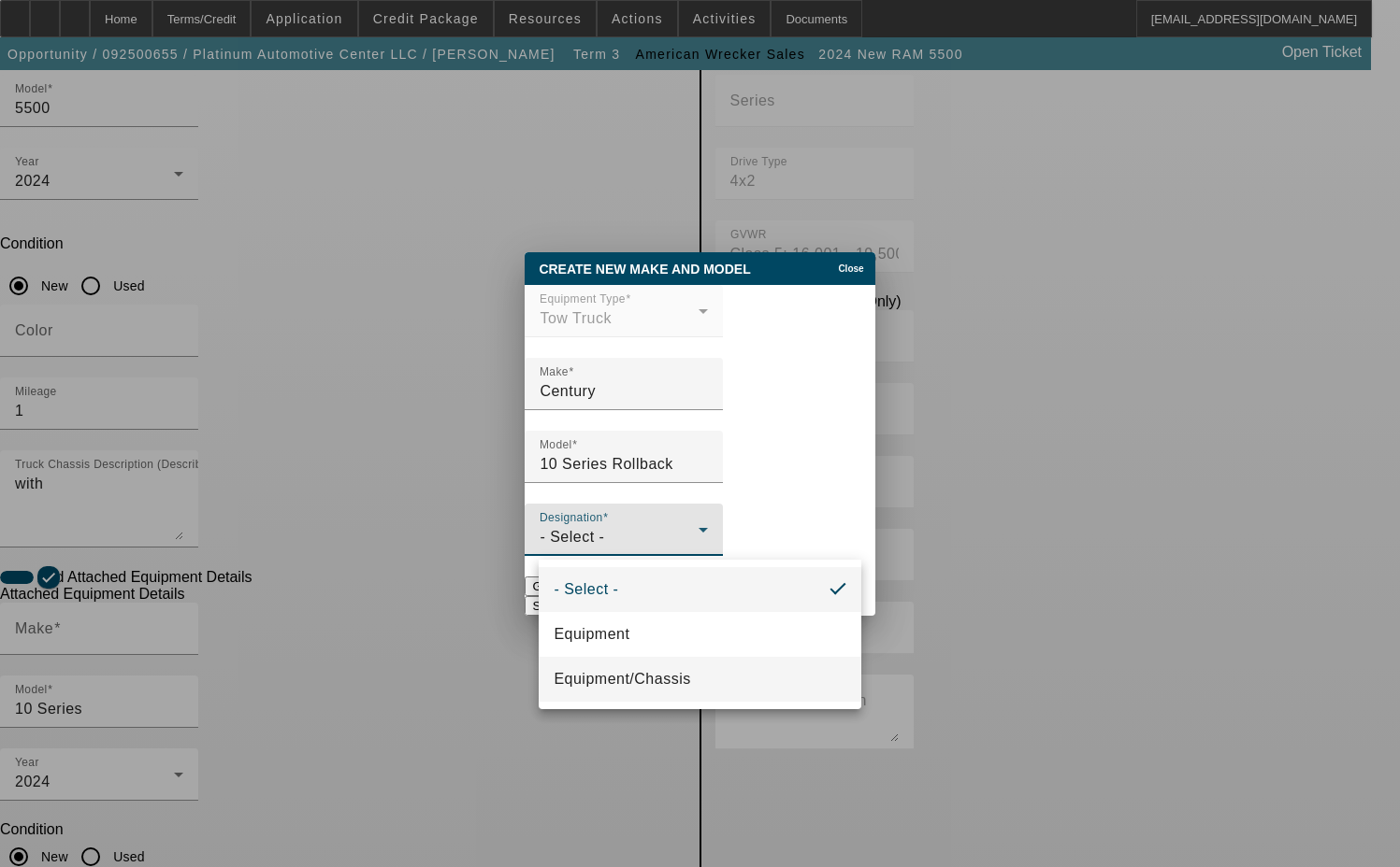
click at [621, 673] on span "Equipment/Chassis" at bounding box center [622, 679] width 137 height 22
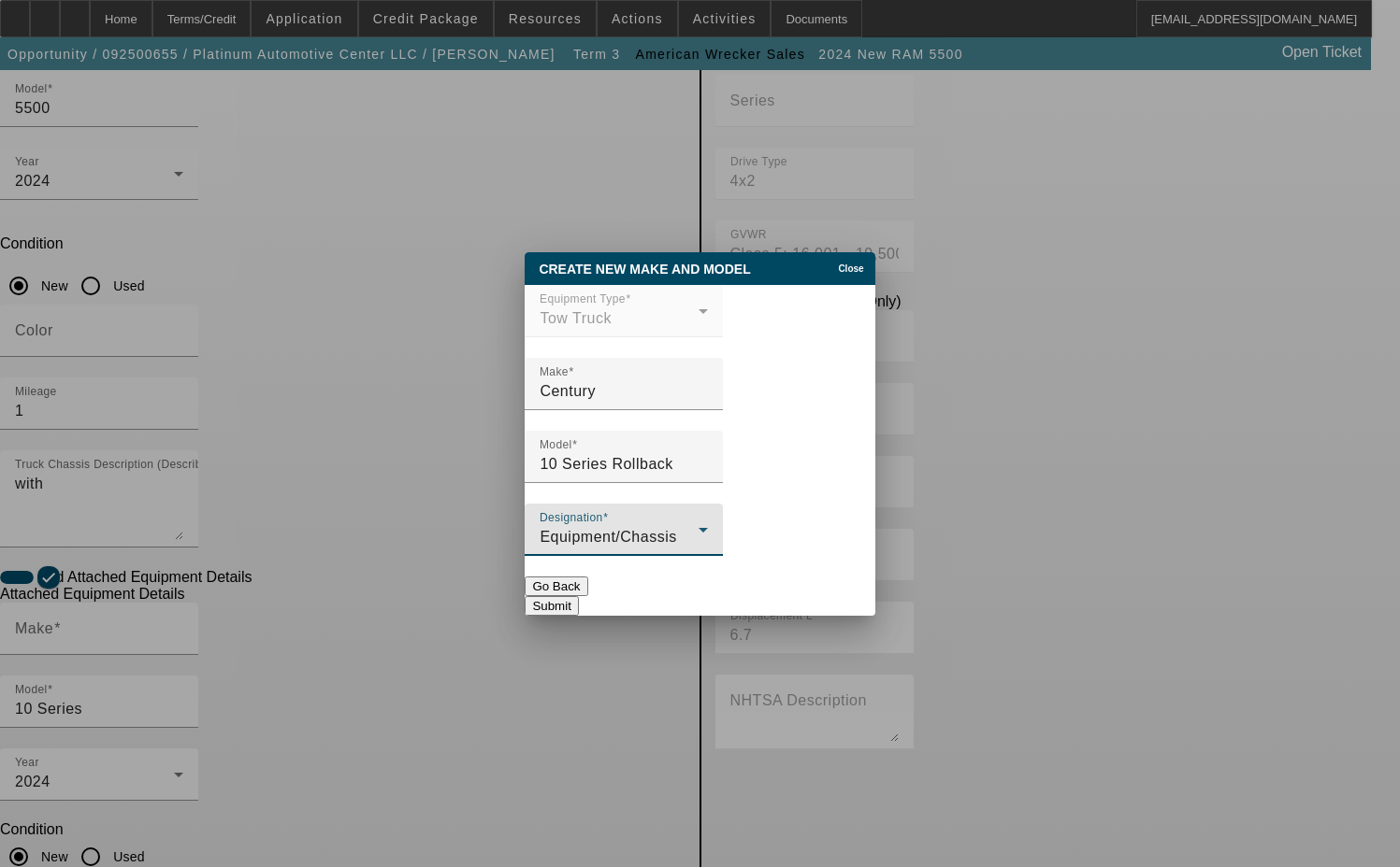
click at [578, 597] on button "Submit" at bounding box center [551, 606] width 53 height 20
type input "Century"
type input "10 Series Rollback"
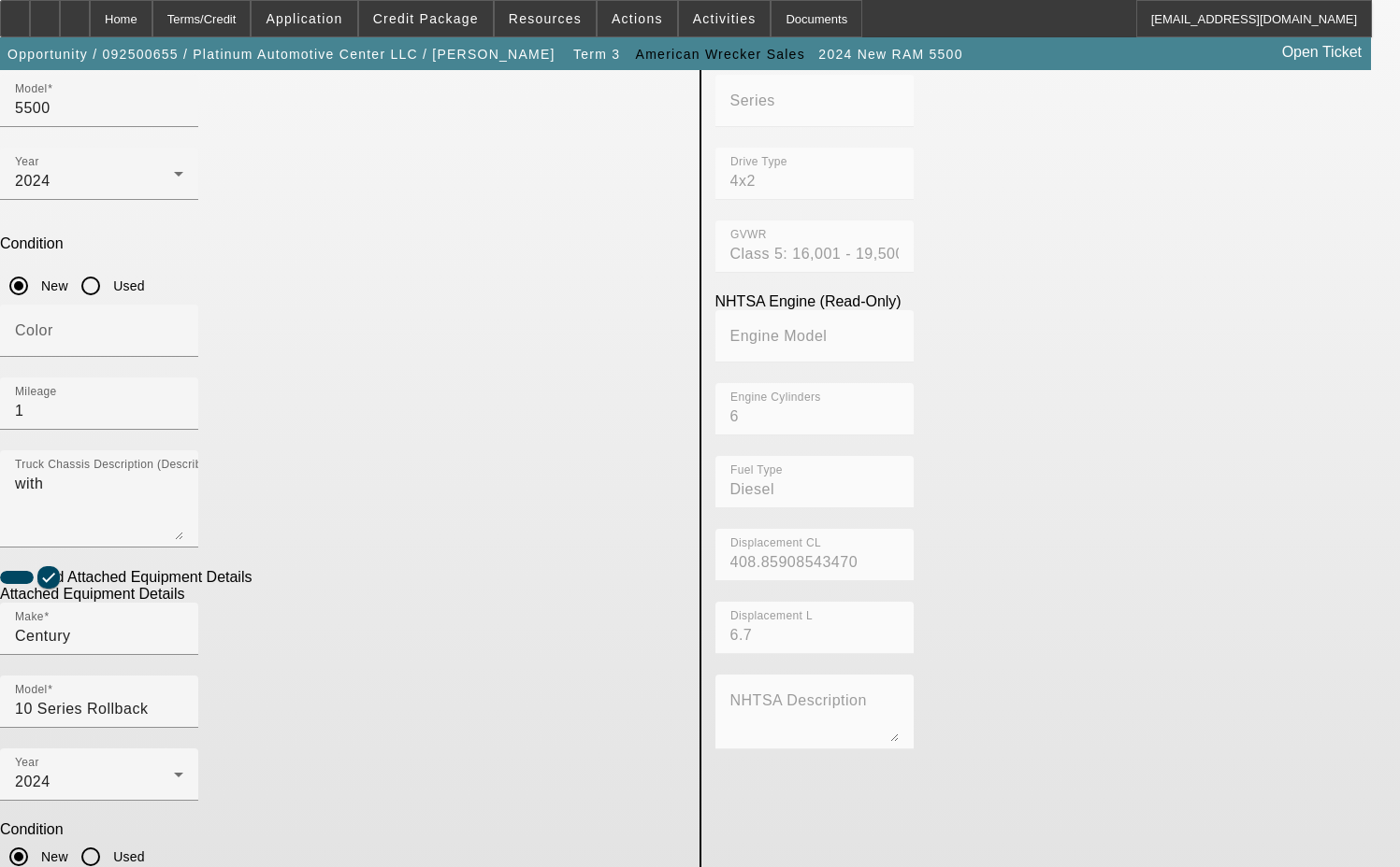
type input "ST10C2L248785"
drag, startPoint x: 257, startPoint y: 660, endPoint x: 110, endPoint y: 649, distance: 147.4
click at [123, 655] on app-asset-collateral-manage "ASSET ENTRY Delete asset USER INPUT - CHASSIS Asset Type (Titled or Non-Titled)…" at bounding box center [700, 460] width 1400 height 1454
type textarea "includes all accessories, attachments and options"
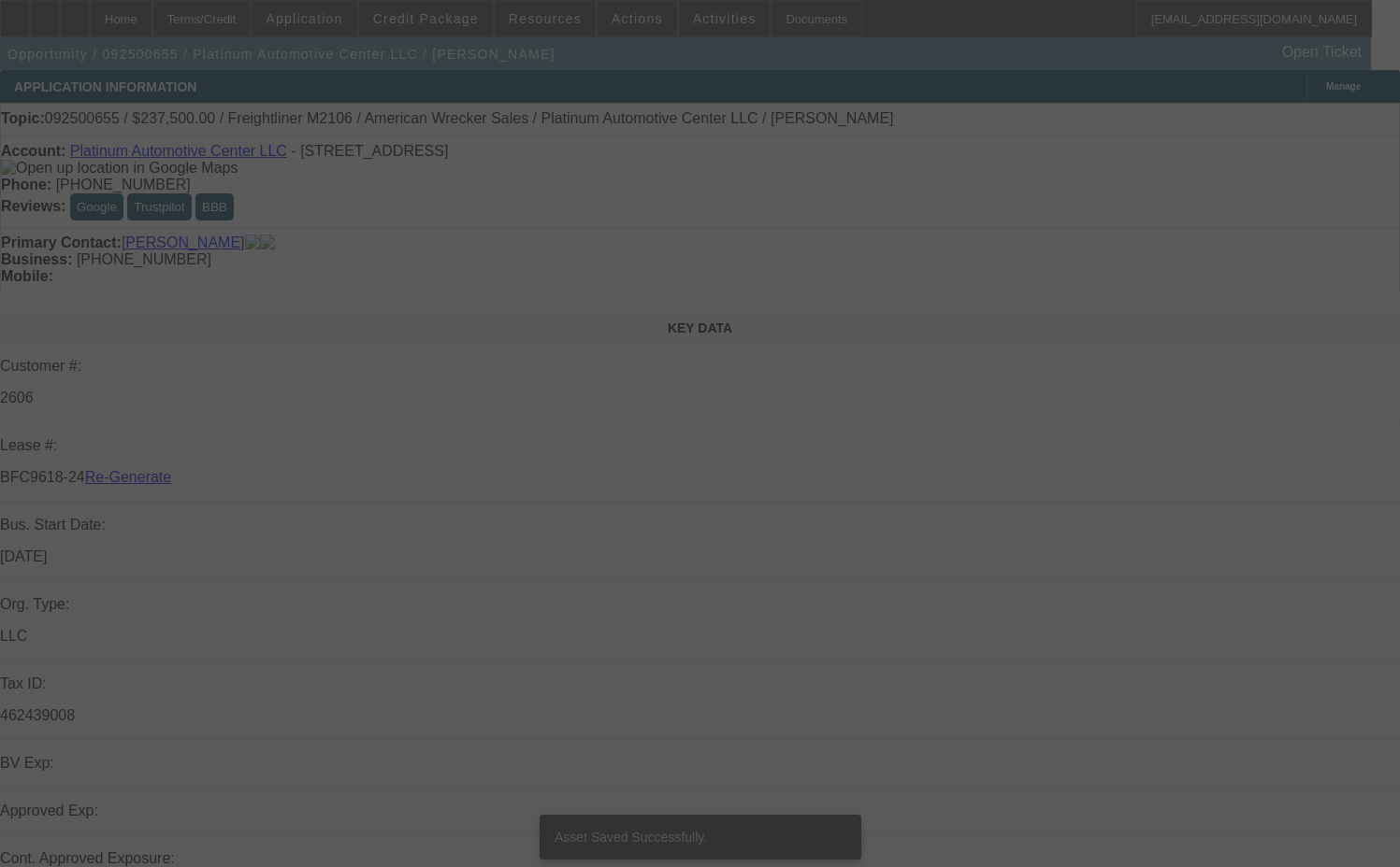
select select "3"
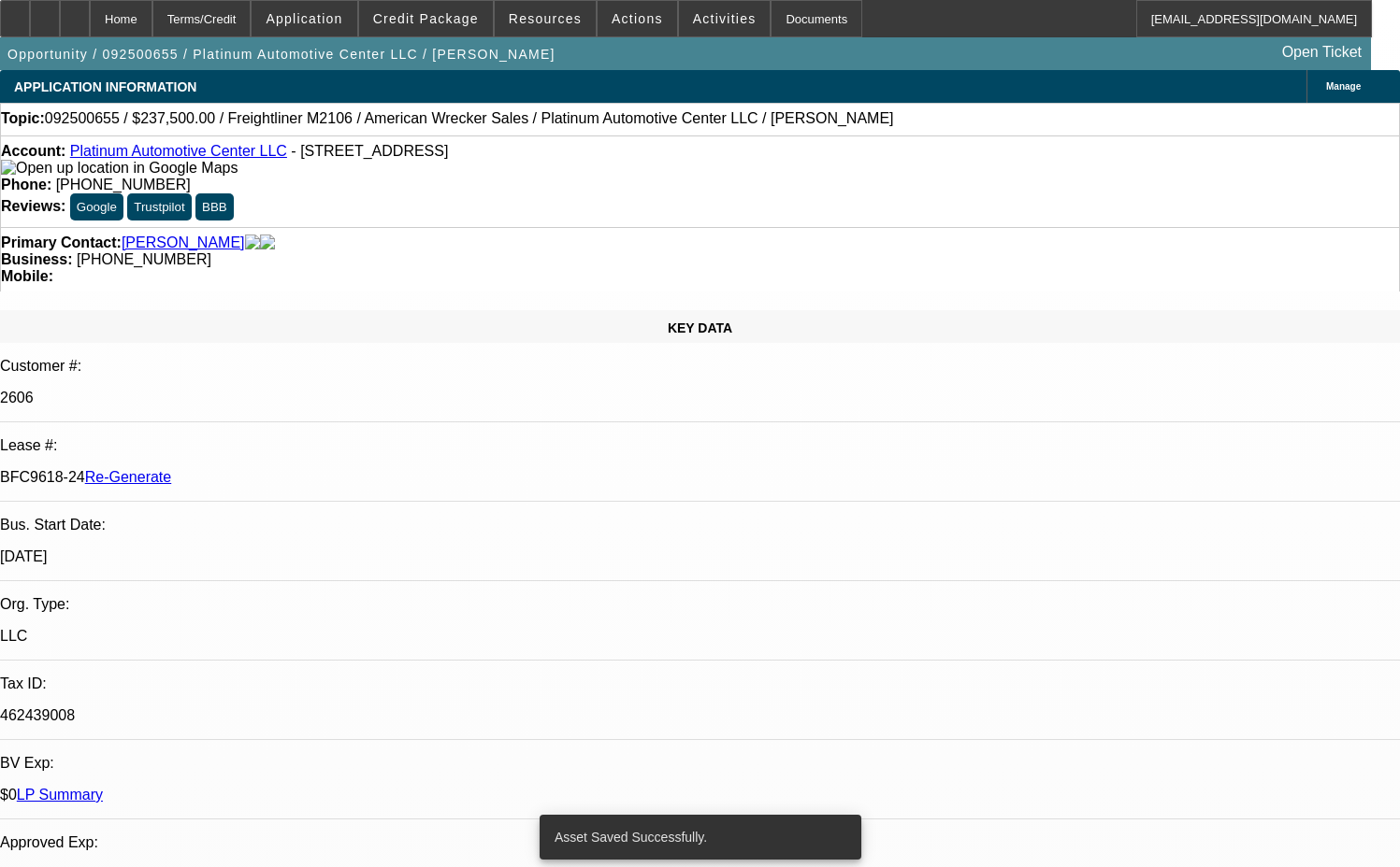
select select "0"
select select "2"
select select "0"
select select "6"
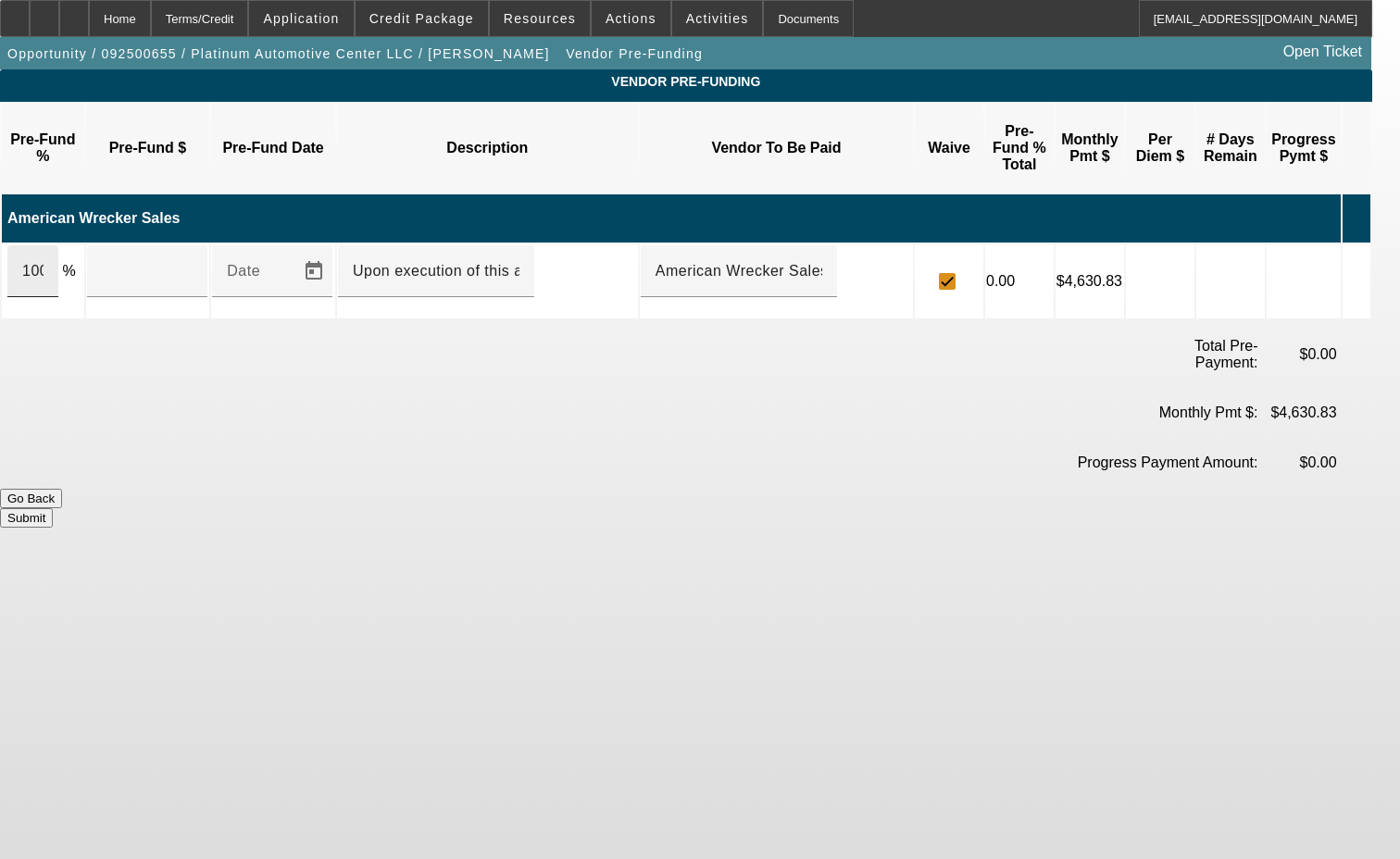
click at [58, 245] on div "100" at bounding box center [32, 271] width 50 height 51
type input "$237,500.00"
click at [52, 509] on button "Submit" at bounding box center [26, 519] width 52 height 20
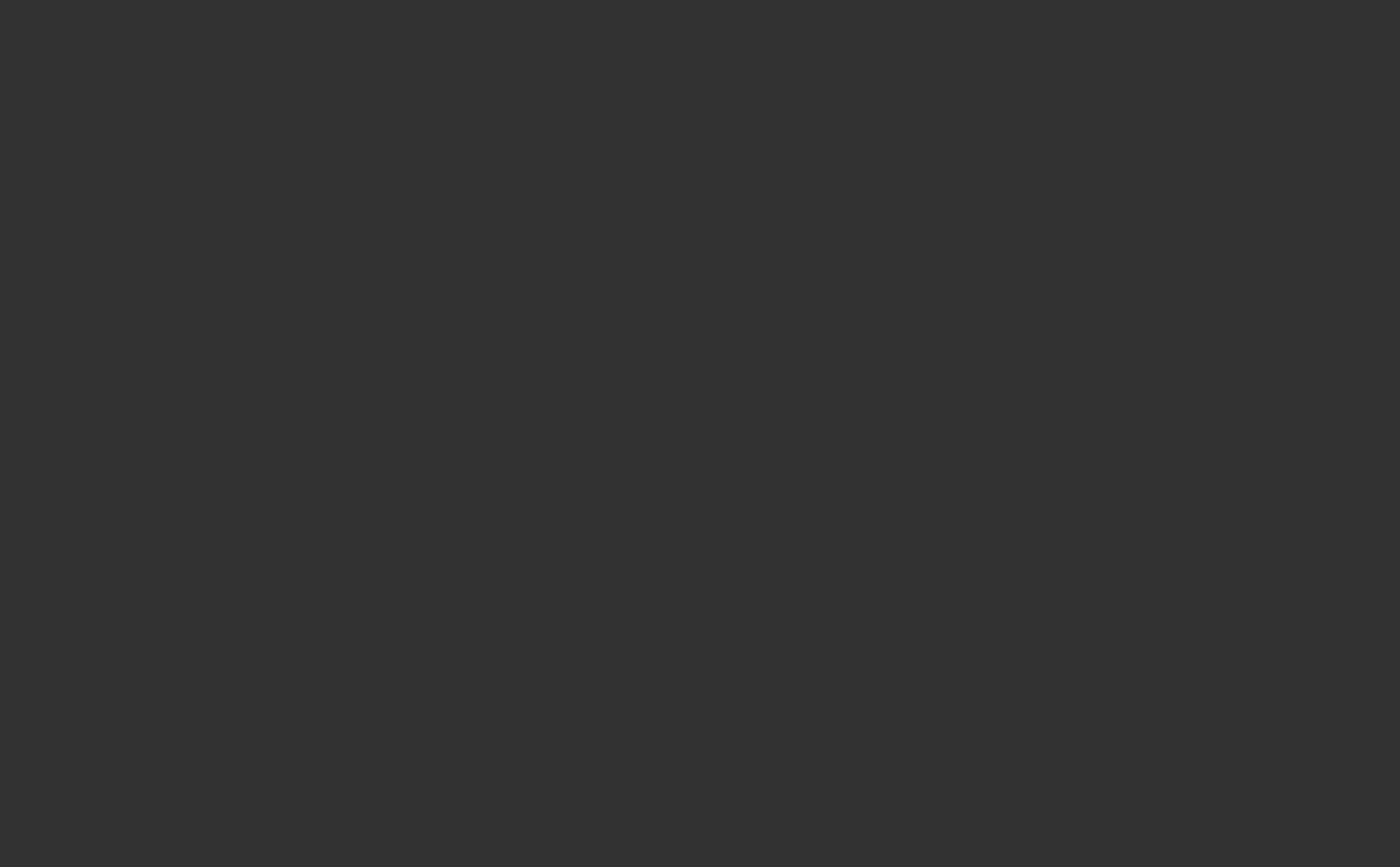
select select "3"
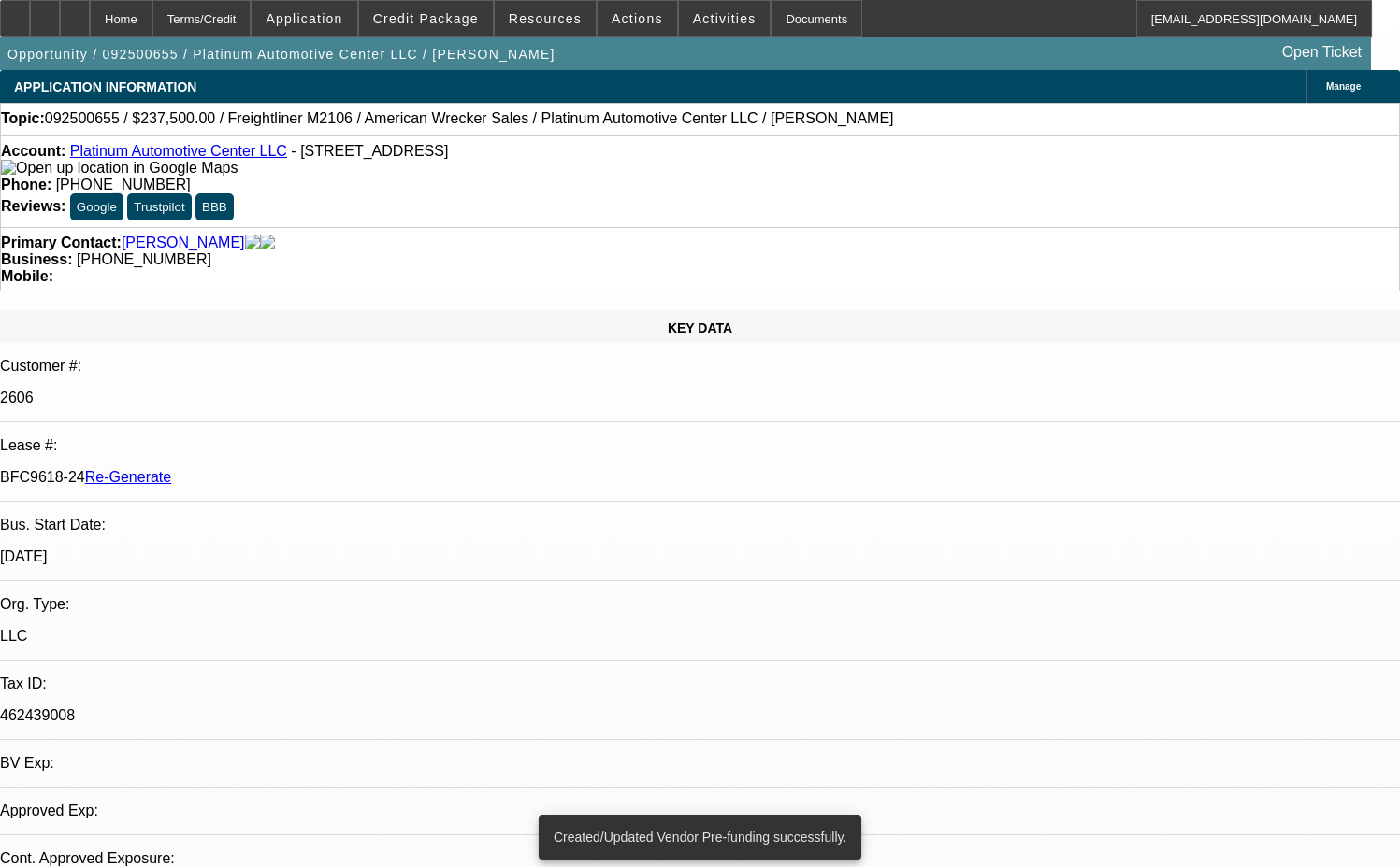
select select "0"
select select "2"
select select "0"
select select "6"
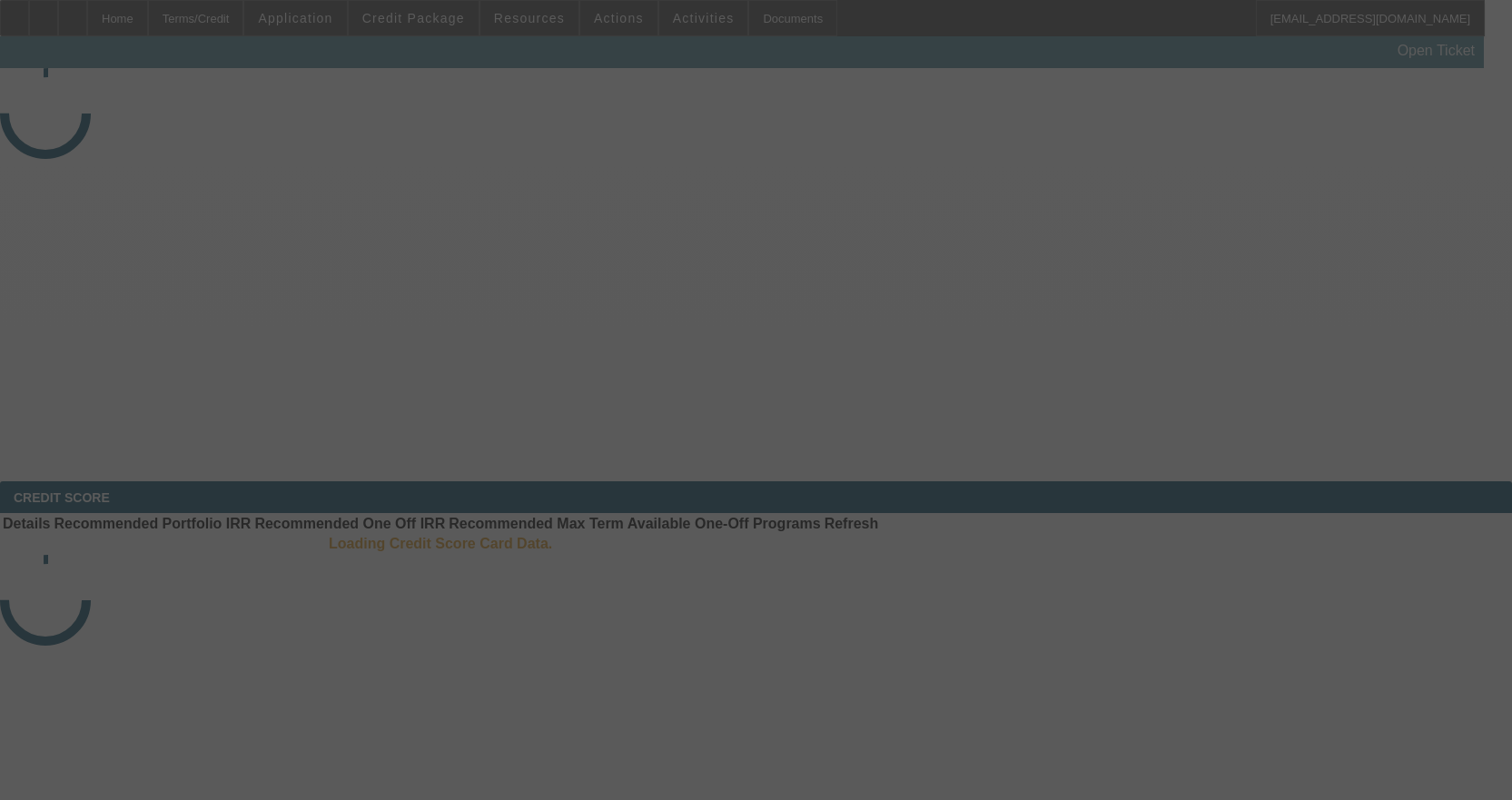
select select "3"
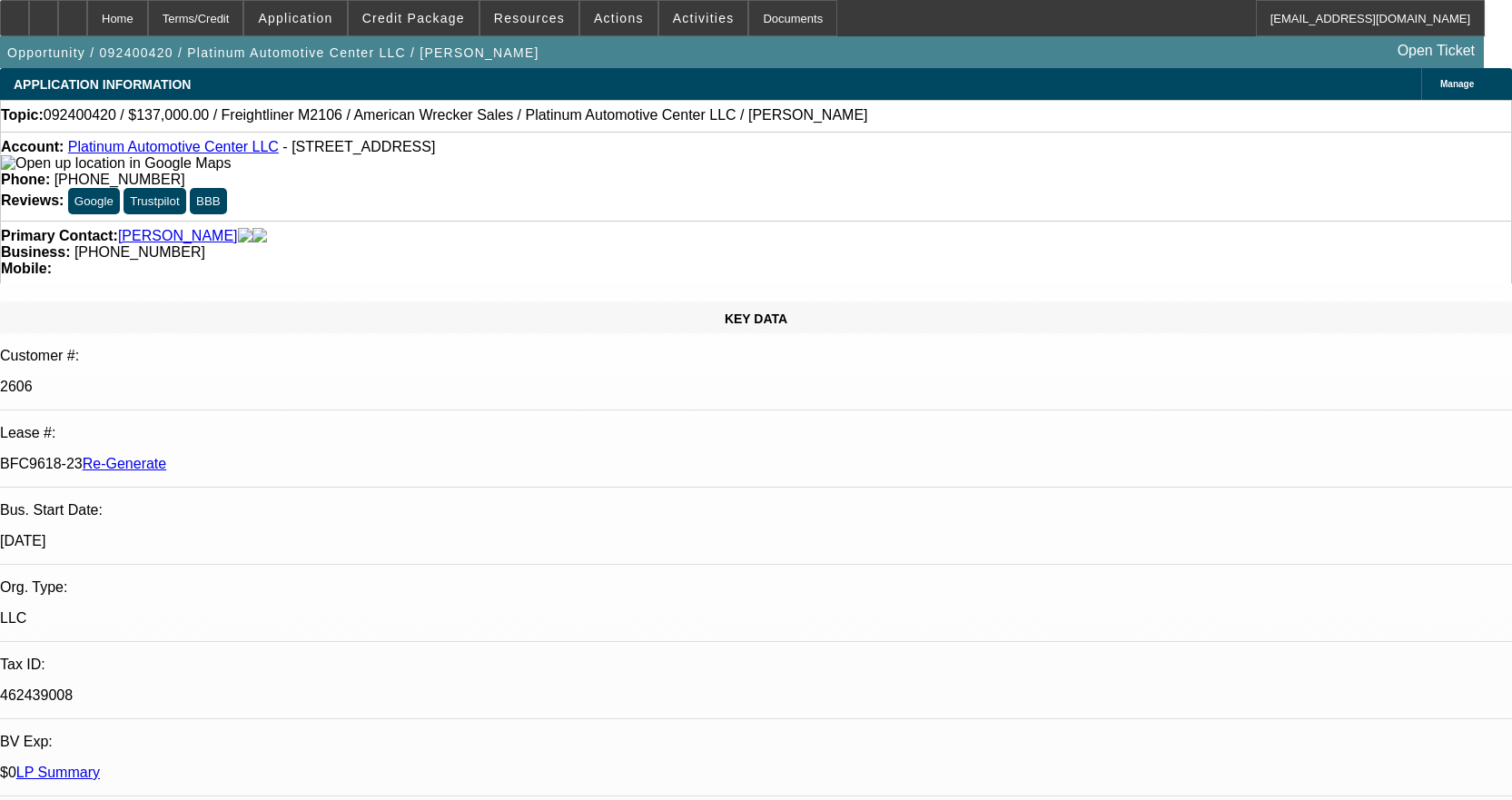
select select "0"
select select "2"
select select "0"
select select "6"
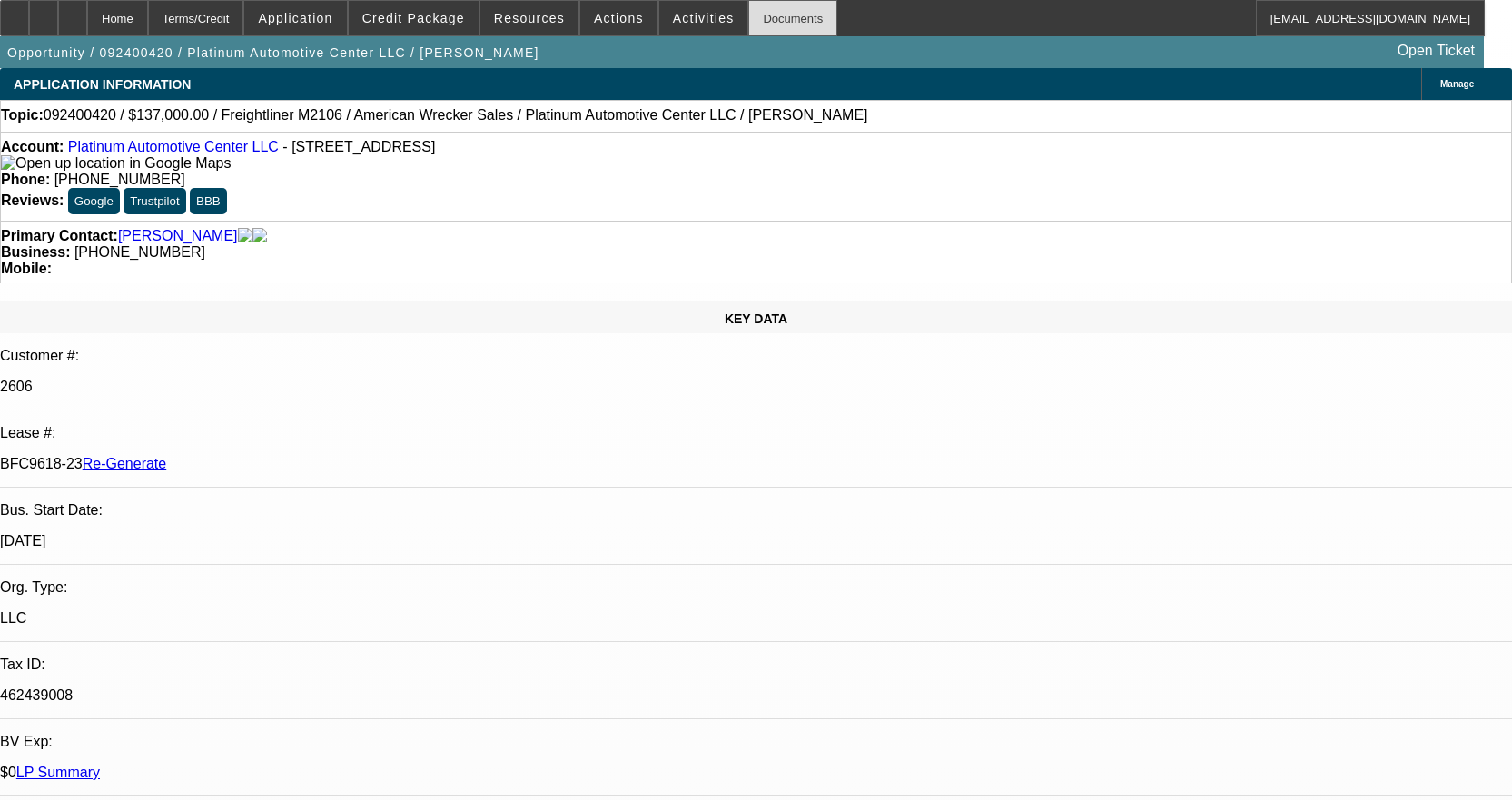
click at [774, 21] on div "Documents" at bounding box center [793, 17] width 89 height 36
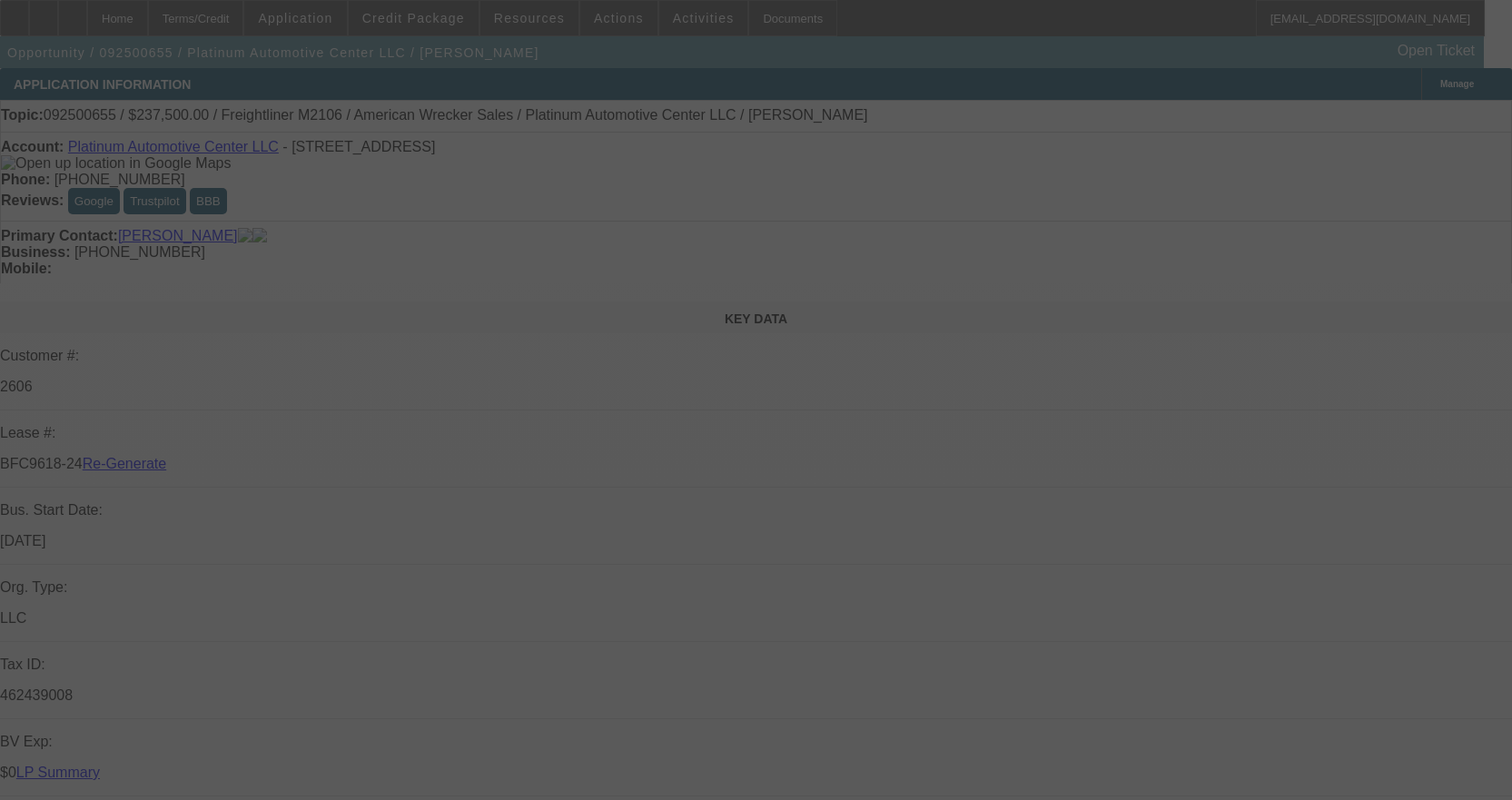
select select "3"
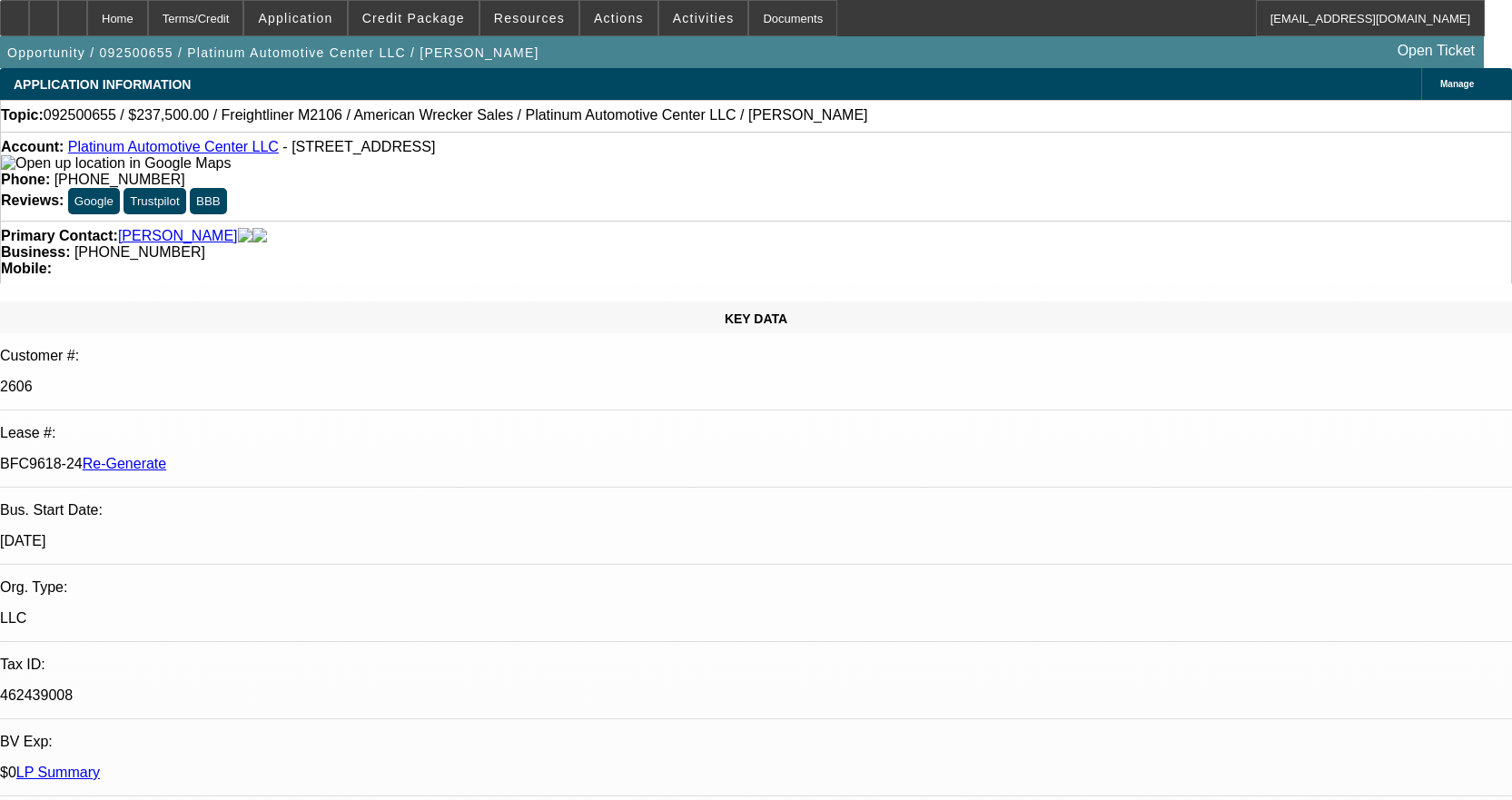
select select "0"
select select "1"
select select "2"
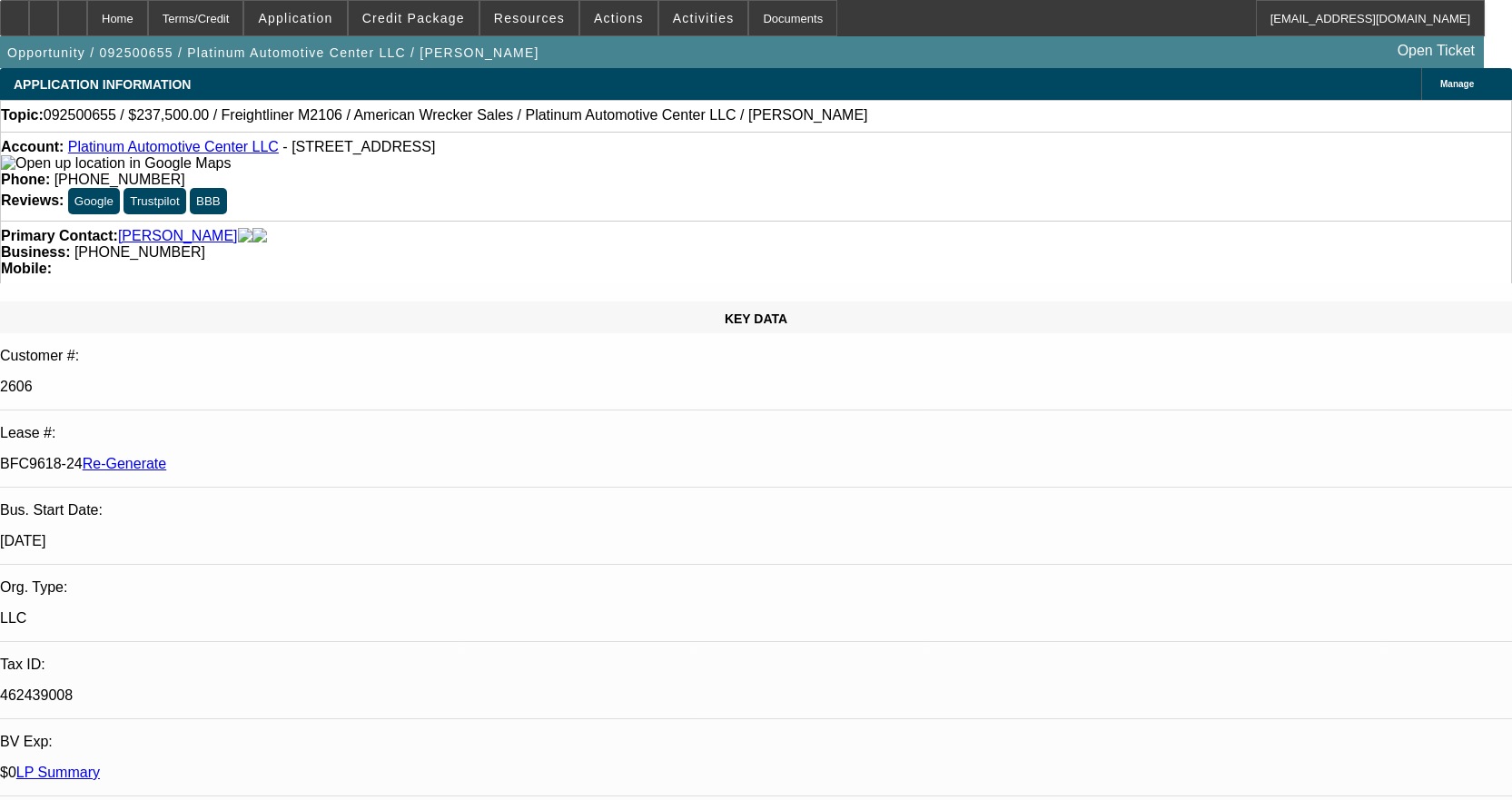
select select "6"
click at [776, 29] on div "Documents" at bounding box center [793, 17] width 89 height 36
click at [694, 17] on span "Activities" at bounding box center [704, 17] width 62 height 15
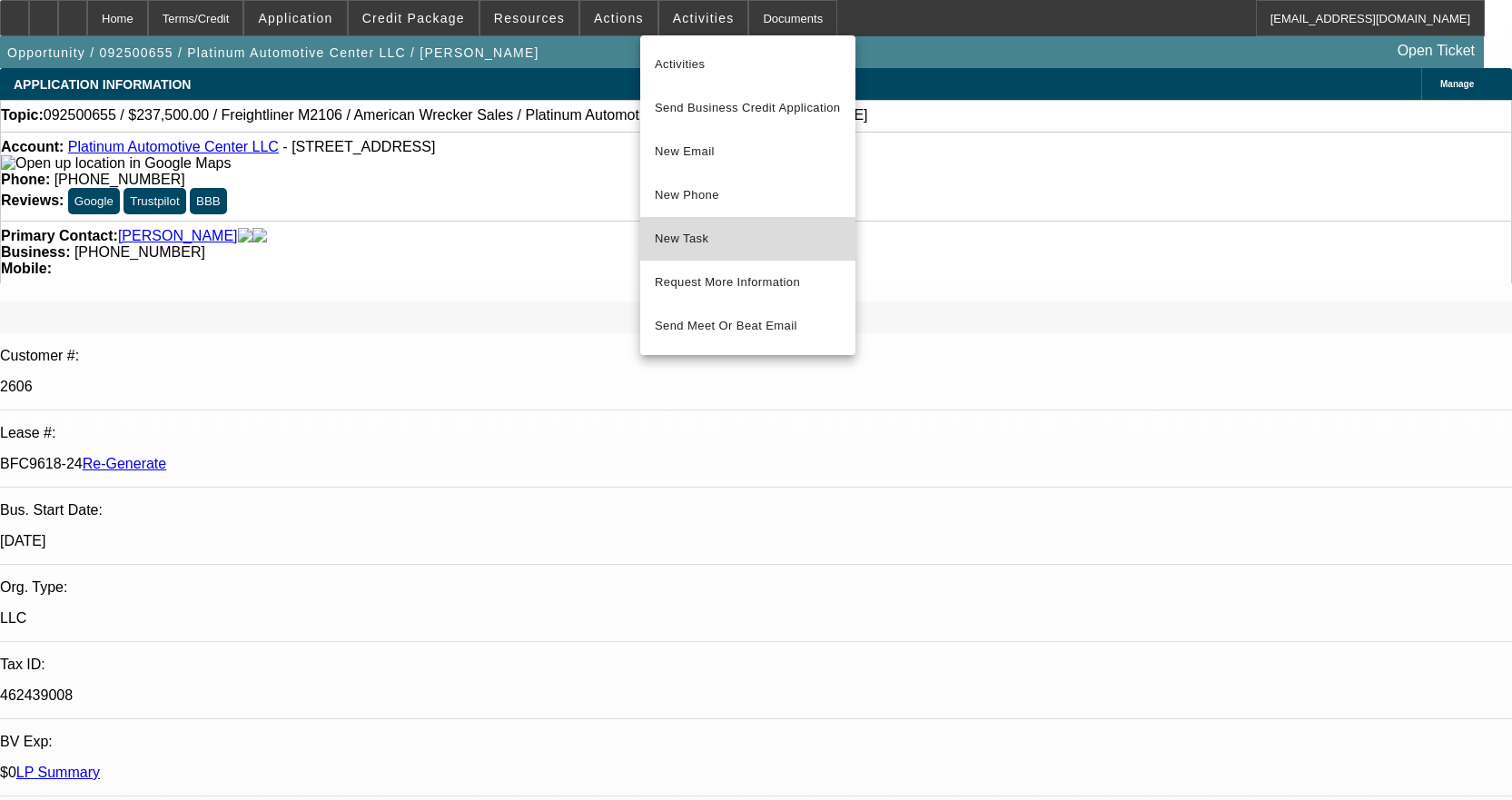
click at [753, 243] on span "New Task" at bounding box center [748, 239] width 186 height 21
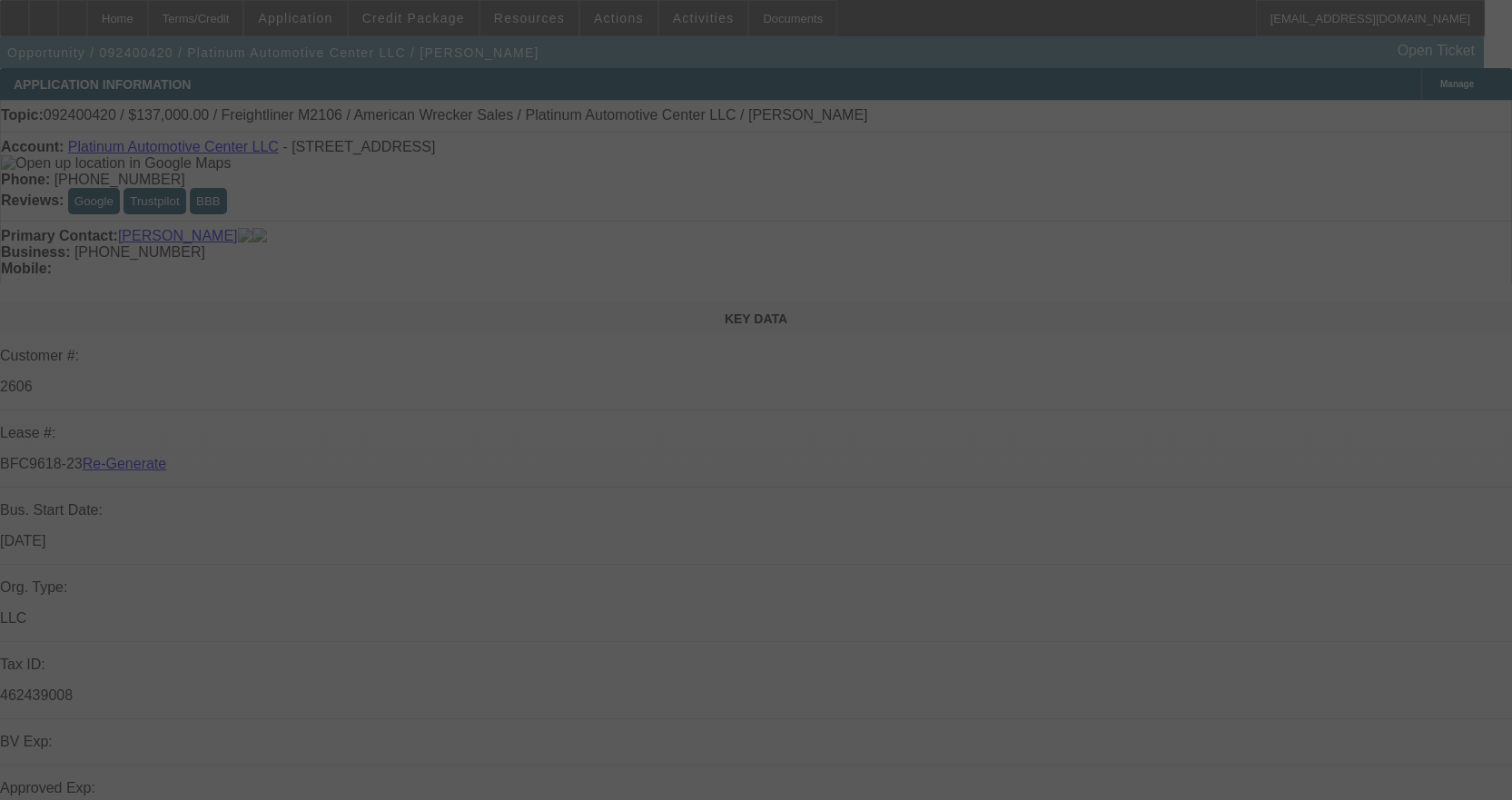
select select "3"
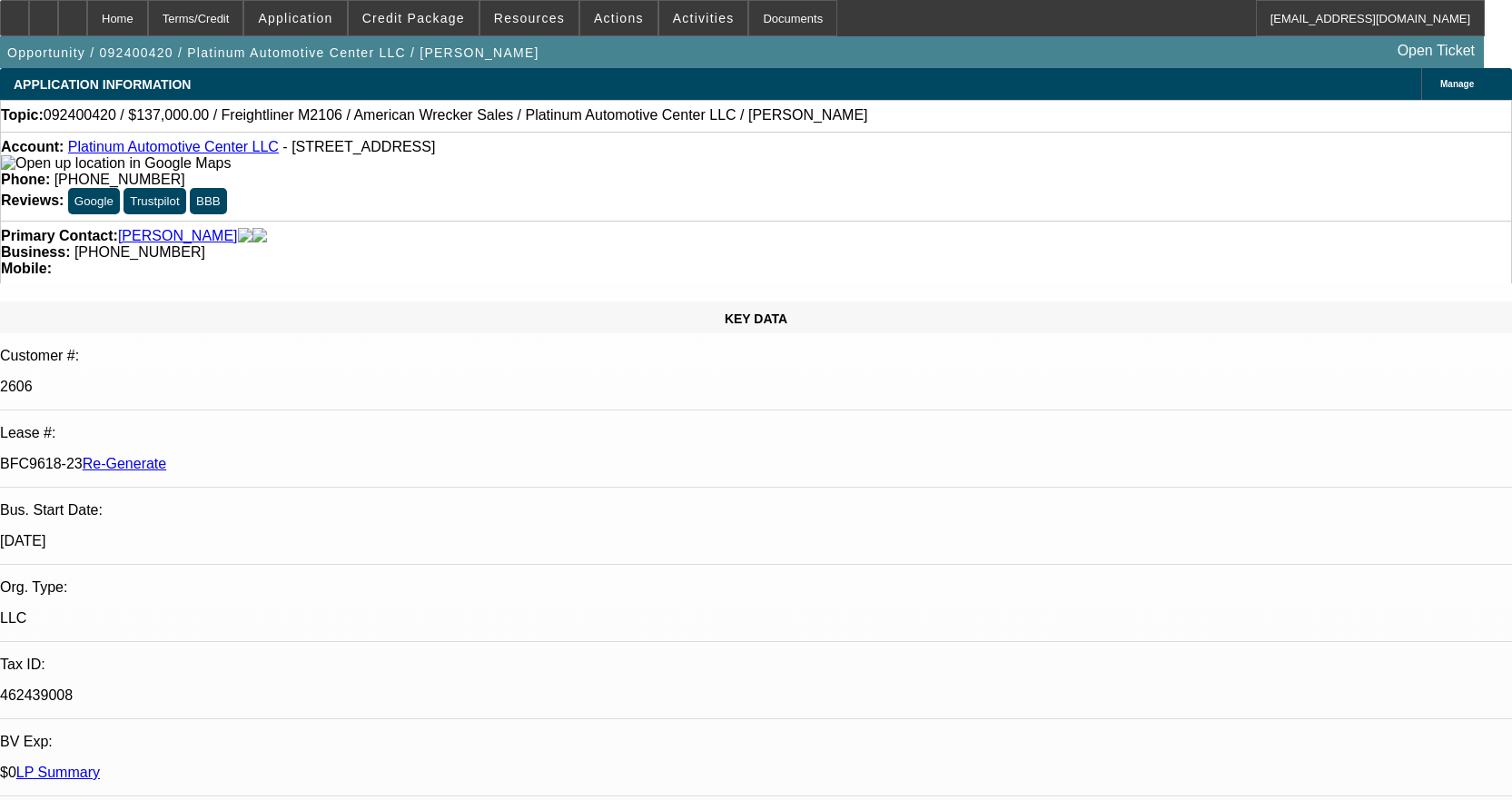
select select "0"
select select "1"
select select "2"
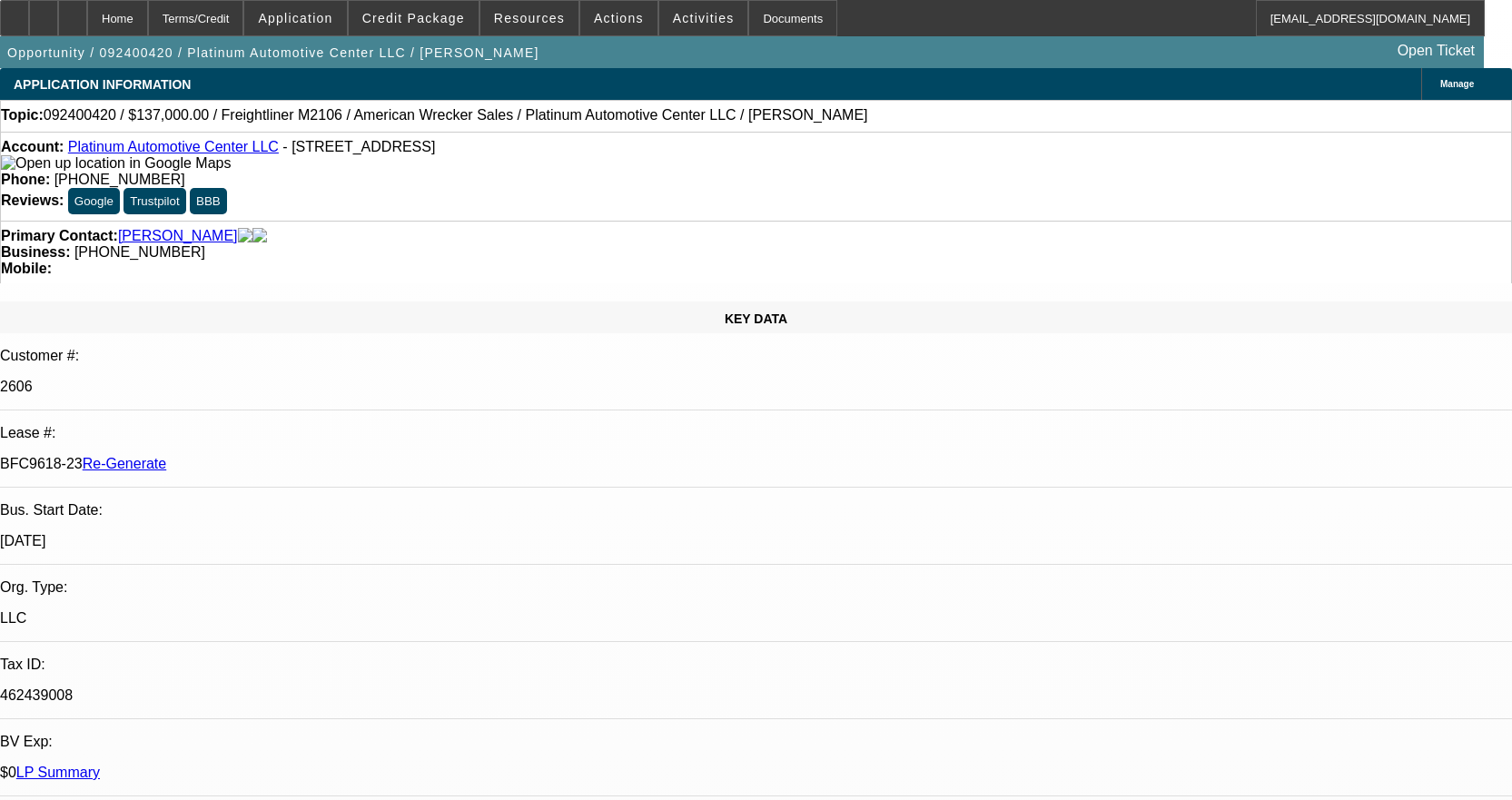
select select "6"
click at [675, 22] on span "Activities" at bounding box center [704, 17] width 62 height 15
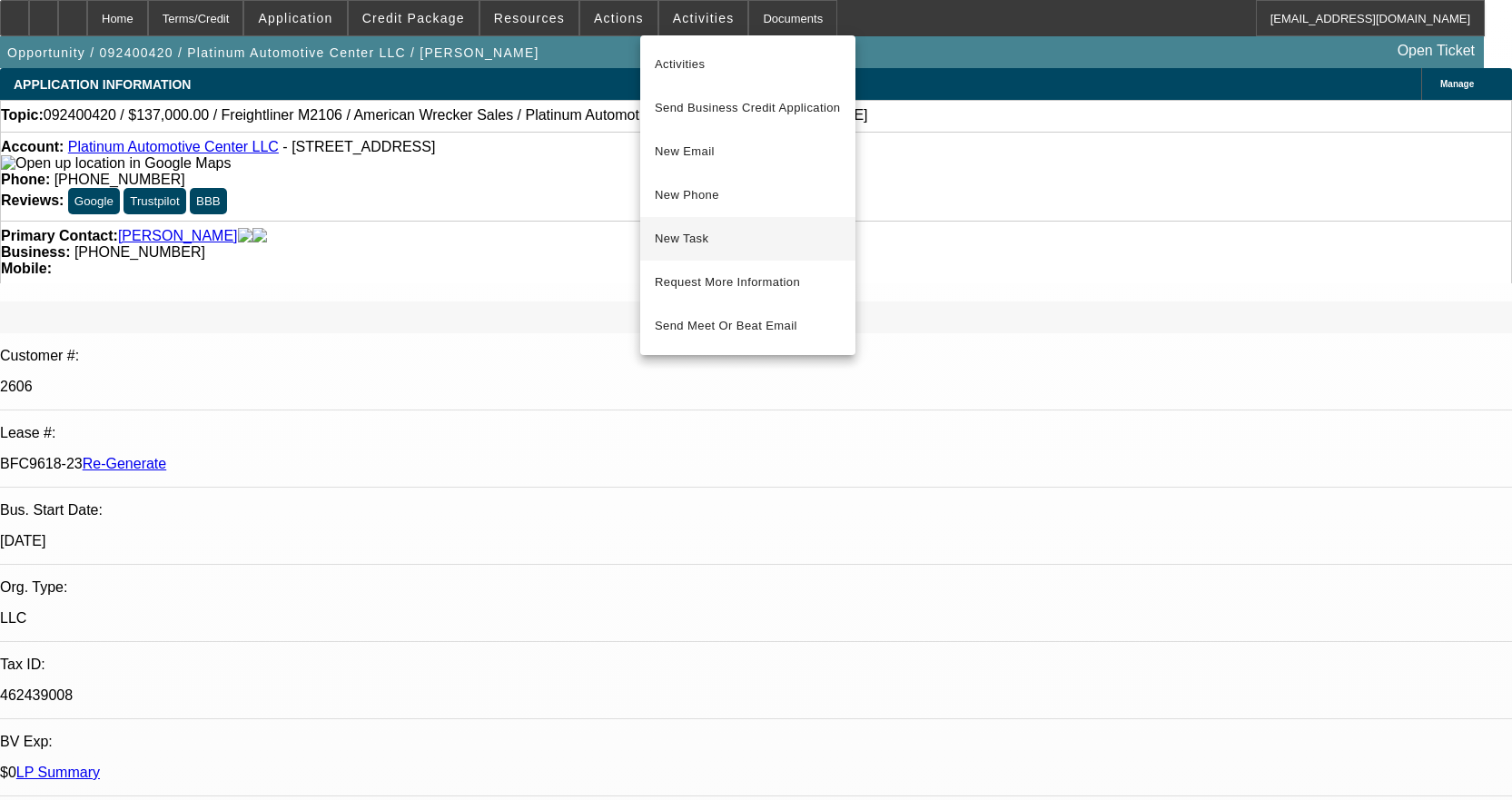
click at [747, 251] on button "New Task" at bounding box center [748, 239] width 215 height 44
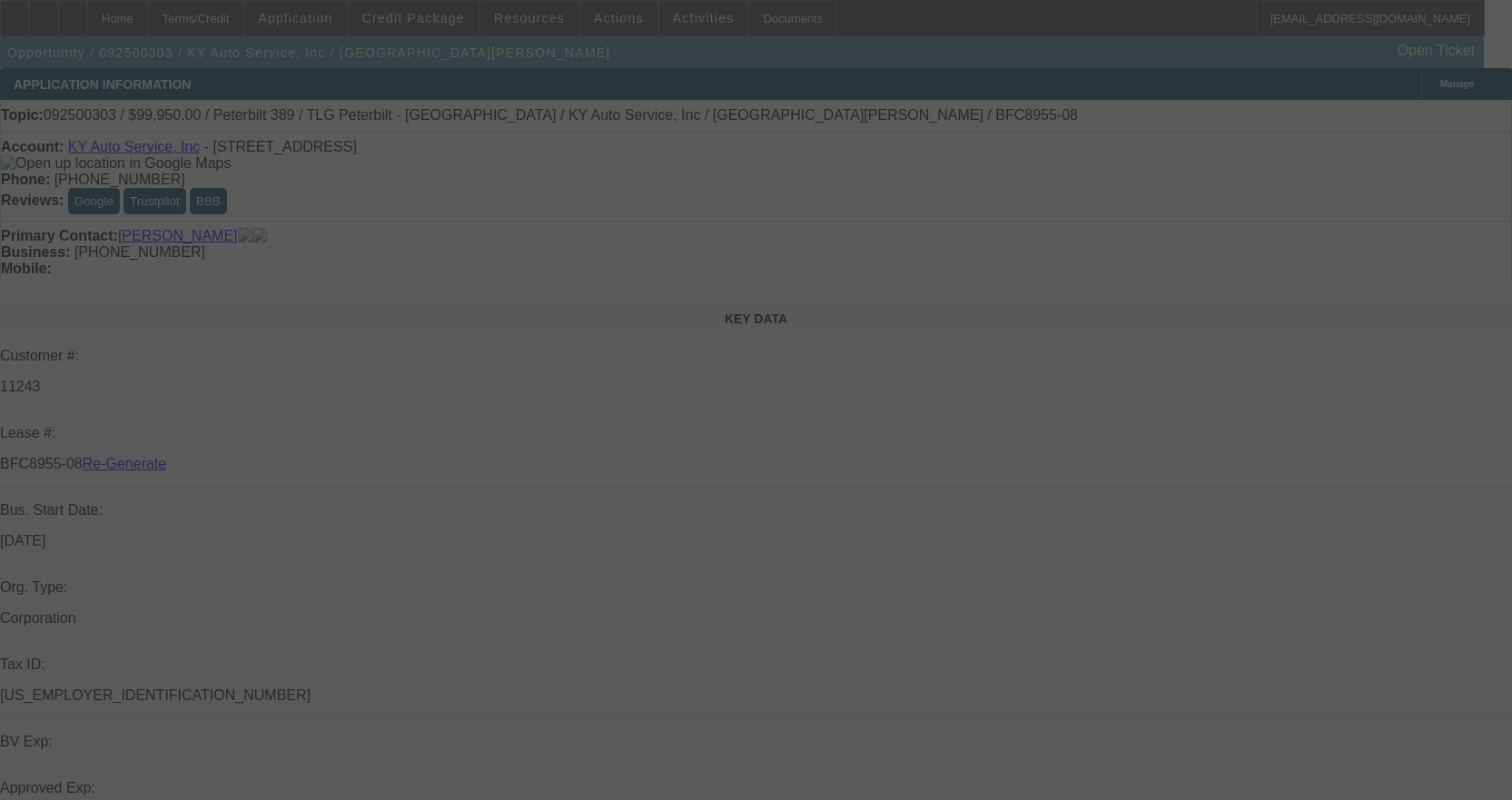
select select "4"
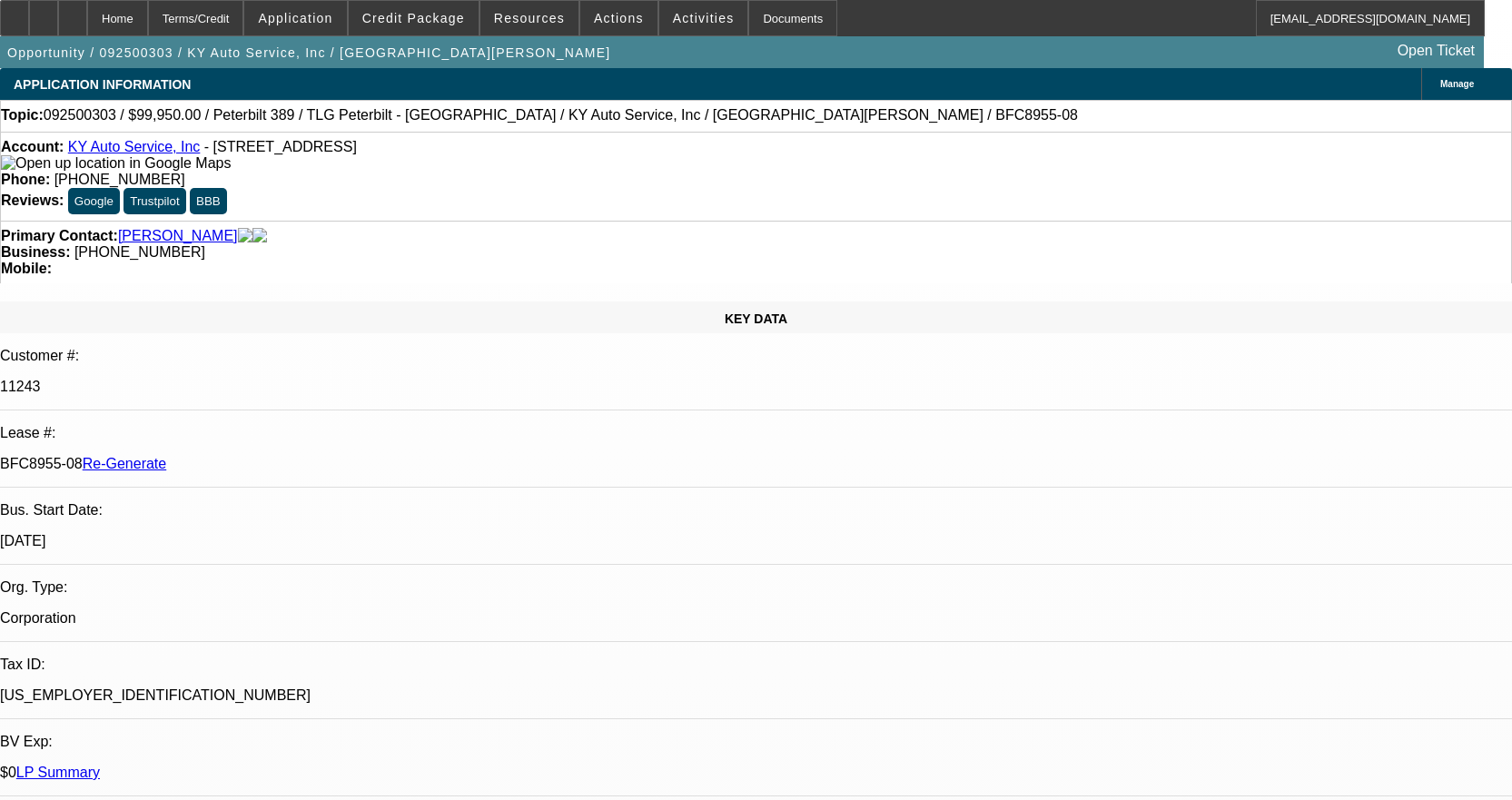
select select "0"
select select "2"
select select "0"
select select "6"
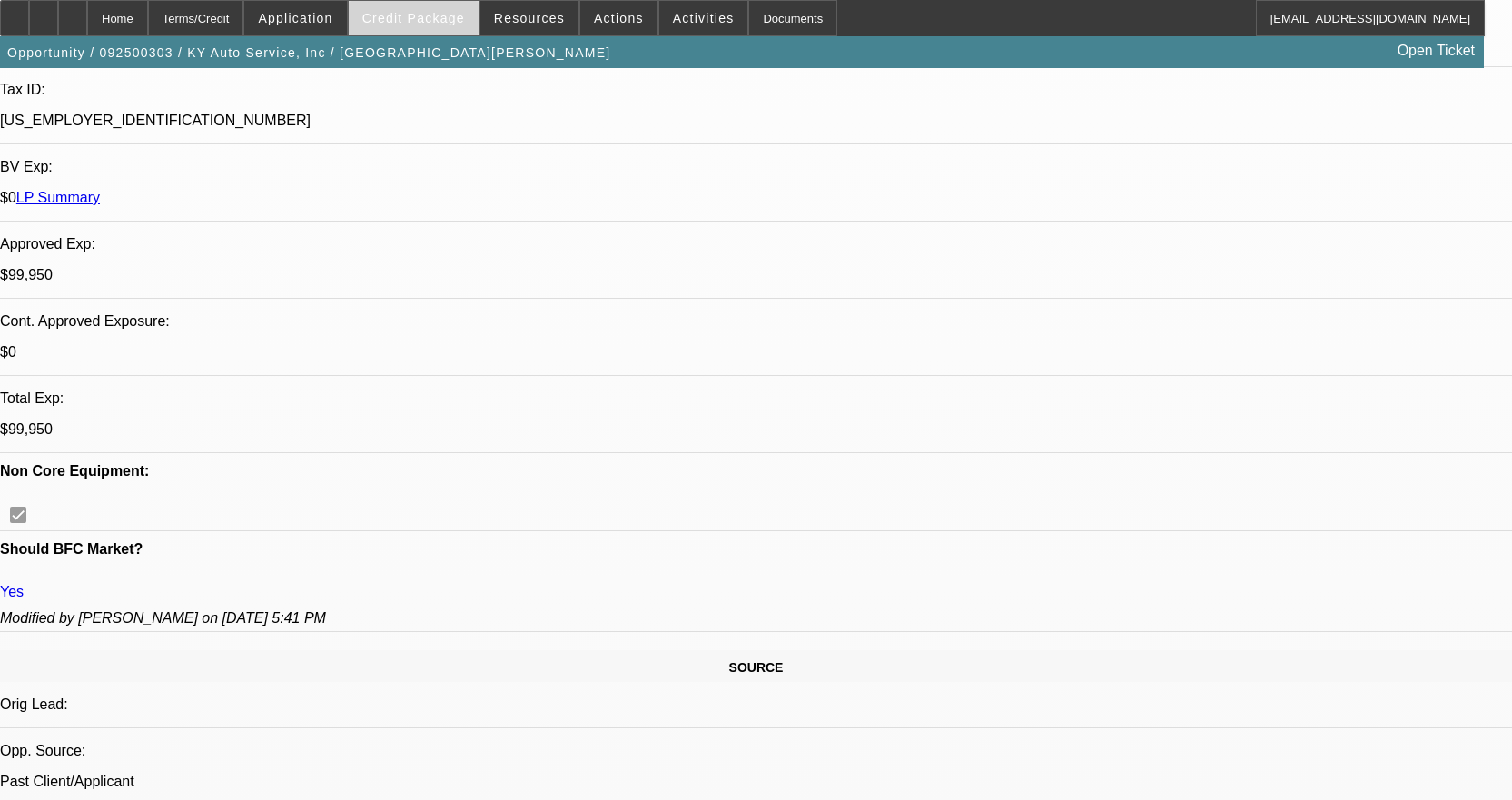
scroll to position [545, 0]
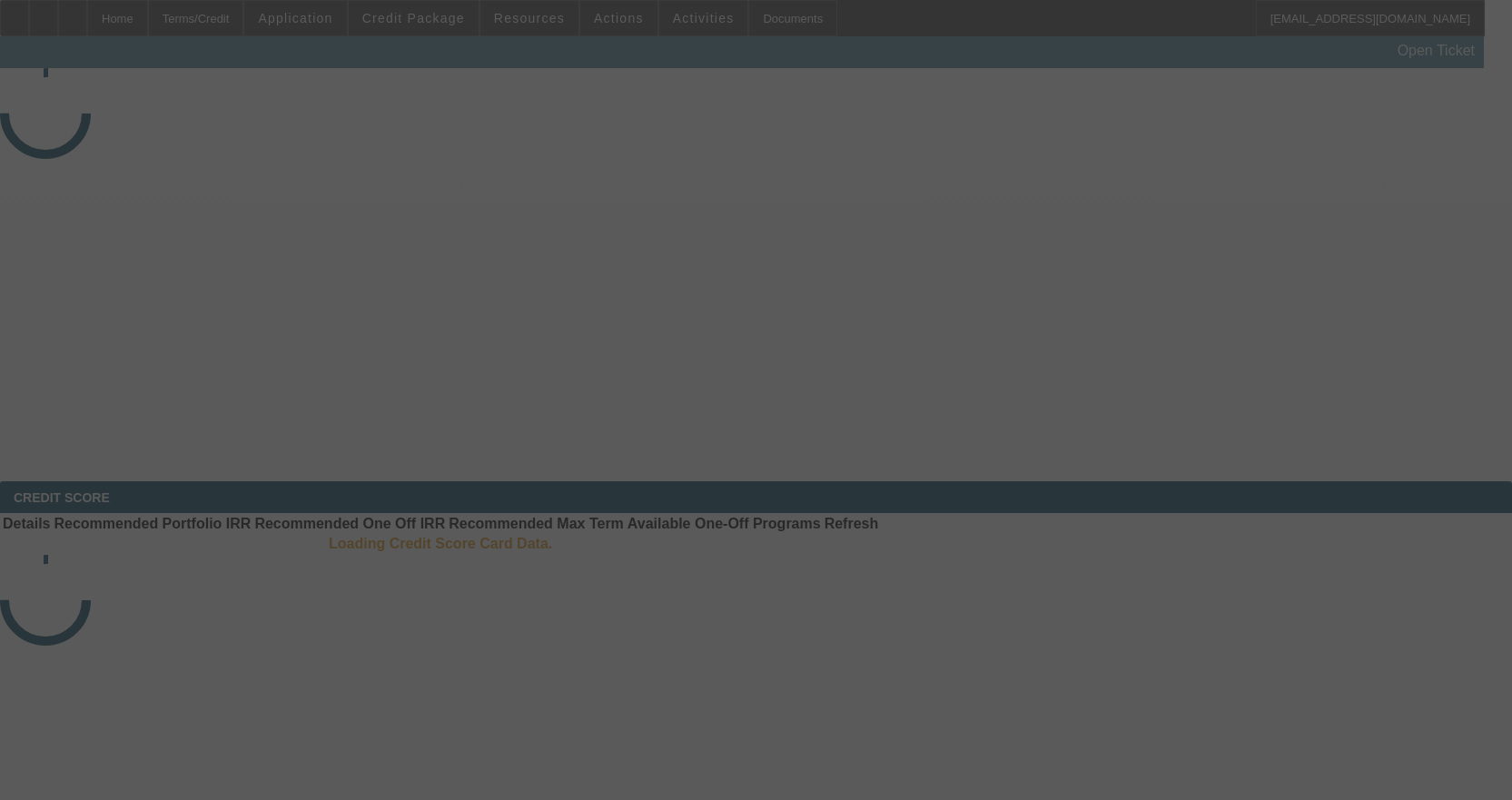
select select "4"
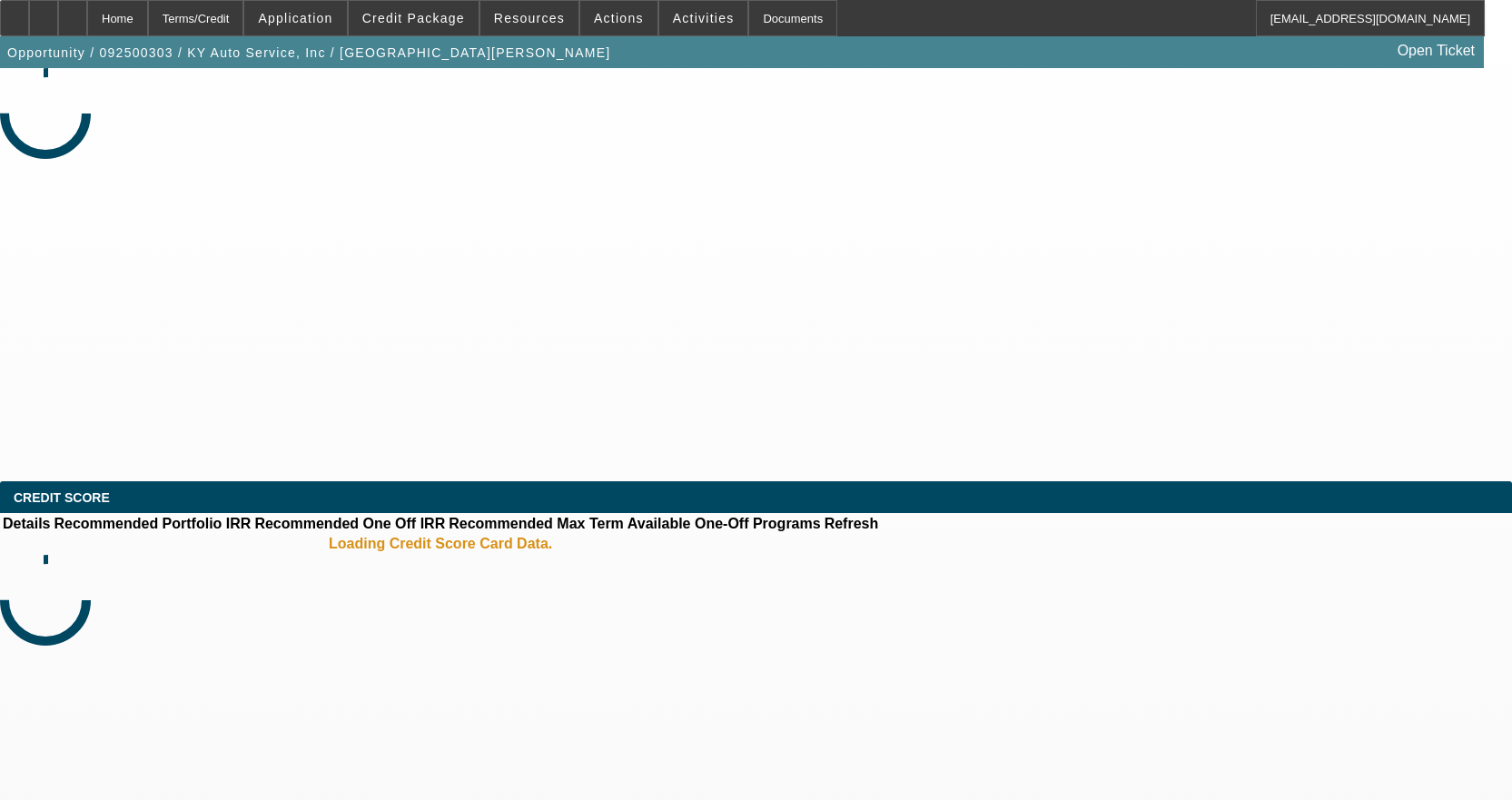
select select "0"
select select "2"
select select "0"
select select "6"
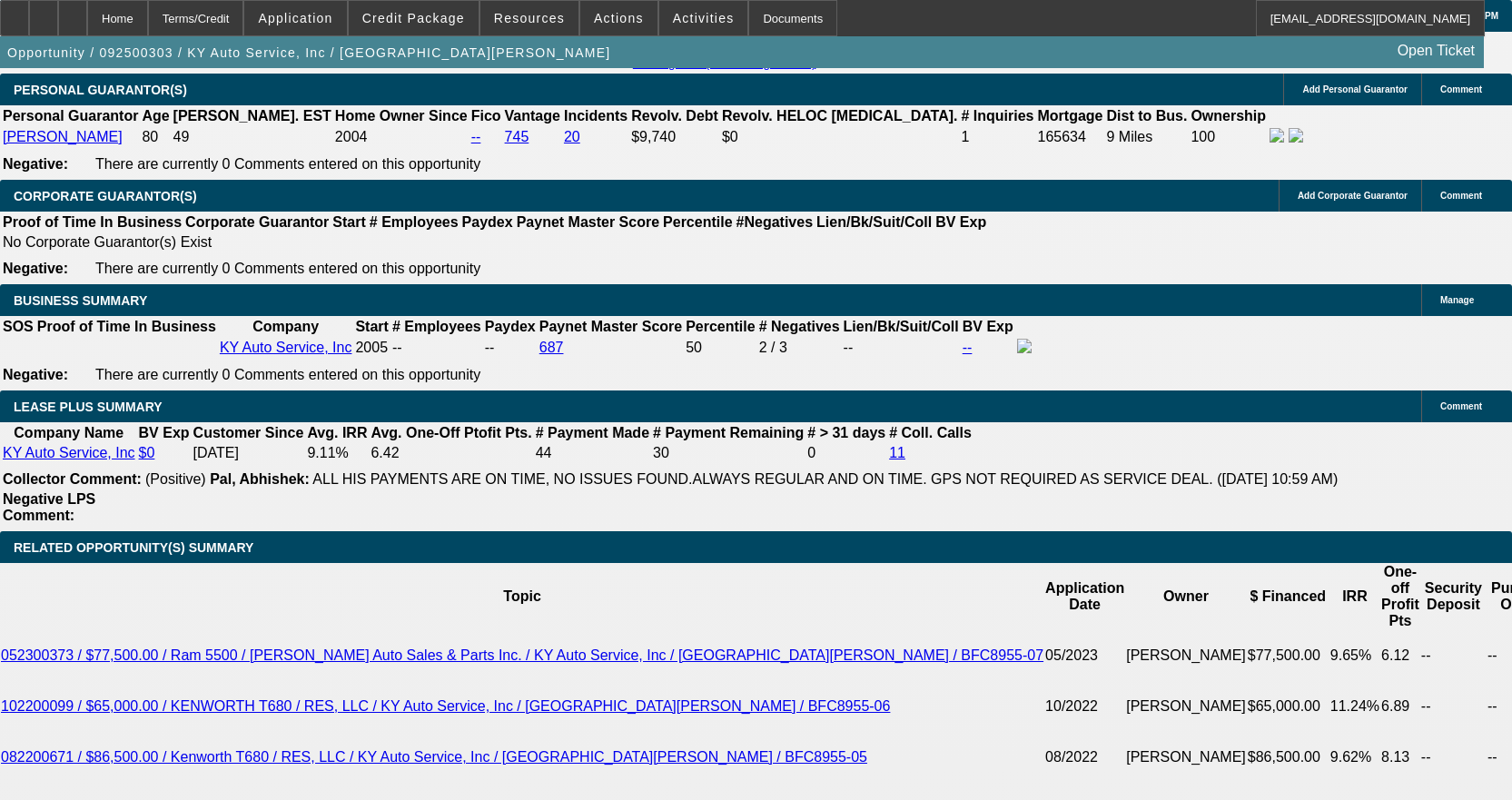
scroll to position [3270, 0]
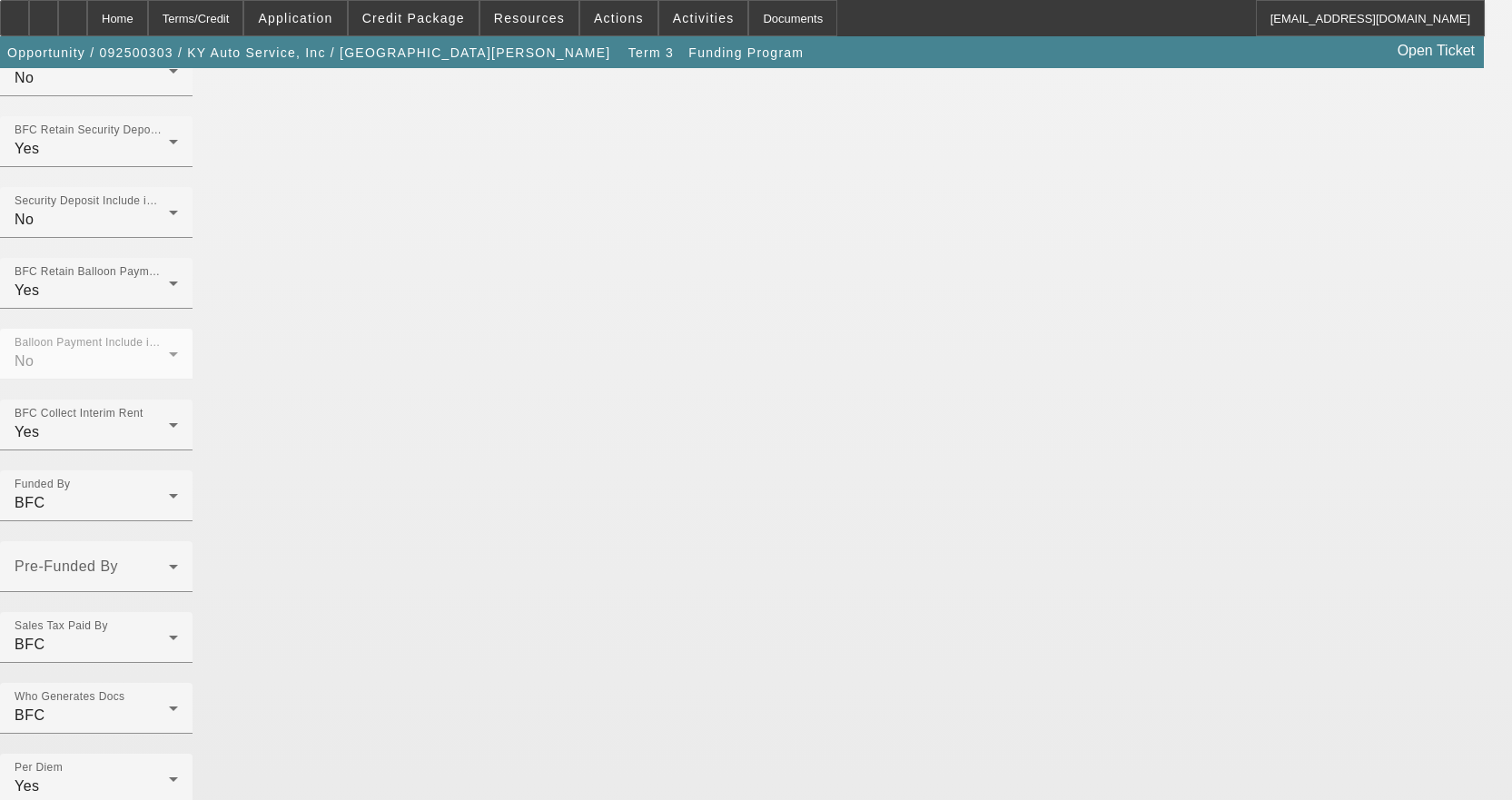
scroll to position [1327, 0]
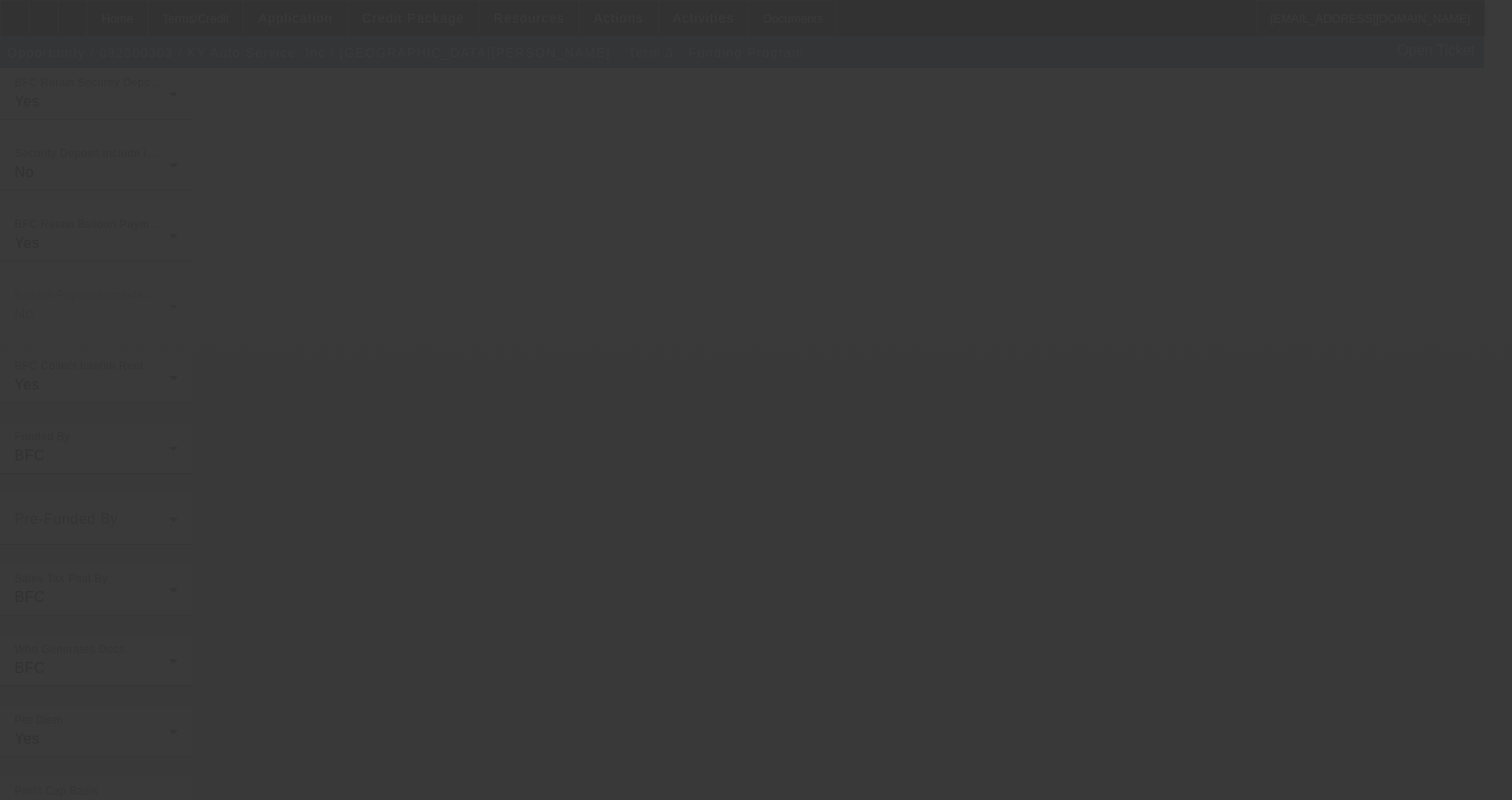
scroll to position [0, 0]
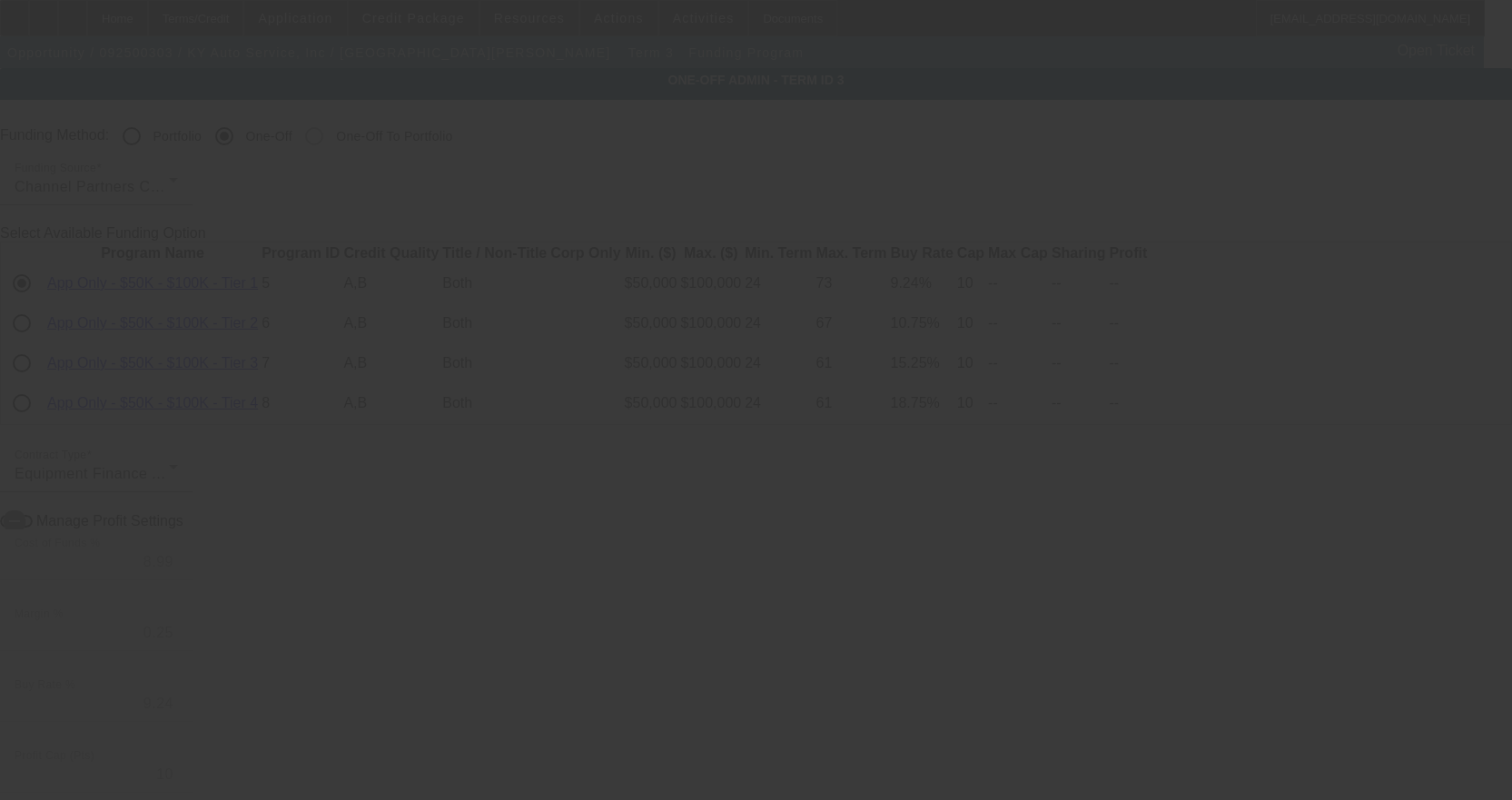
radio input "true"
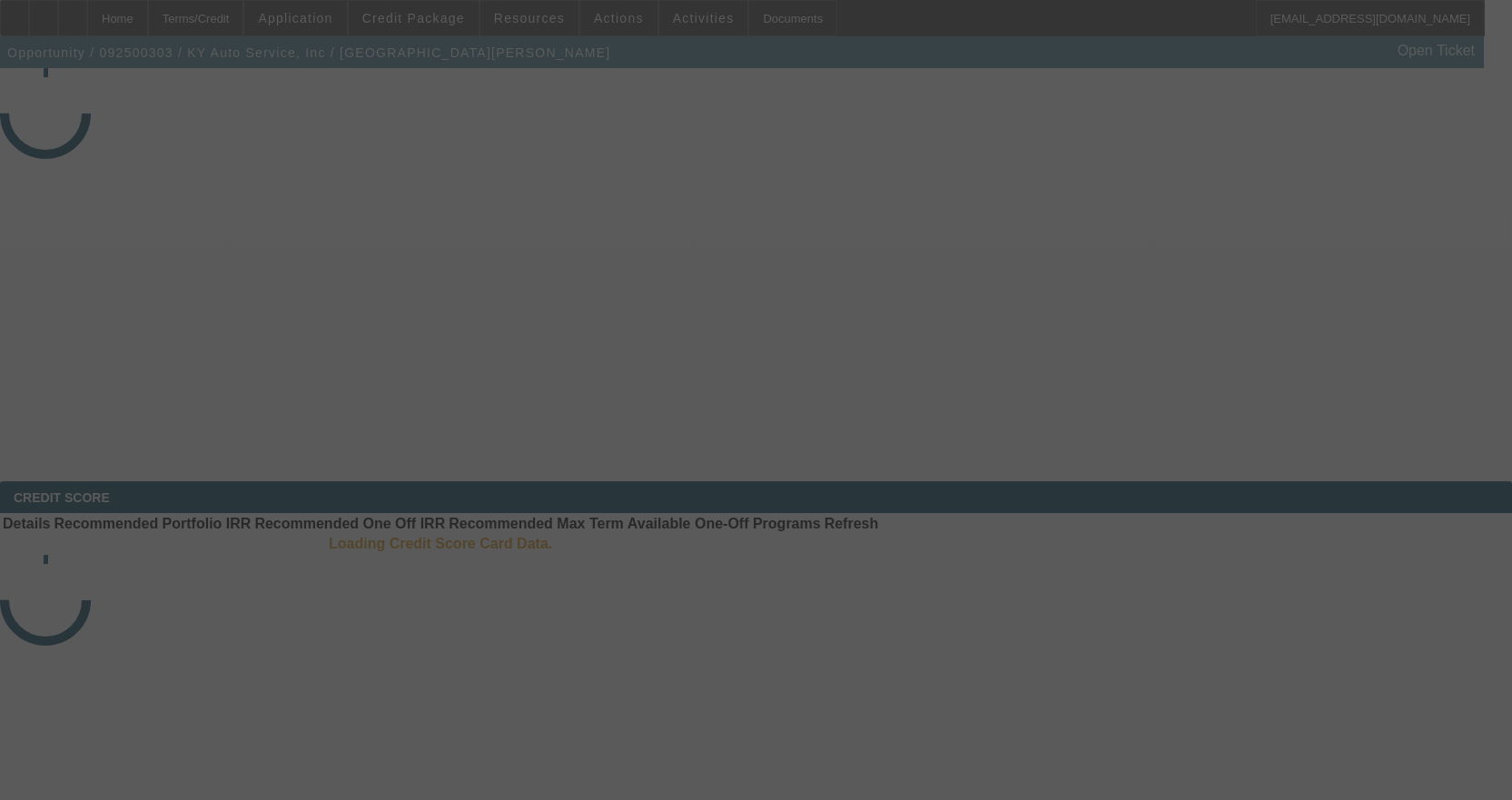
select select "4"
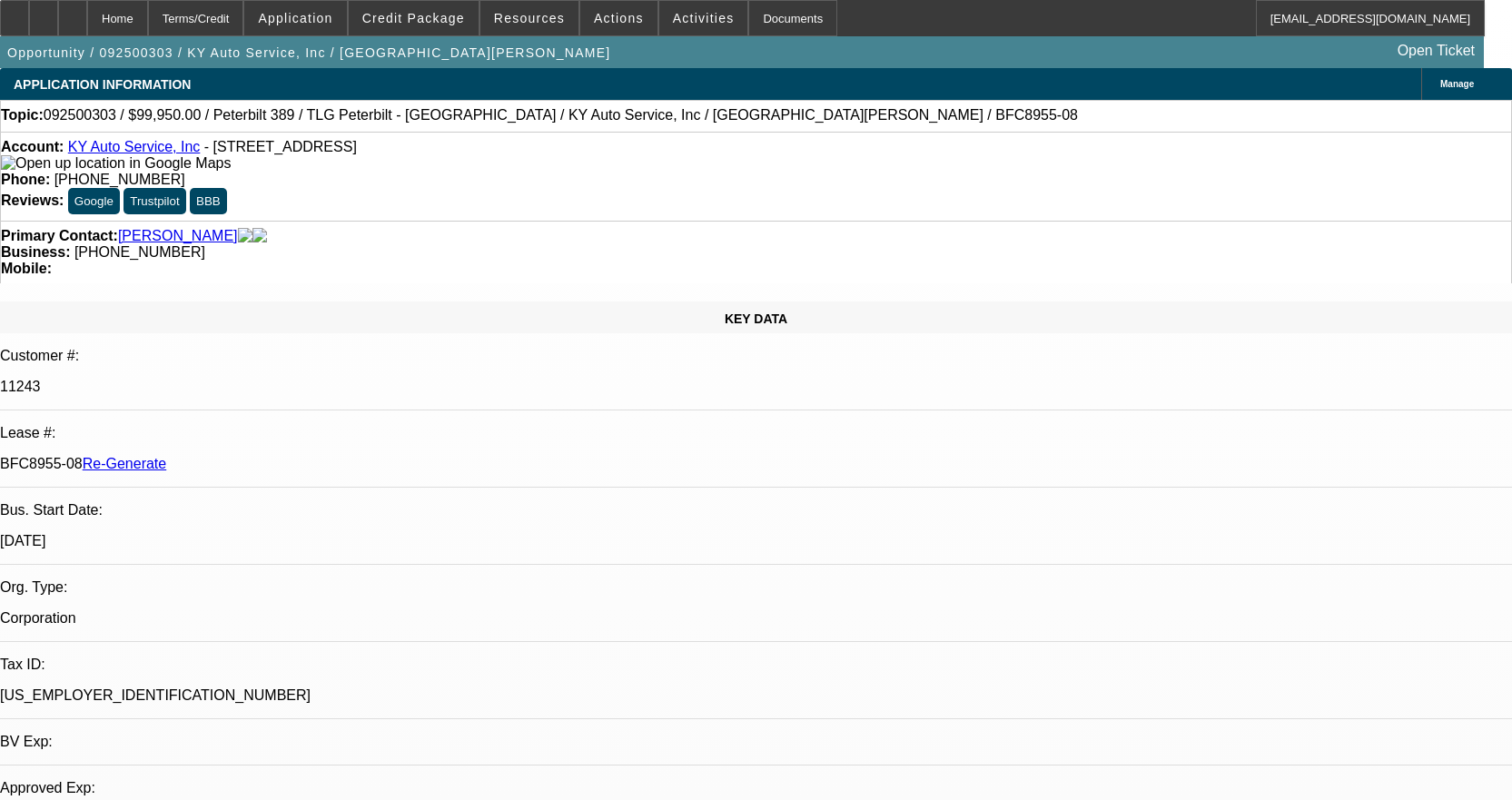
select select "0"
select select "2"
select select "0"
select select "6"
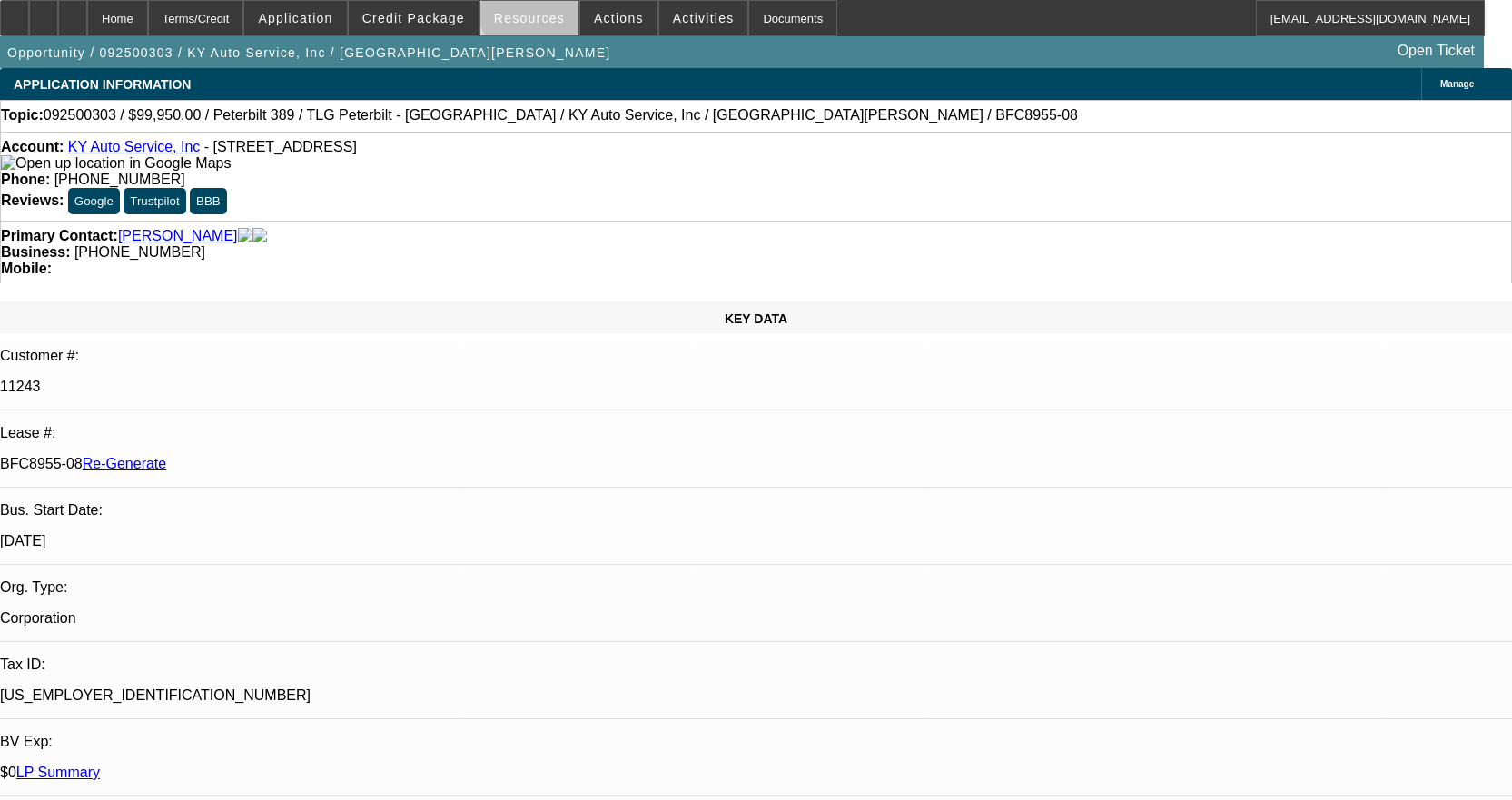
click at [544, 3] on span at bounding box center [529, 17] width 98 height 44
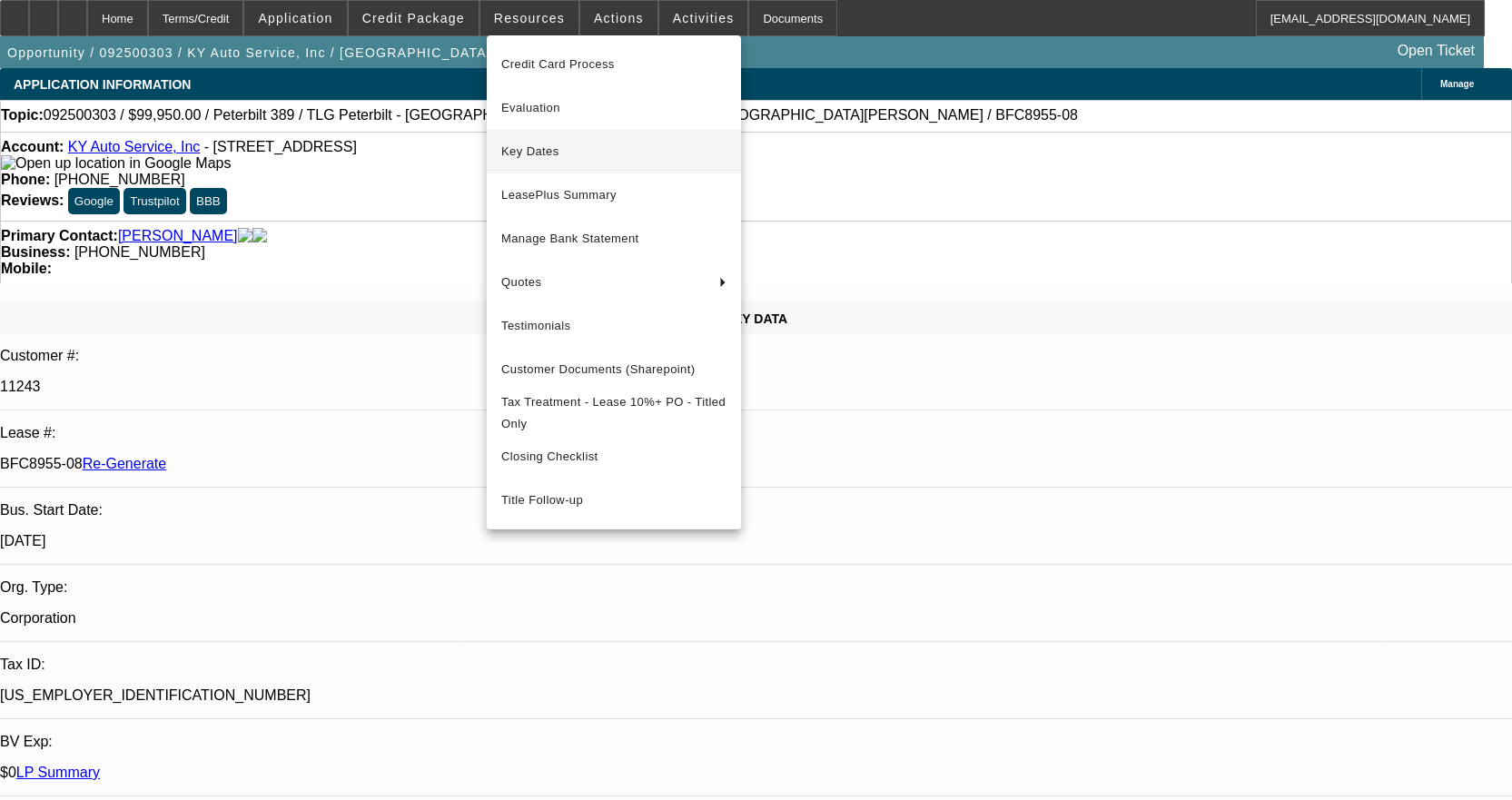
click at [514, 146] on span "Key Dates" at bounding box center [613, 151] width 225 height 21
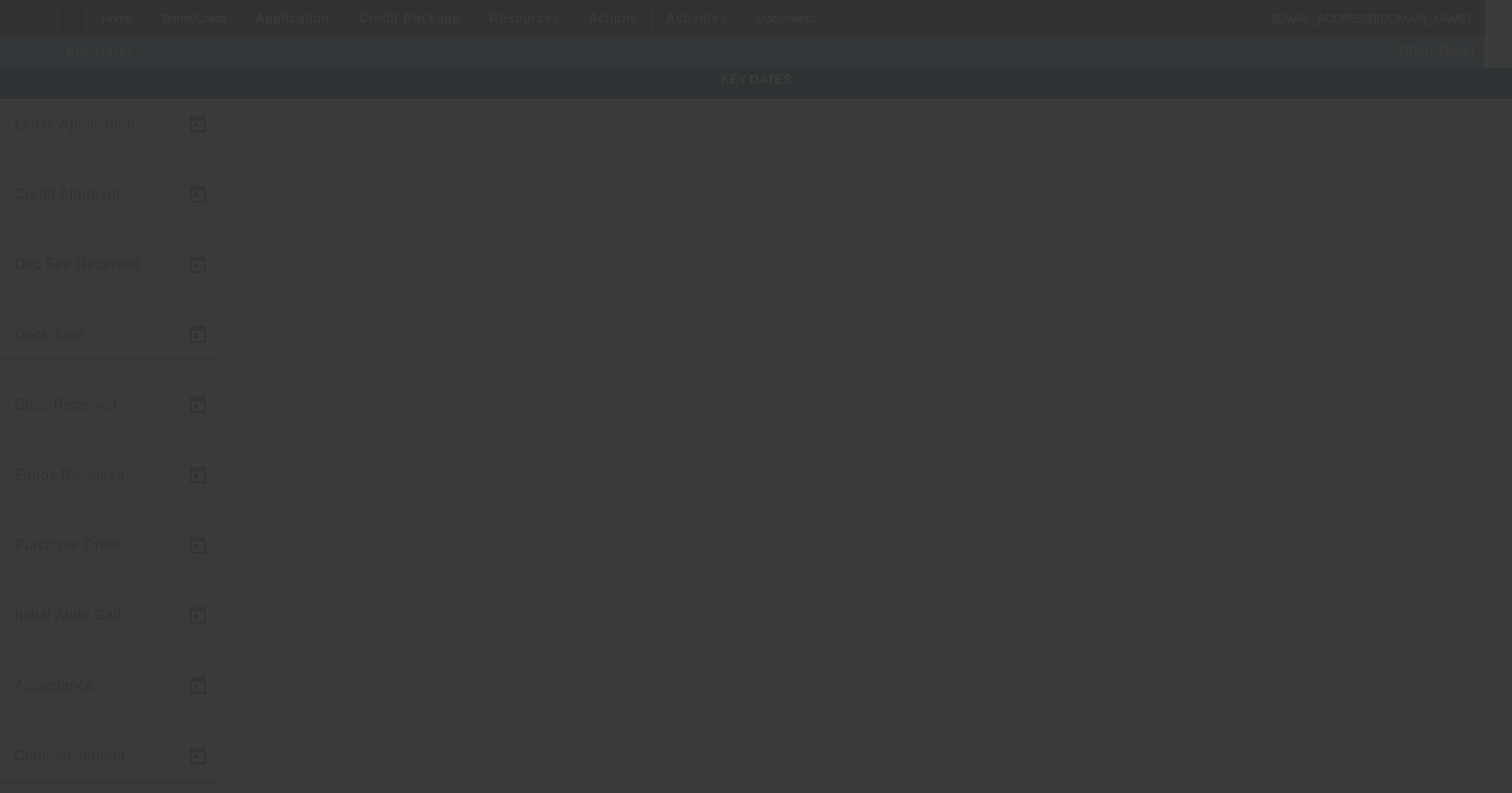
type input "[DATE]"
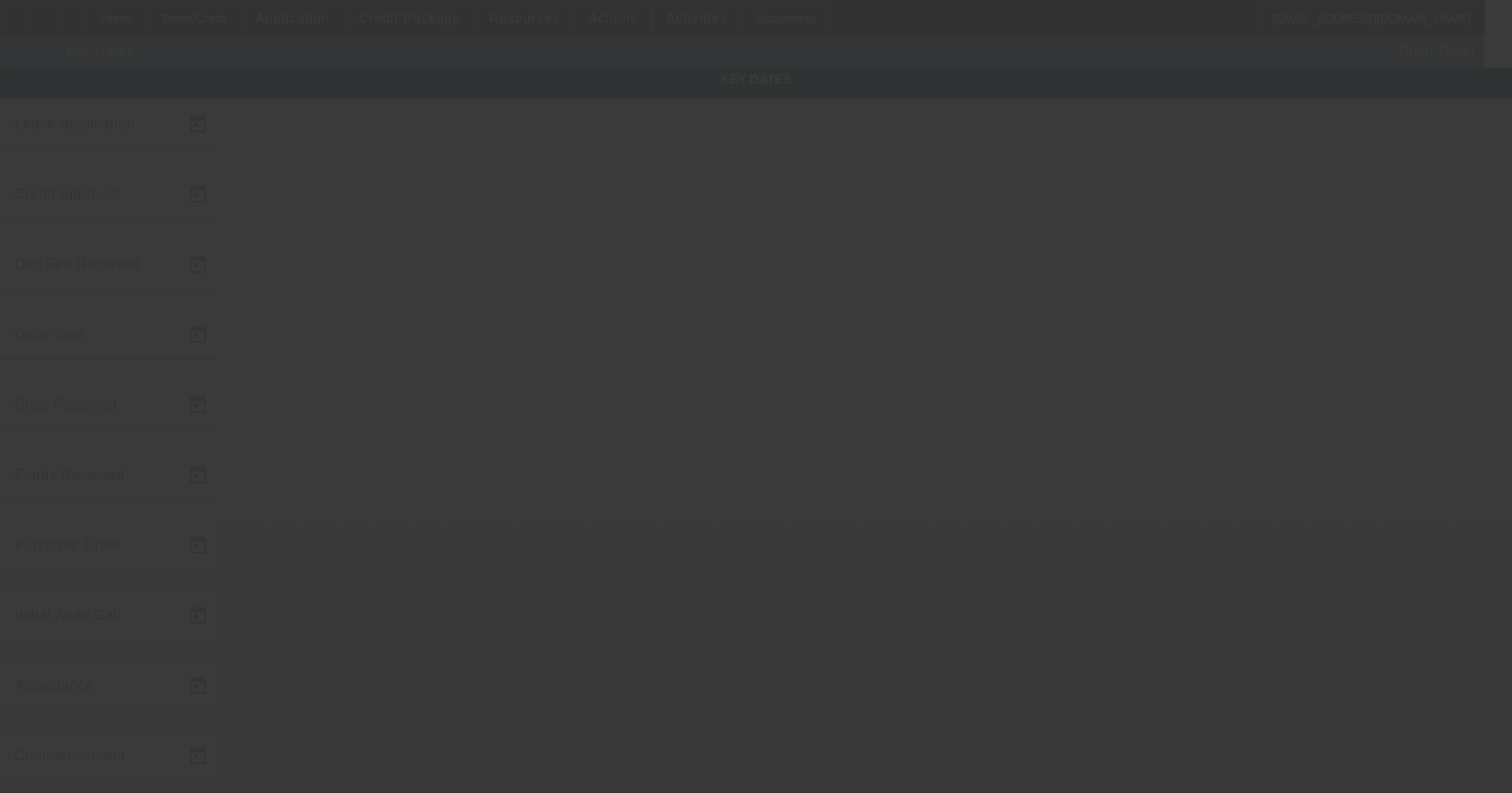
type input "[DATE]"
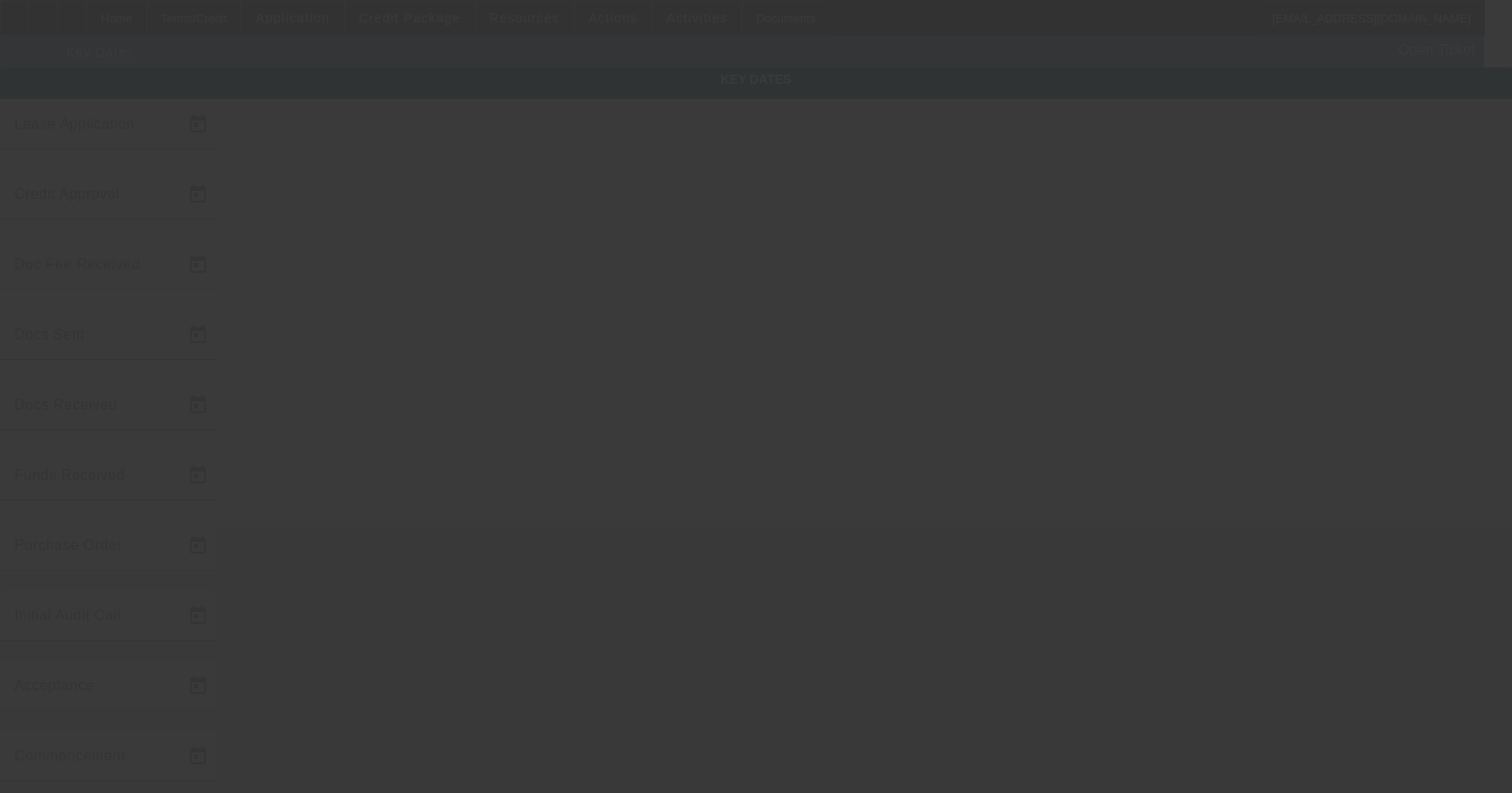
type input "[DATE]"
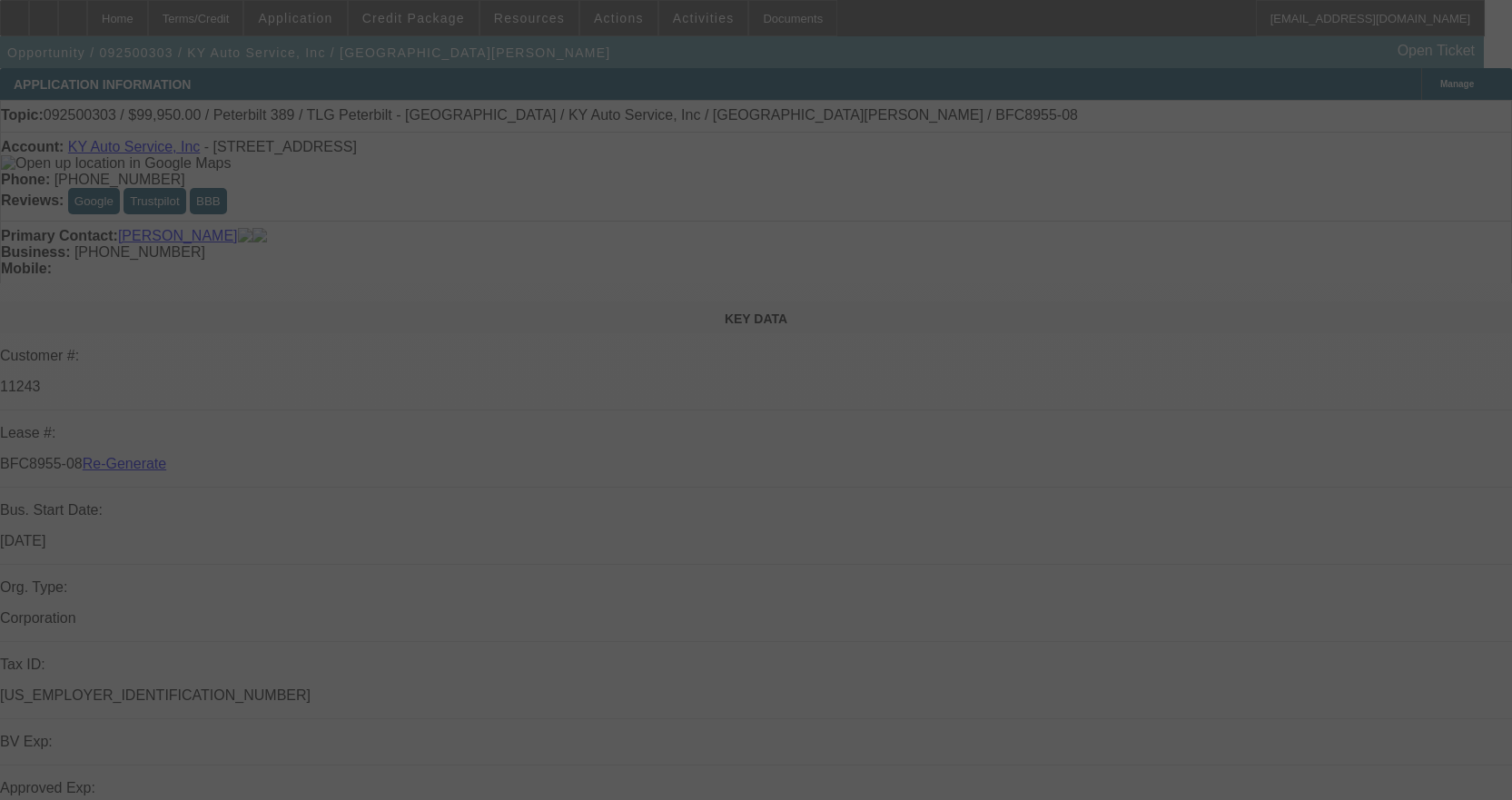
select select "4"
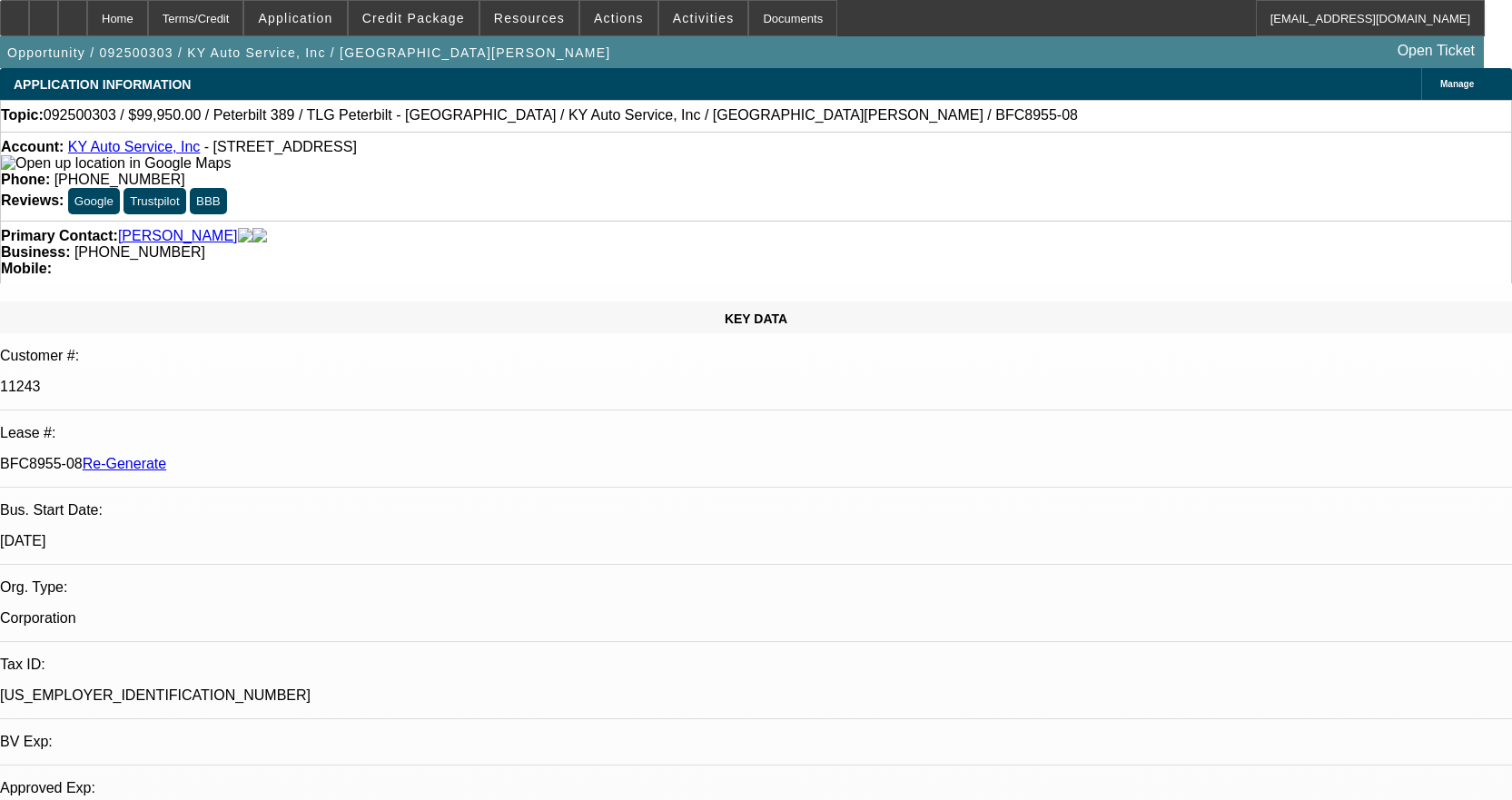
select select "0"
select select "2"
select select "0"
select select "6"
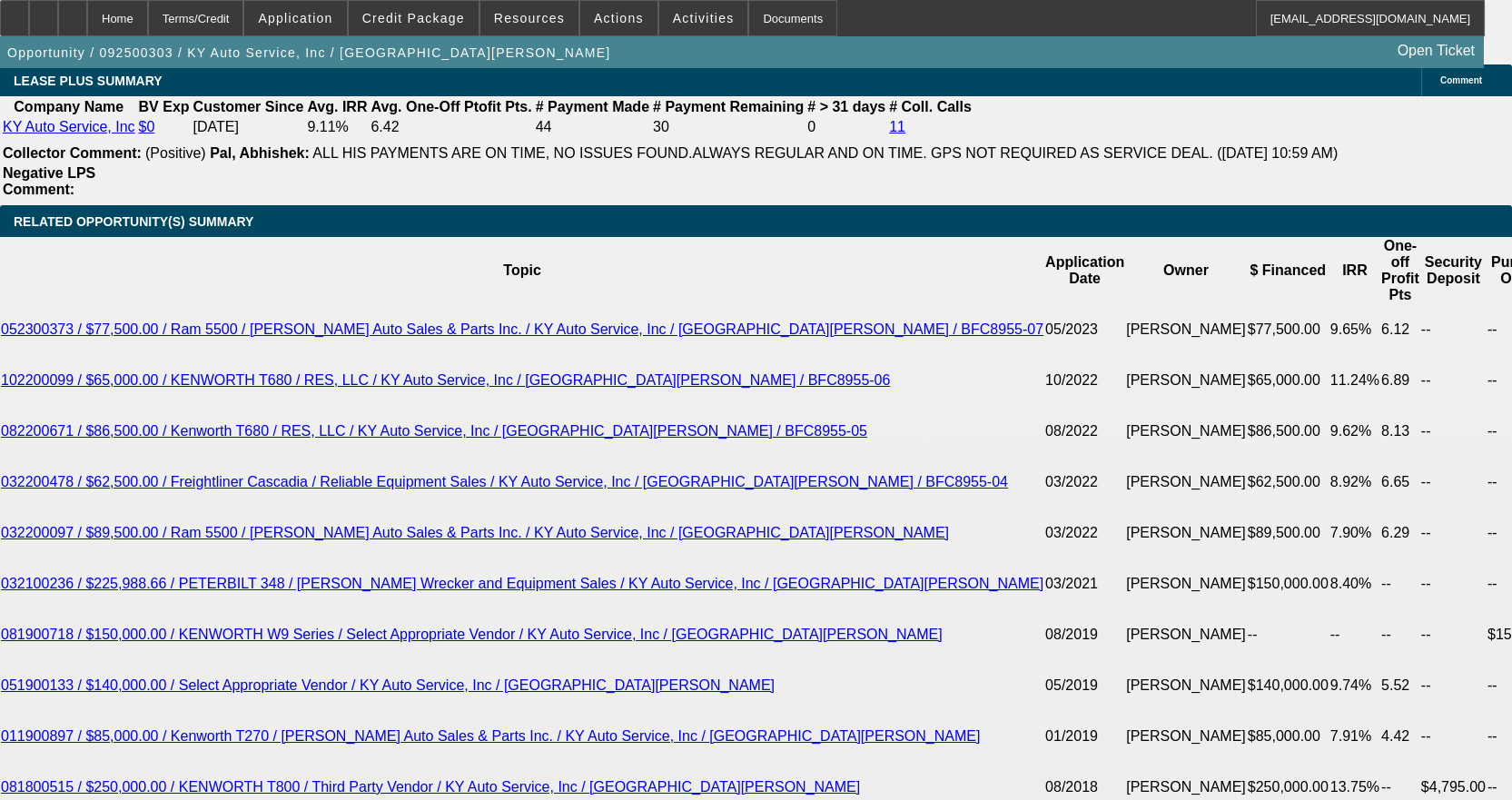
scroll to position [3270, 0]
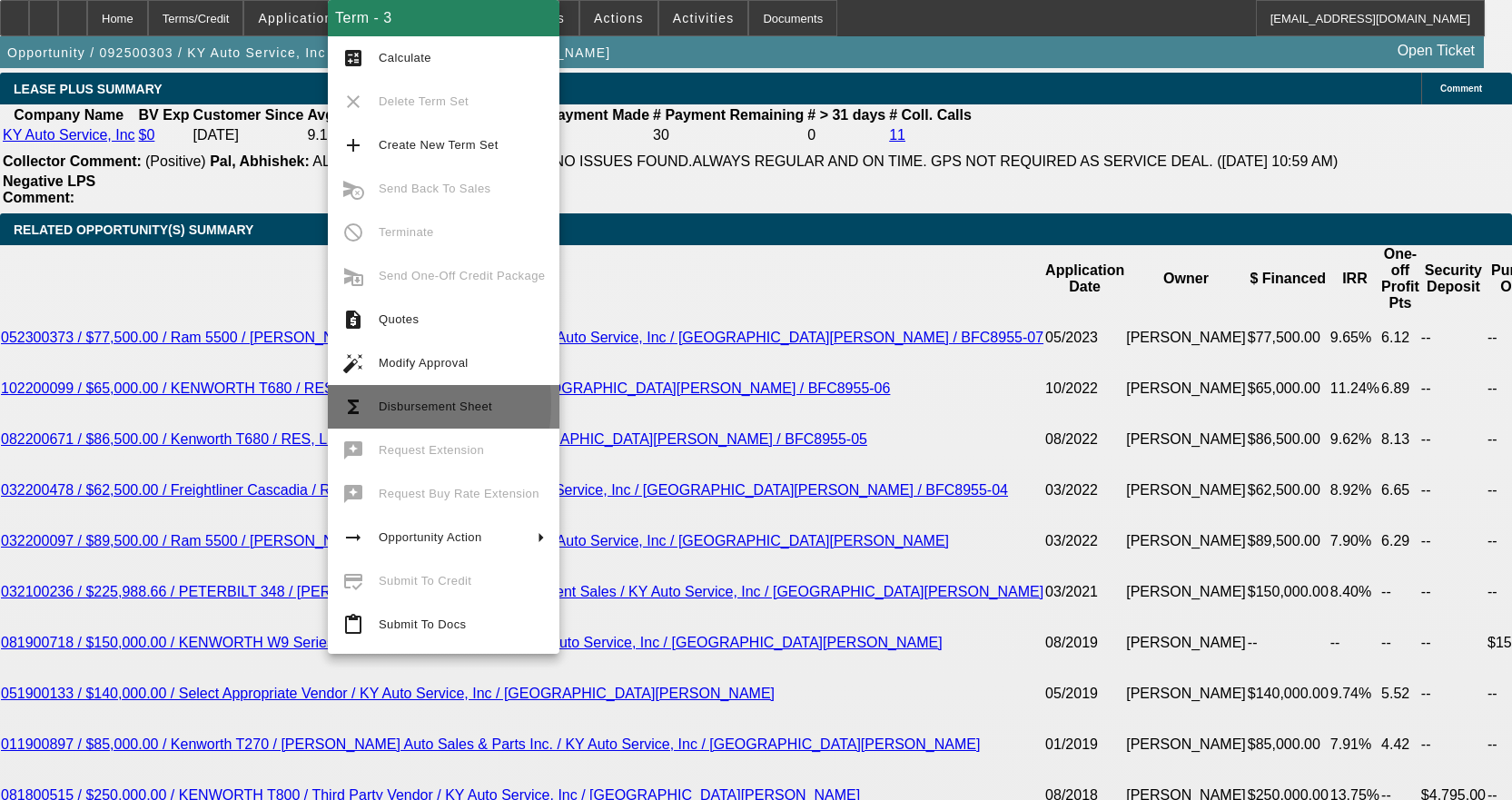
click at [372, 403] on button "functions Disbursement Sheet" at bounding box center [444, 407] width 232 height 44
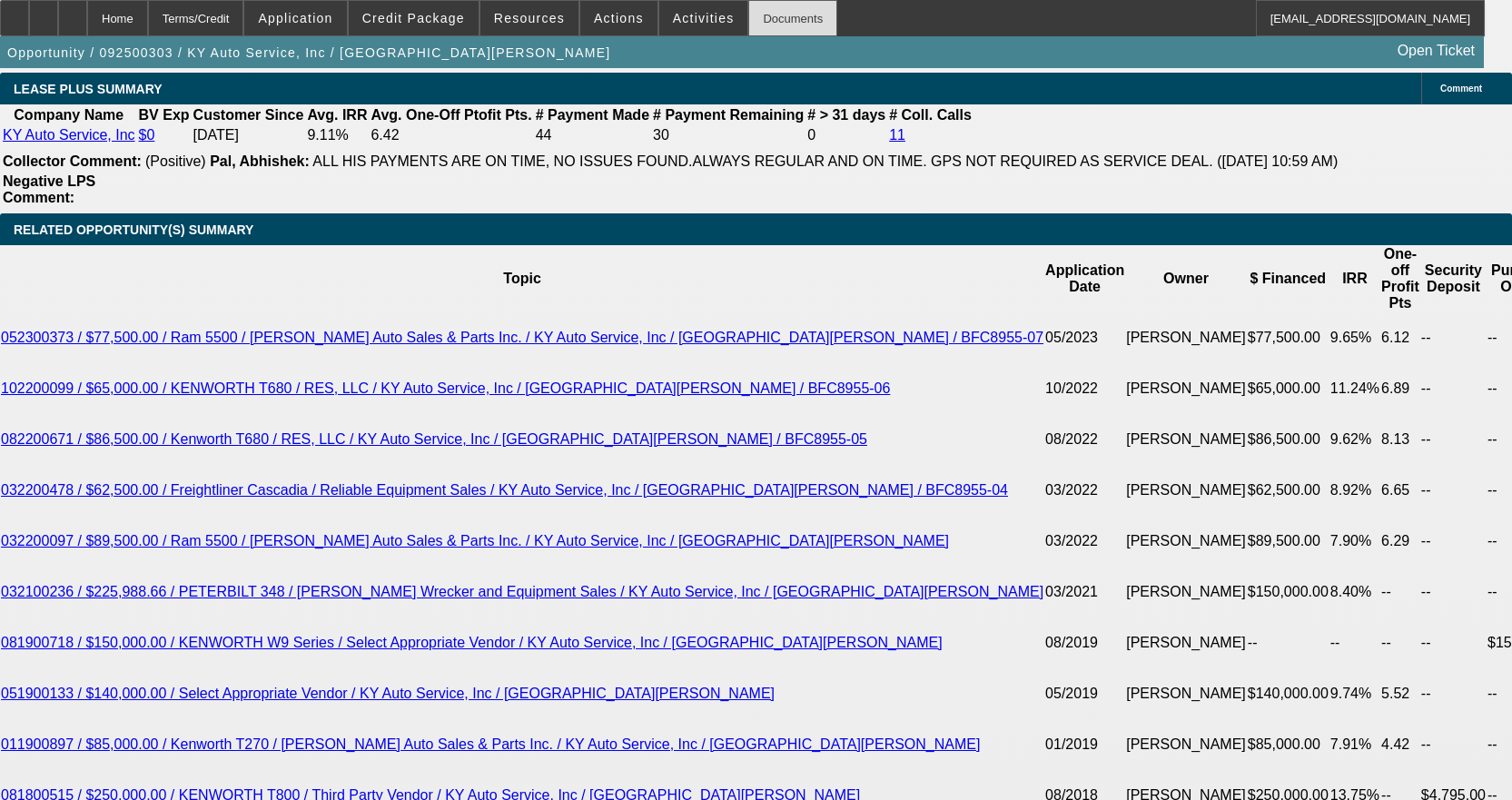
click at [760, 22] on div "Documents" at bounding box center [793, 17] width 89 height 36
click at [761, 9] on div "Documents" at bounding box center [793, 17] width 89 height 36
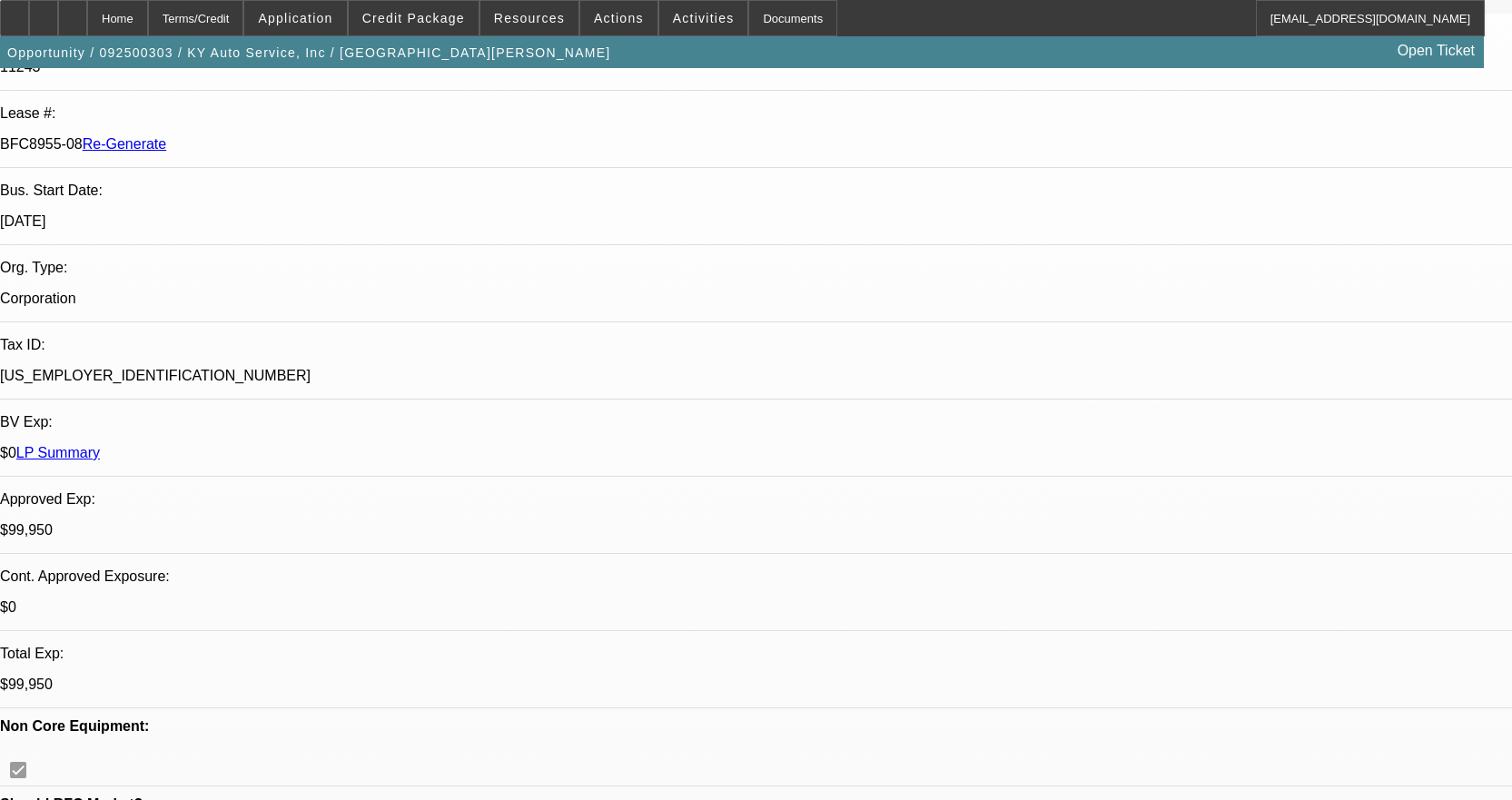
scroll to position [0, 0]
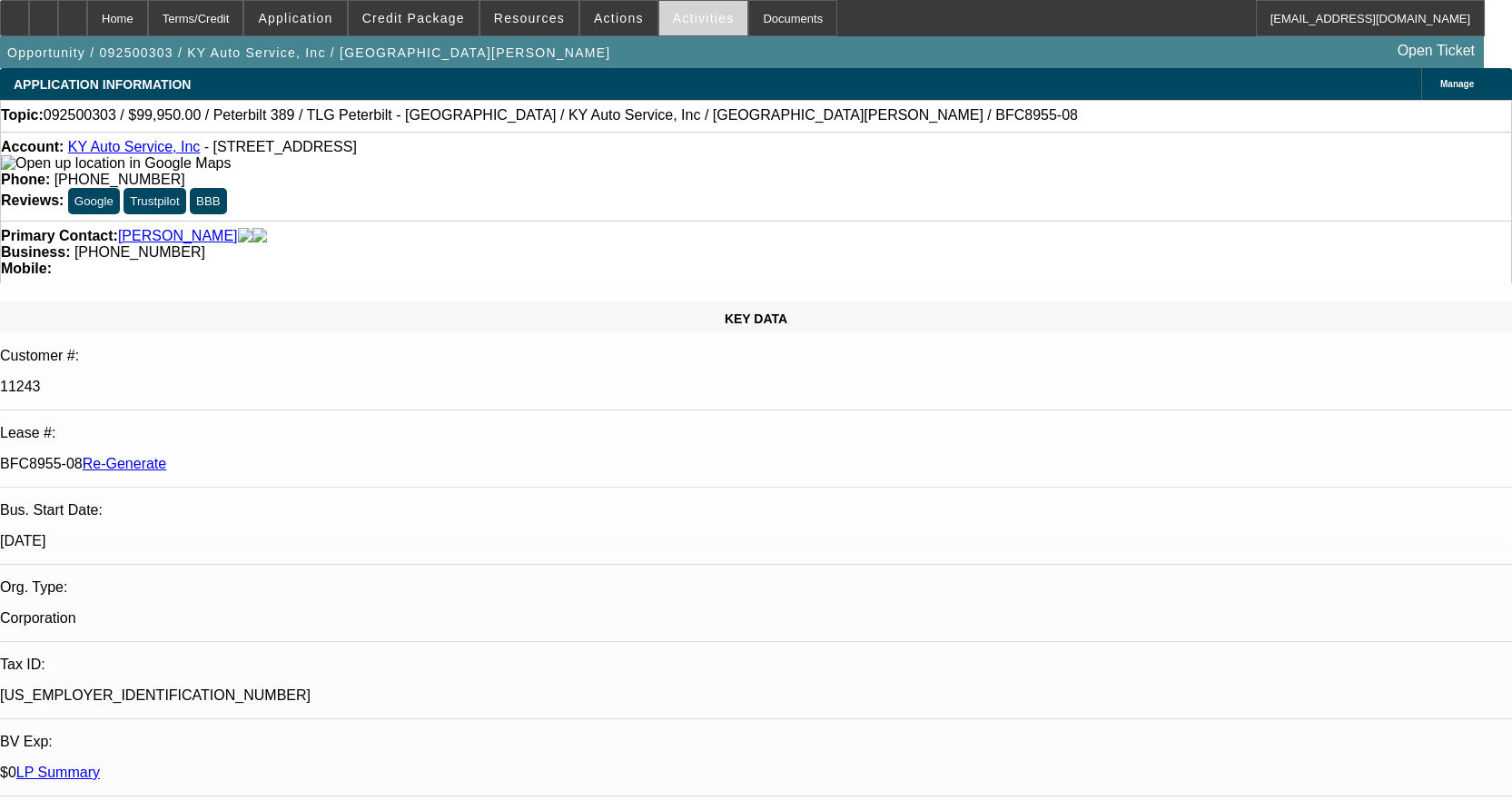
click at [674, 20] on span "Activities" at bounding box center [704, 17] width 62 height 15
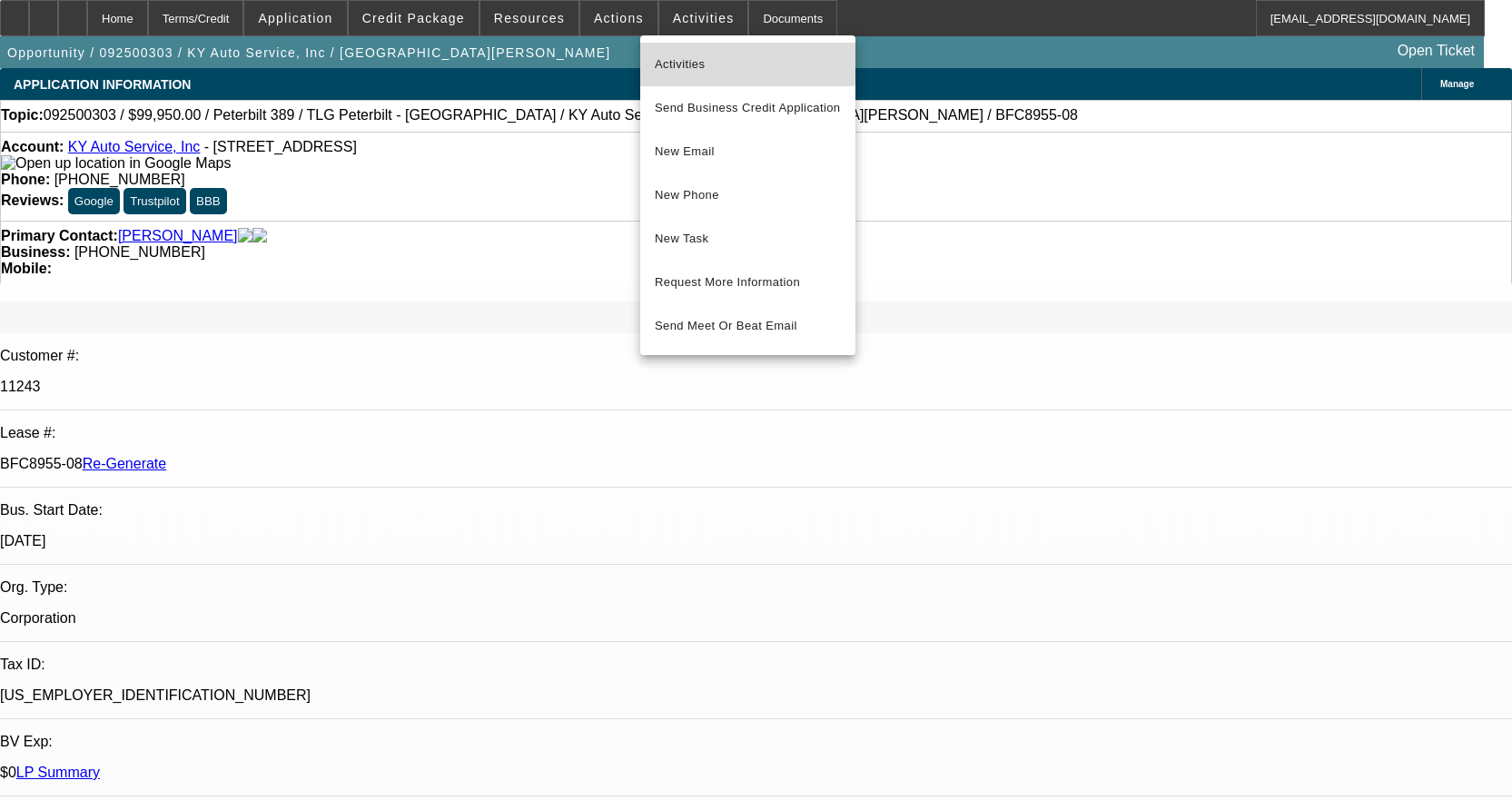
click at [674, 57] on span "Activities" at bounding box center [748, 64] width 186 height 21
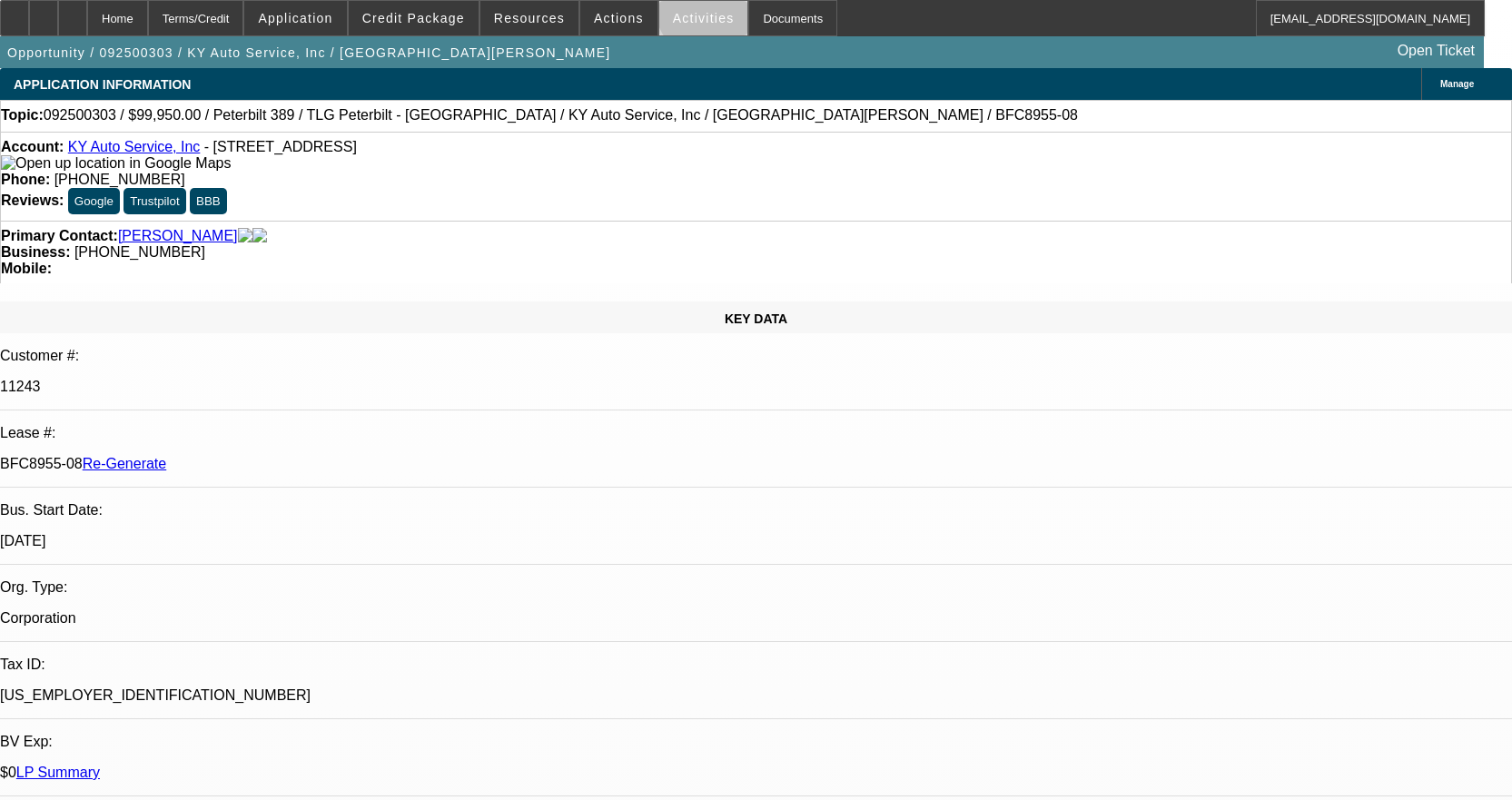
click at [690, 10] on span at bounding box center [704, 17] width 89 height 44
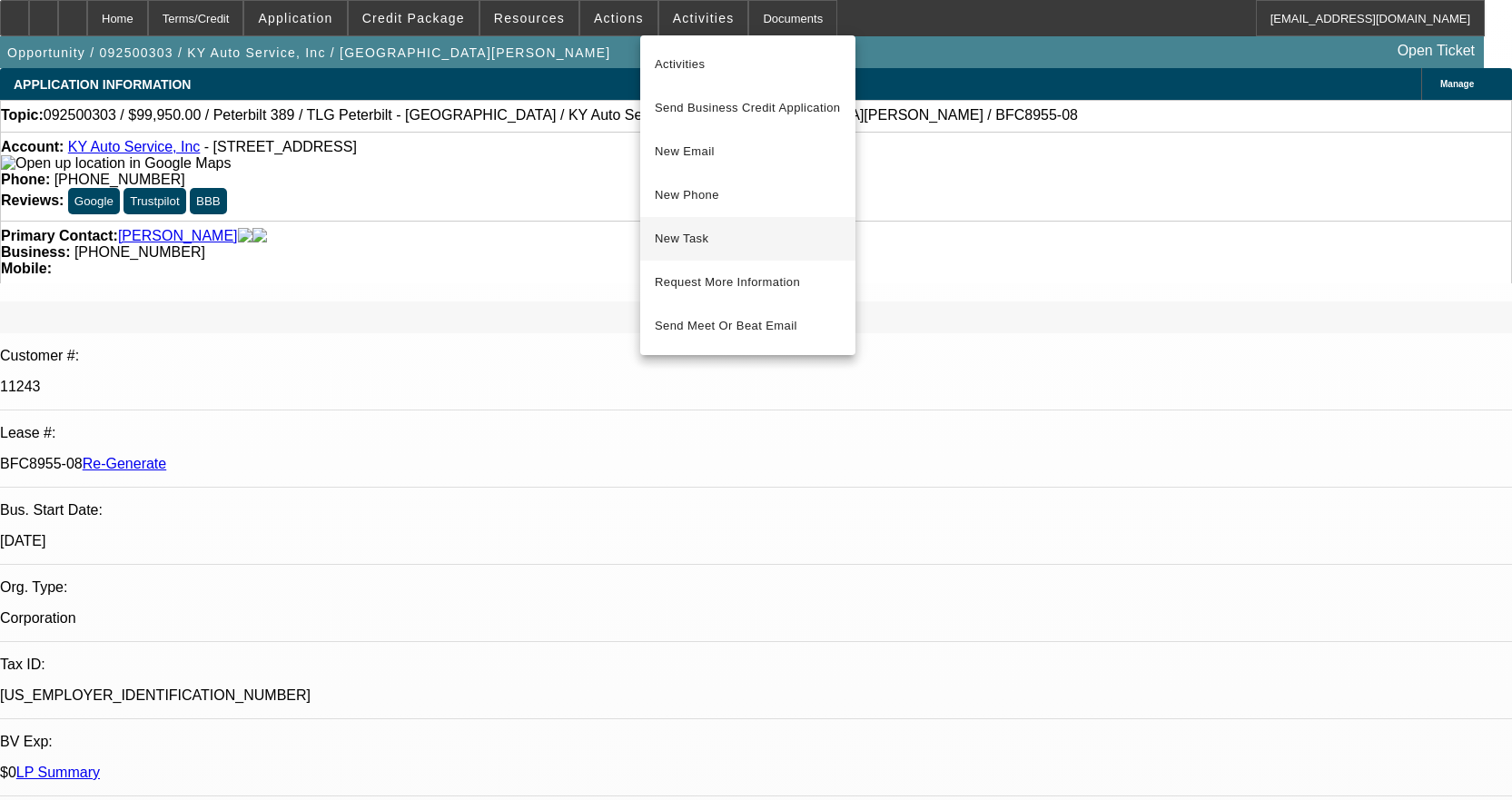
click at [736, 246] on span "New Task" at bounding box center [748, 239] width 186 height 21
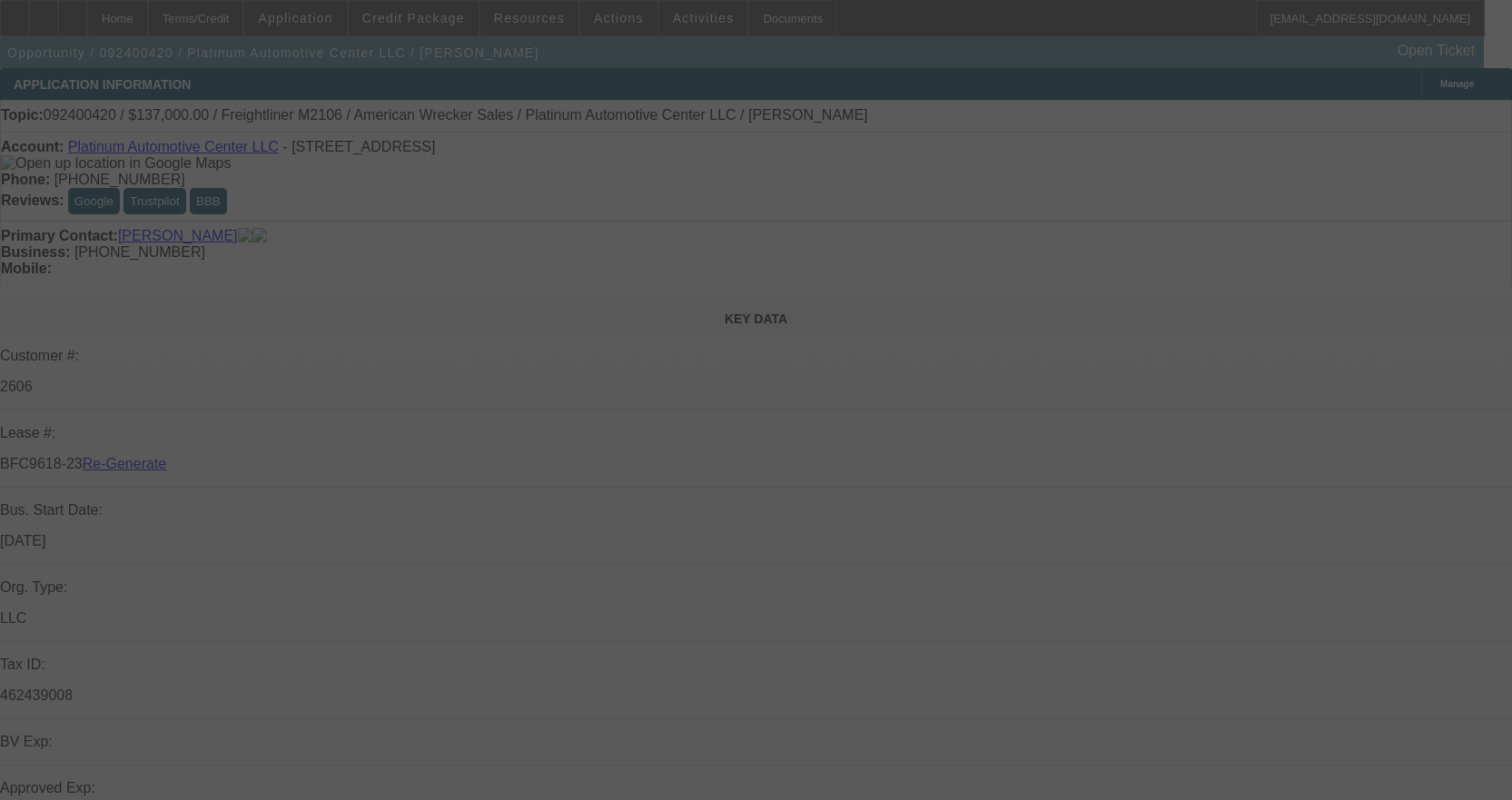
select select "3"
select select "0"
select select "2"
select select "0"
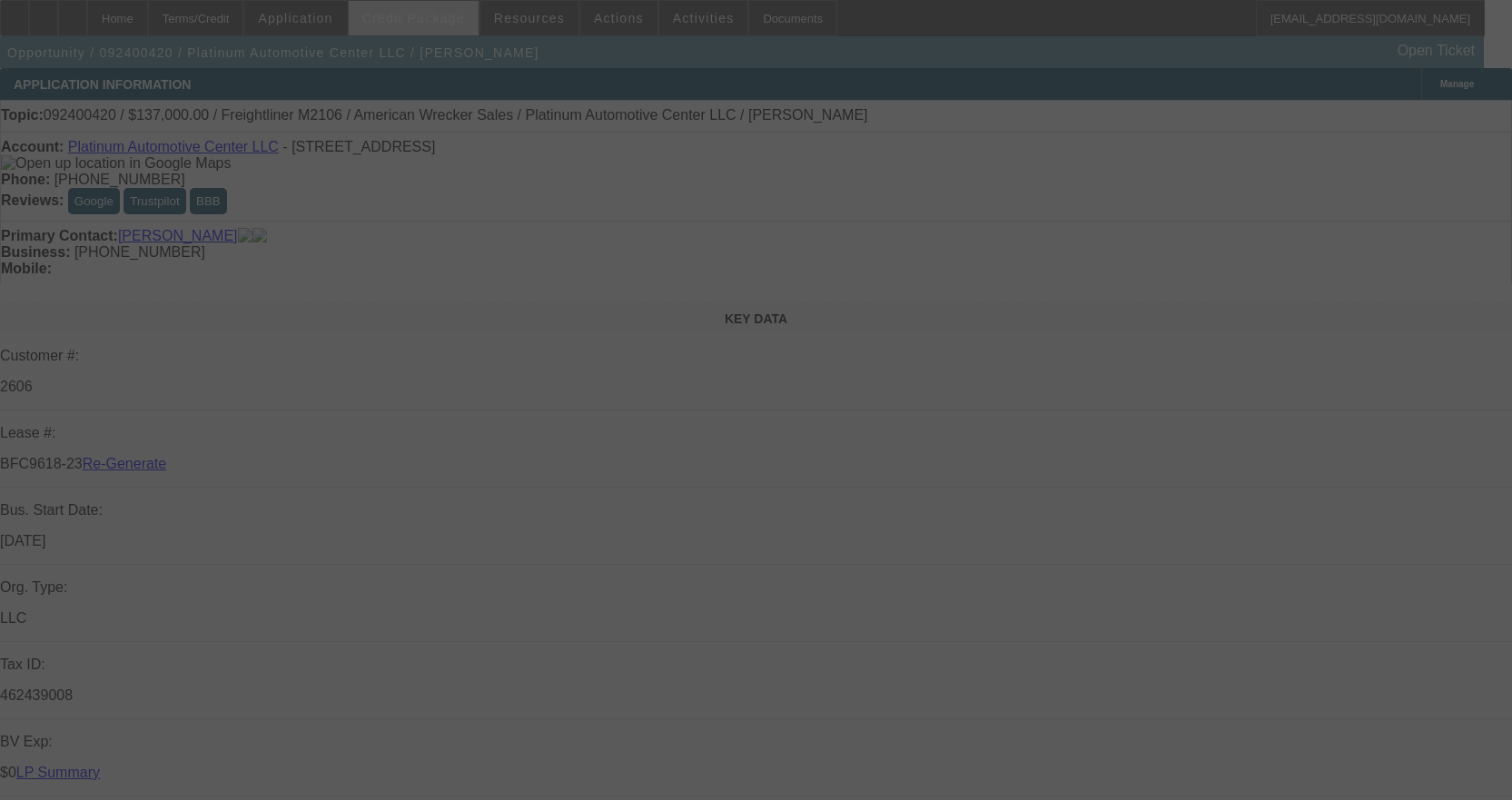
select select "6"
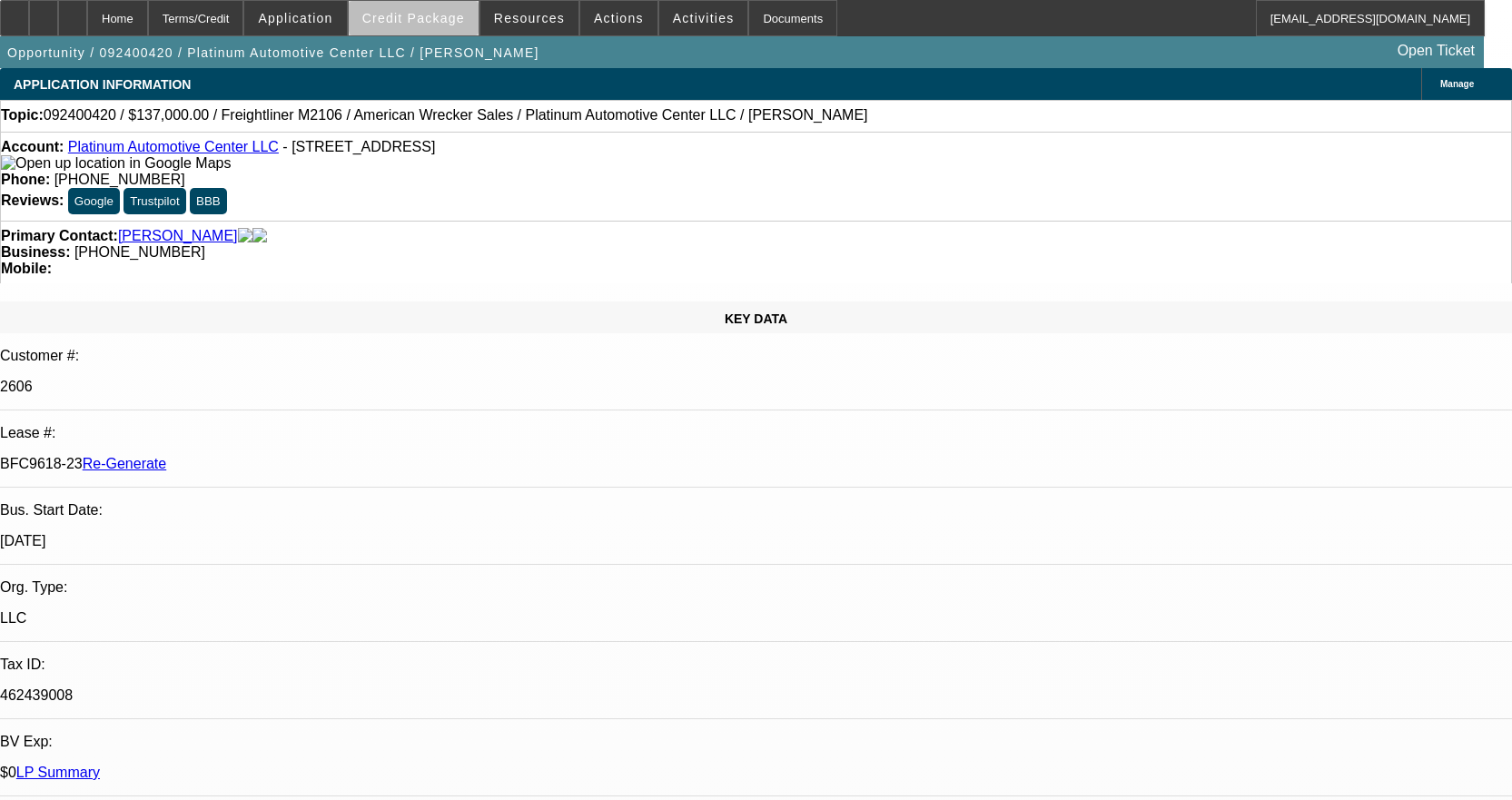
click at [447, 19] on span "Credit Package" at bounding box center [413, 17] width 103 height 15
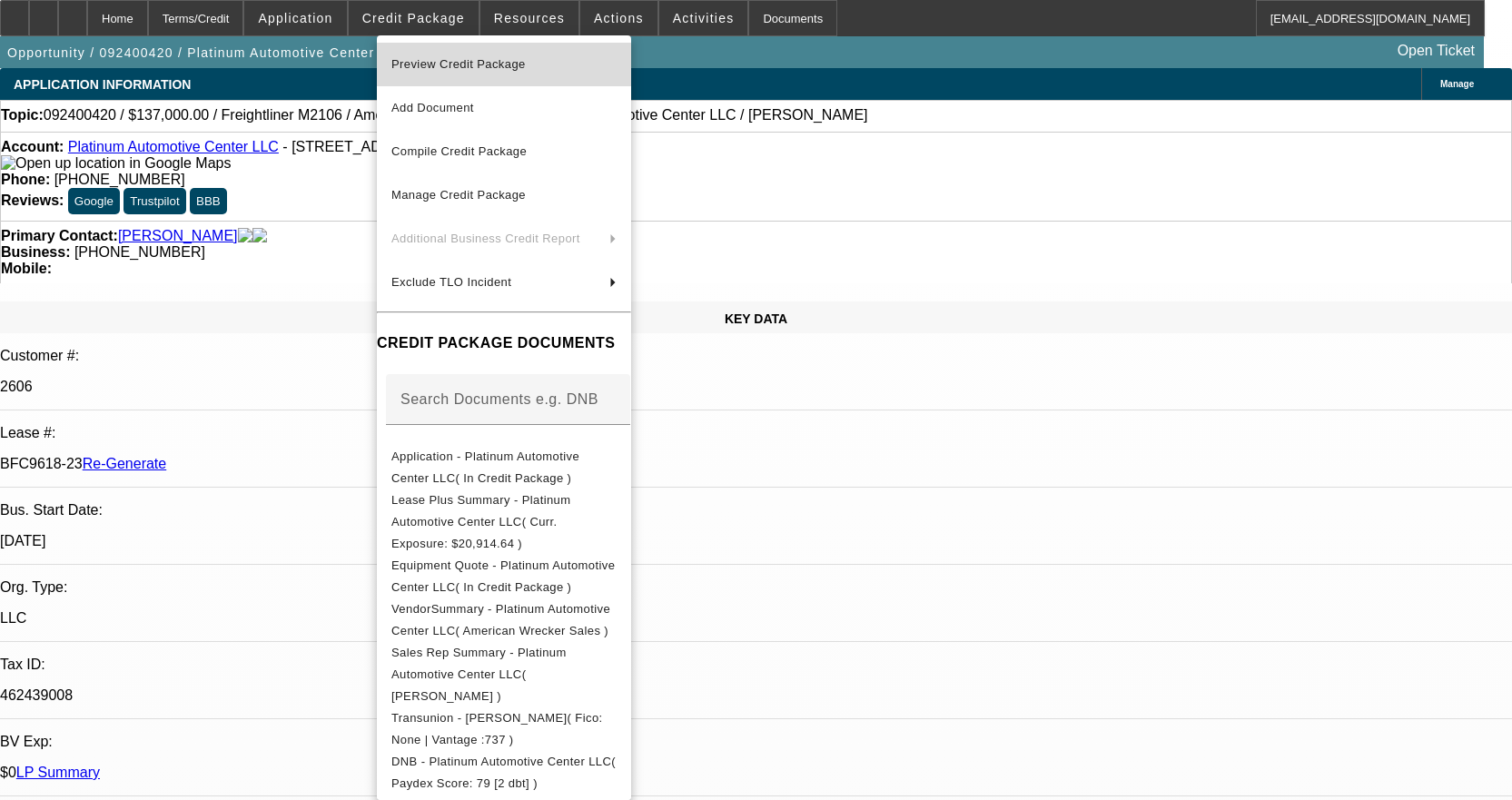
click at [474, 57] on span "Preview Credit Package" at bounding box center [504, 64] width 225 height 21
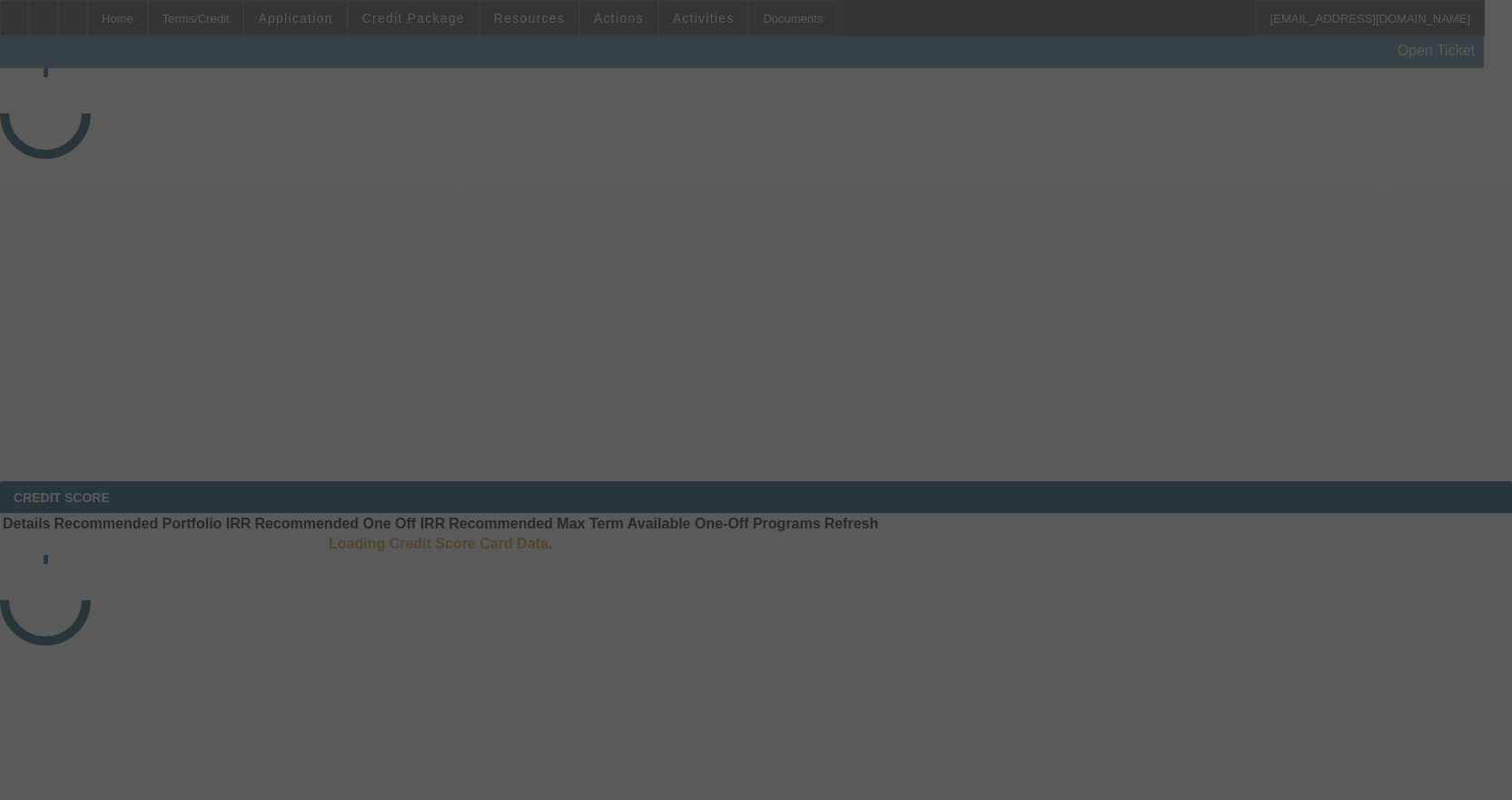
select select "3"
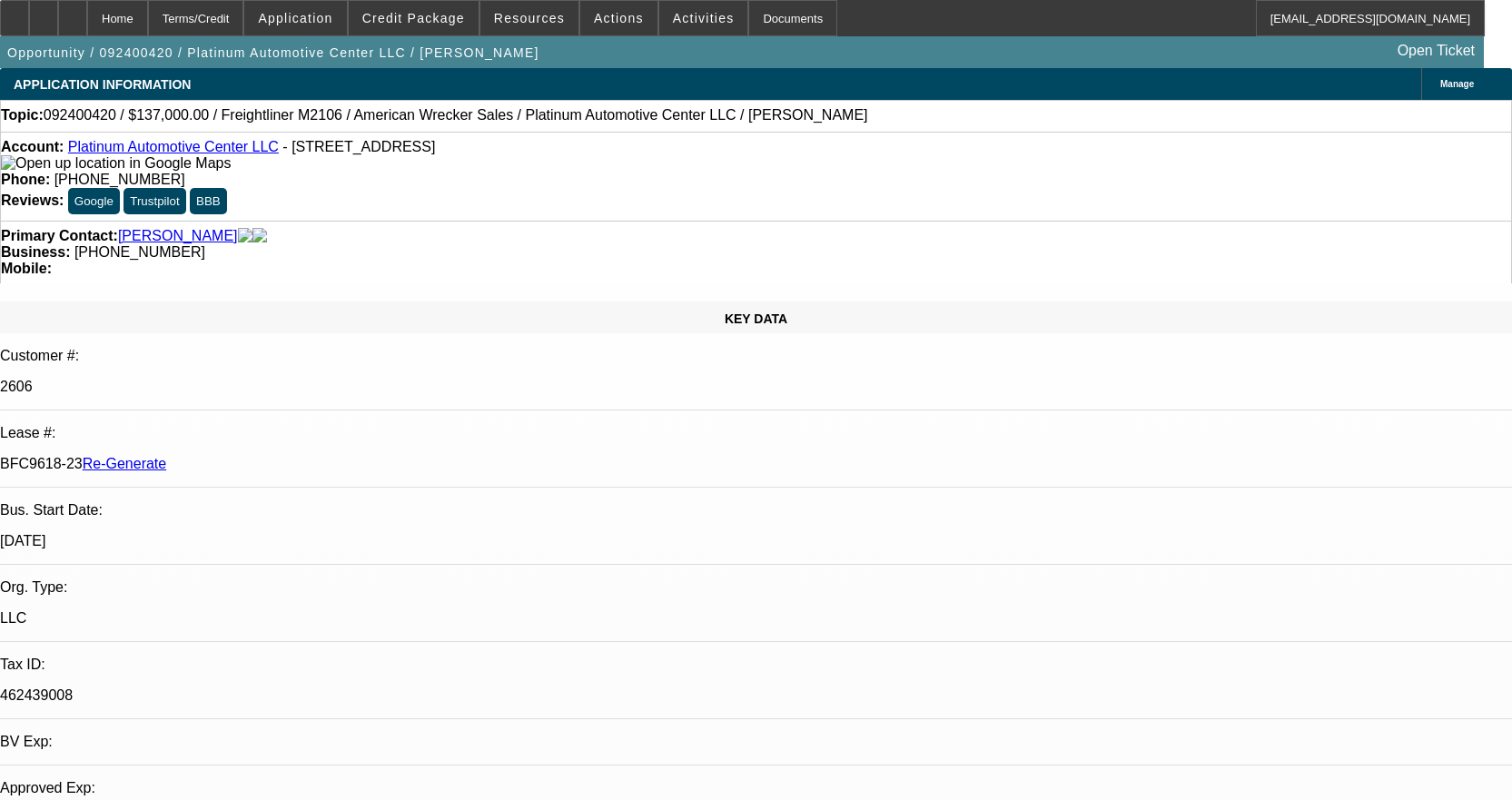
select select "0"
select select "1"
select select "2"
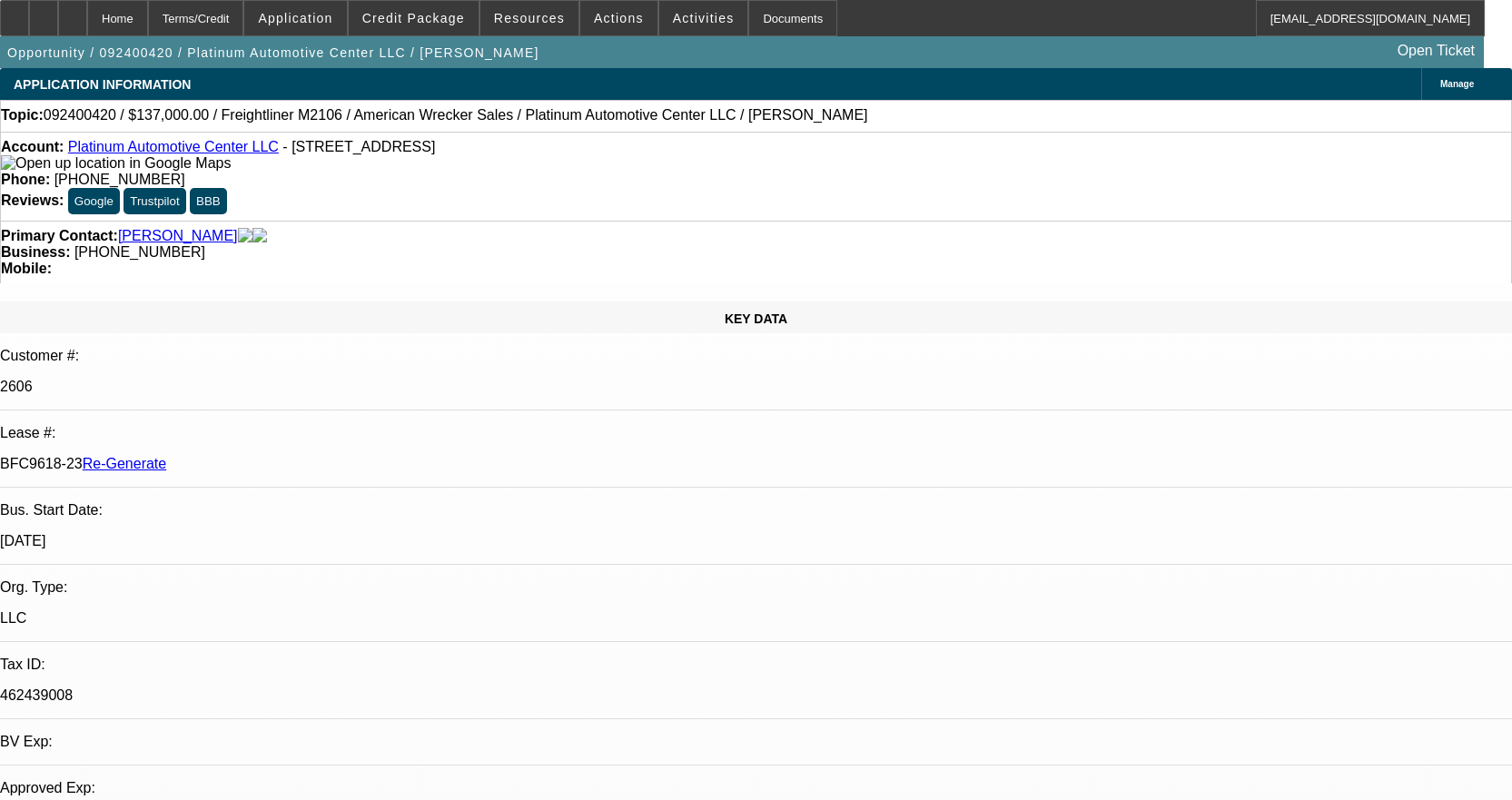
select select "6"
click at [684, 23] on span "Activities" at bounding box center [704, 17] width 62 height 15
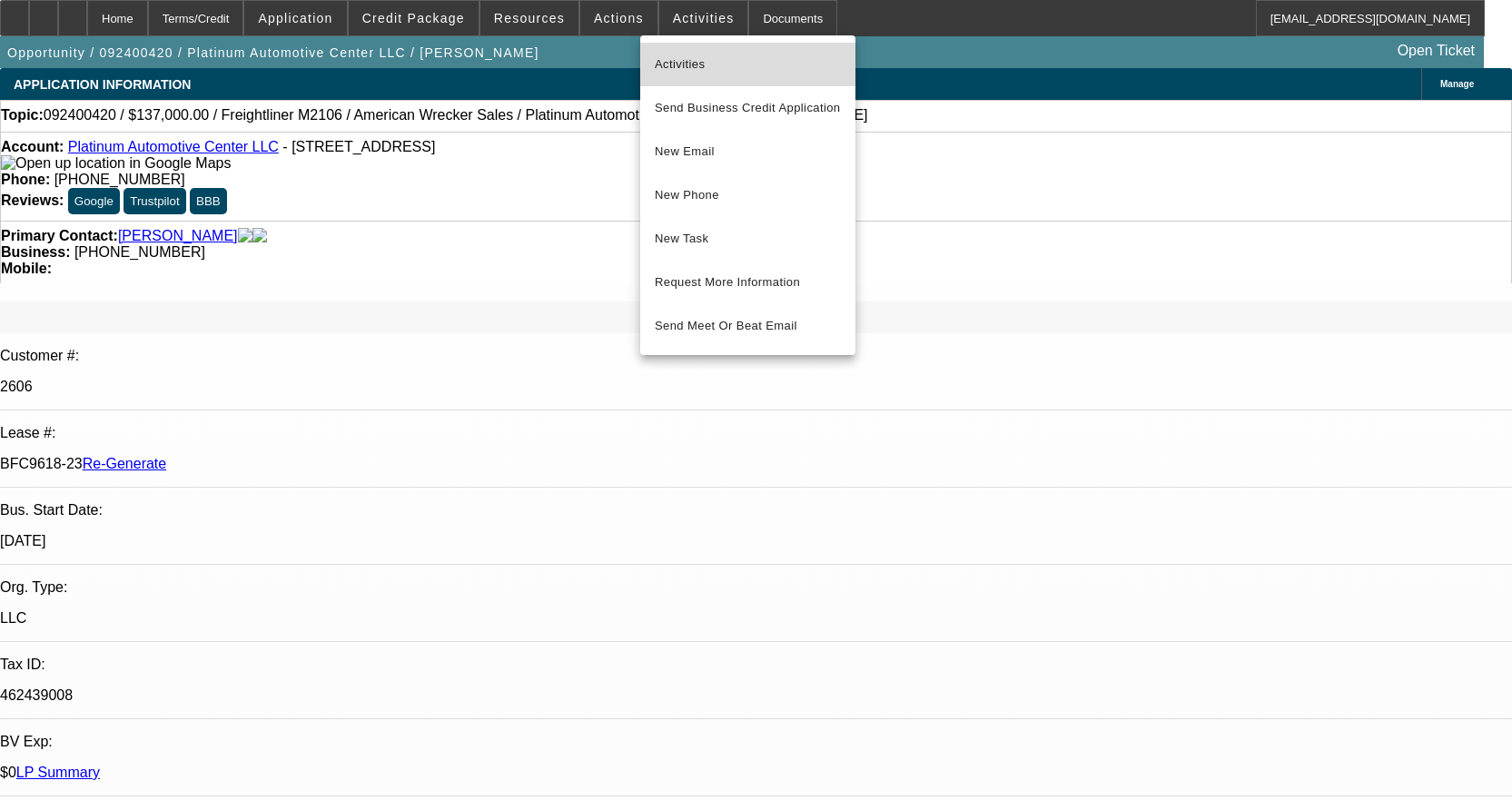
click at [685, 58] on span "Activities" at bounding box center [748, 64] width 186 height 21
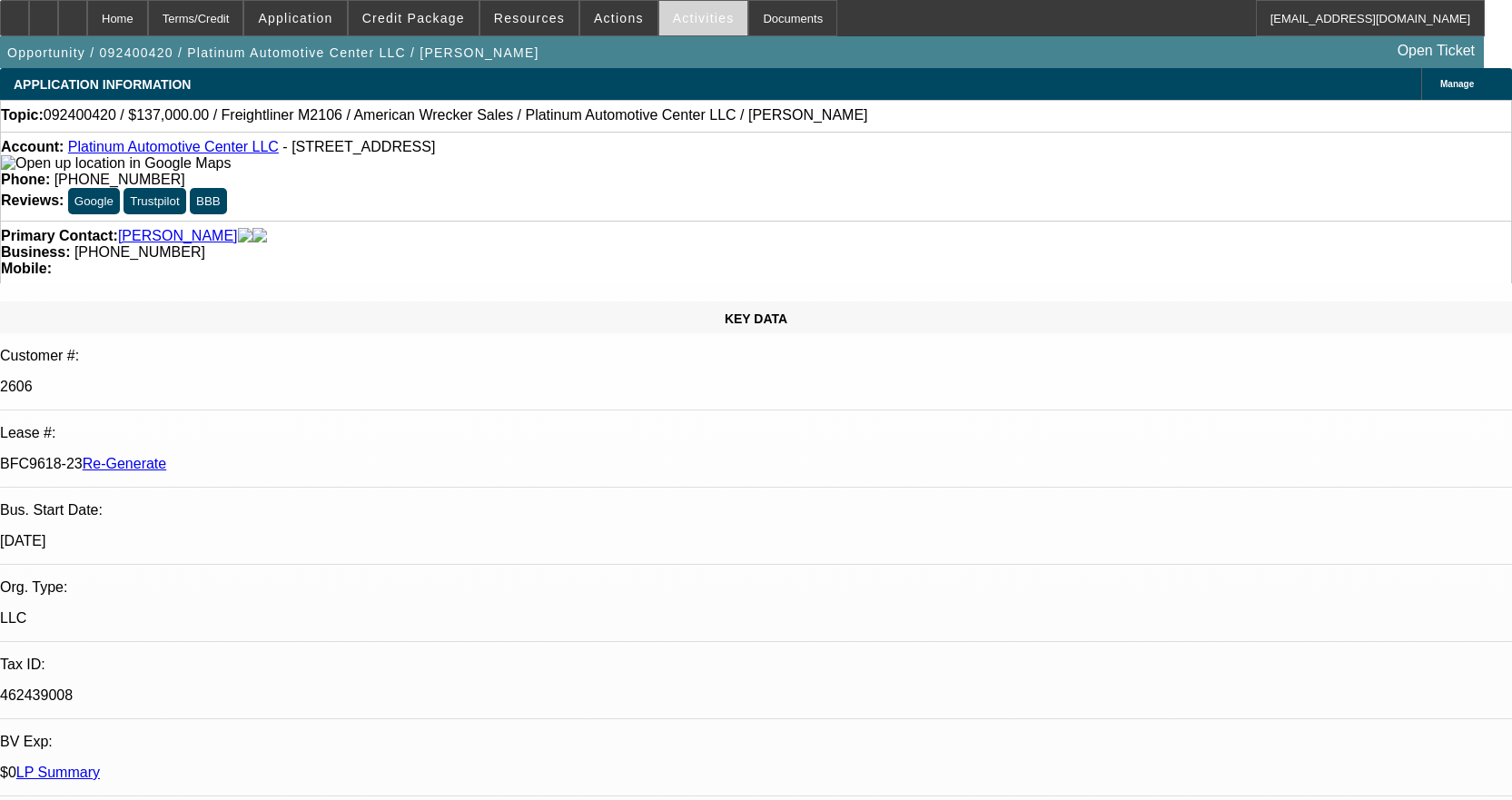
click at [675, 14] on span "Activities" at bounding box center [704, 17] width 62 height 15
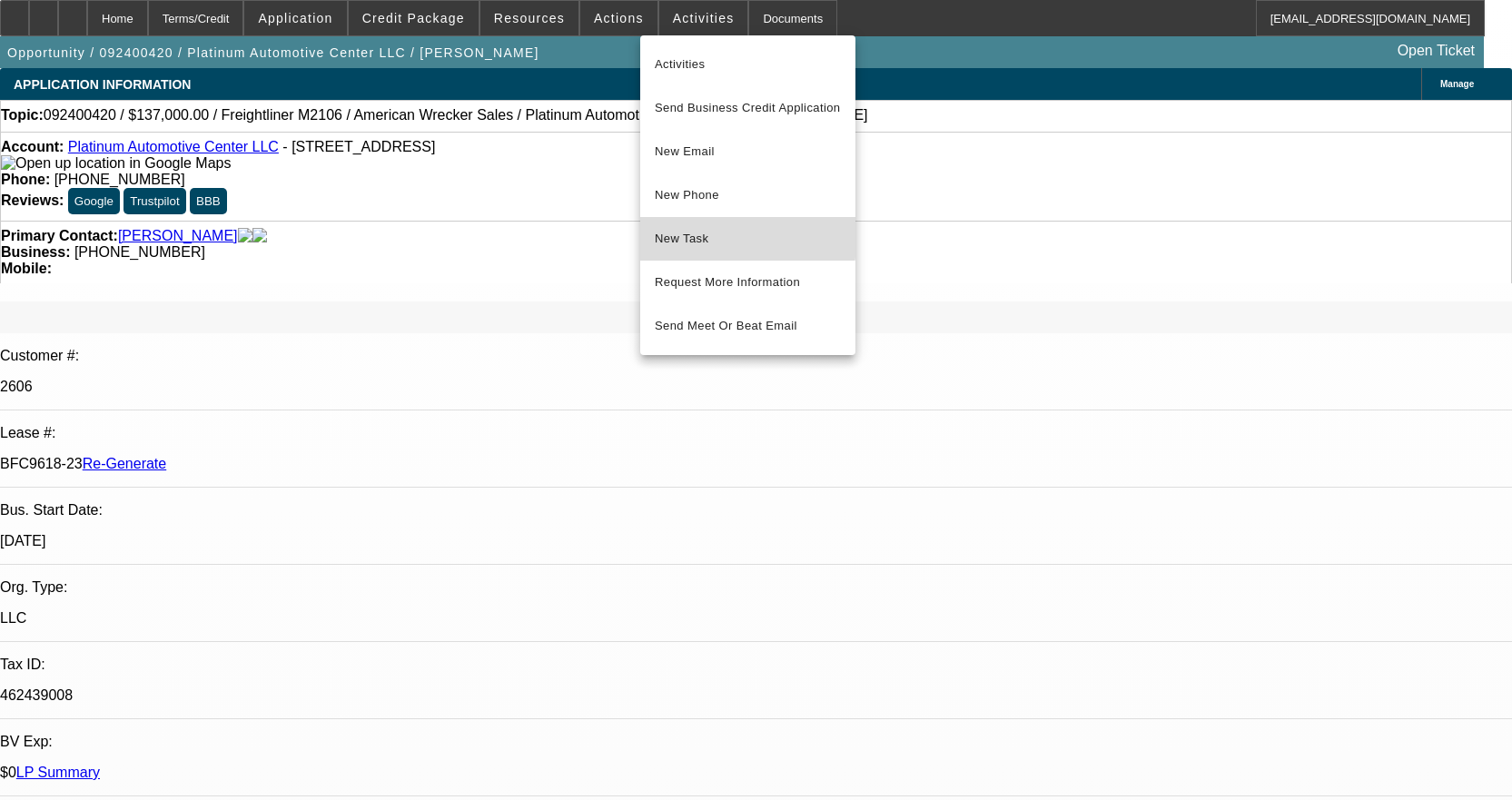
click at [710, 235] on span "New Task" at bounding box center [748, 239] width 186 height 21
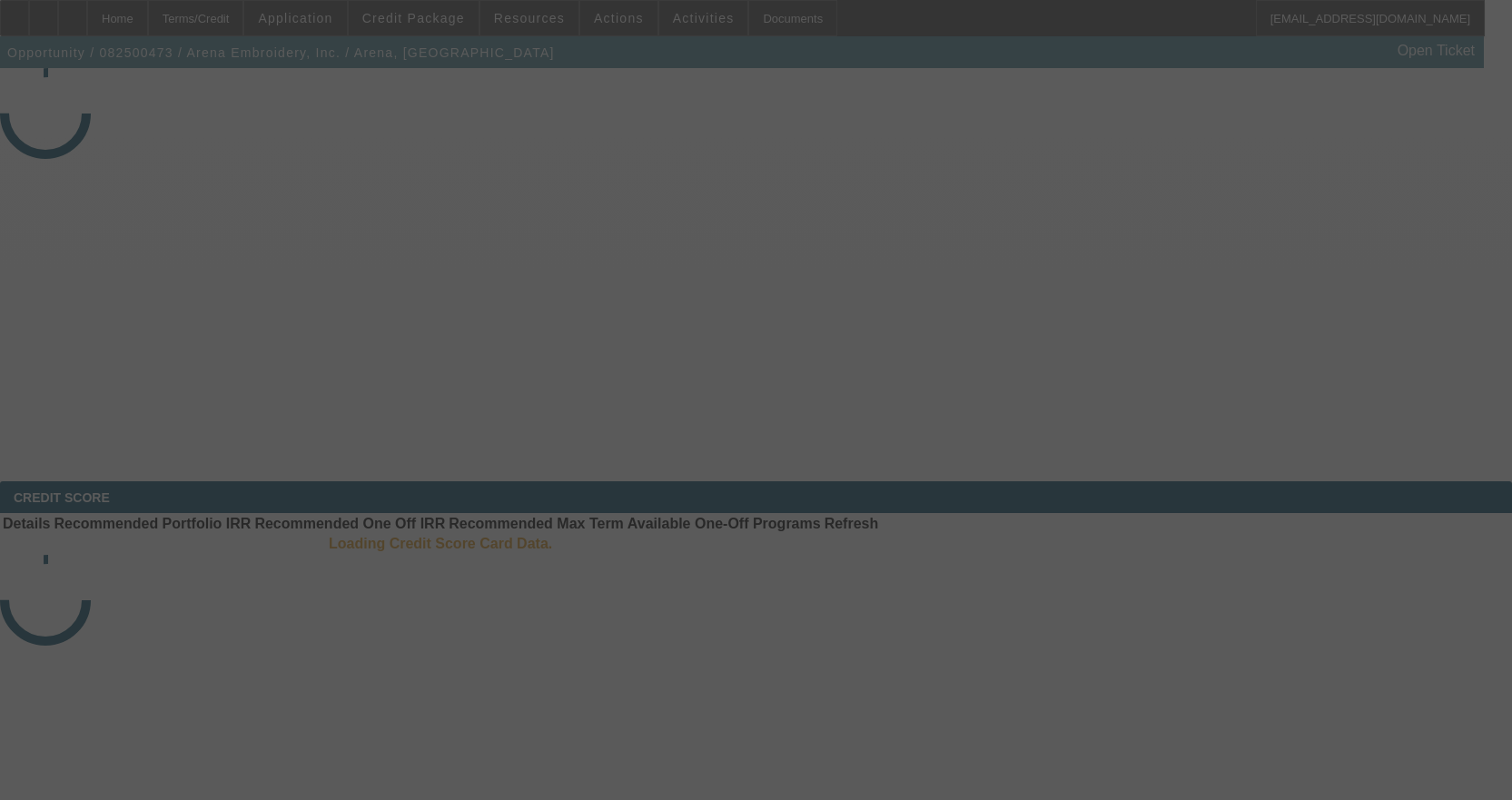
select select "3"
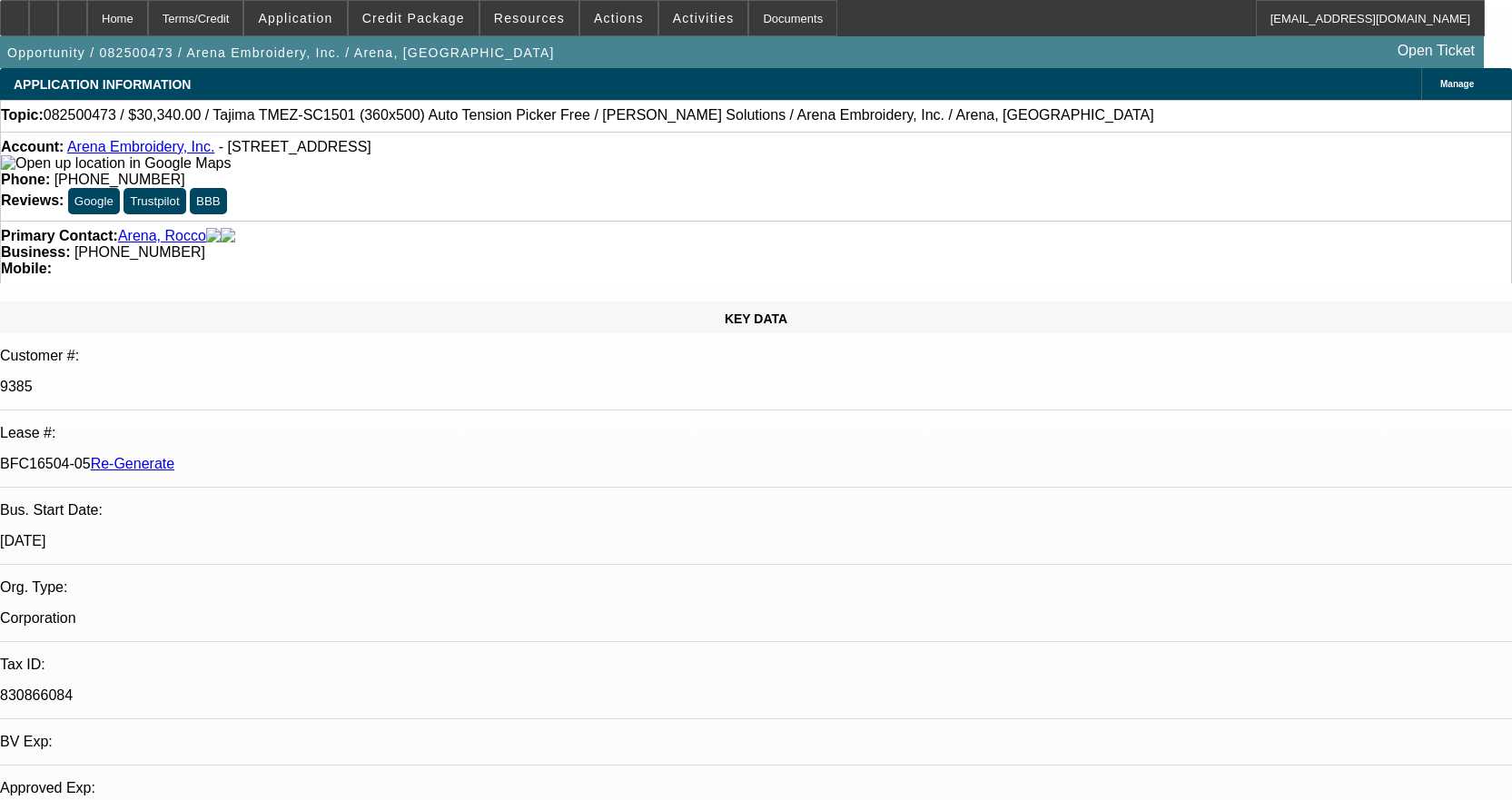
select select "0"
select select "2"
select select "0.1"
select select "1"
select select "2"
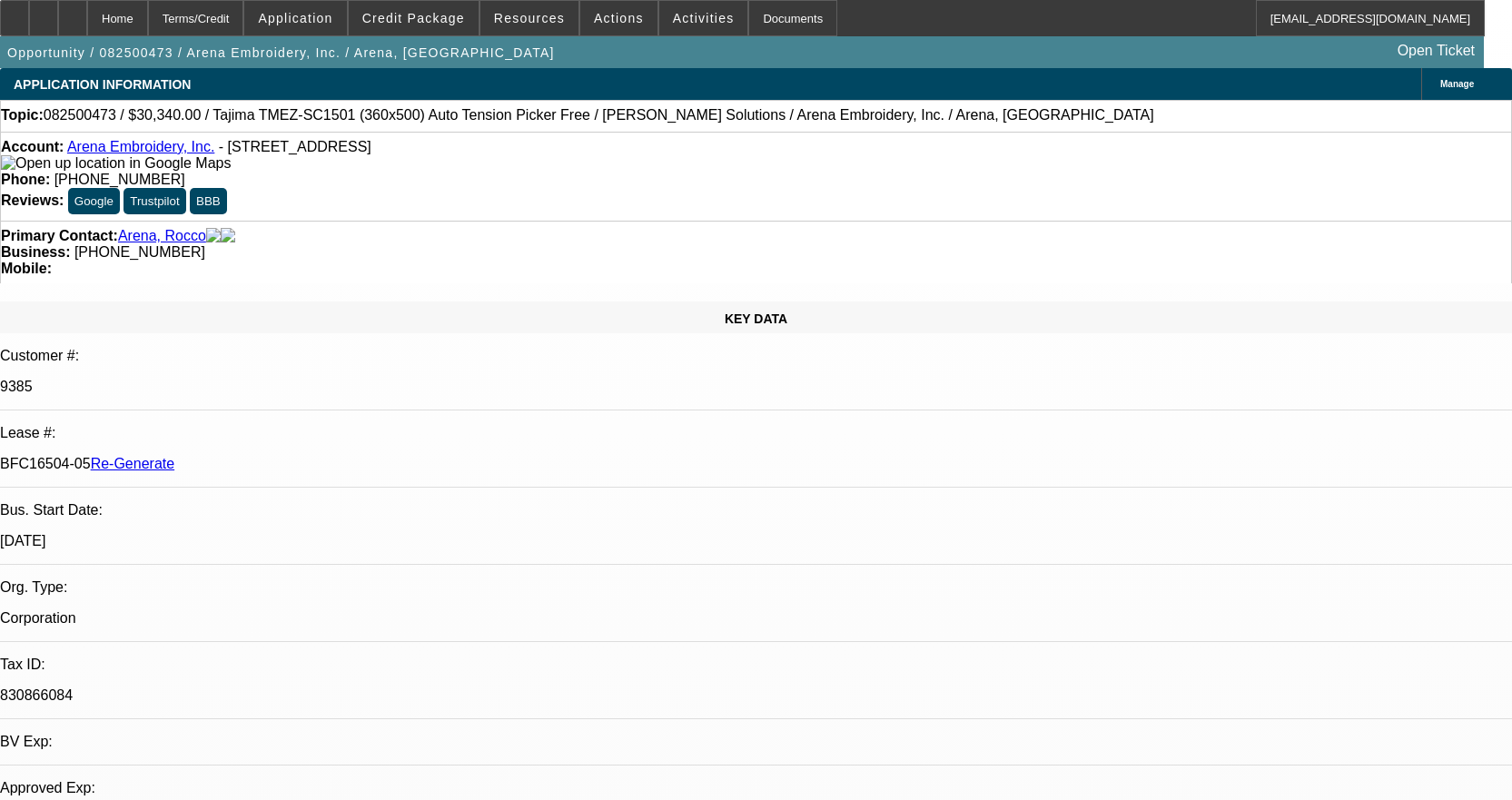
select select "4"
click at [800, 17] on div "Documents" at bounding box center [793, 17] width 89 height 36
click at [754, 25] on div "Documents" at bounding box center [793, 17] width 89 height 36
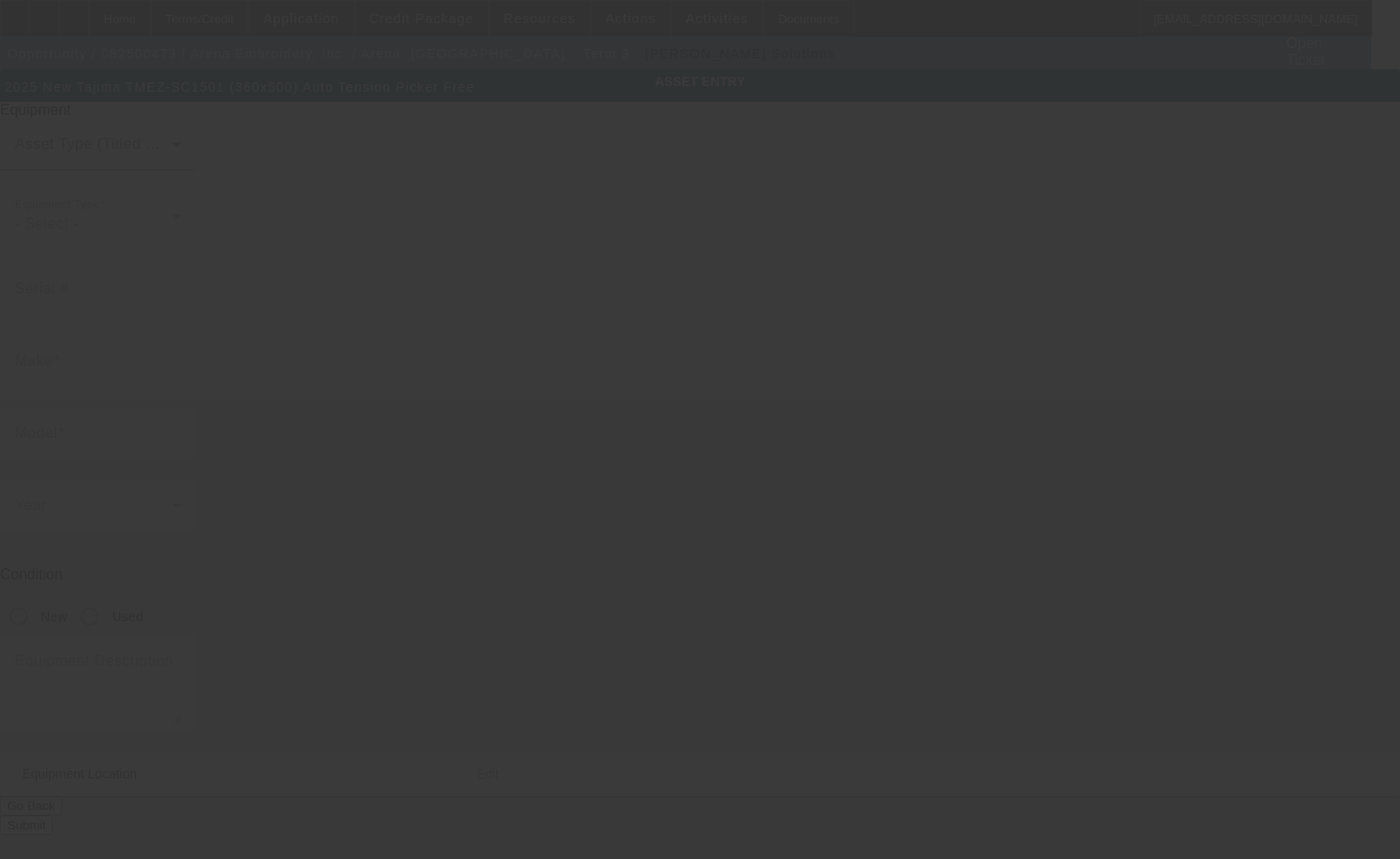
type input "Tajima"
type input "TMEZ-SC1501 (360x500) Auto Tension Picker Free"
radio input "true"
type textarea "15 Needle 1 Head Embroidery Machine includes Stand, Supply Kit, Cap Driver with…"
type input "[STREET_ADDRESS]"
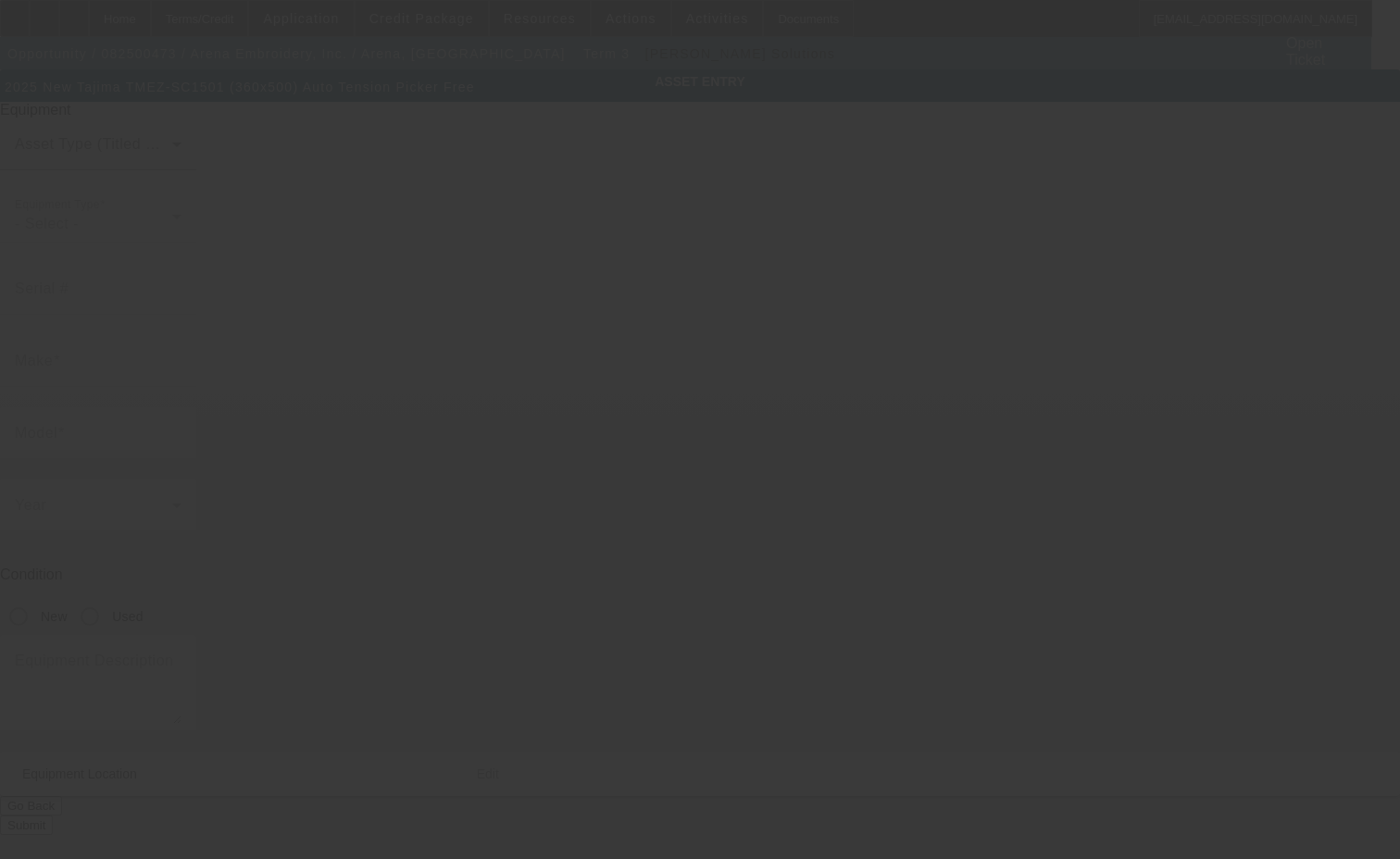
type input "Brooklyn"
type input "11206"
type input "Kings"
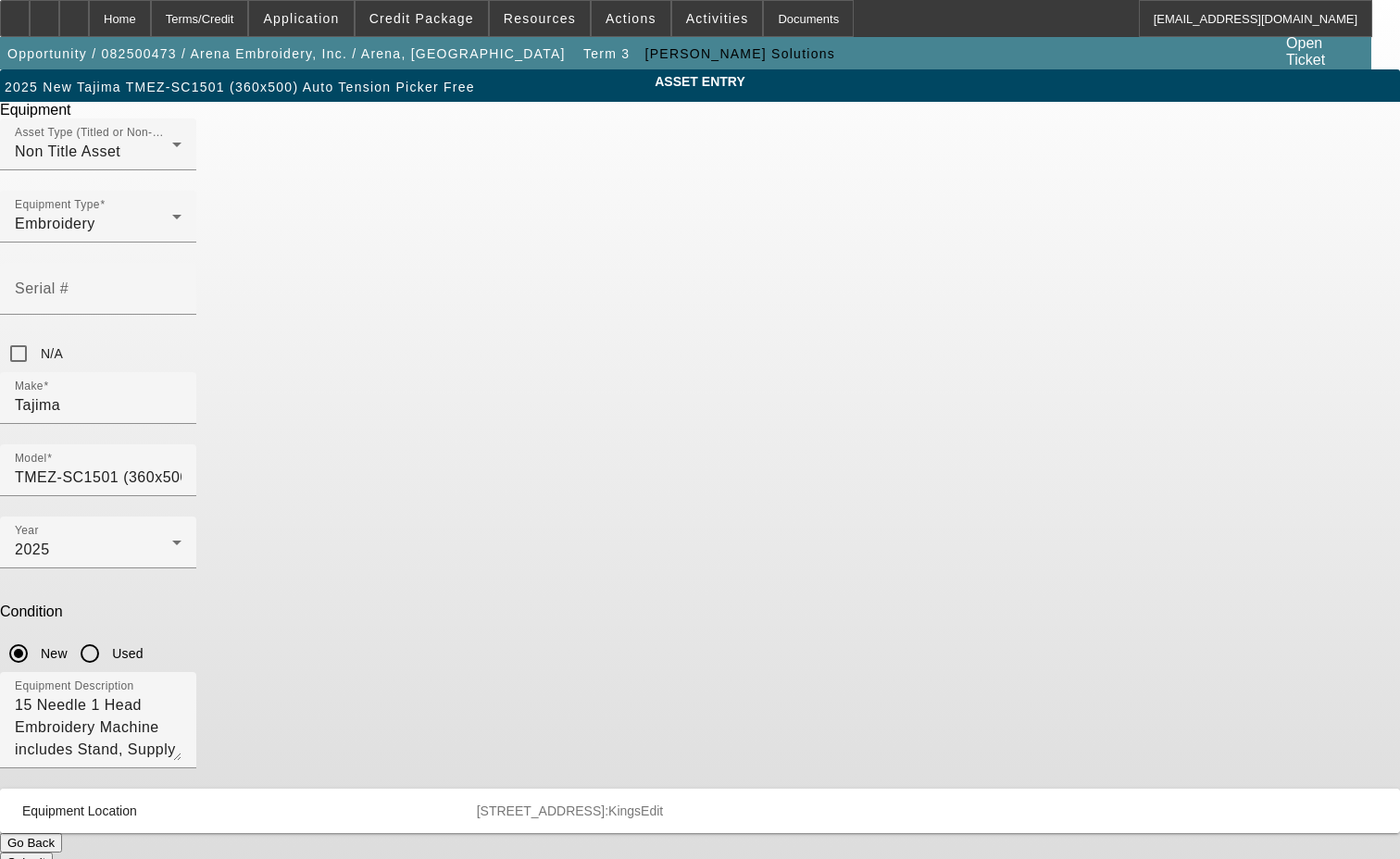
click at [888, 804] on mat-panel-description "80 Manhattan Ave Brooklyn NY 11206 County:Kings Edit" at bounding box center [916, 811] width 879 height 15
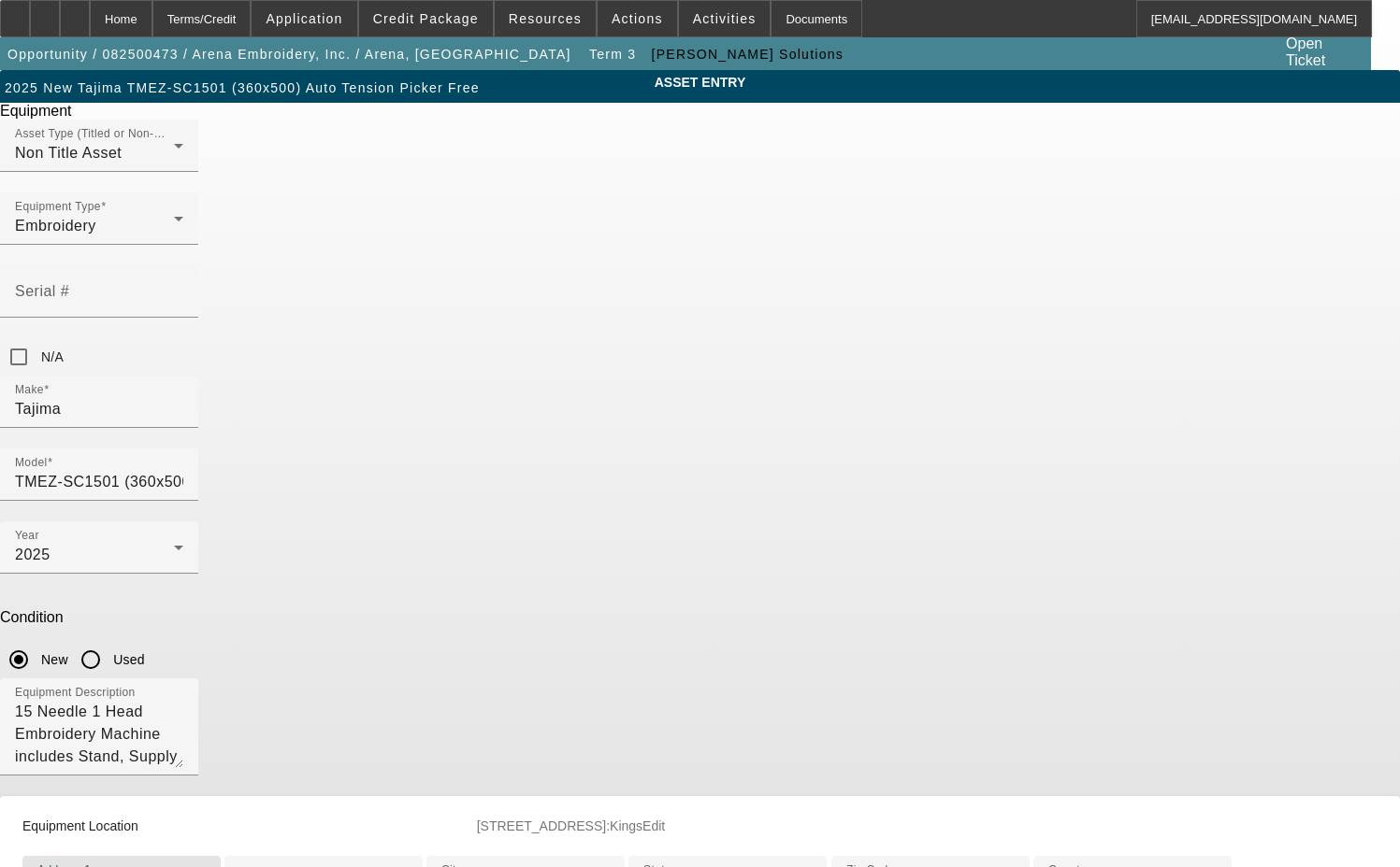
drag, startPoint x: 565, startPoint y: 686, endPoint x: 522, endPoint y: 684, distance: 43.0
drag, startPoint x: 587, startPoint y: 689, endPoint x: 398, endPoint y: 676, distance: 189.4
click at [398, 676] on div "ASSET ENTRY Delete asset Equipment Asset Type (Titled or Non-Titled) Non Title …" at bounding box center [700, 562] width 1400 height 986
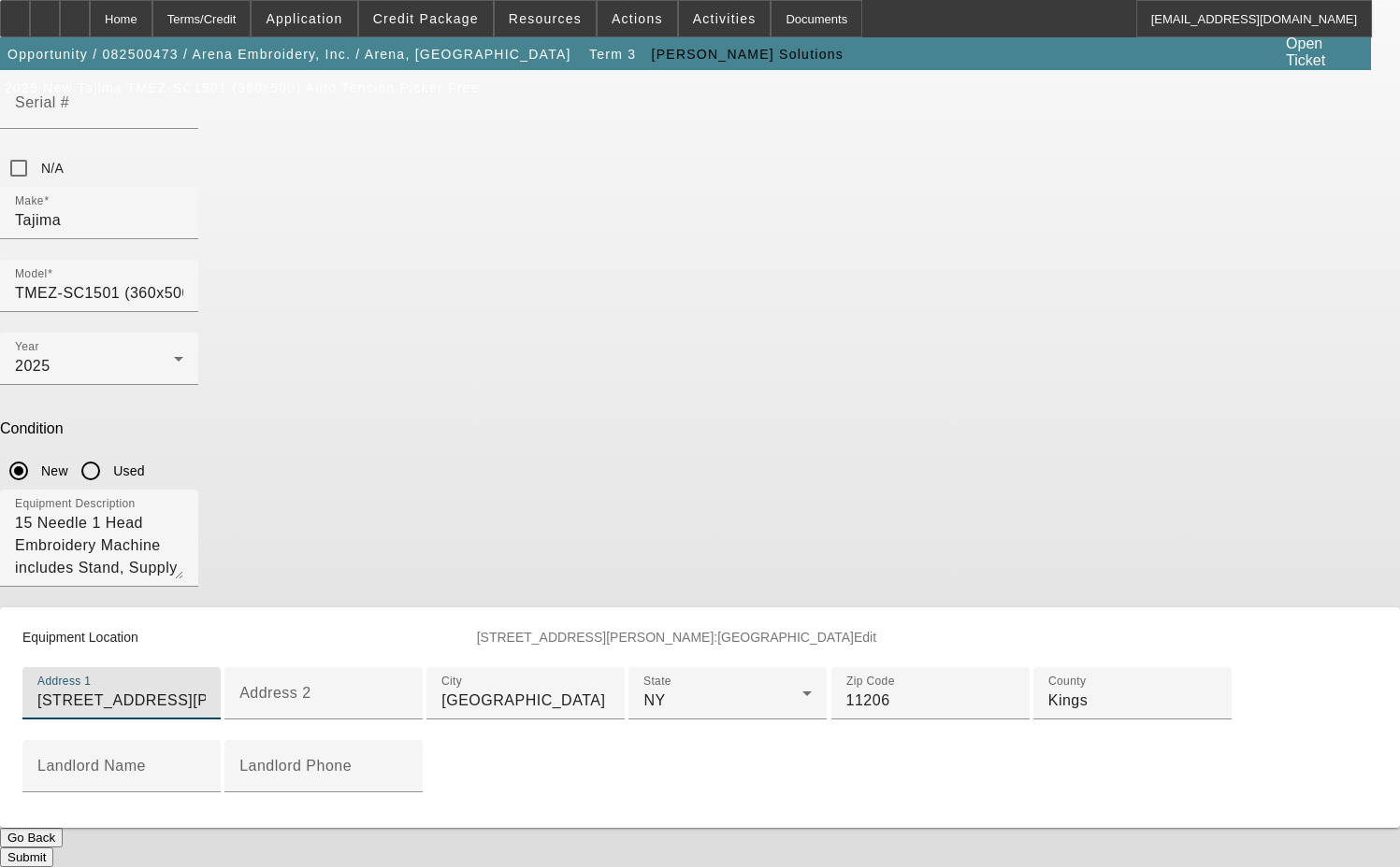
scroll to position [281, 0]
type input "315 Avery Street"
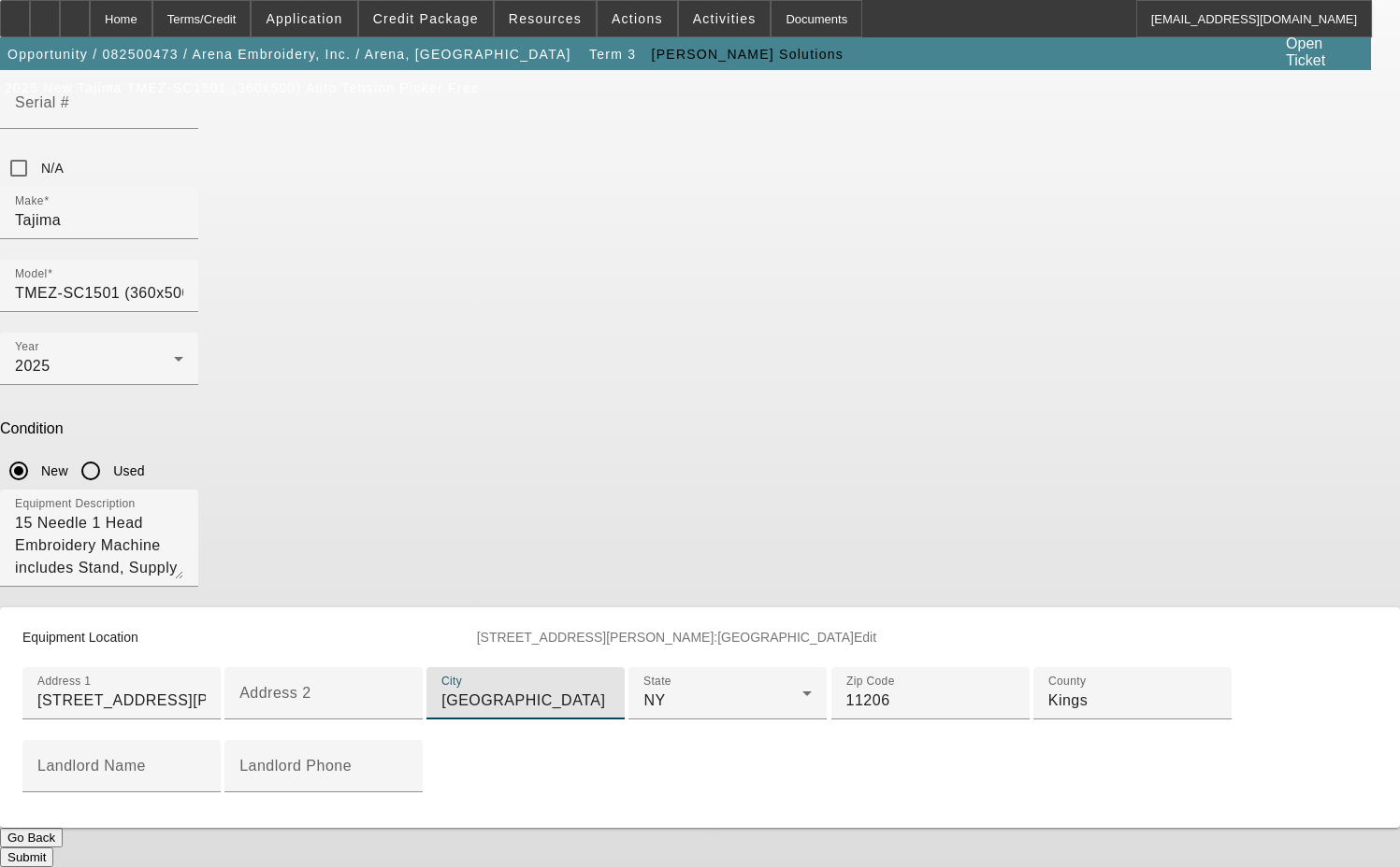
drag, startPoint x: 542, startPoint y: 547, endPoint x: 435, endPoint y: 555, distance: 107.3
click at [435, 607] on div "Equipment Location 315 Avery Street Brooklyn NY 11206 County:Kings Edit Address…" at bounding box center [700, 717] width 1400 height 221
type input "Los Angeles"
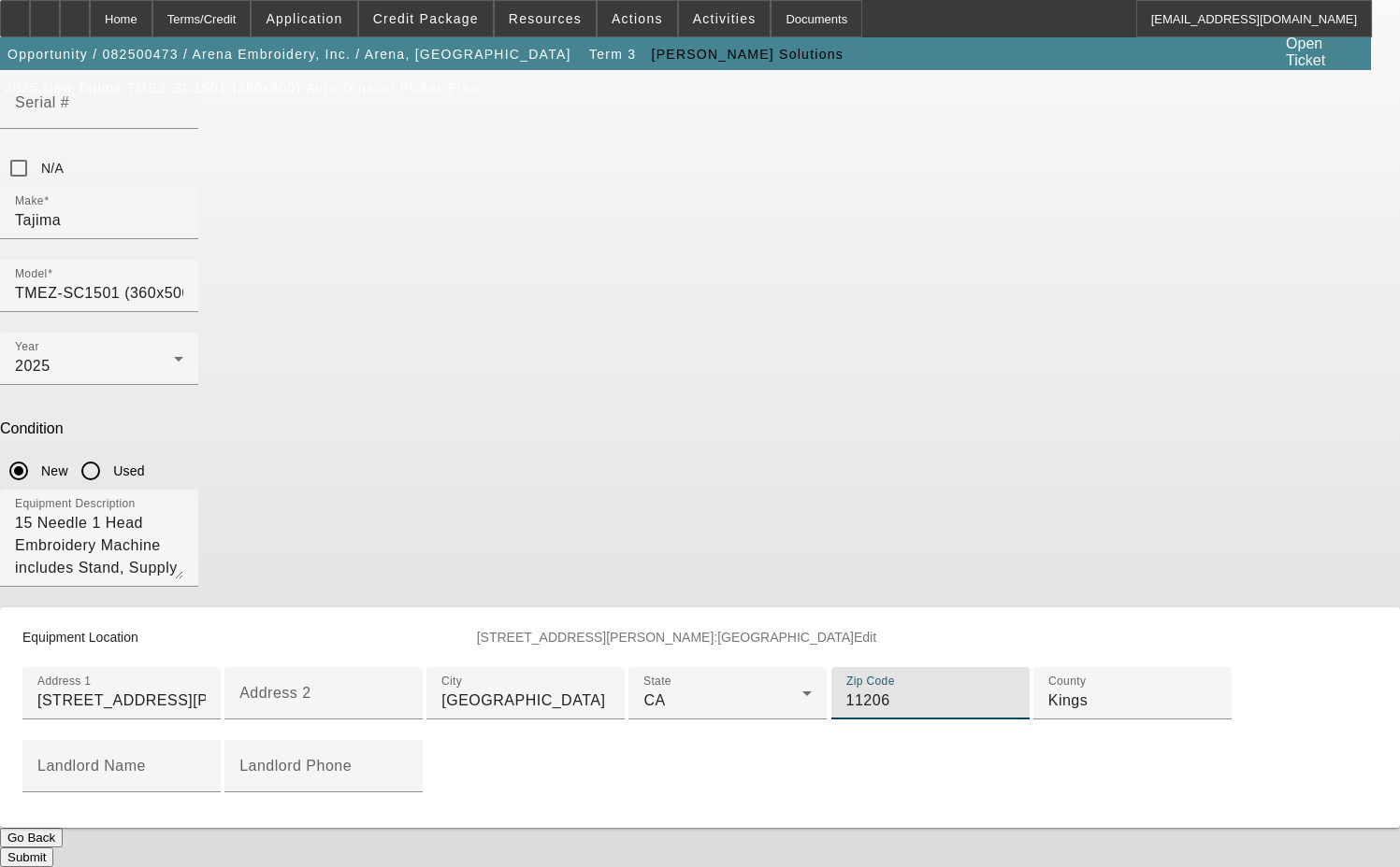
drag, startPoint x: 553, startPoint y: 706, endPoint x: 444, endPoint y: 706, distance: 109.0
click at [444, 706] on div "Address 1 315 Avery Street Address 2 City Los Angeles State CA Zip Code 11206 C…" at bounding box center [700, 747] width 1400 height 161
type input "90013"
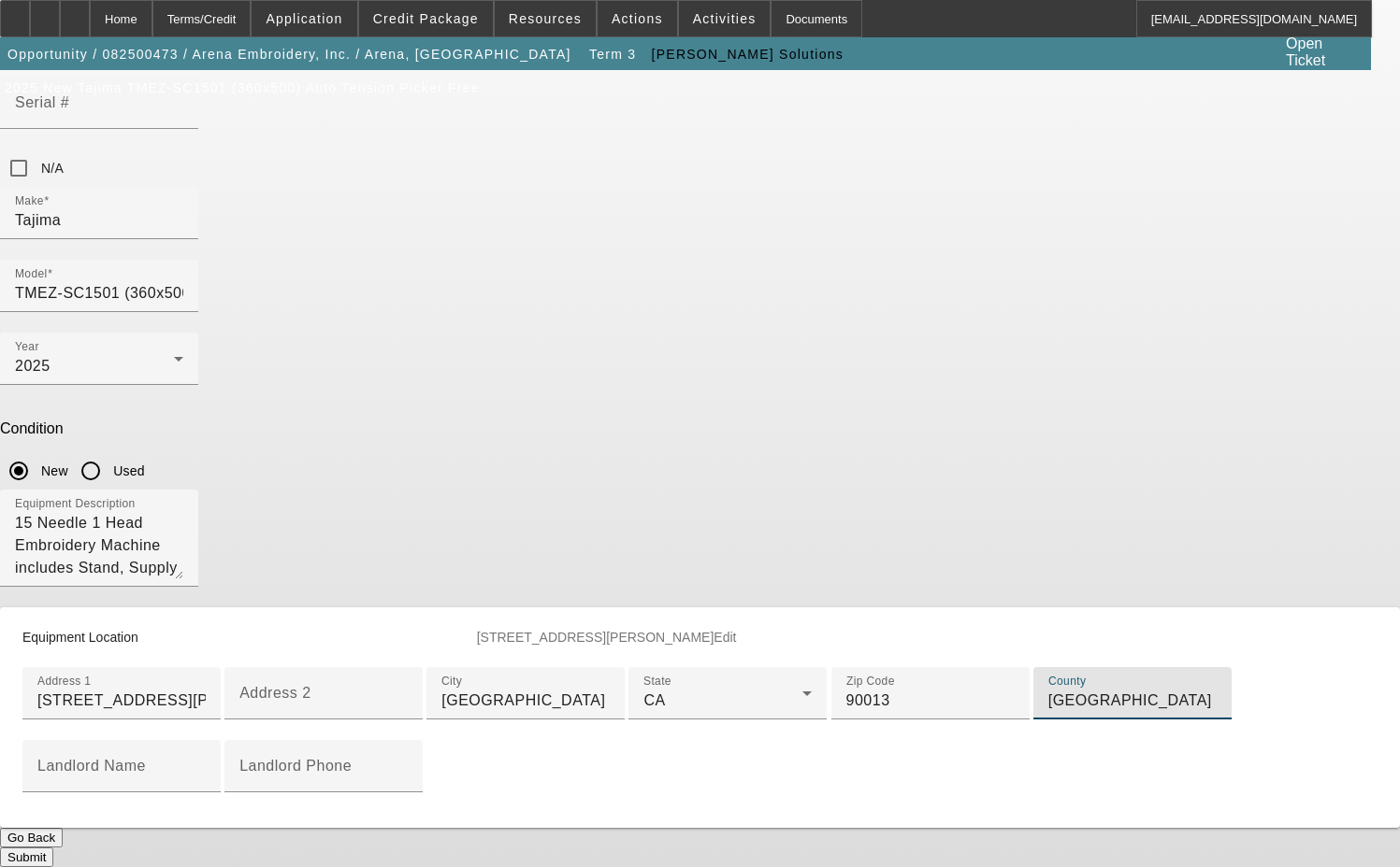
scroll to position [479, 0]
type input "Los Angeles"
click at [53, 848] on button "Submit" at bounding box center [26, 858] width 53 height 20
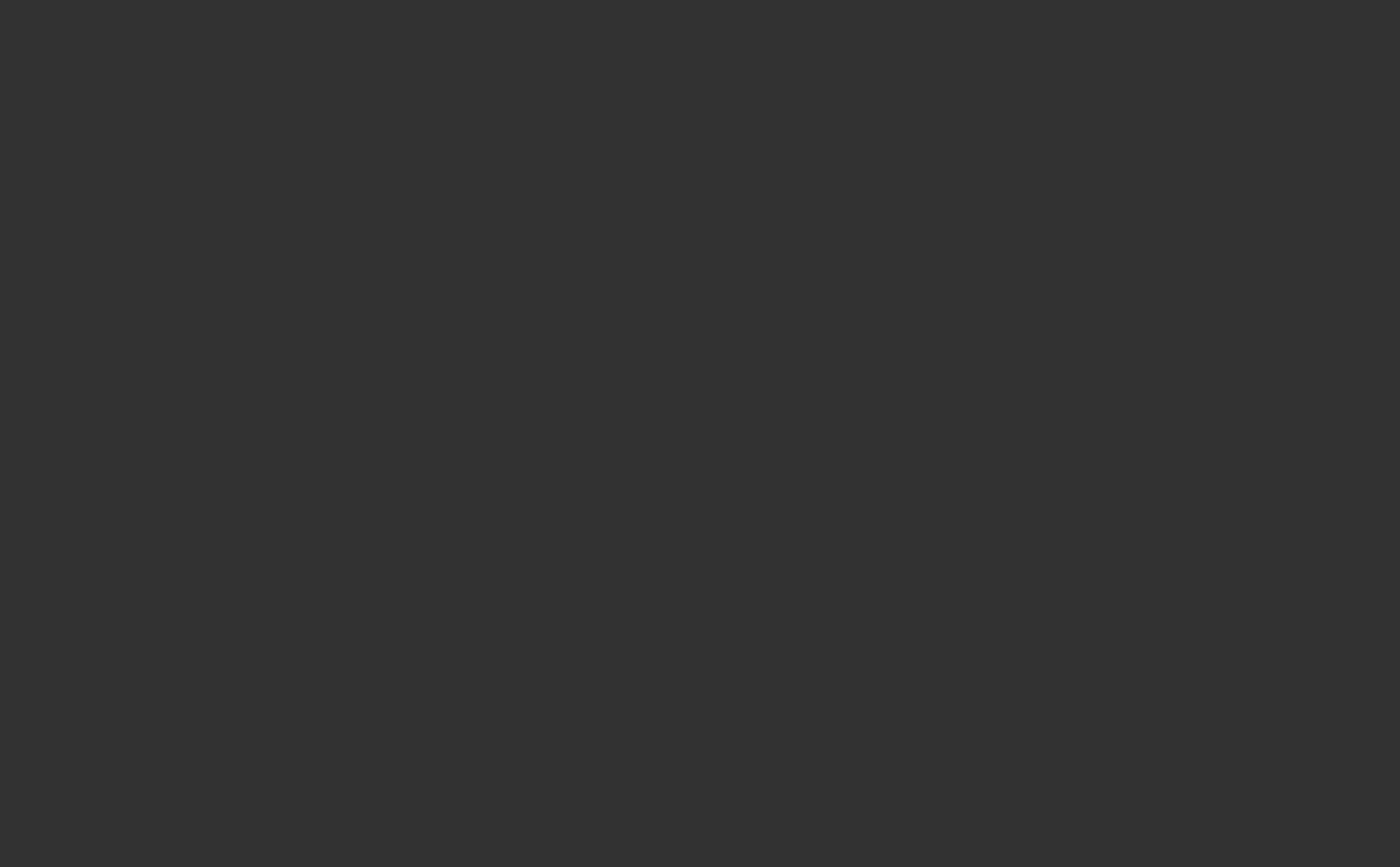
select select "3"
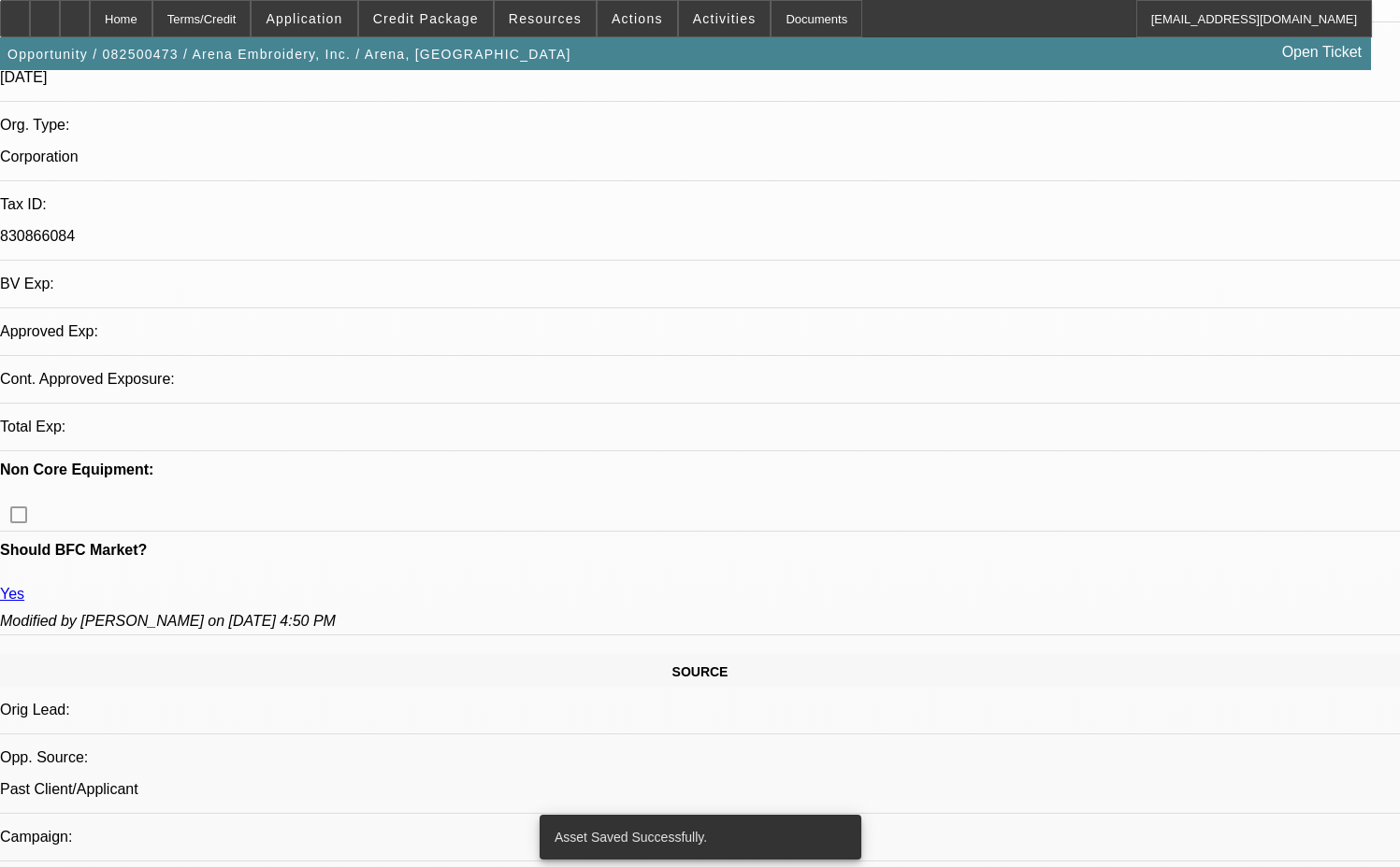
select select "0"
select select "2"
select select "0.1"
select select "4"
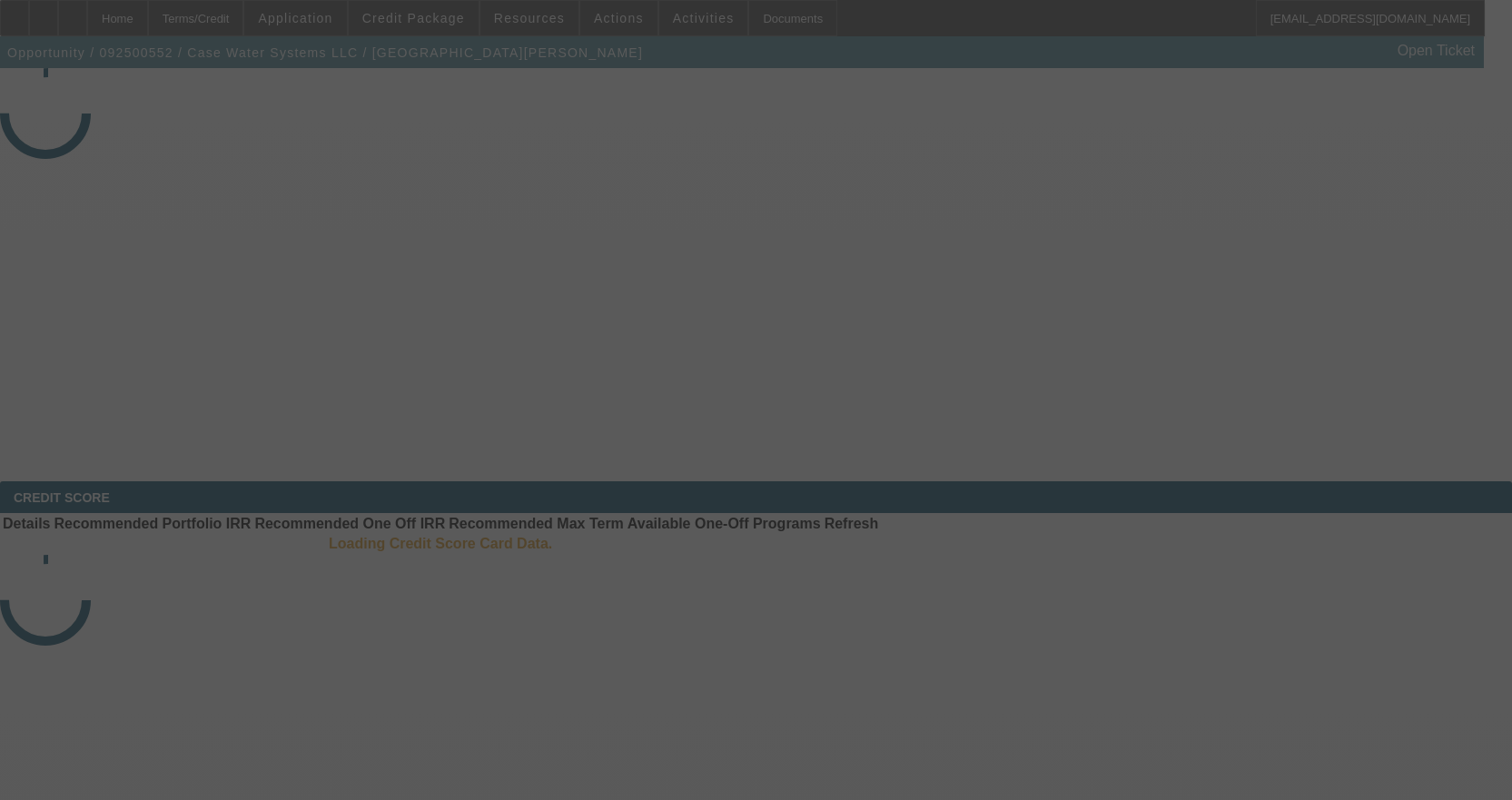
select select "4"
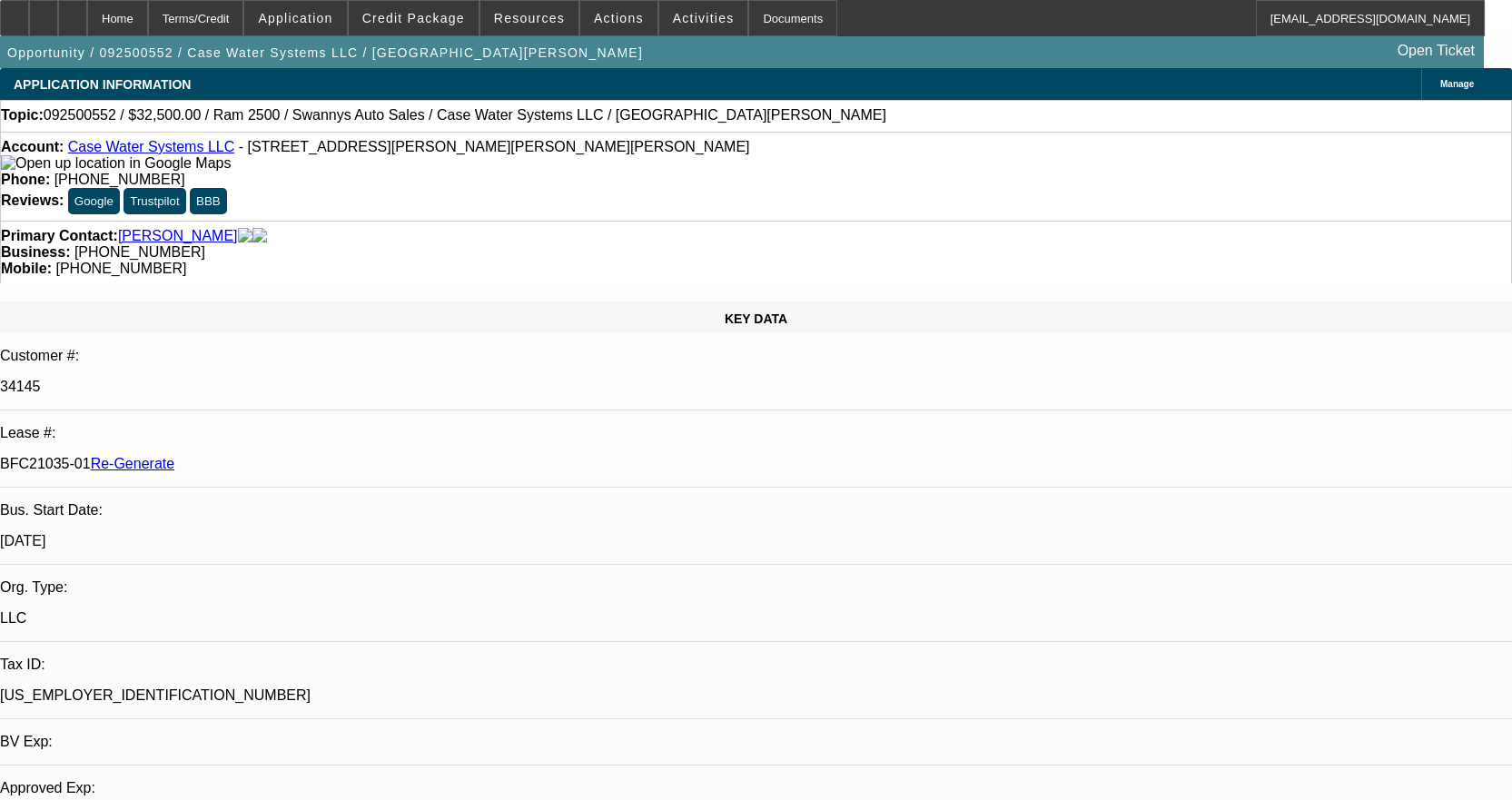
select select "0"
select select "2"
select select "0"
select select "6"
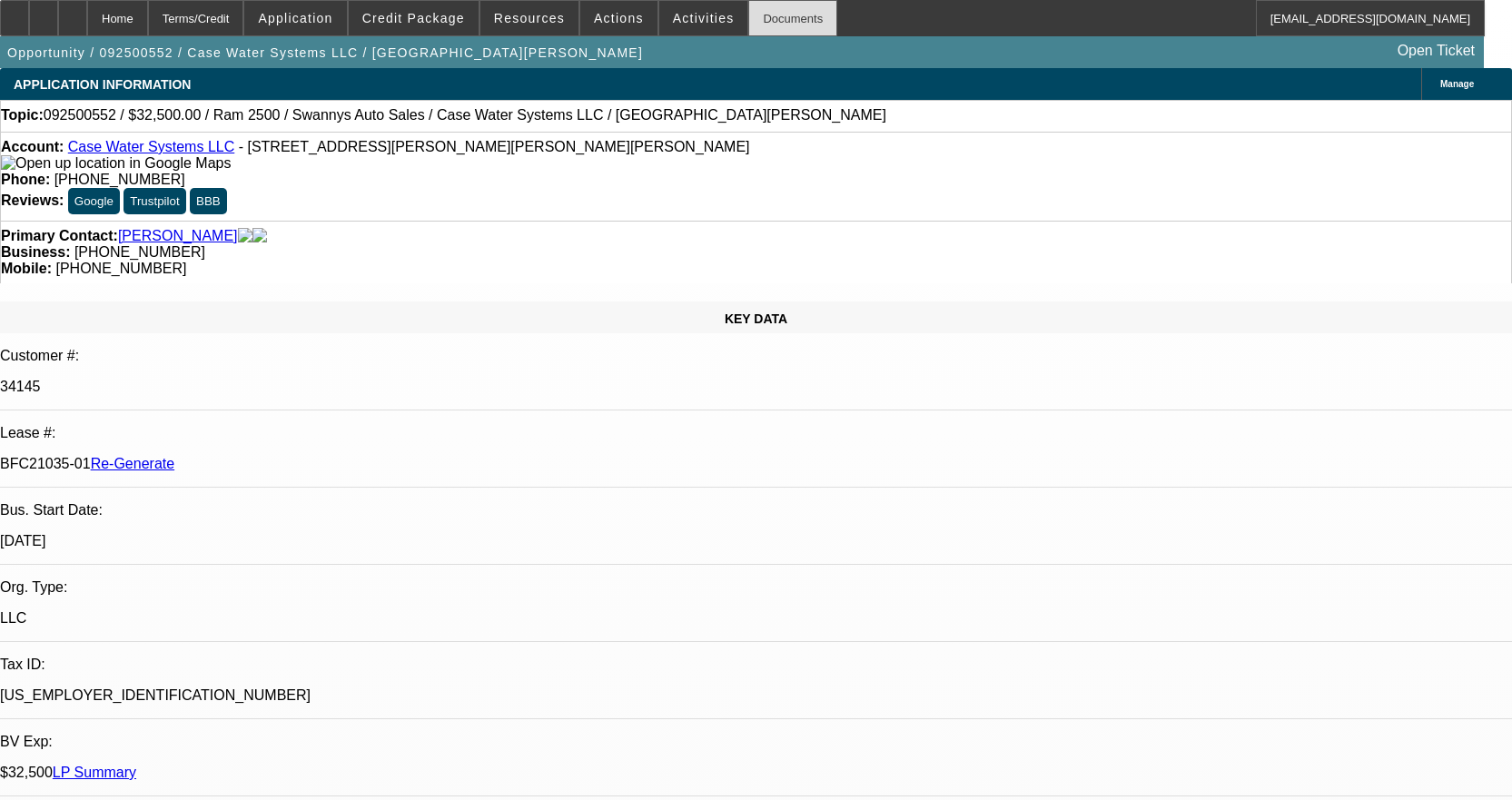
click at [748, 7] on div "Documents" at bounding box center [793, 17] width 89 height 36
